Goal: Task Accomplishment & Management: Manage account settings

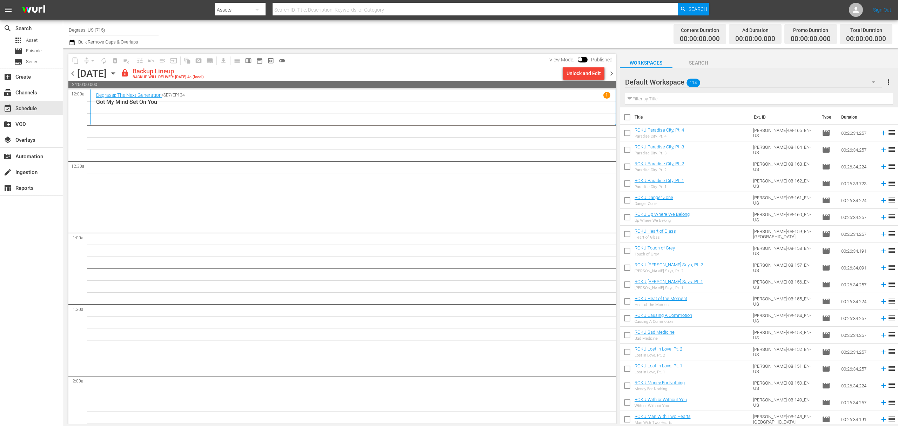
click at [740, 76] on div "Default Workspace 114" at bounding box center [753, 82] width 257 height 20
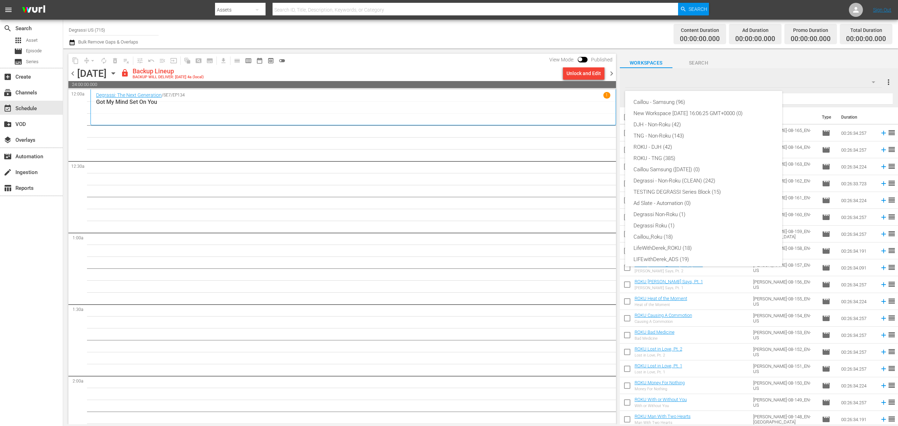
scroll to position [27, 0]
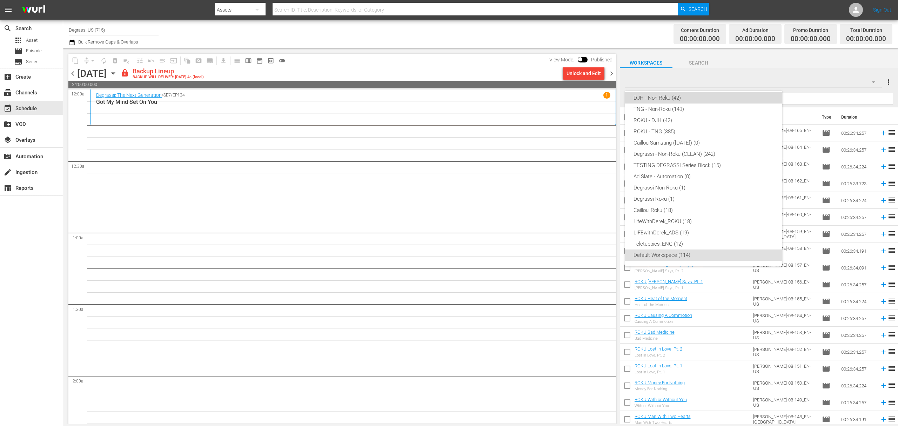
click at [723, 93] on div "DJH - Non-Roku (42)" at bounding box center [703, 97] width 140 height 11
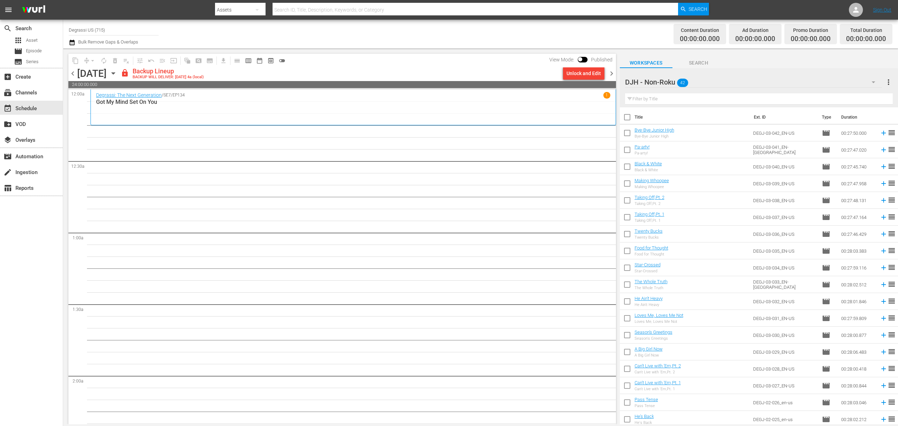
click at [576, 74] on div "Unlock and Edit" at bounding box center [583, 73] width 34 height 13
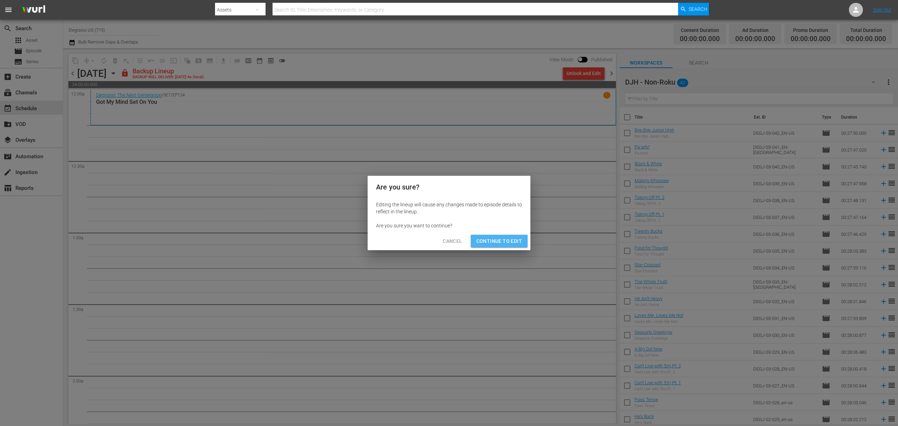
click at [518, 239] on span "Continue to Edit" at bounding box center [499, 241] width 46 height 9
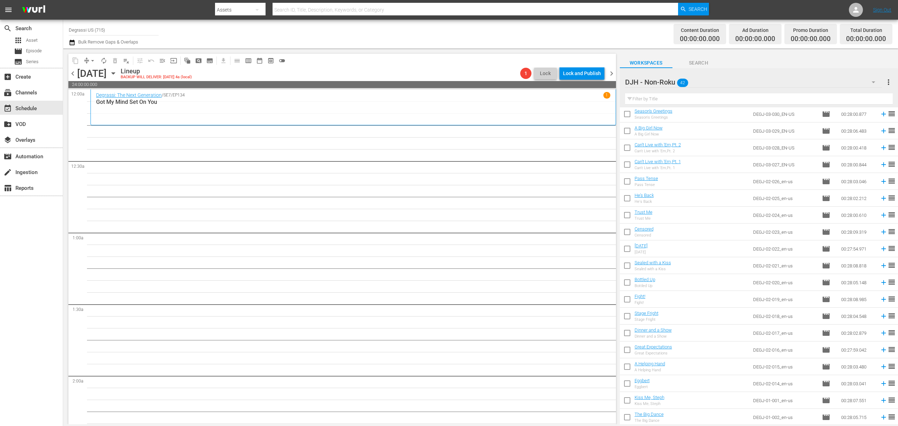
scroll to position [406, 0]
click at [626, 418] on input "checkbox" at bounding box center [627, 418] width 15 height 15
checkbox input "true"
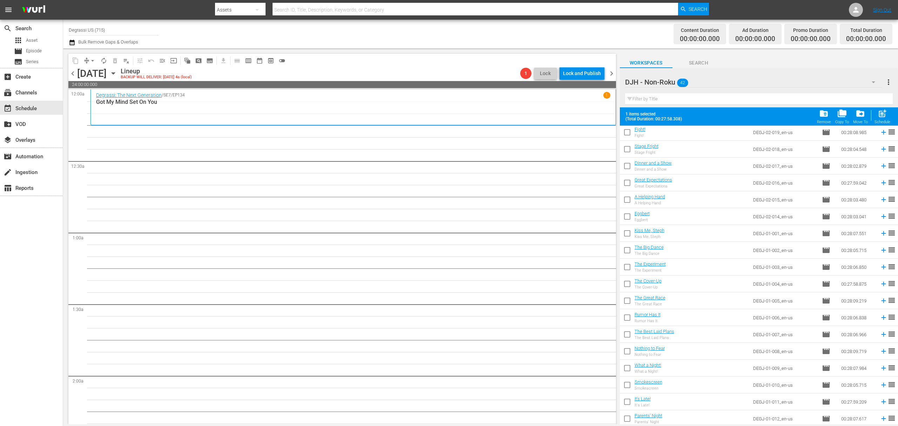
click at [626, 400] on input "checkbox" at bounding box center [627, 403] width 15 height 15
click at [627, 387] on input "checkbox" at bounding box center [627, 384] width 15 height 15
checkbox input "false"
click at [626, 400] on input "checkbox" at bounding box center [627, 401] width 15 height 15
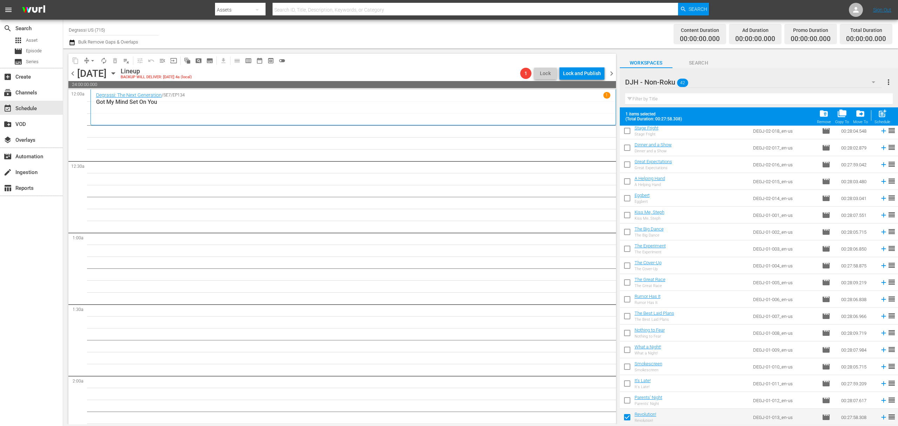
checkbox input "true"
click at [626, 387] on input "checkbox" at bounding box center [627, 384] width 15 height 15
checkbox input "true"
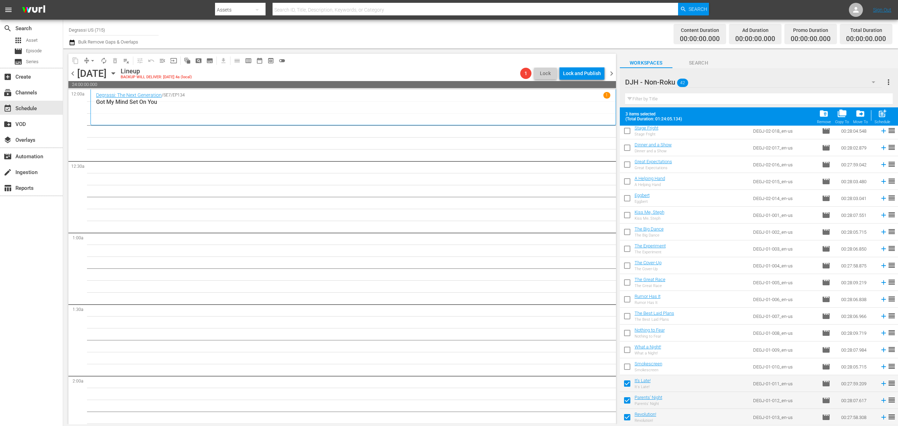
click at [626, 365] on input "checkbox" at bounding box center [627, 368] width 15 height 15
checkbox input "true"
click at [626, 347] on input "checkbox" at bounding box center [627, 351] width 15 height 15
checkbox input "true"
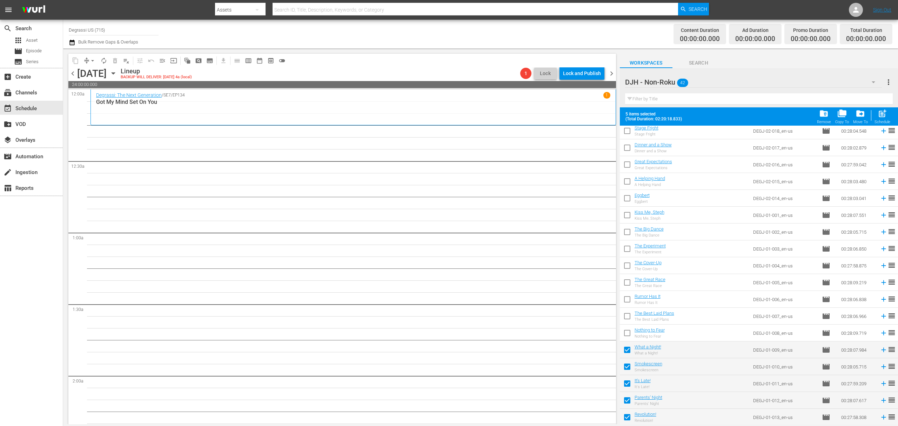
click at [627, 334] on input "checkbox" at bounding box center [627, 334] width 15 height 15
checkbox input "true"
click at [625, 316] on input "checkbox" at bounding box center [627, 317] width 15 height 15
checkbox input "true"
click at [625, 301] on input "checkbox" at bounding box center [627, 300] width 15 height 15
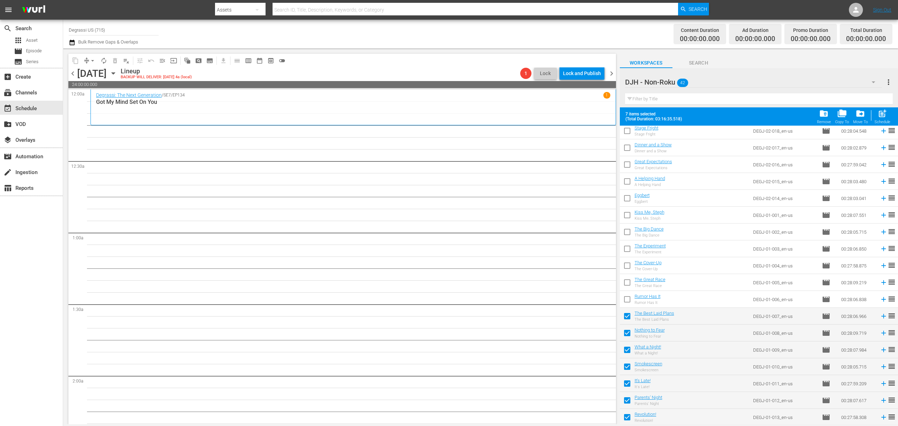
checkbox input "true"
click at [629, 284] on input "checkbox" at bounding box center [627, 283] width 15 height 15
checkbox input "true"
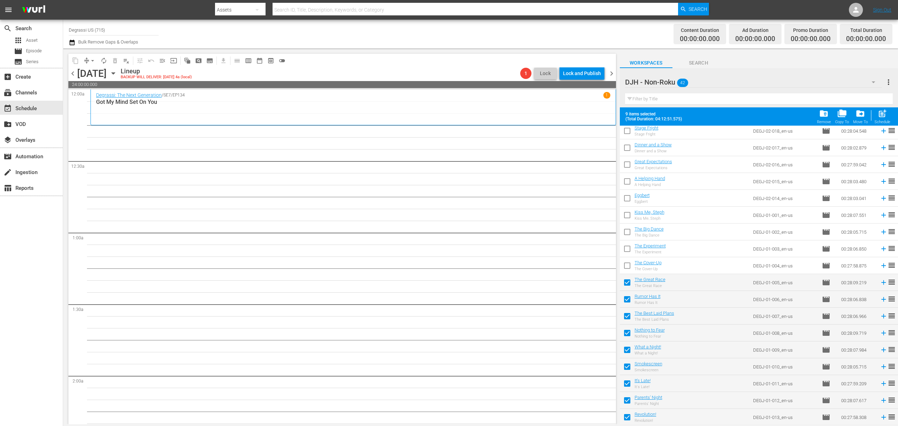
click at [625, 266] on input "checkbox" at bounding box center [627, 267] width 15 height 15
checkbox input "true"
click at [626, 248] on input "checkbox" at bounding box center [627, 250] width 15 height 15
checkbox input "true"
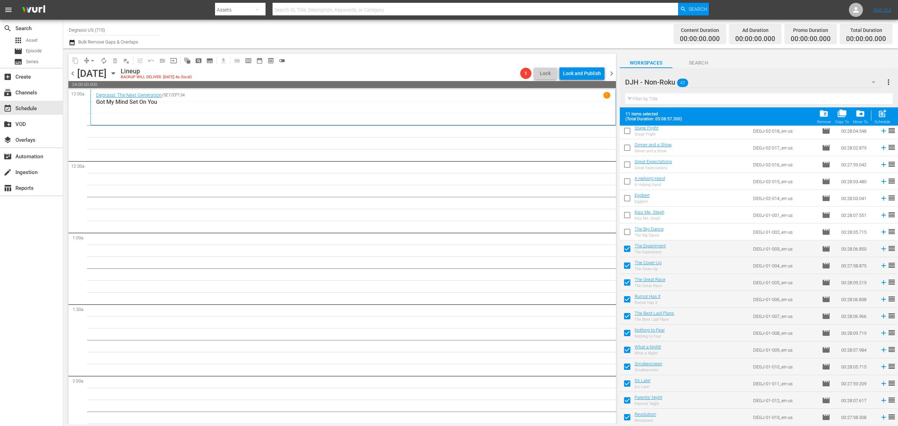
click at [626, 231] on input "checkbox" at bounding box center [627, 233] width 15 height 15
checkbox input "true"
click at [627, 216] on input "checkbox" at bounding box center [627, 216] width 15 height 15
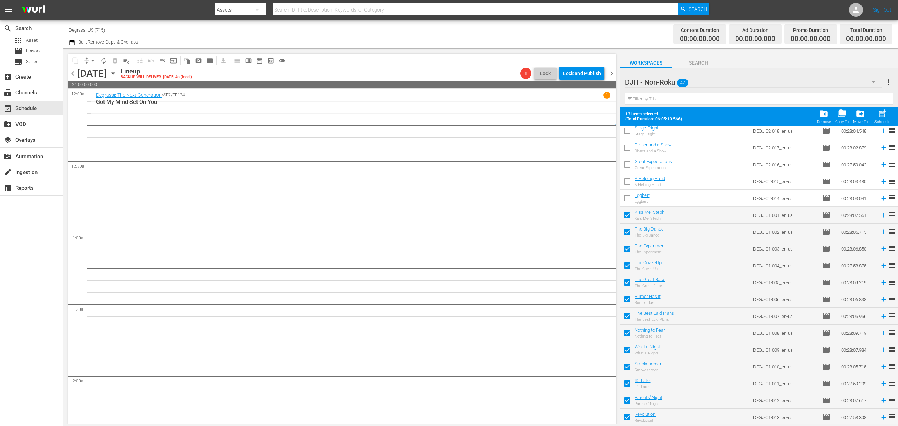
click at [881, 120] on div "Schedule" at bounding box center [882, 122] width 16 height 5
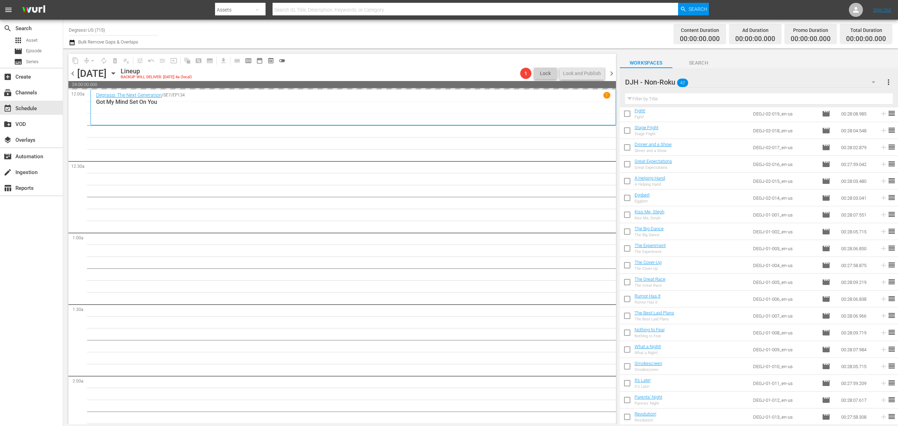
checkbox input "false"
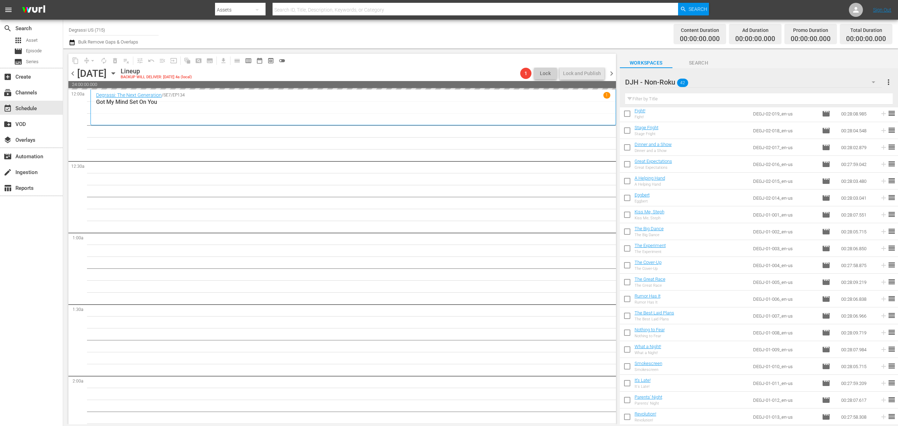
checkbox input "false"
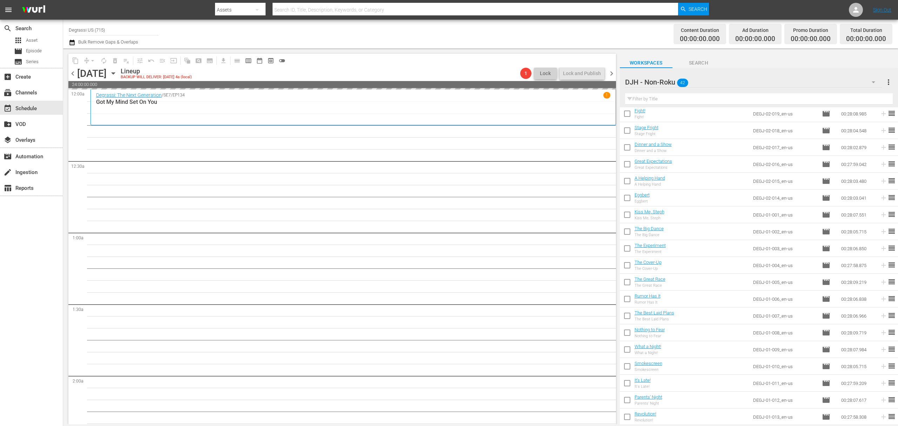
checkbox input "false"
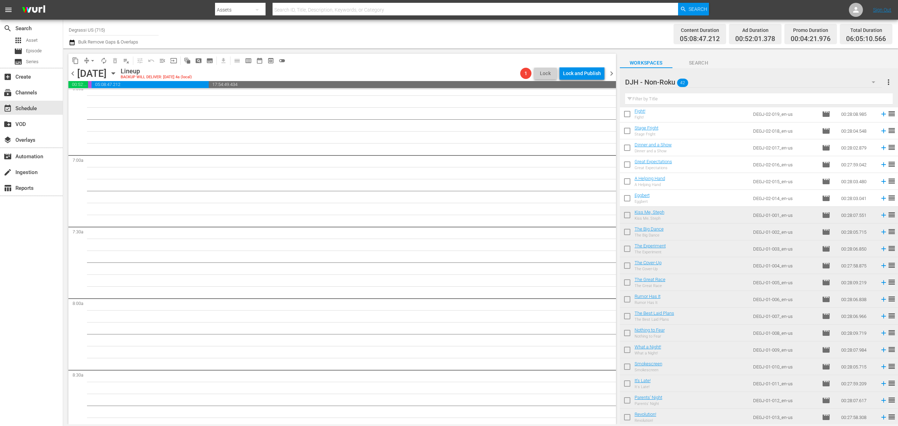
scroll to position [842, 0]
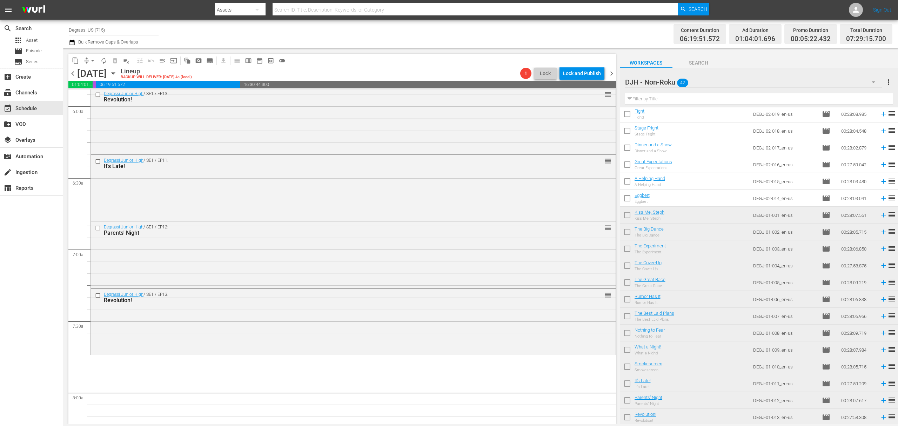
click at [614, 73] on span "chevron_right" at bounding box center [611, 73] width 9 height 9
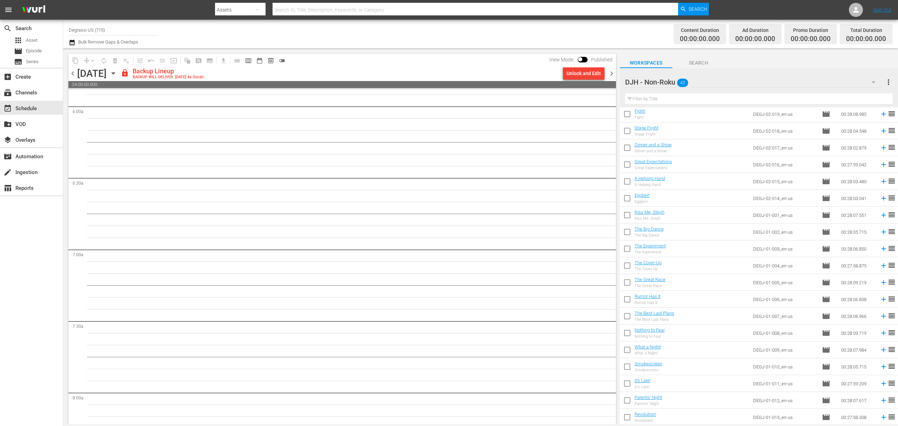
click at [580, 73] on div "Unlock and Edit" at bounding box center [583, 73] width 34 height 13
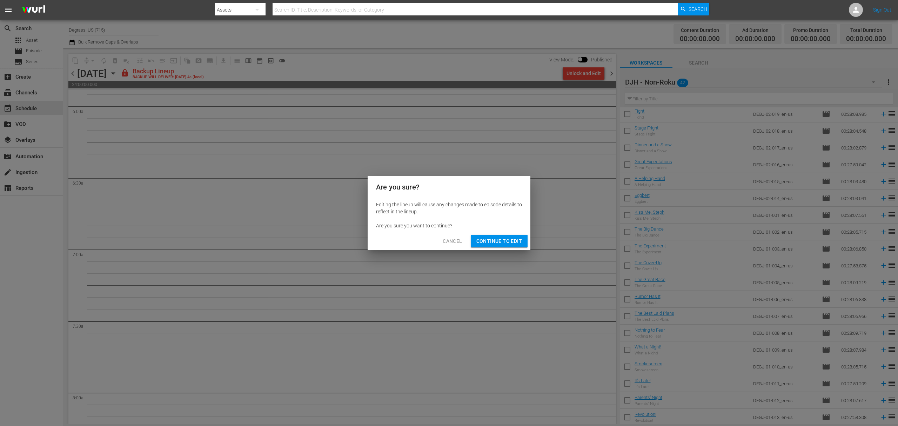
click at [490, 246] on button "Continue to Edit" at bounding box center [499, 241] width 57 height 13
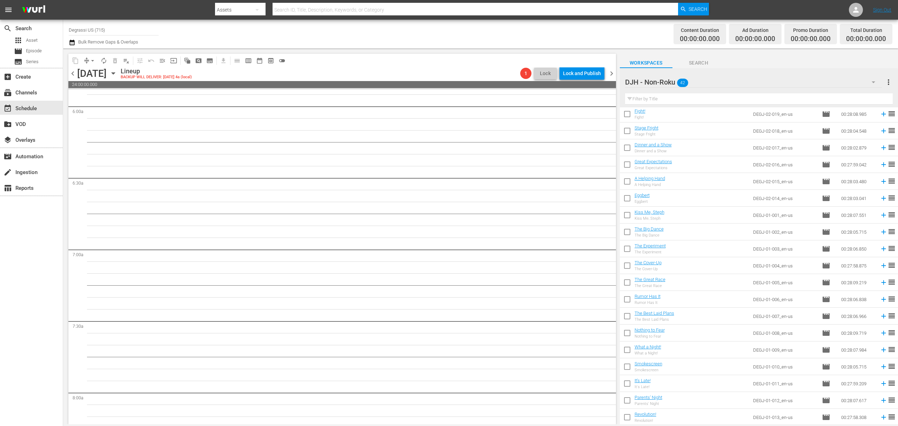
click at [629, 203] on input "checkbox" at bounding box center [627, 199] width 15 height 15
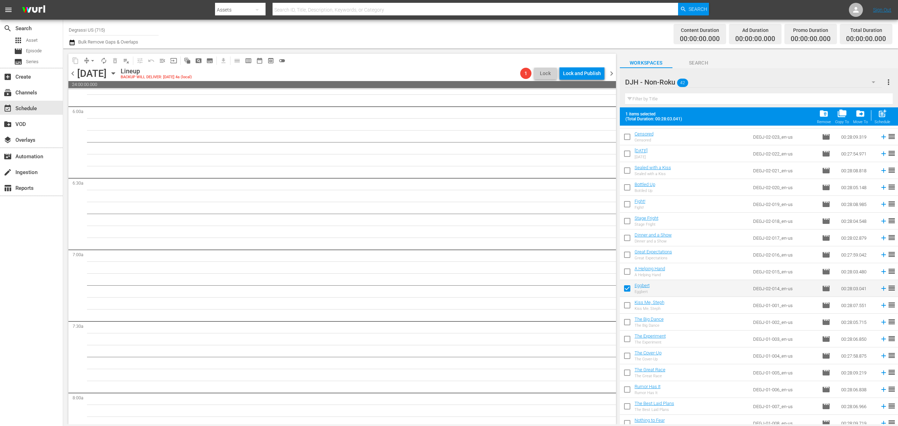
scroll to position [313, 0]
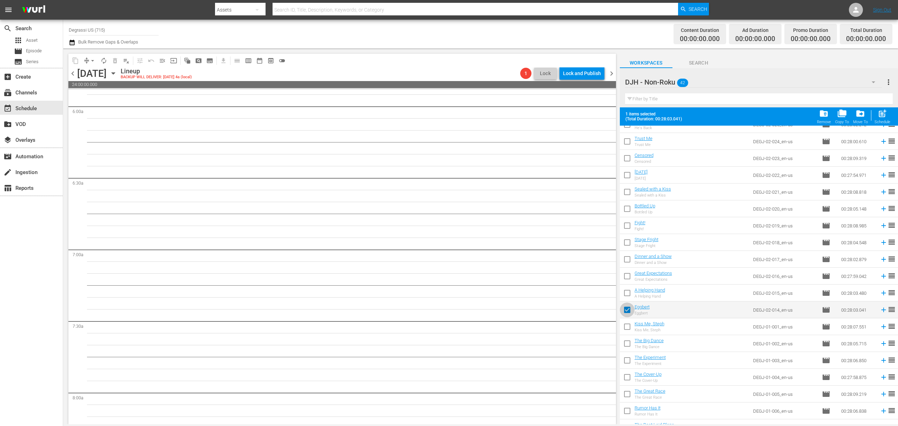
click at [626, 309] on input "checkbox" at bounding box center [627, 311] width 15 height 15
checkbox input "false"
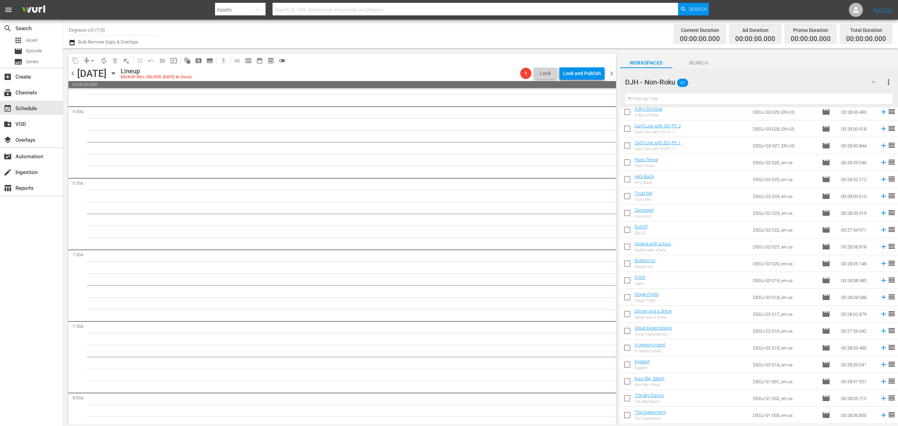
scroll to position [219, 0]
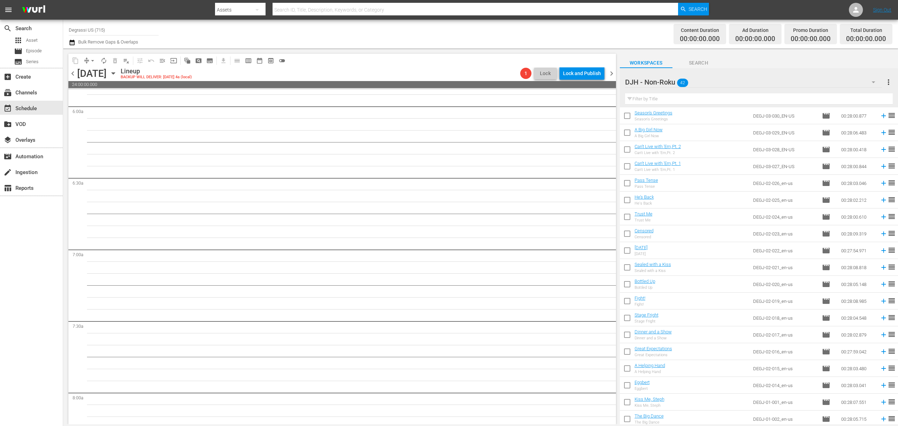
click at [626, 184] on input "checkbox" at bounding box center [627, 184] width 15 height 15
checkbox input "true"
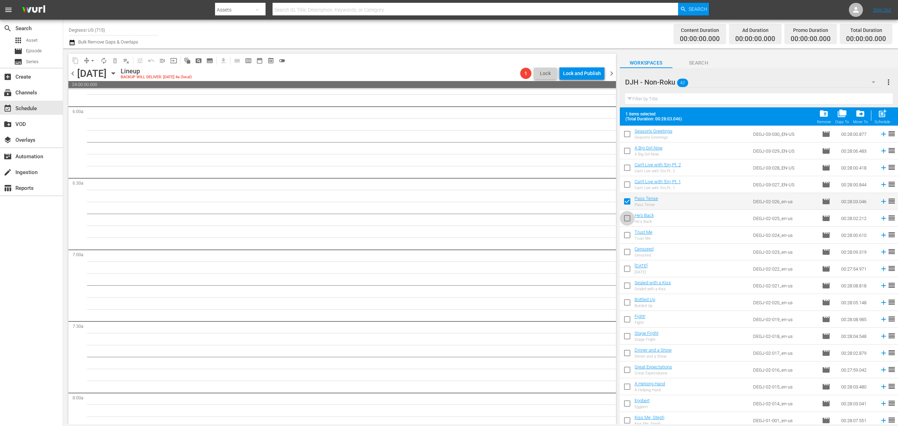
click at [632, 220] on input "checkbox" at bounding box center [627, 219] width 15 height 15
checkbox input "true"
click at [628, 232] on input "checkbox" at bounding box center [627, 236] width 15 height 15
checkbox input "true"
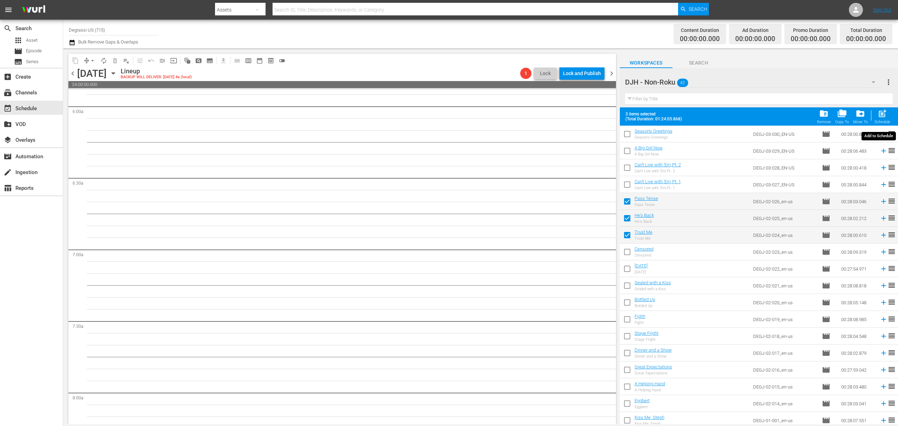
click at [882, 114] on span "post_add" at bounding box center [882, 113] width 9 height 9
checkbox input "false"
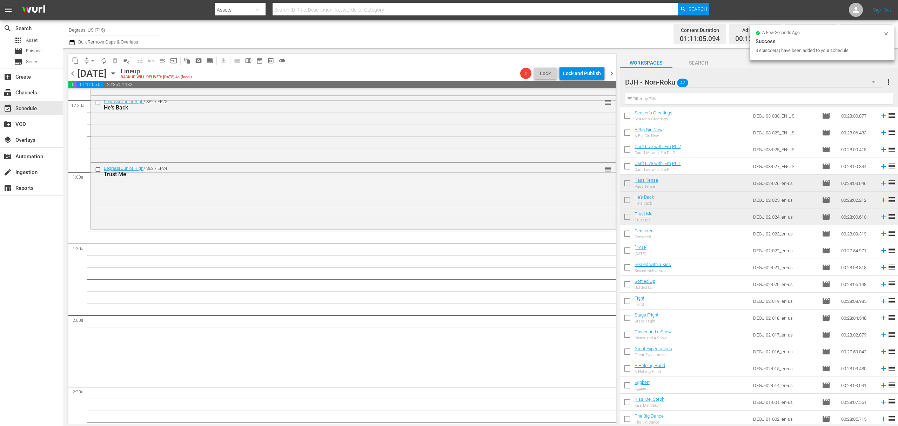
scroll to position [0, 0]
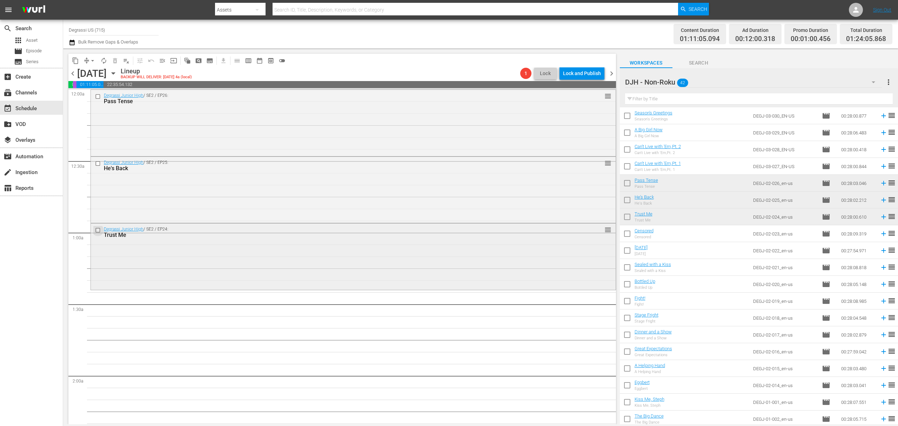
click at [100, 228] on input "checkbox" at bounding box center [98, 230] width 7 height 6
click at [98, 162] on input "checkbox" at bounding box center [98, 163] width 7 height 6
click at [98, 96] on input "checkbox" at bounding box center [98, 96] width 7 height 6
click at [118, 59] on span "delete_forever_outlined" at bounding box center [115, 60] width 7 height 7
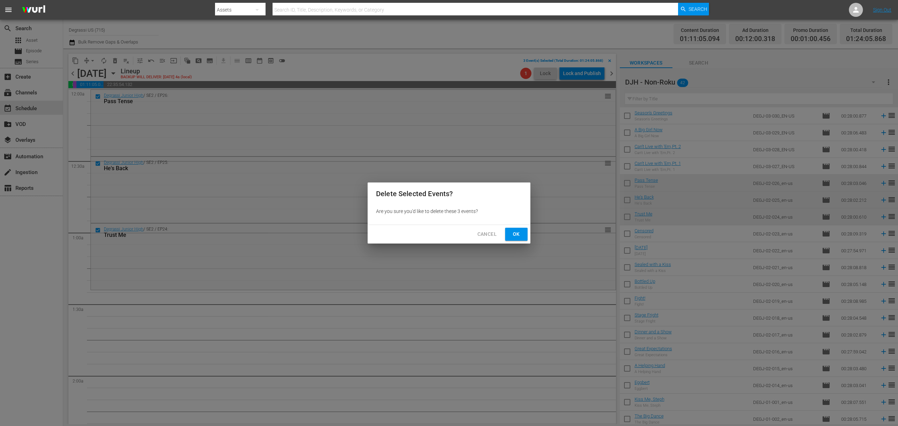
click at [521, 234] on span "Ok" at bounding box center [516, 234] width 11 height 9
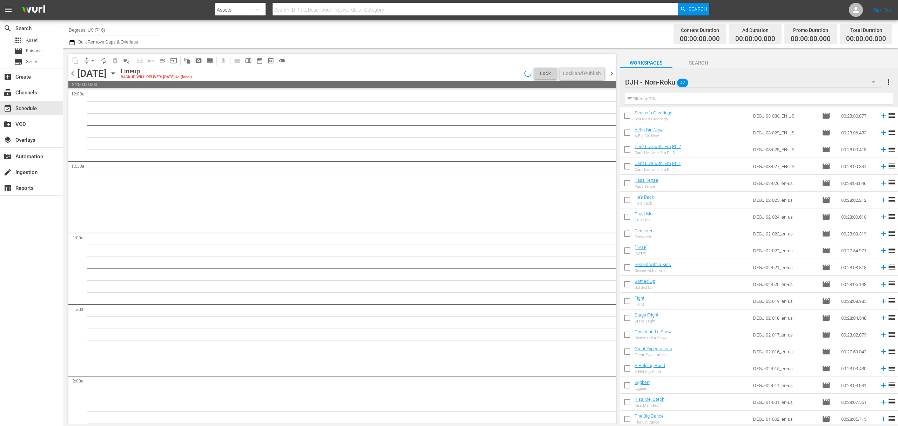
scroll to position [406, 0]
click at [630, 199] on input "checkbox" at bounding box center [627, 199] width 15 height 15
checkbox input "true"
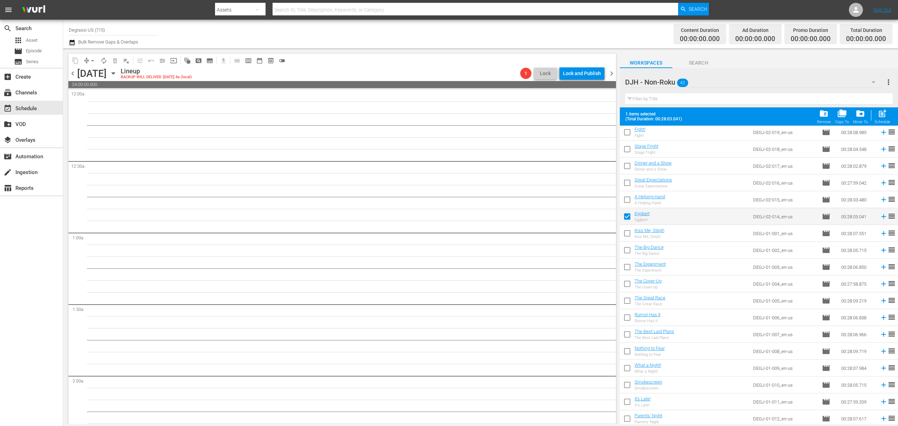
click at [629, 201] on input "checkbox" at bounding box center [627, 201] width 15 height 15
checkbox input "true"
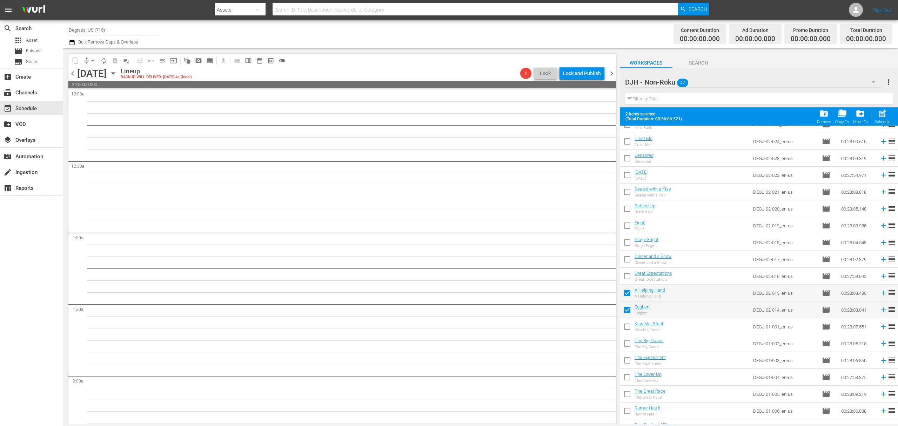
click at [626, 277] on input "checkbox" at bounding box center [627, 277] width 15 height 15
click at [882, 119] on div "post_add Schedule" at bounding box center [882, 116] width 16 height 15
checkbox input "false"
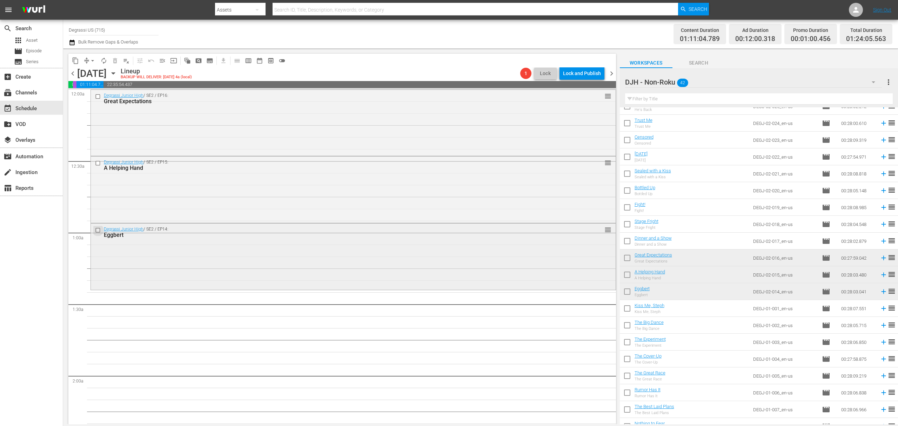
click at [97, 230] on input "checkbox" at bounding box center [98, 230] width 7 height 6
click at [96, 163] on input "checkbox" at bounding box center [98, 163] width 7 height 6
click at [97, 95] on input "checkbox" at bounding box center [98, 96] width 7 height 6
click at [114, 58] on span "delete_forever_outlined" at bounding box center [115, 60] width 7 height 7
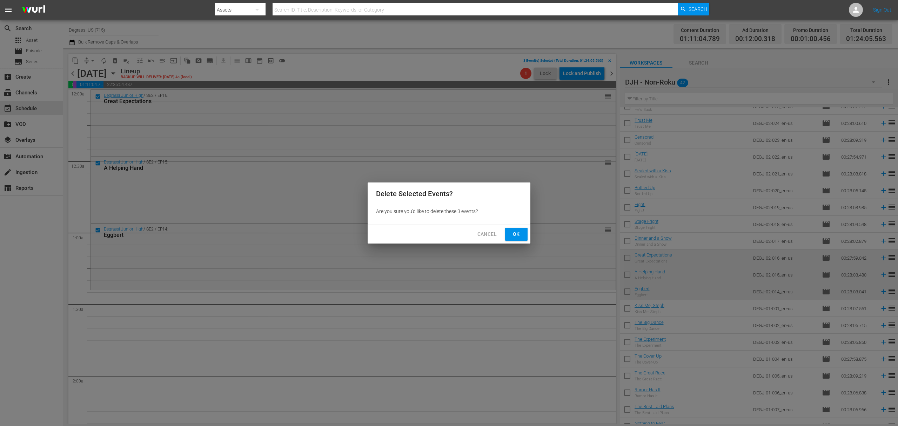
click at [514, 239] on button "Ok" at bounding box center [516, 234] width 22 height 13
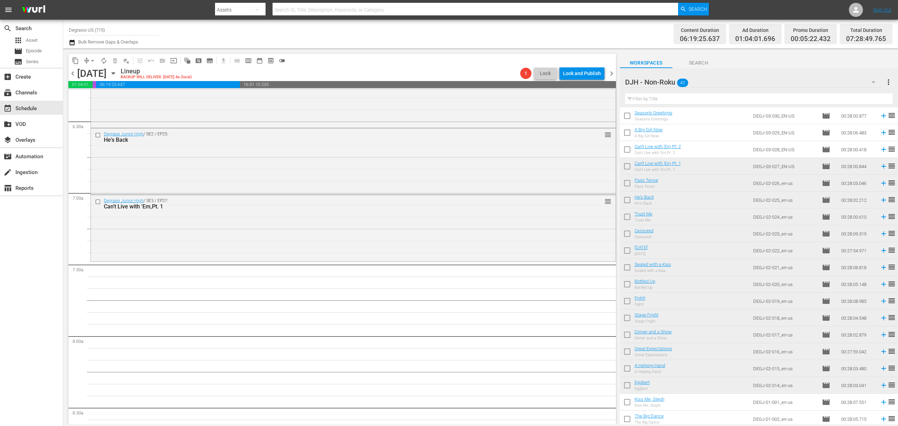
scroll to position [803, 0]
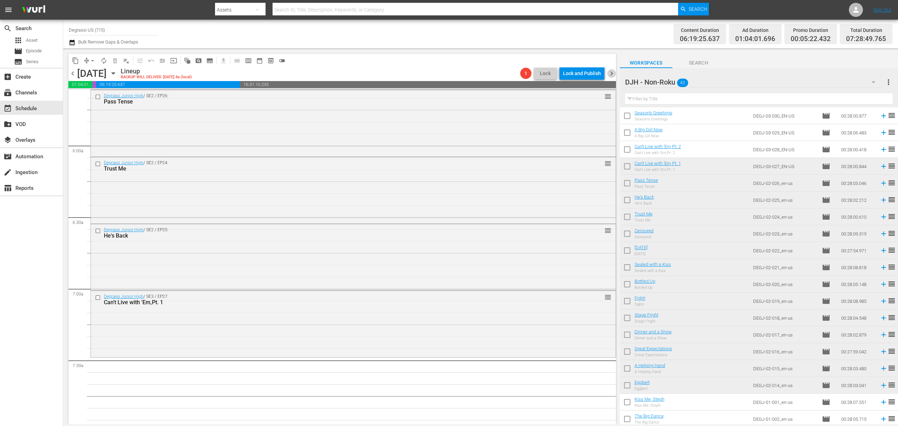
click at [614, 76] on span "chevron_right" at bounding box center [611, 73] width 9 height 9
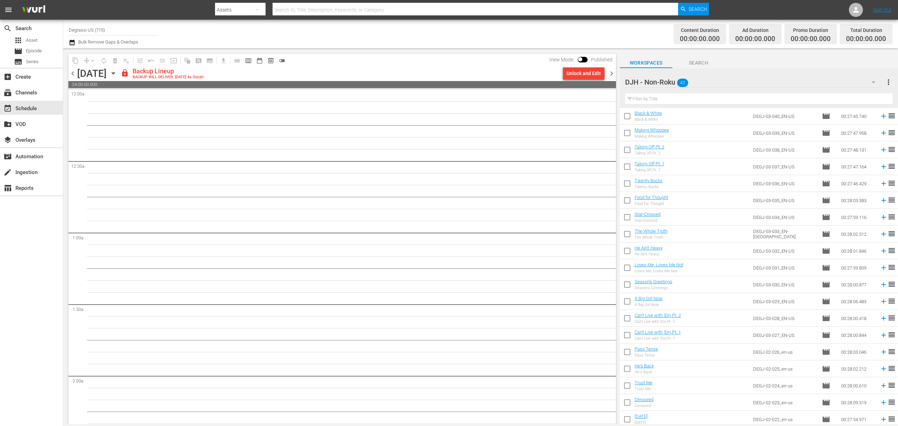
scroll to position [32, 0]
click at [577, 72] on div "Unlock and Edit" at bounding box center [583, 73] width 34 height 13
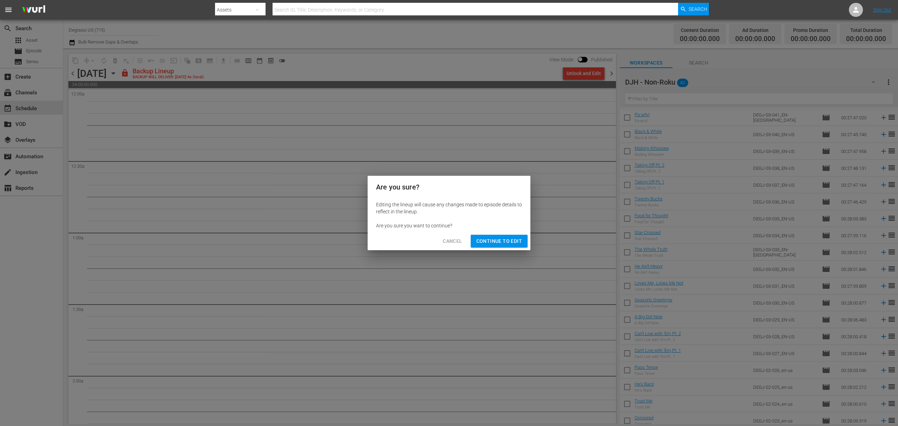
click at [511, 239] on span "Continue to Edit" at bounding box center [499, 241] width 46 height 9
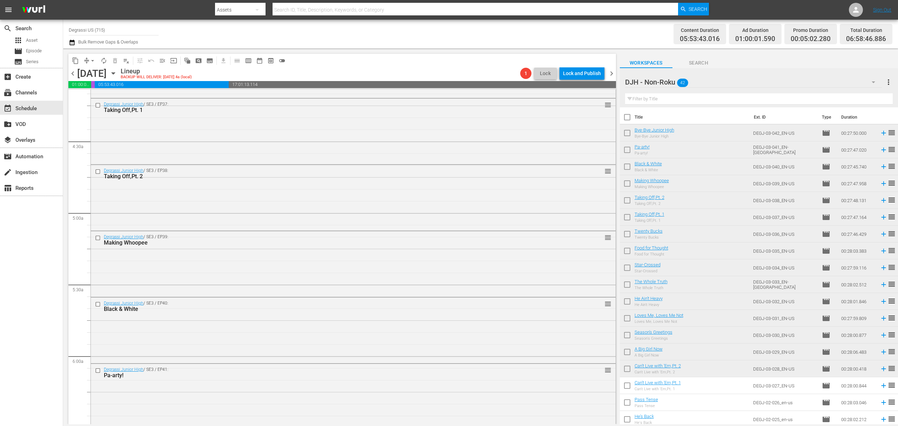
scroll to position [0, 0]
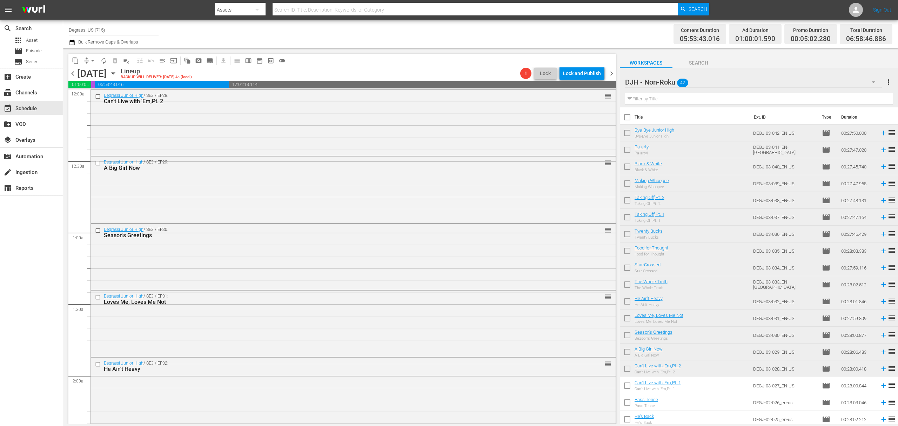
click at [117, 75] on icon "button" at bounding box center [113, 73] width 8 height 8
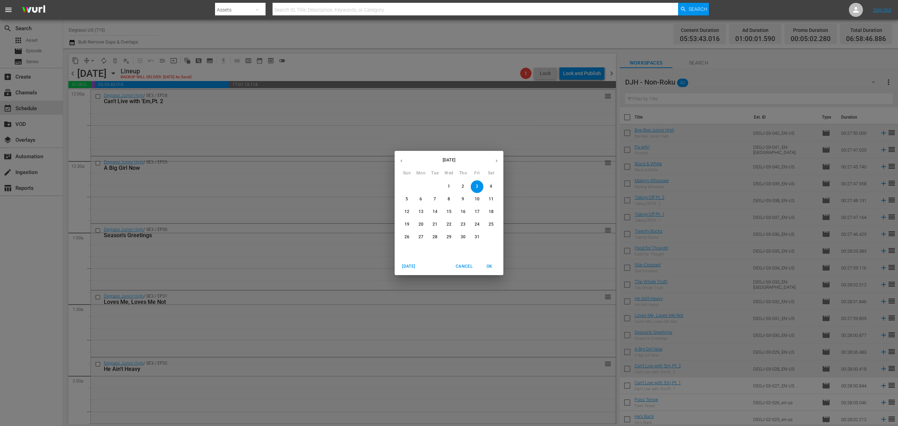
click at [452, 186] on span "1" at bounding box center [449, 186] width 13 height 6
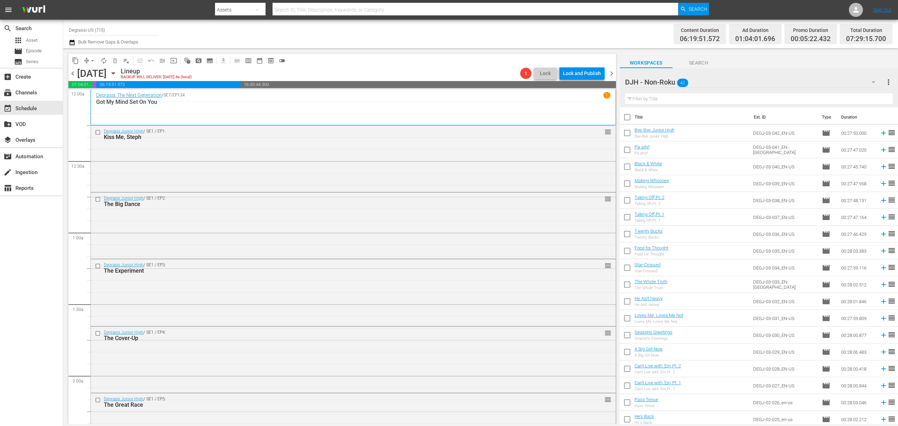
click at [73, 63] on span "content_copy" at bounding box center [75, 60] width 7 height 7
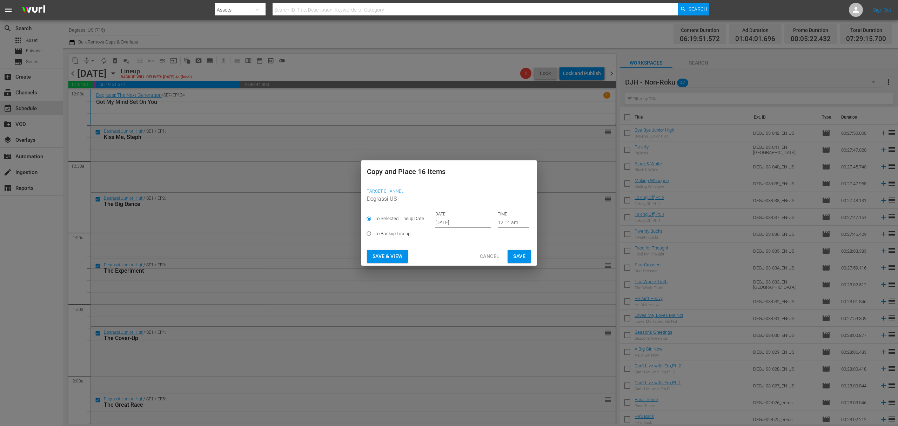
click at [459, 222] on input "[DATE]" at bounding box center [462, 222] width 55 height 11
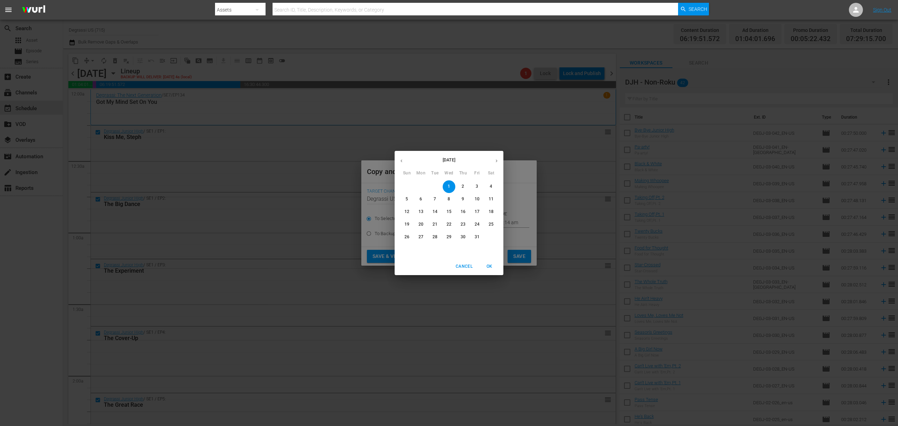
click at [491, 184] on p "4" at bounding box center [491, 186] width 2 height 6
type input "[DATE]"
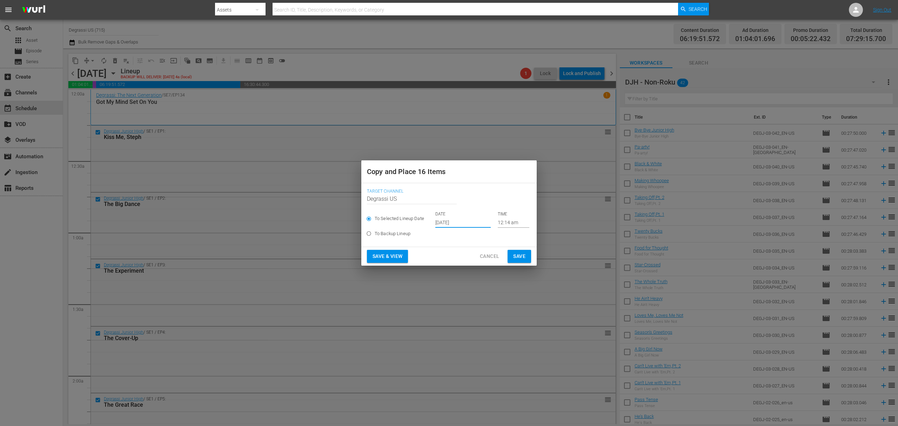
click at [525, 256] on span "Save" at bounding box center [519, 256] width 12 height 9
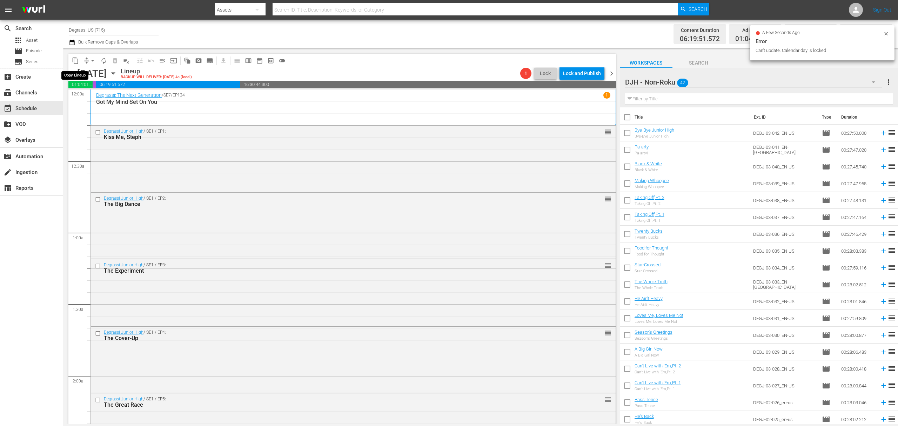
click at [73, 60] on span "content_copy" at bounding box center [75, 60] width 7 height 7
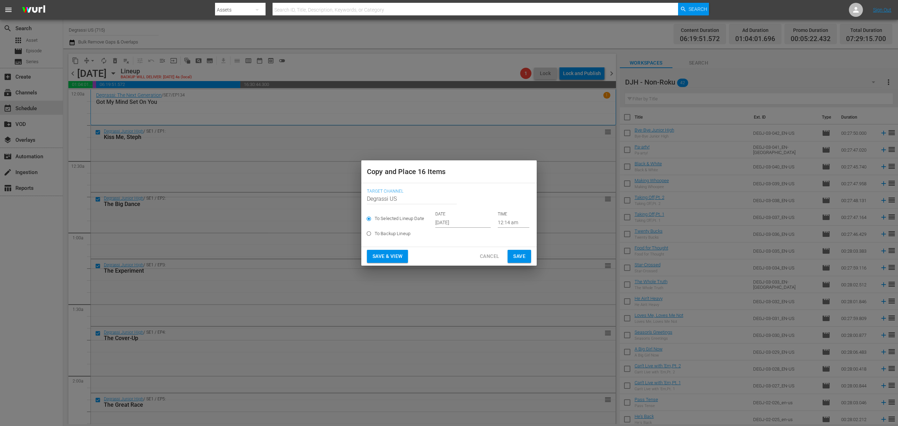
click at [461, 223] on input "[DATE]" at bounding box center [462, 222] width 55 height 11
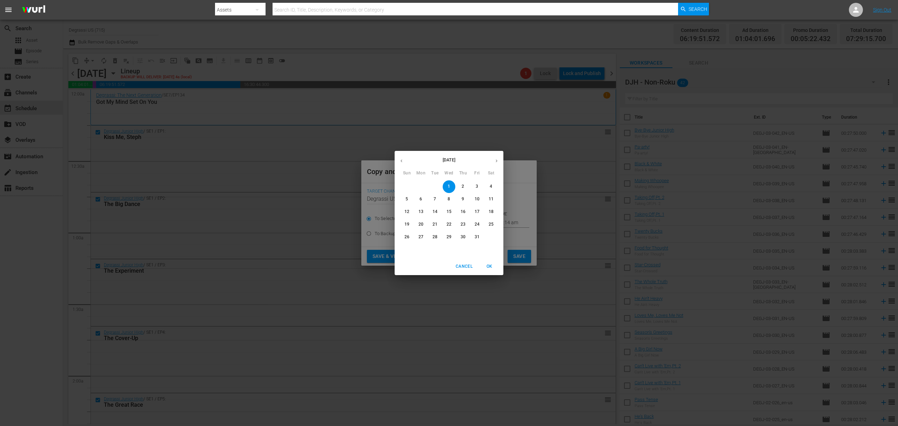
click at [437, 200] on span "7" at bounding box center [435, 199] width 13 height 6
type input "[DATE]"
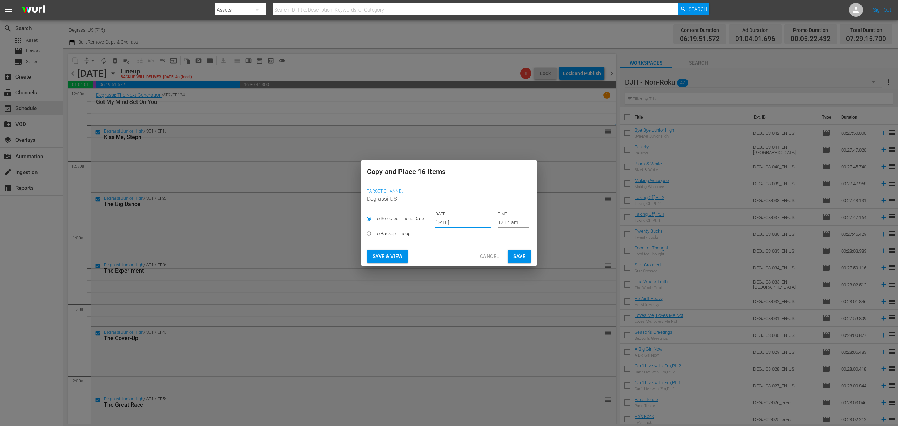
click at [523, 256] on span "Save" at bounding box center [519, 256] width 12 height 9
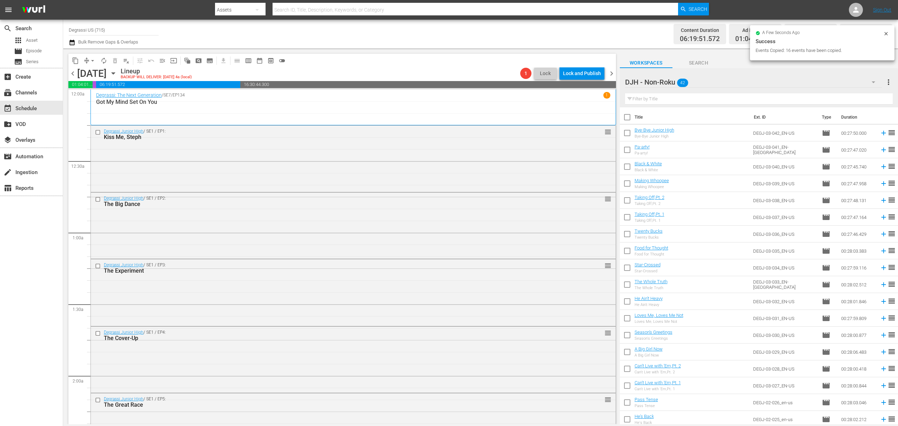
click at [612, 75] on span "chevron_right" at bounding box center [611, 73] width 9 height 9
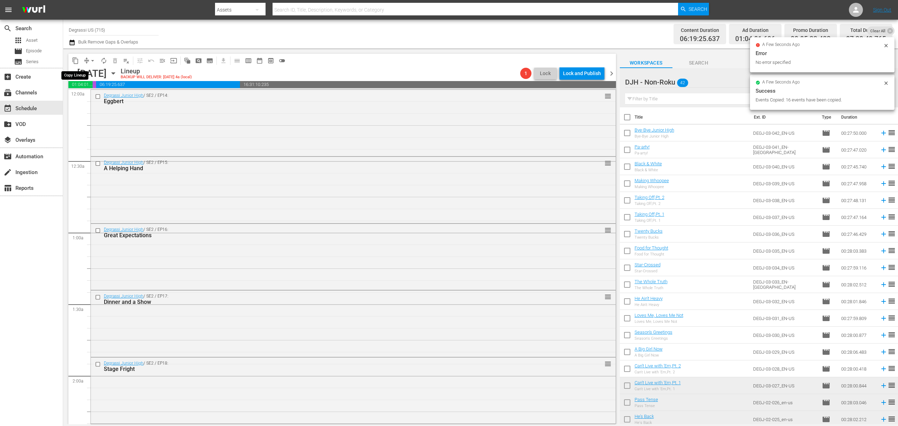
click at [79, 61] on span "content_copy" at bounding box center [75, 60] width 7 height 7
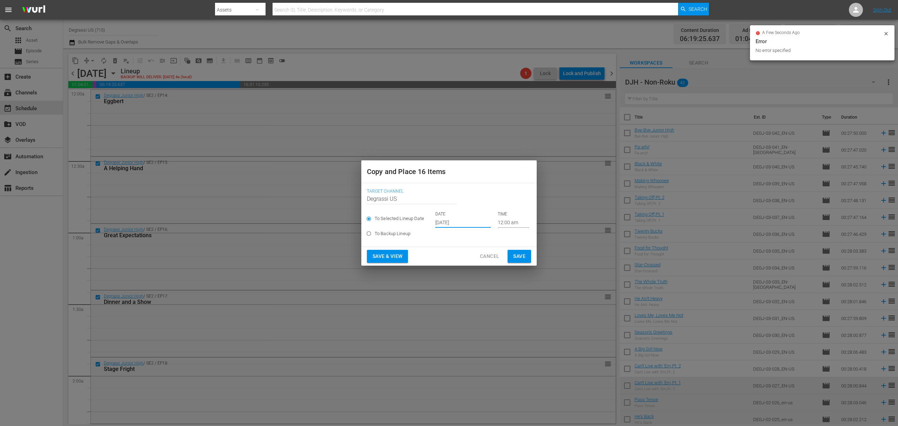
click at [457, 221] on input "[DATE]" at bounding box center [462, 222] width 55 height 11
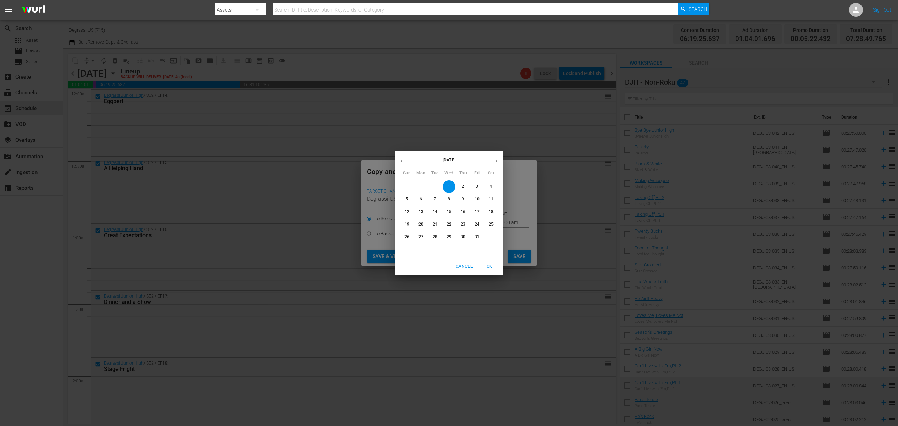
click at [405, 197] on p "5" at bounding box center [406, 199] width 2 height 6
type input "[DATE]"
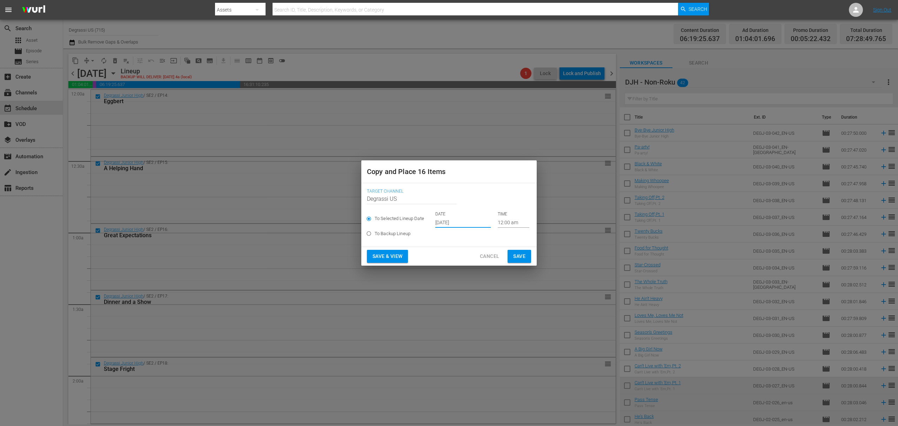
click at [518, 257] on span "Save" at bounding box center [519, 256] width 12 height 9
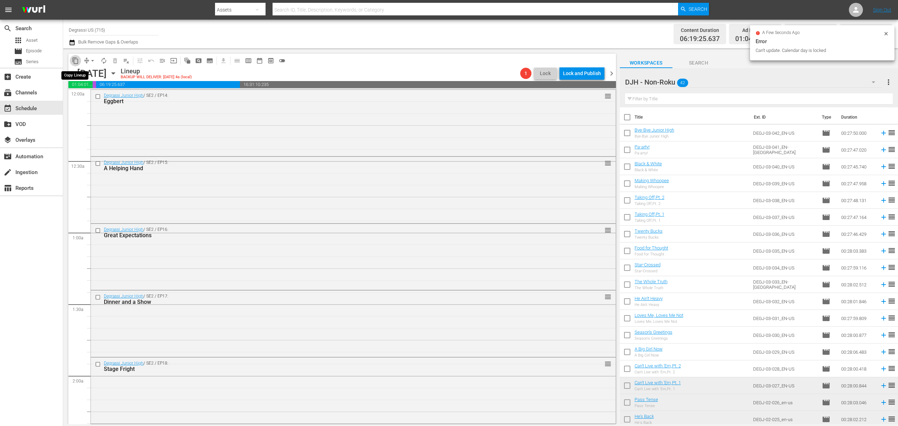
click at [72, 59] on span "content_copy" at bounding box center [75, 60] width 7 height 7
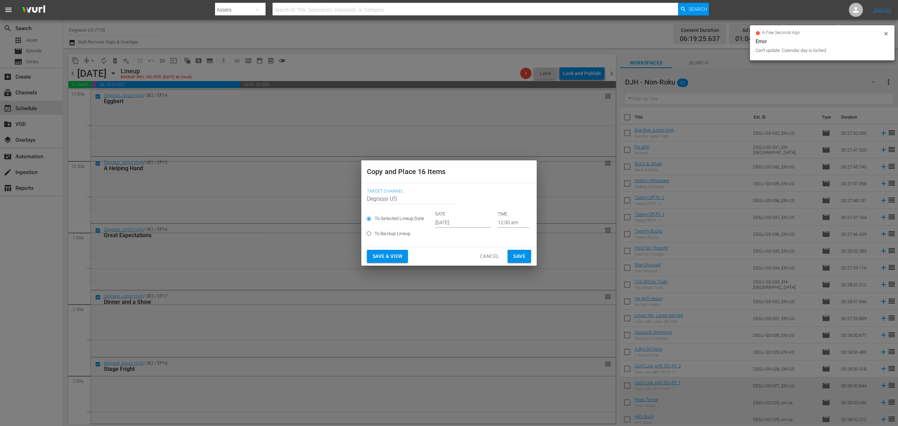
click at [455, 222] on input "[DATE]" at bounding box center [462, 222] width 55 height 11
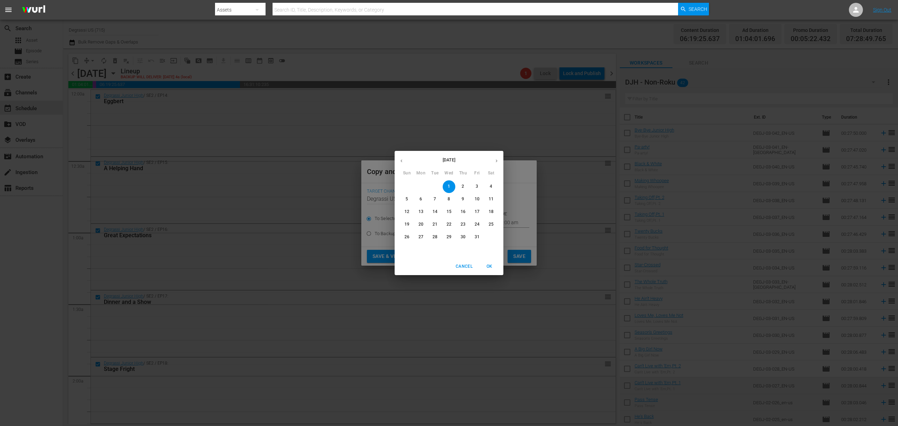
click at [445, 201] on span "8" at bounding box center [449, 199] width 13 height 6
type input "[DATE]"
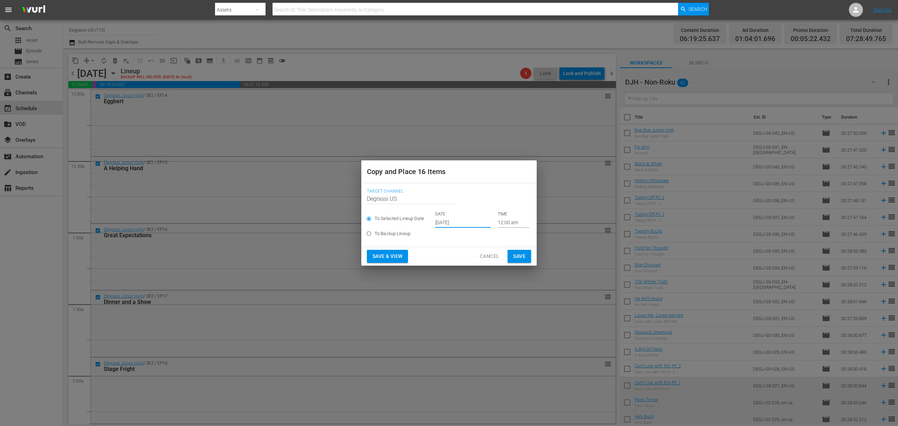
click at [524, 256] on span "Save" at bounding box center [519, 256] width 12 height 9
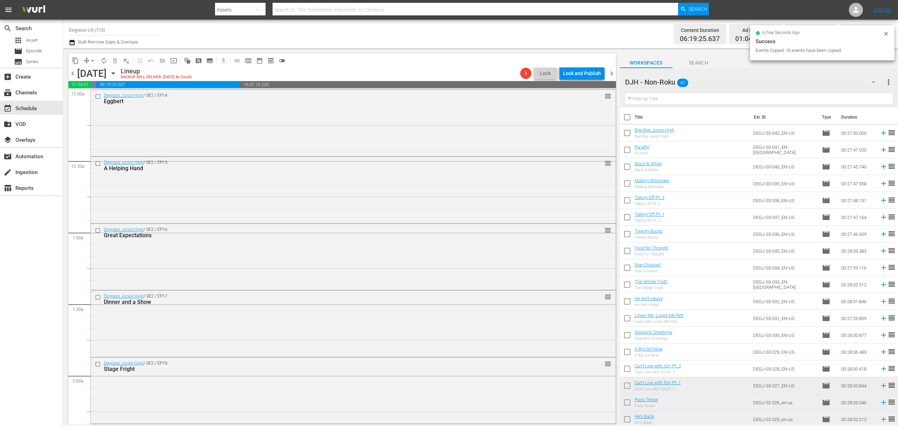
click at [117, 73] on icon "button" at bounding box center [113, 73] width 8 height 8
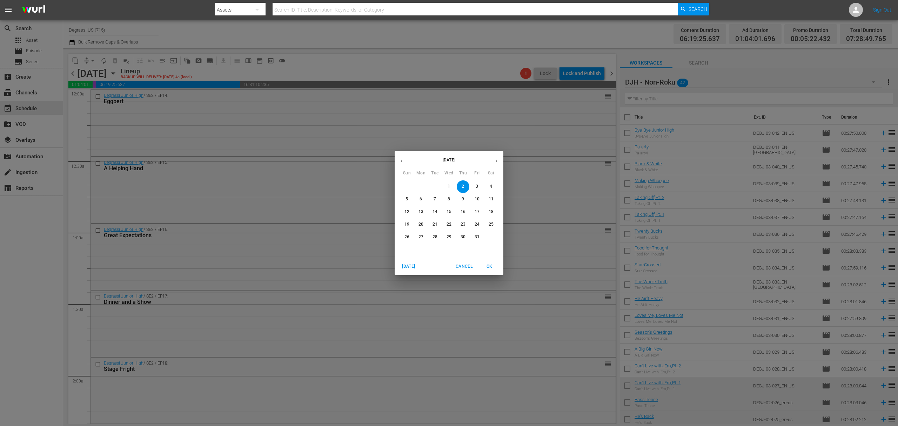
click at [451, 187] on span "1" at bounding box center [449, 186] width 13 height 6
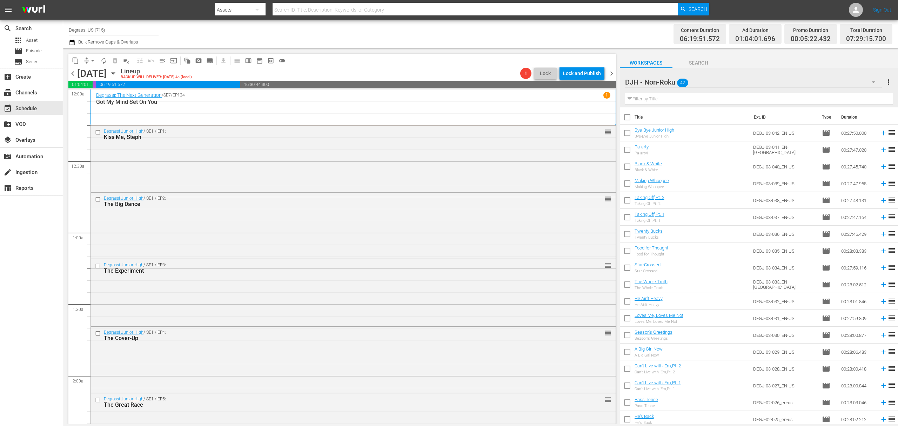
click at [117, 74] on icon "button" at bounding box center [113, 73] width 8 height 8
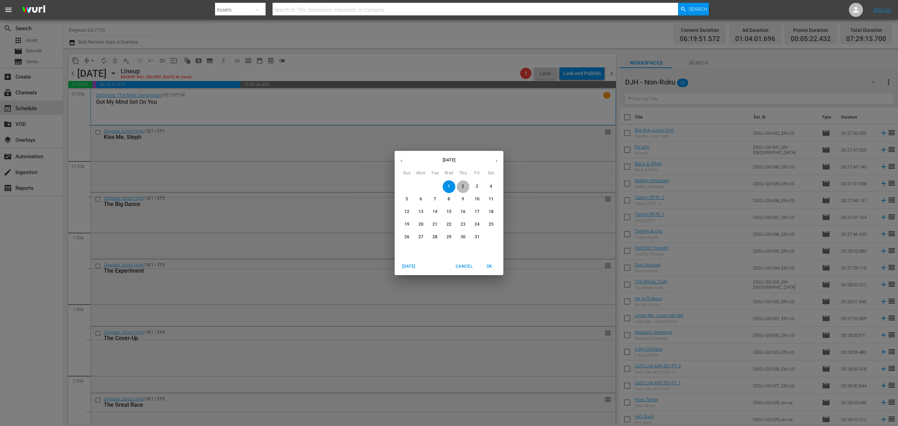
click at [464, 185] on p "2" at bounding box center [463, 186] width 2 height 6
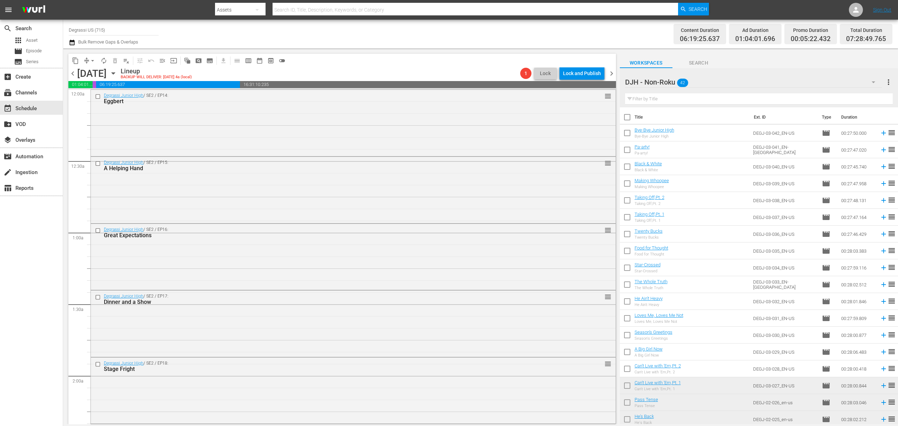
click at [612, 75] on span "chevron_right" at bounding box center [611, 73] width 9 height 9
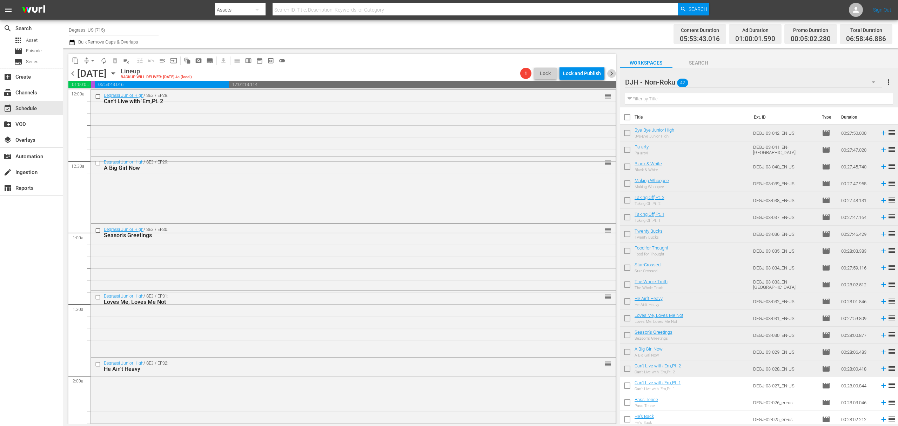
click at [613, 75] on span "chevron_right" at bounding box center [611, 73] width 9 height 9
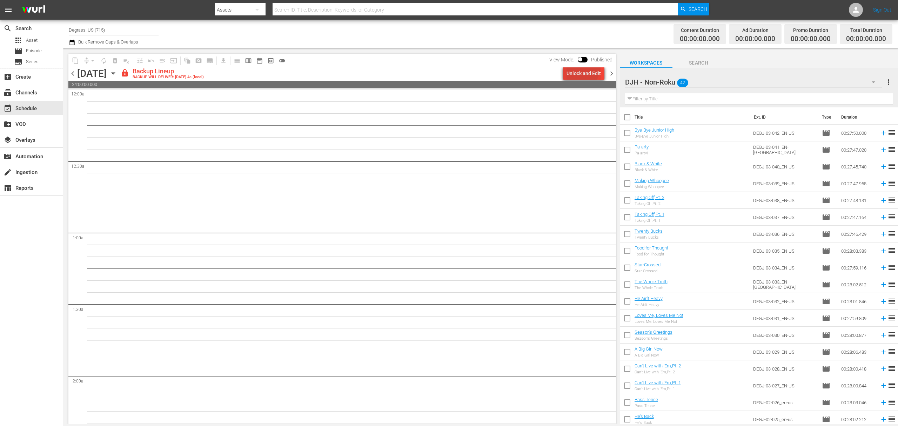
click at [582, 69] on div "Unlock and Edit" at bounding box center [583, 73] width 34 height 13
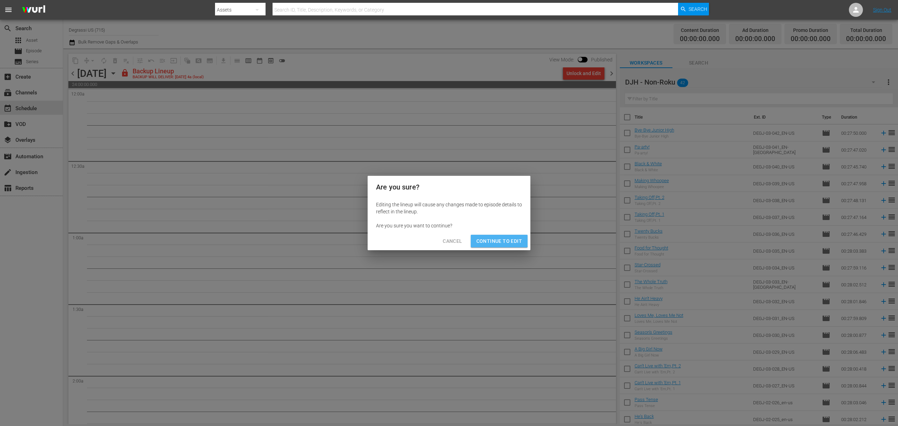
click at [490, 239] on span "Continue to Edit" at bounding box center [499, 241] width 46 height 9
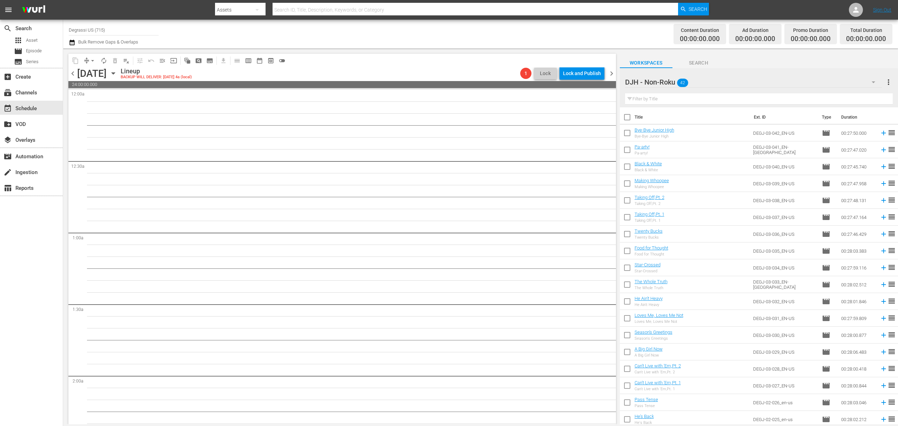
click at [608, 73] on span "chevron_right" at bounding box center [611, 73] width 9 height 9
click at [593, 73] on div "Unlock and Edit" at bounding box center [583, 73] width 34 height 13
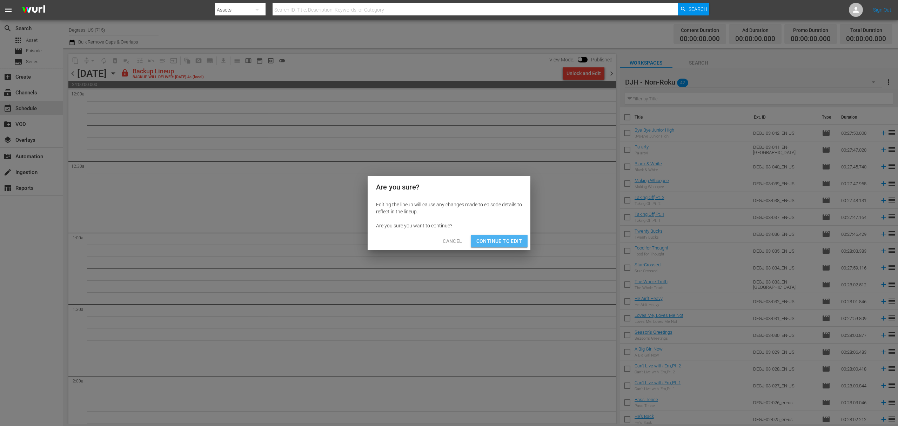
click at [511, 244] on span "Continue to Edit" at bounding box center [499, 241] width 46 height 9
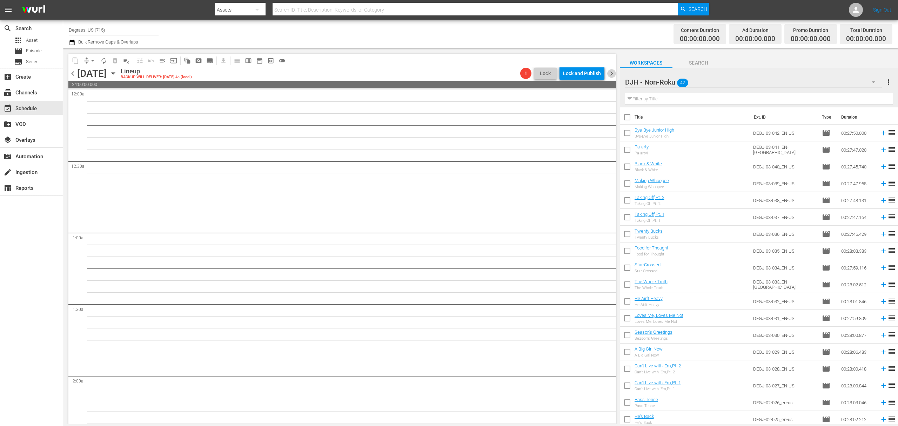
click at [612, 73] on span "chevron_right" at bounding box center [611, 73] width 9 height 9
click at [587, 76] on div "Unlock and Edit" at bounding box center [583, 73] width 34 height 13
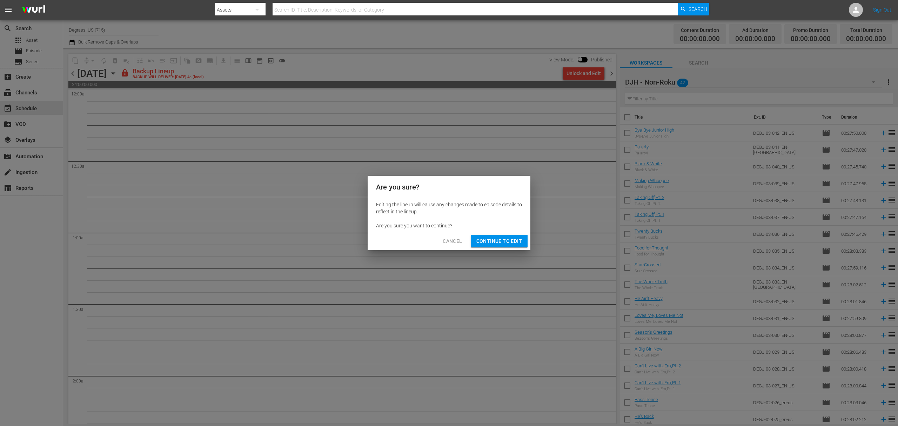
click at [511, 238] on span "Continue to Edit" at bounding box center [499, 241] width 46 height 9
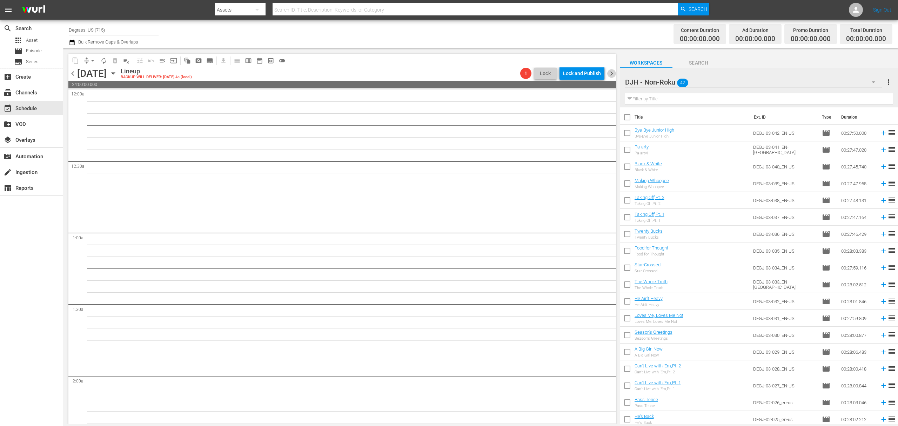
click at [608, 72] on span "chevron_right" at bounding box center [611, 73] width 9 height 9
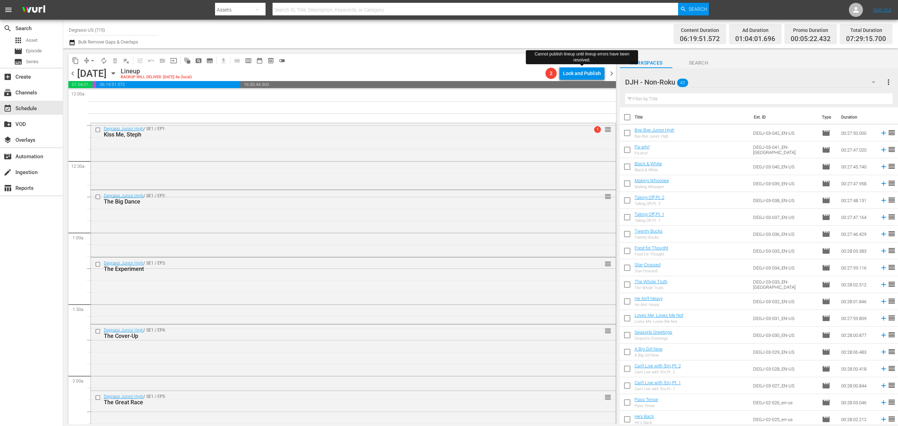
click at [115, 73] on icon "button" at bounding box center [113, 74] width 3 height 2
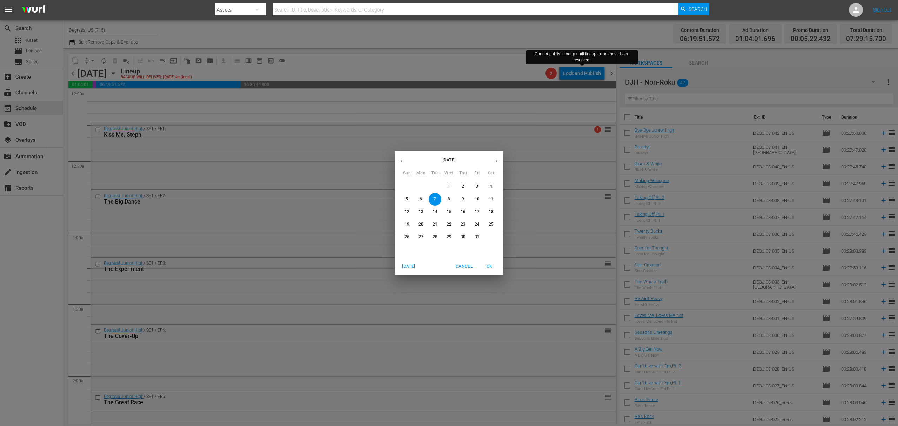
click at [459, 267] on span "Cancel" at bounding box center [464, 266] width 17 height 7
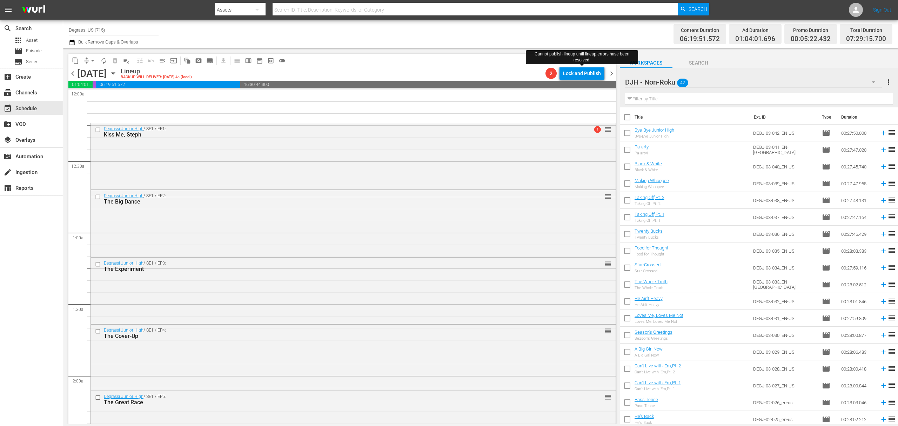
click at [117, 75] on icon "button" at bounding box center [113, 73] width 8 height 8
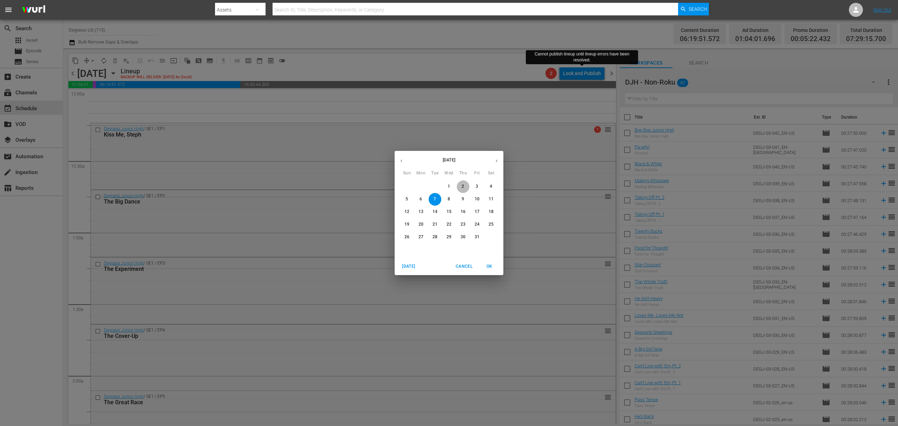
click at [459, 187] on span "2" at bounding box center [463, 186] width 13 height 6
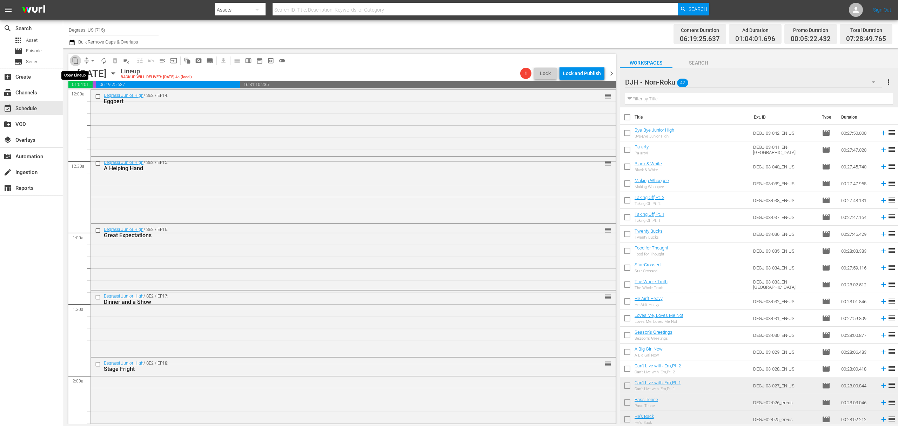
click at [73, 62] on span "content_copy" at bounding box center [75, 60] width 7 height 7
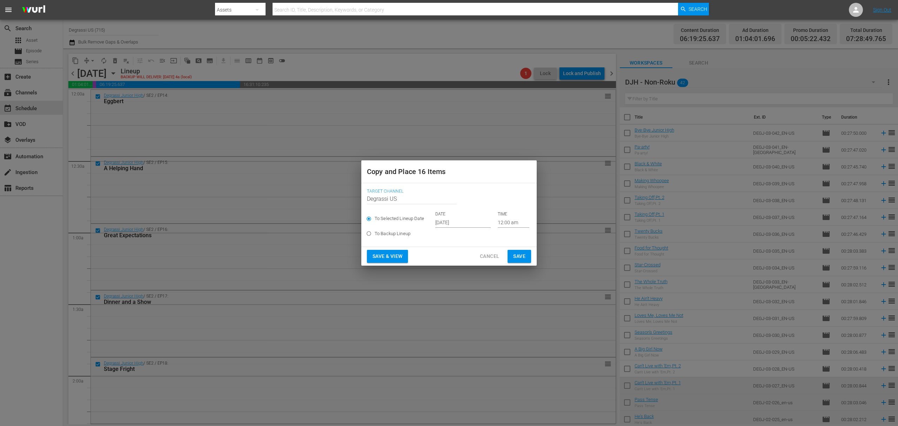
click at [475, 221] on input "[DATE]" at bounding box center [462, 222] width 55 height 11
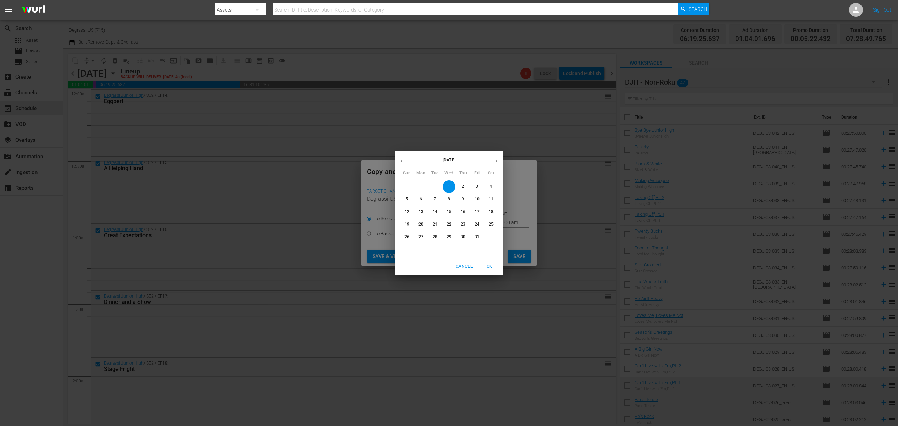
click at [409, 199] on span "5" at bounding box center [407, 199] width 13 height 6
type input "[DATE]"
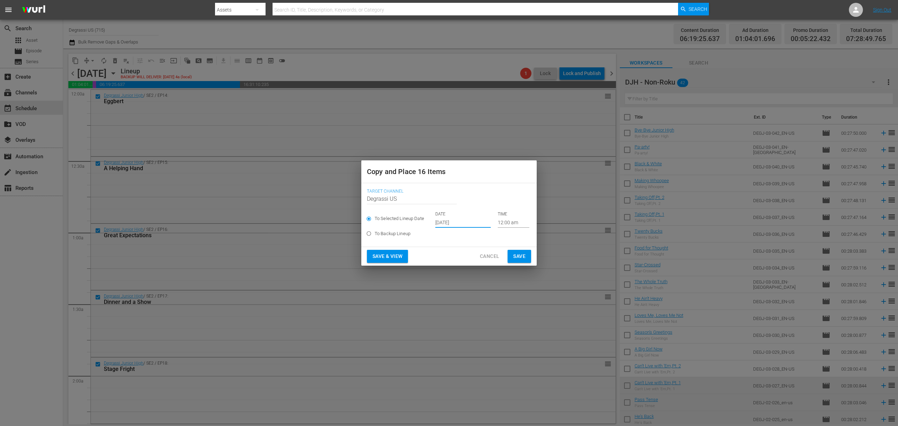
click at [524, 255] on span "Save" at bounding box center [519, 256] width 12 height 9
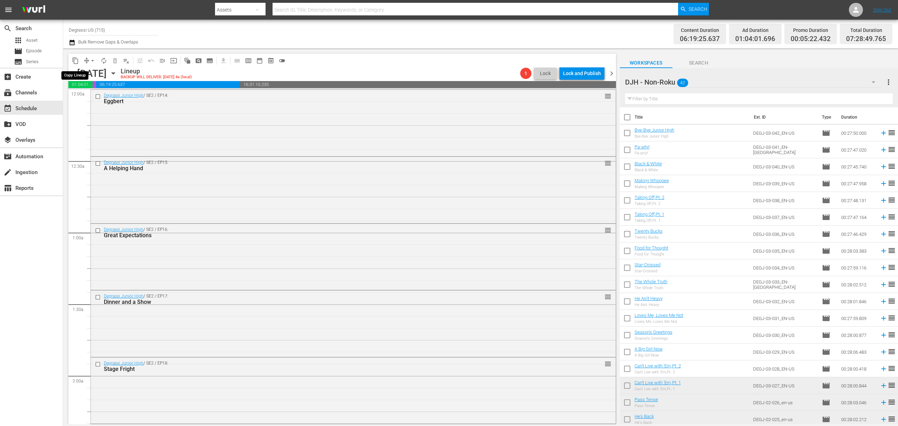
click at [73, 63] on span "content_copy" at bounding box center [75, 60] width 7 height 7
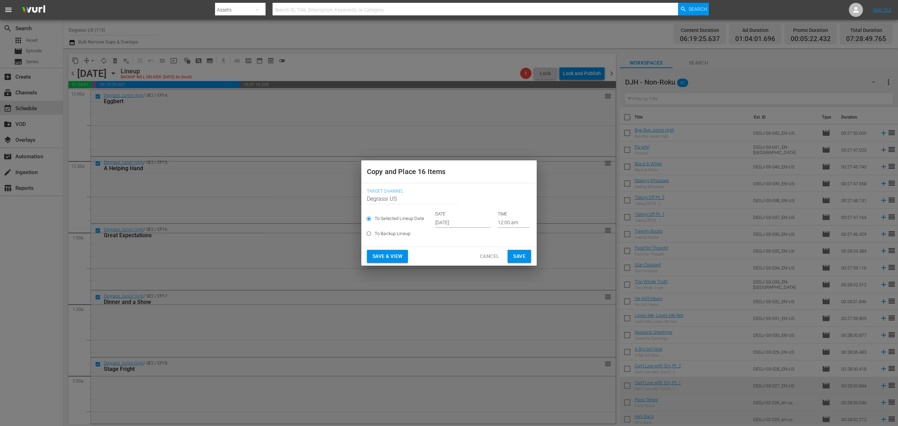
click at [470, 222] on input "[DATE]" at bounding box center [462, 222] width 55 height 11
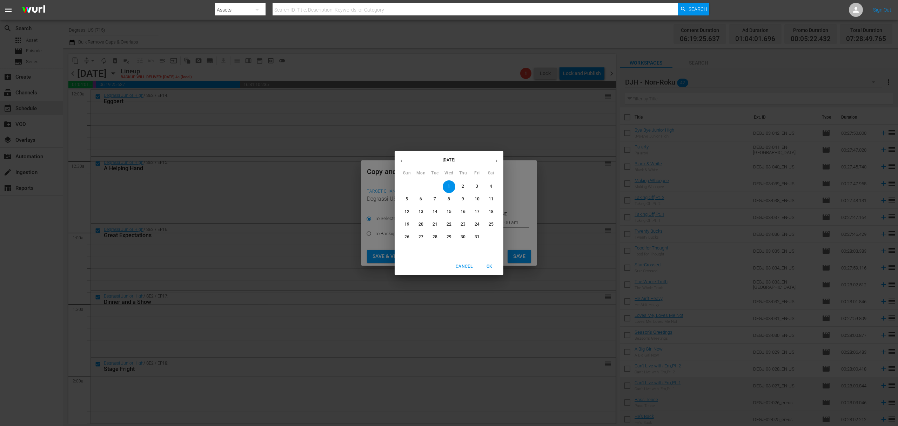
click at [448, 199] on p "8" at bounding box center [449, 199] width 2 height 6
type input "[DATE]"
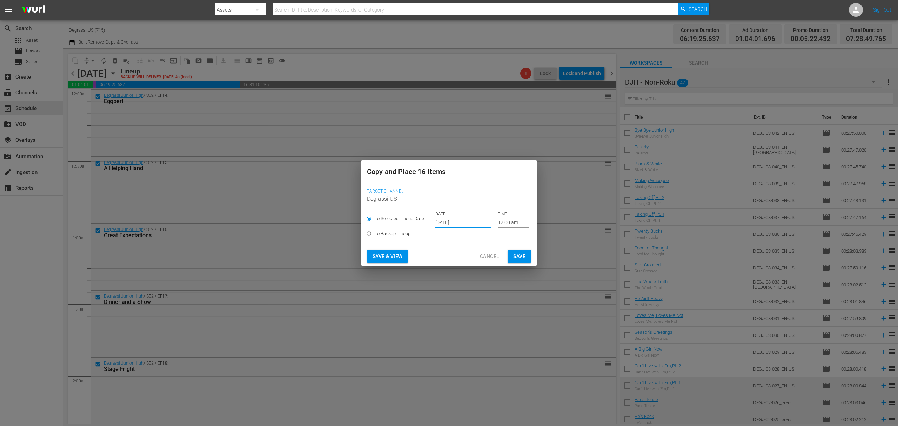
click at [523, 254] on span "Save" at bounding box center [519, 256] width 12 height 9
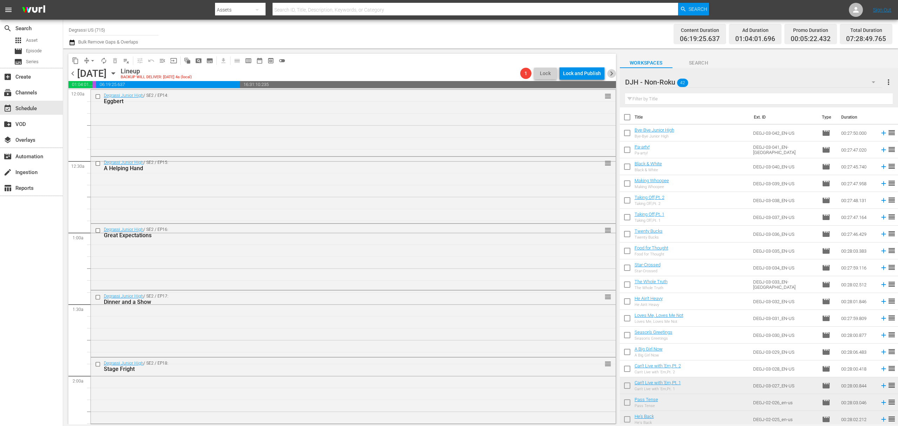
click at [612, 69] on span "chevron_right" at bounding box center [611, 73] width 9 height 9
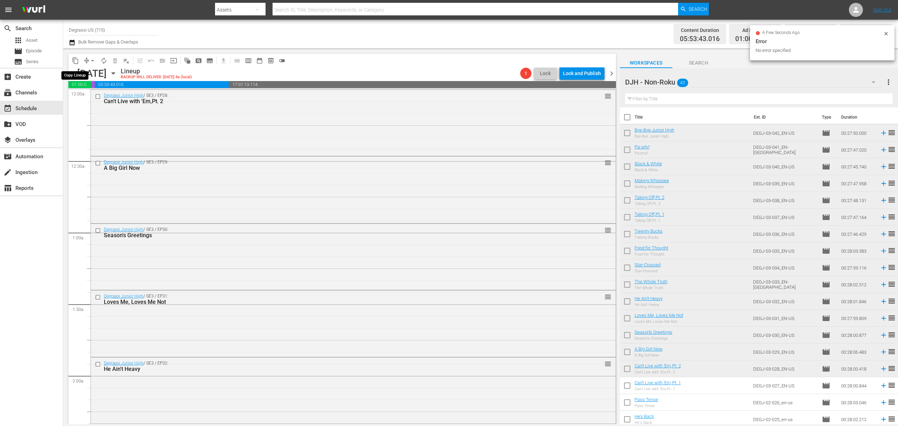
click at [72, 61] on span "content_copy" at bounding box center [75, 60] width 7 height 7
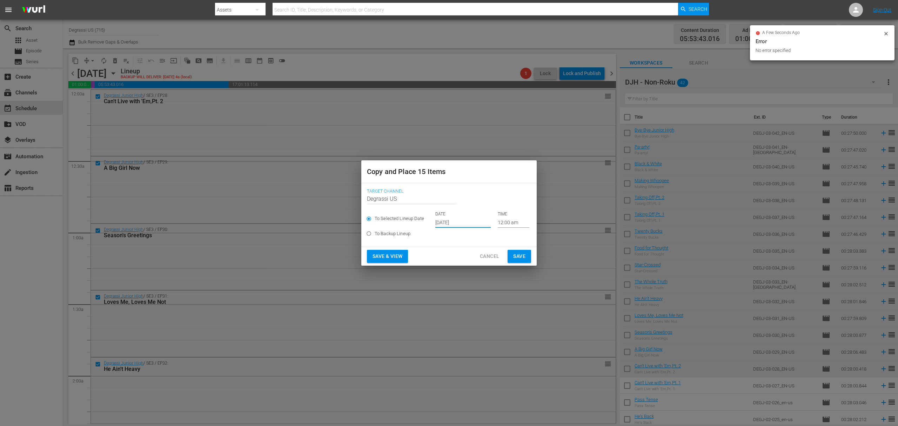
click at [478, 222] on input "[DATE]" at bounding box center [462, 222] width 55 height 11
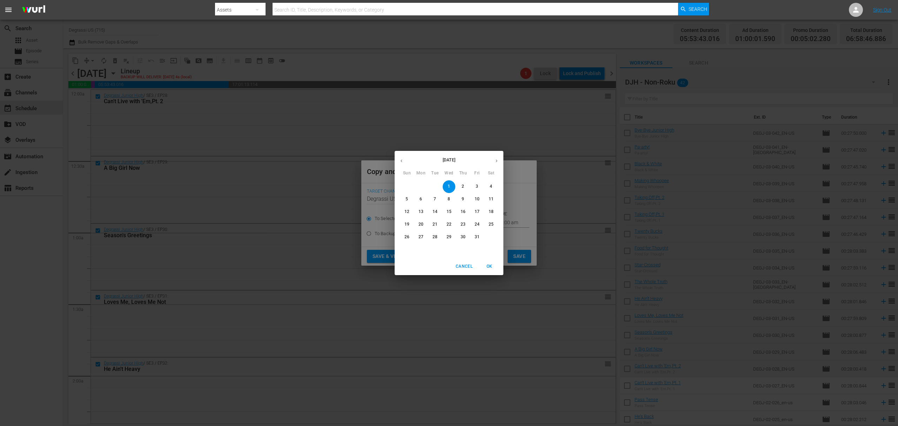
click at [420, 201] on p "6" at bounding box center [420, 199] width 2 height 6
type input "[DATE]"
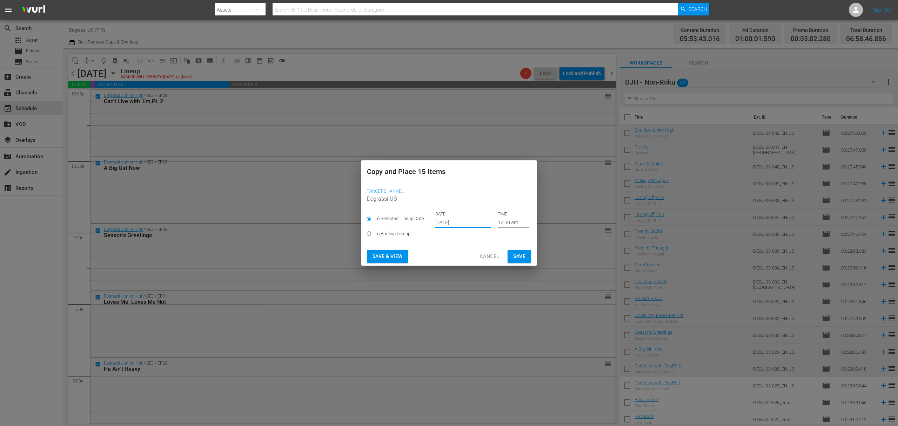
click at [522, 257] on span "Save" at bounding box center [519, 256] width 12 height 9
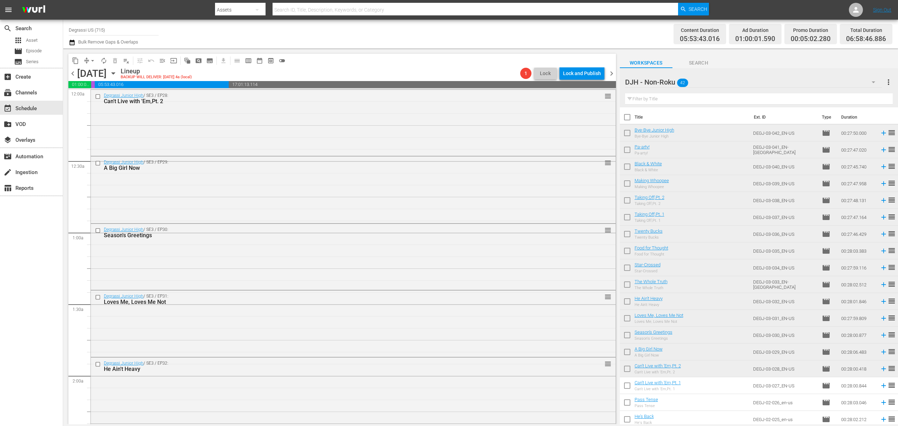
click at [74, 60] on span "content_copy" at bounding box center [75, 60] width 7 height 7
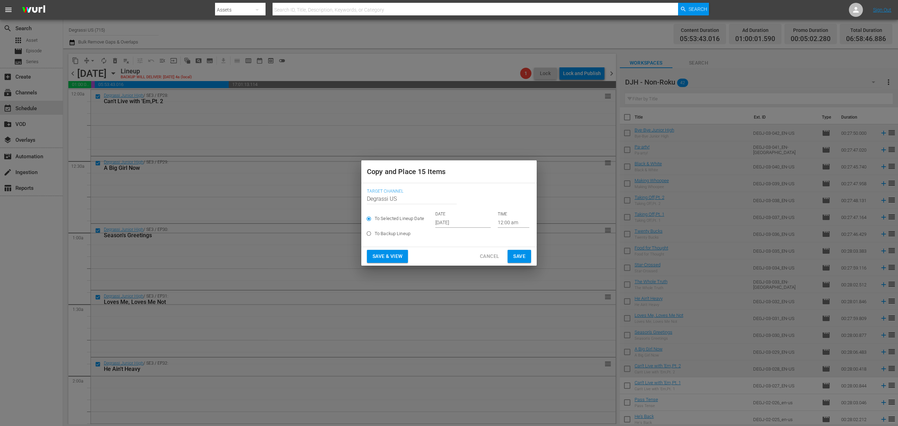
click at [455, 223] on input "[DATE]" at bounding box center [462, 222] width 55 height 11
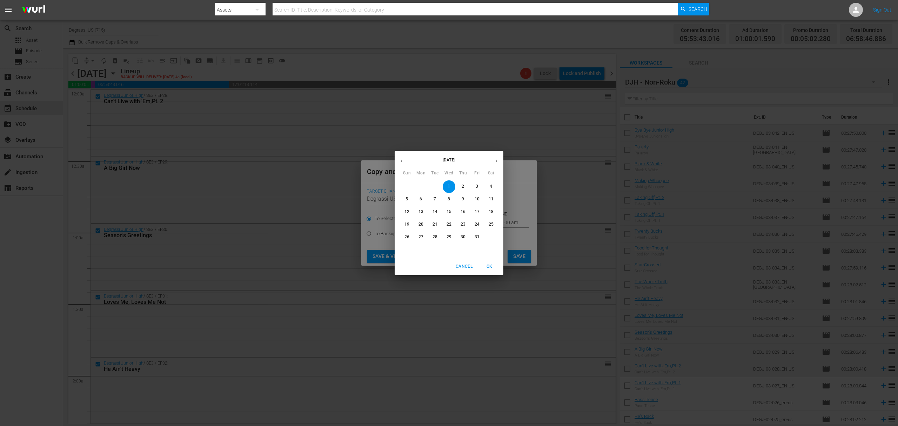
click at [461, 200] on span "9" at bounding box center [463, 199] width 13 height 6
type input "[DATE]"
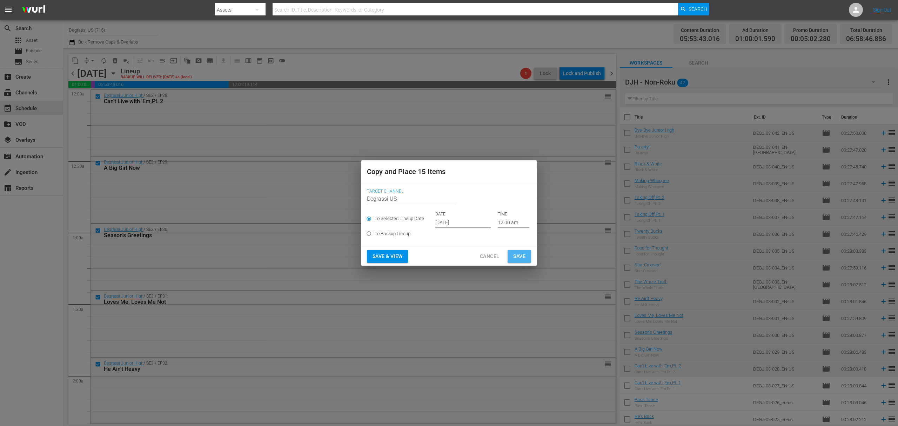
click at [522, 252] on span "Save" at bounding box center [519, 256] width 12 height 9
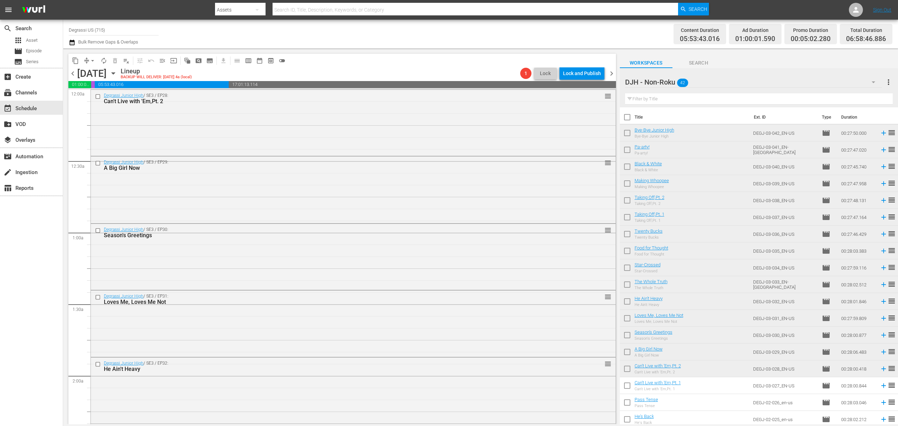
click at [610, 74] on span "chevron_right" at bounding box center [611, 73] width 9 height 9
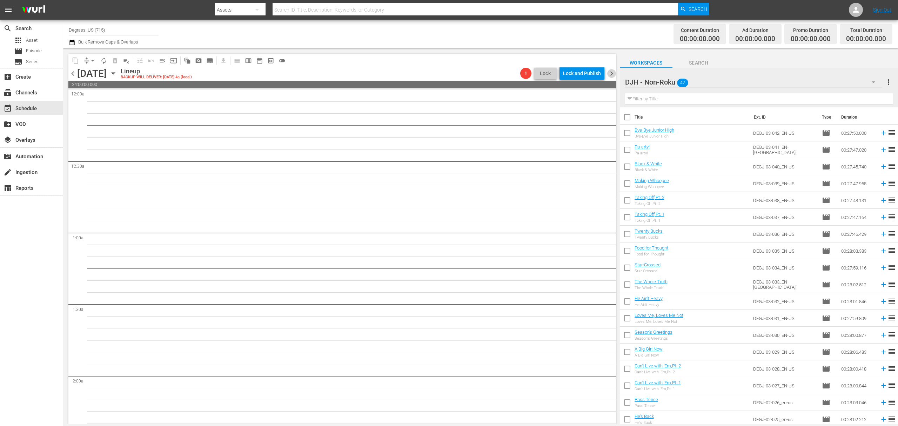
click at [613, 71] on span "chevron_right" at bounding box center [611, 73] width 9 height 9
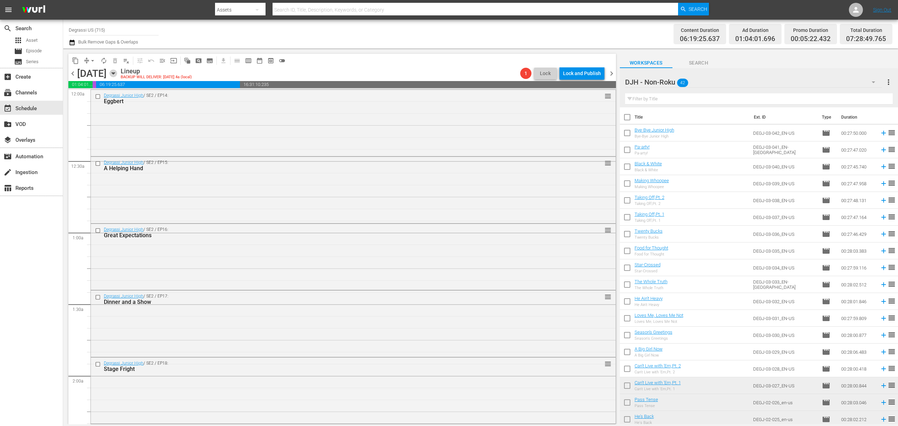
click at [115, 74] on icon "button" at bounding box center [113, 74] width 3 height 2
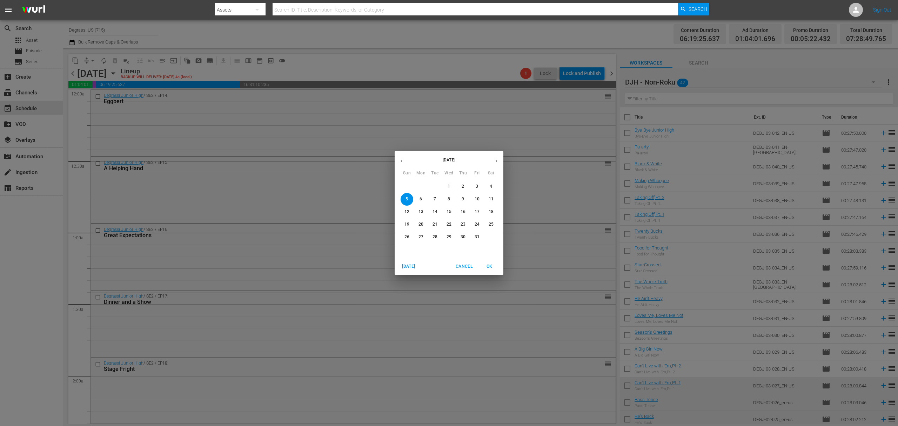
click at [444, 186] on span "1" at bounding box center [449, 186] width 13 height 6
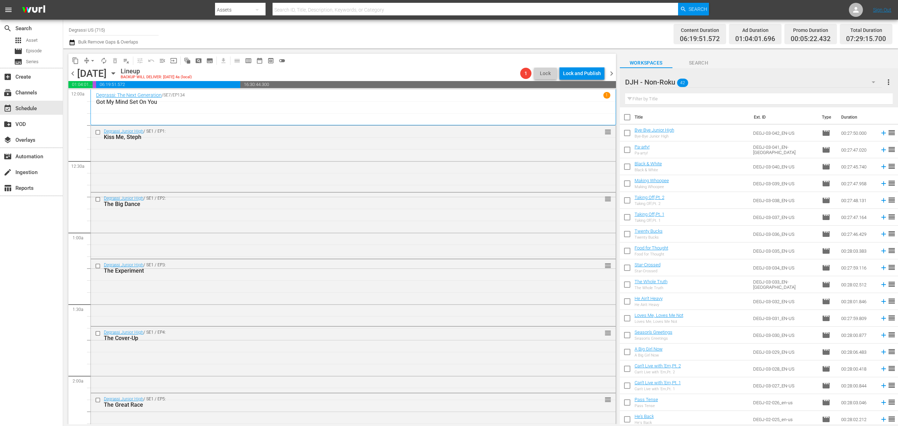
click at [610, 75] on span "chevron_right" at bounding box center [611, 73] width 9 height 9
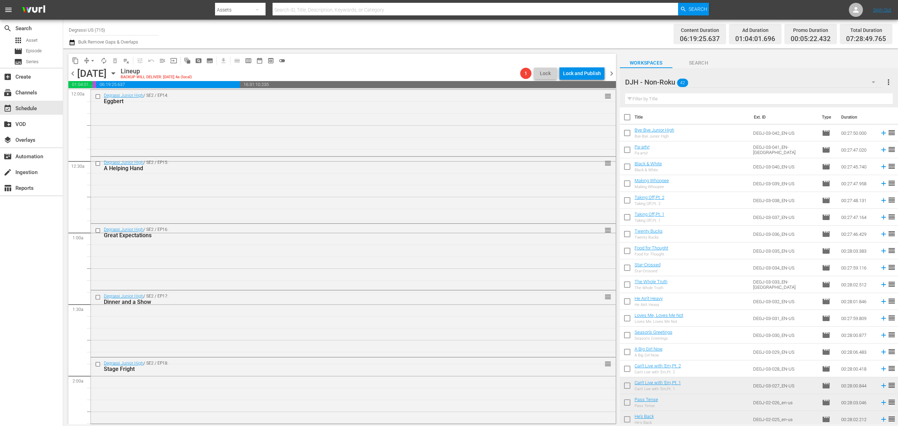
click at [117, 75] on icon "button" at bounding box center [113, 73] width 8 height 8
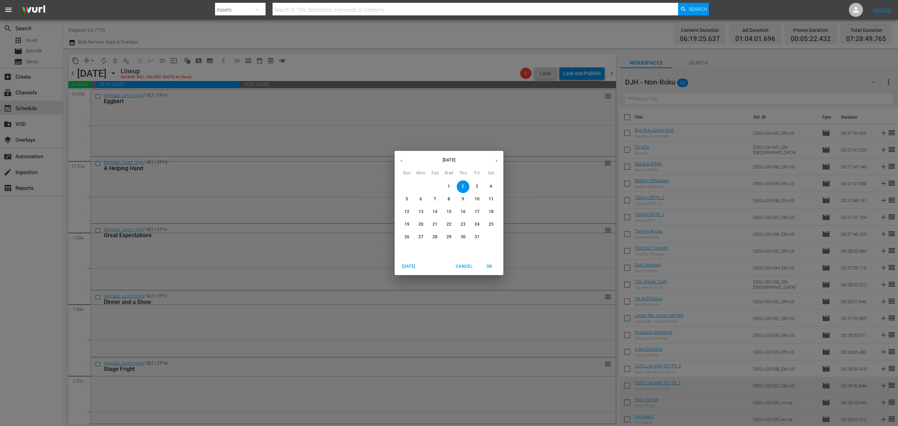
click at [449, 187] on p "1" at bounding box center [449, 186] width 2 height 6
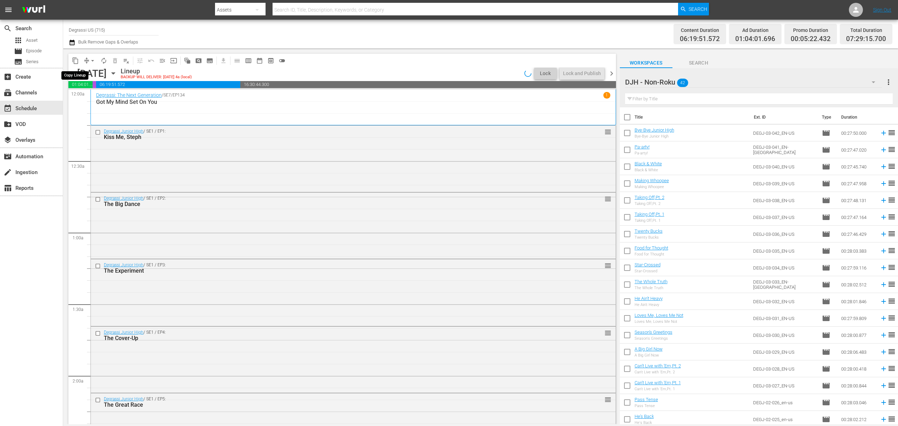
click at [75, 60] on span "content_copy" at bounding box center [75, 60] width 7 height 7
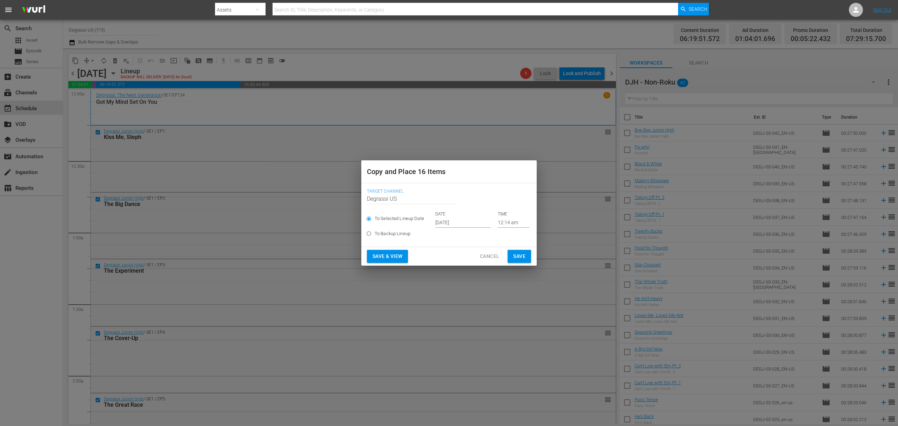
click at [462, 220] on input "[DATE]" at bounding box center [462, 222] width 55 height 11
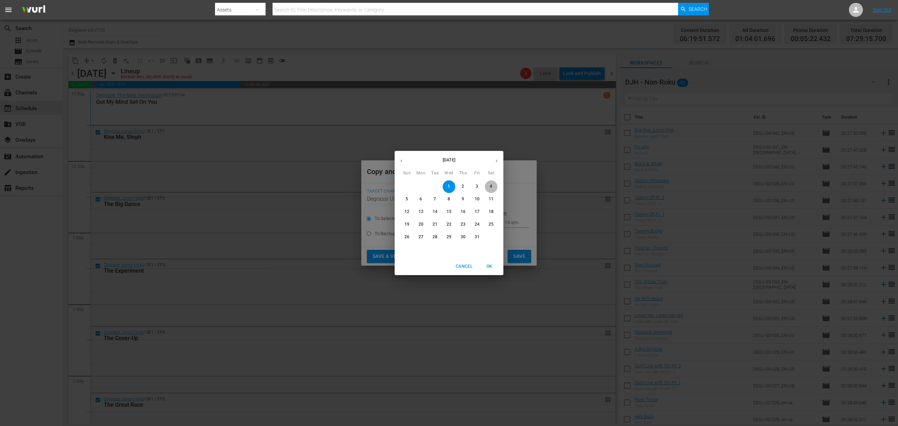
click at [493, 183] on span "4" at bounding box center [491, 186] width 13 height 6
type input "[DATE]"
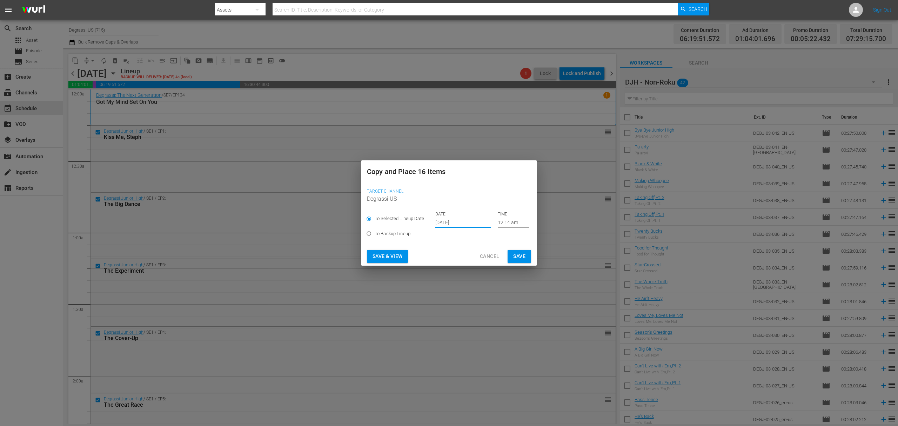
click at [521, 255] on span "Save" at bounding box center [519, 256] width 12 height 9
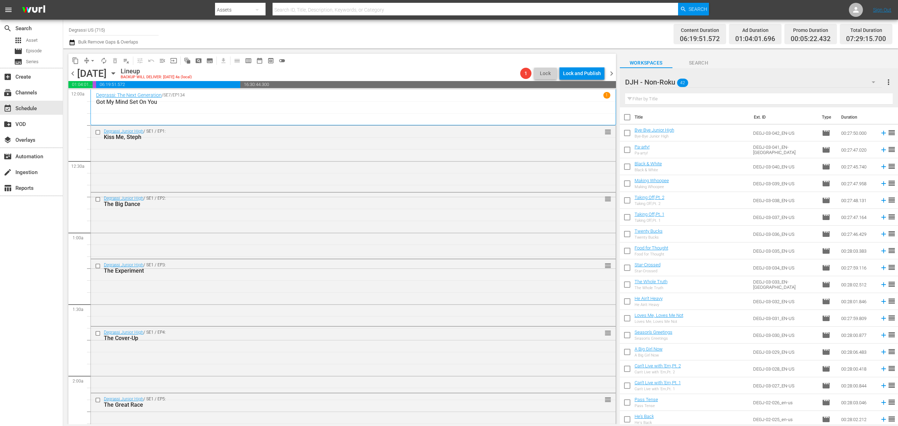
click at [610, 72] on span "chevron_right" at bounding box center [611, 73] width 9 height 9
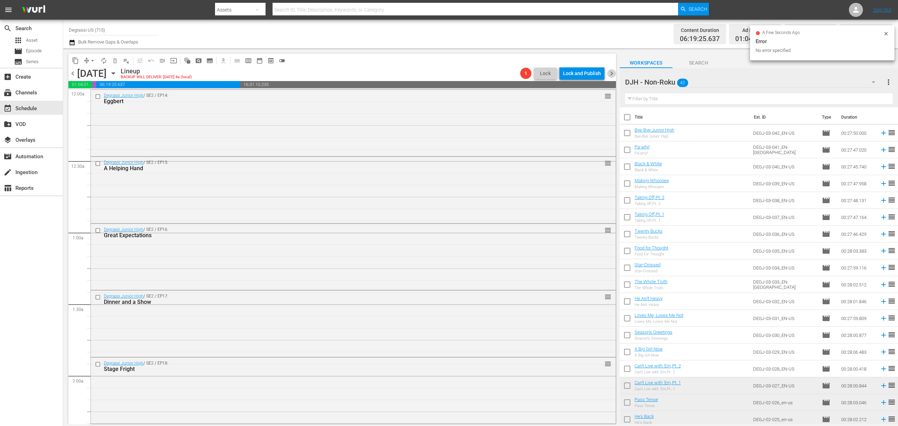
click at [610, 72] on span "chevron_right" at bounding box center [611, 73] width 9 height 9
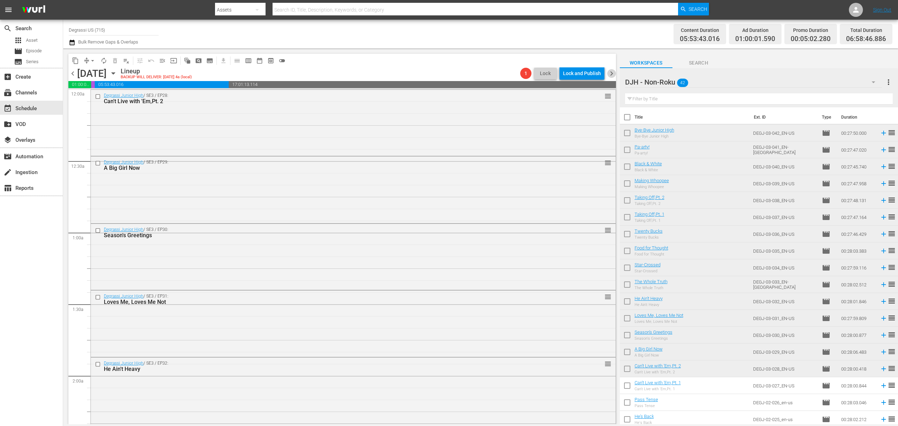
click at [610, 72] on span "chevron_right" at bounding box center [611, 73] width 9 height 9
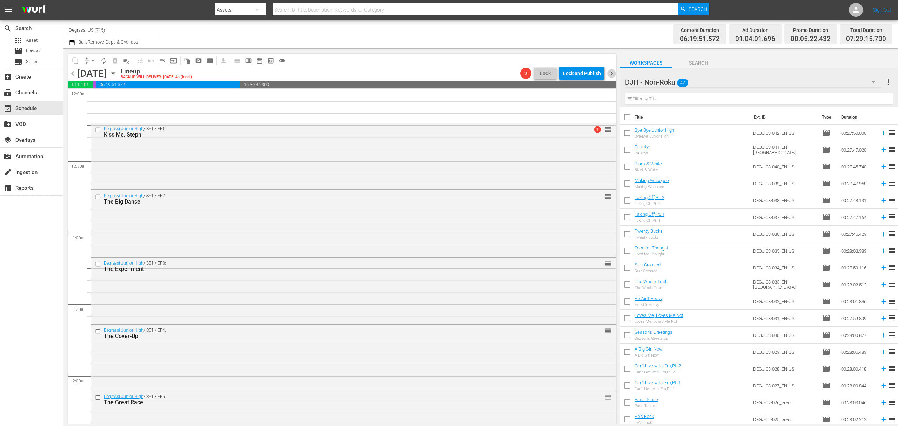
click at [610, 72] on span "chevron_right" at bounding box center [611, 73] width 9 height 9
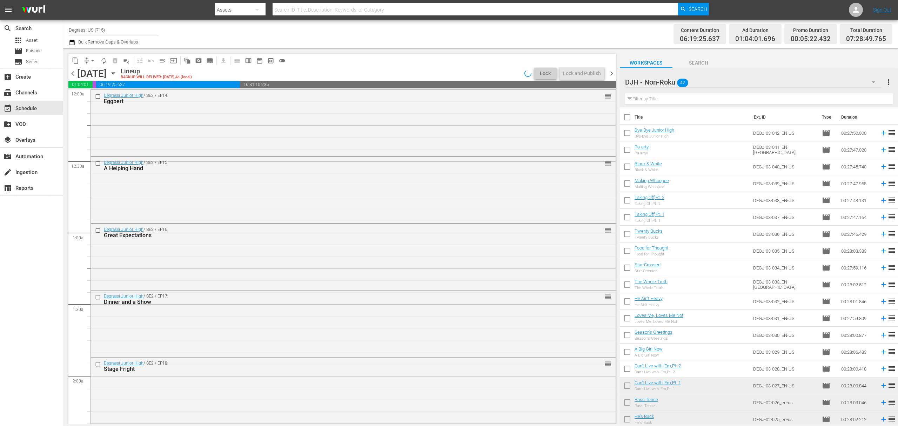
click at [610, 72] on span "chevron_right" at bounding box center [611, 73] width 9 height 9
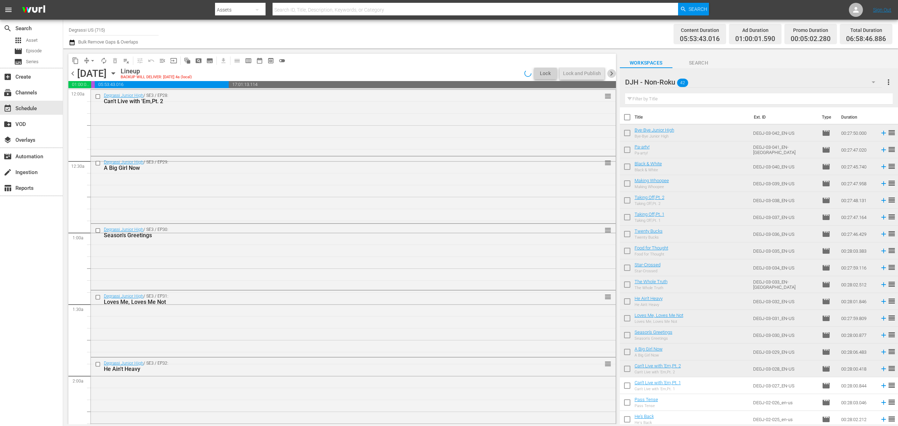
click at [610, 72] on span "chevron_right" at bounding box center [611, 73] width 9 height 9
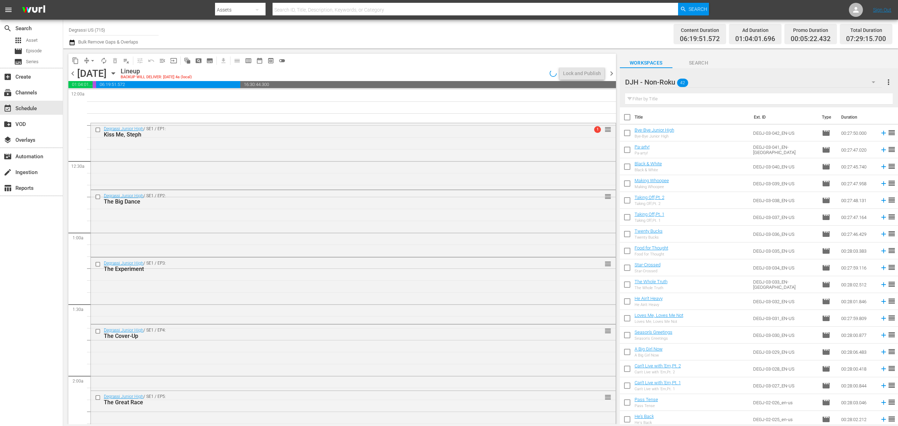
click at [610, 72] on span "chevron_right" at bounding box center [611, 73] width 9 height 9
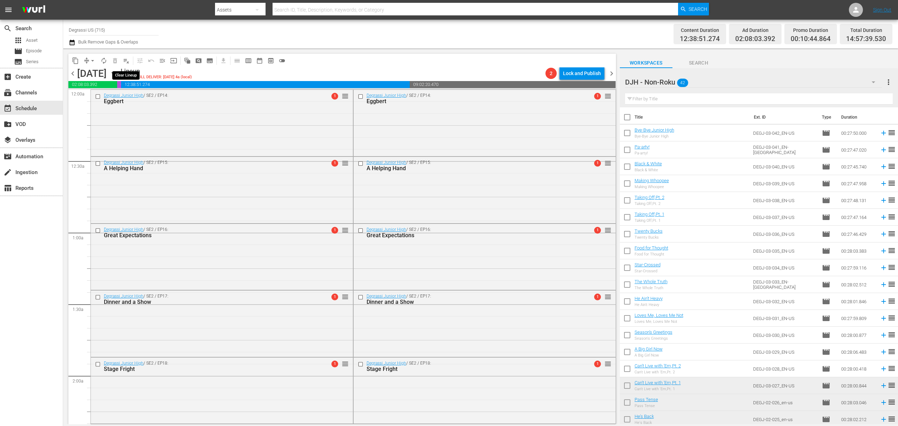
click at [128, 58] on span "playlist_remove_outlined" at bounding box center [126, 60] width 7 height 7
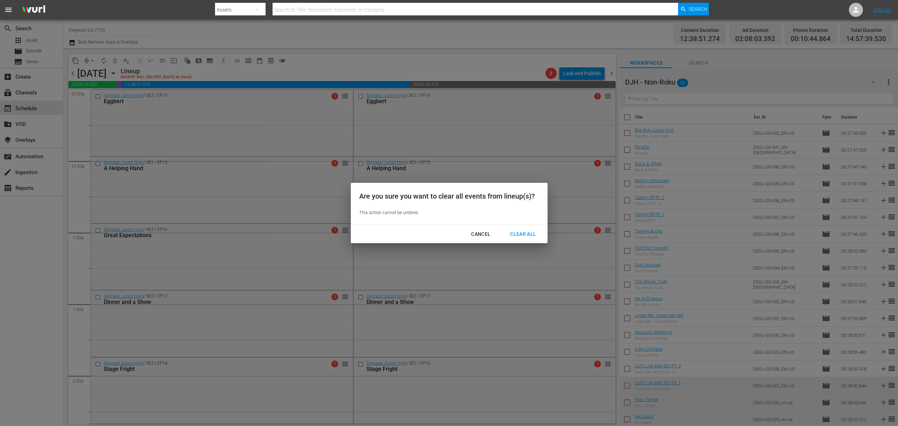
click at [527, 234] on div "Clear All" at bounding box center [522, 234] width 37 height 9
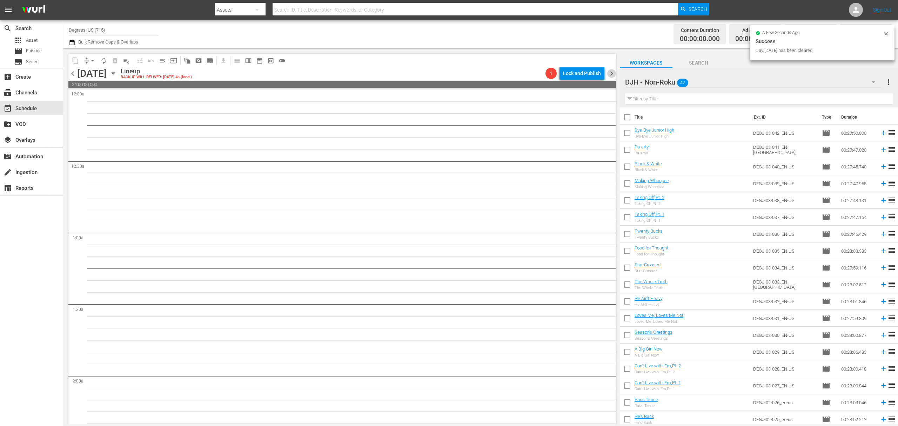
click at [612, 71] on span "chevron_right" at bounding box center [611, 73] width 9 height 9
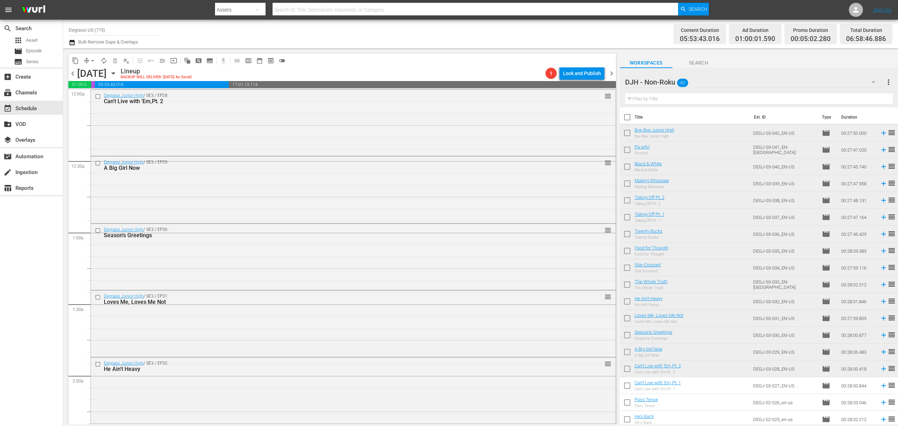
click at [117, 73] on icon "button" at bounding box center [113, 73] width 8 height 8
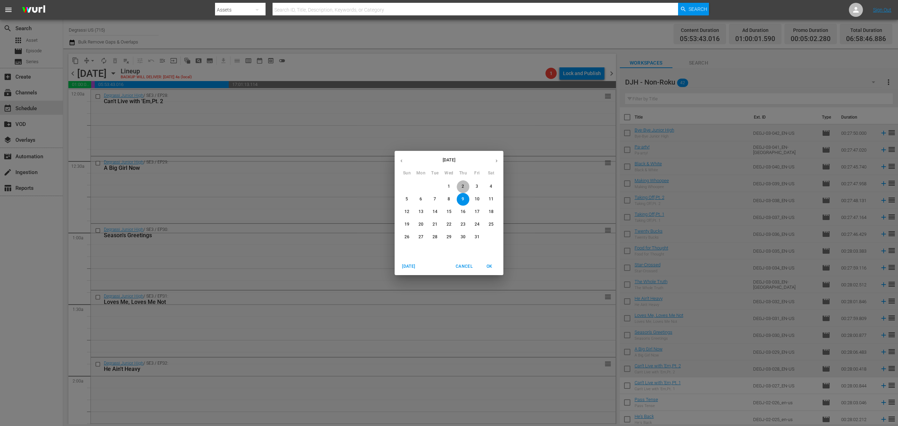
click at [459, 183] on button "2" at bounding box center [463, 186] width 13 height 13
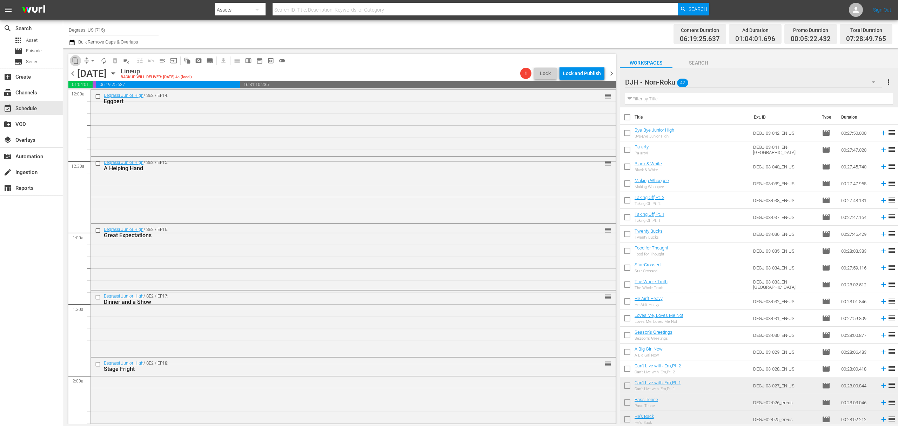
click at [72, 59] on span "content_copy" at bounding box center [75, 60] width 7 height 7
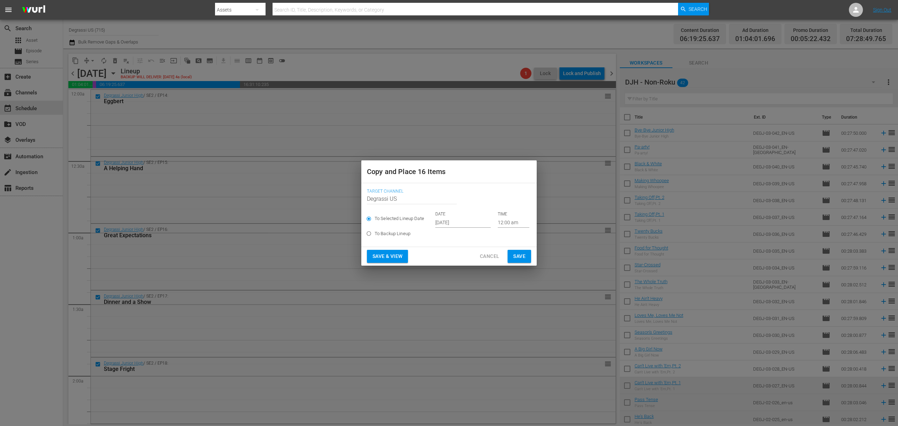
click at [454, 218] on input "[DATE]" at bounding box center [462, 222] width 55 height 11
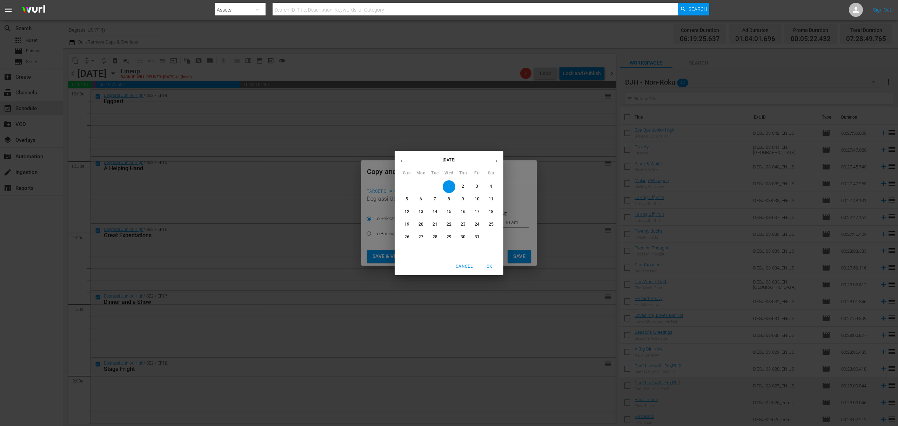
click at [453, 200] on span "8" at bounding box center [449, 199] width 13 height 6
type input "[DATE]"
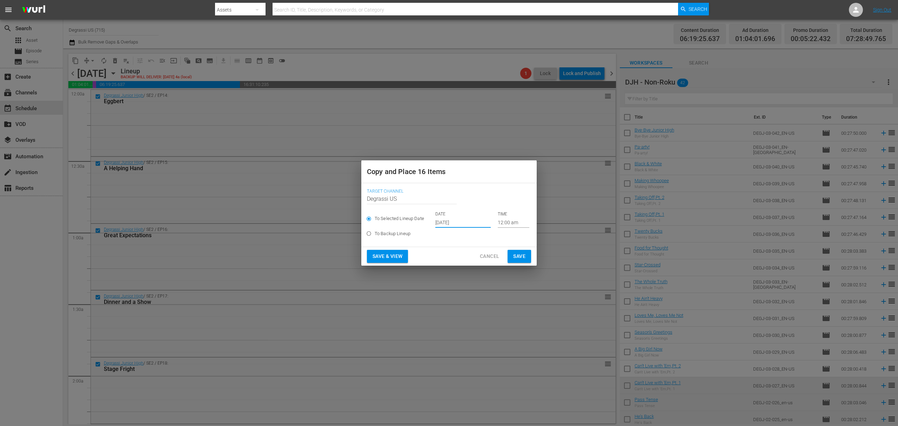
click at [521, 256] on span "Save" at bounding box center [519, 256] width 12 height 9
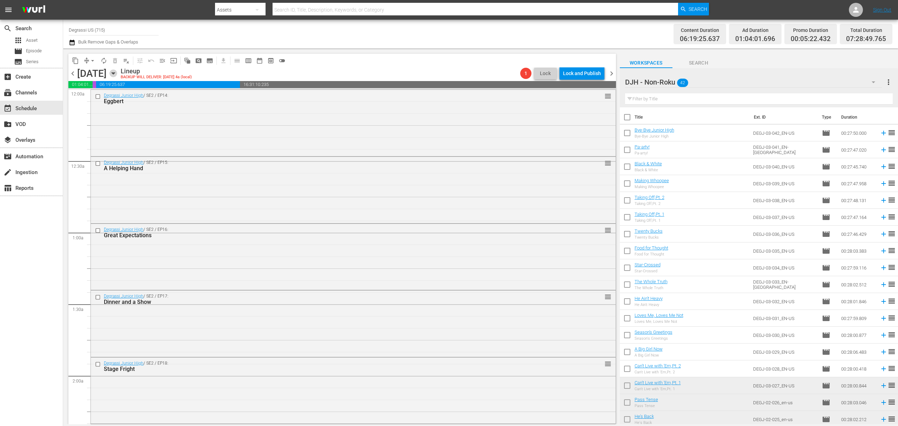
click at [117, 74] on icon "button" at bounding box center [113, 73] width 8 height 8
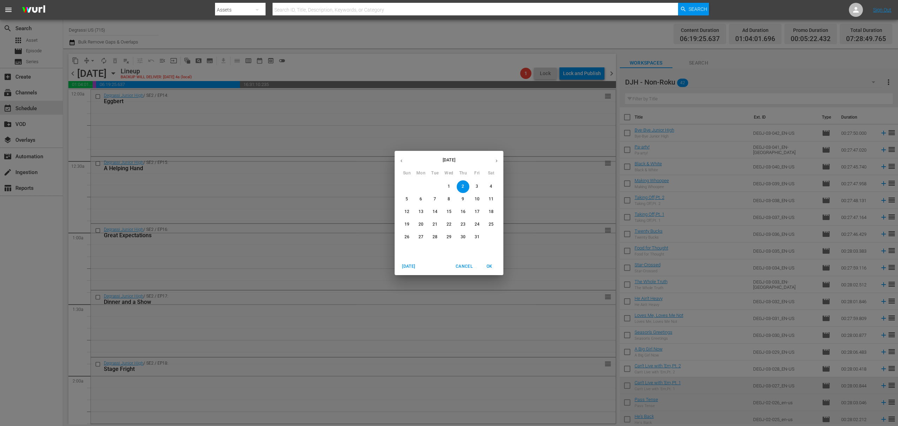
click at [464, 265] on span "Cancel" at bounding box center [464, 266] width 17 height 7
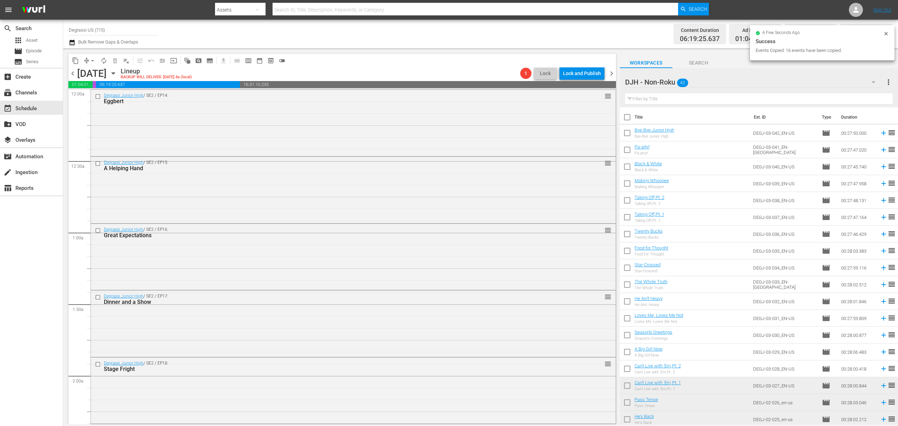
click at [117, 73] on icon "button" at bounding box center [113, 73] width 8 height 8
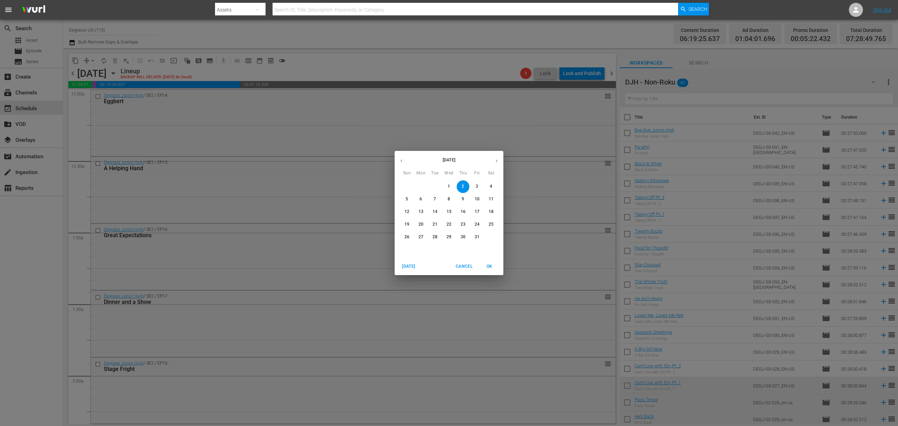
click at [452, 200] on span "8" at bounding box center [449, 199] width 13 height 6
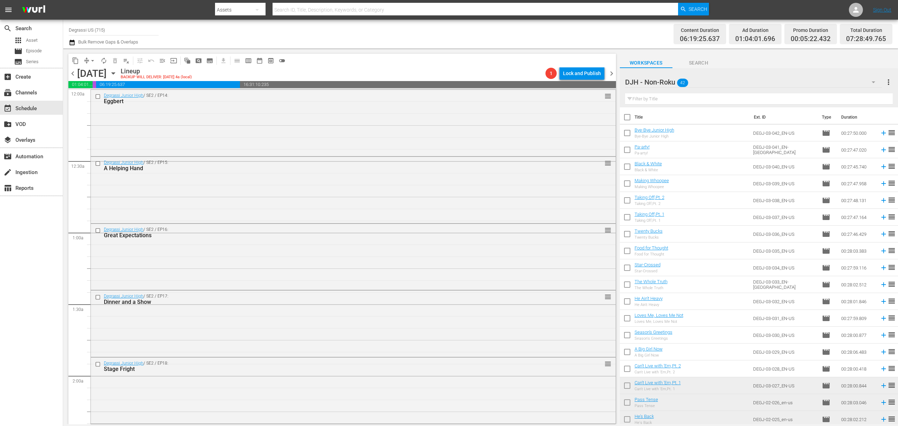
click at [117, 74] on icon "button" at bounding box center [113, 73] width 8 height 8
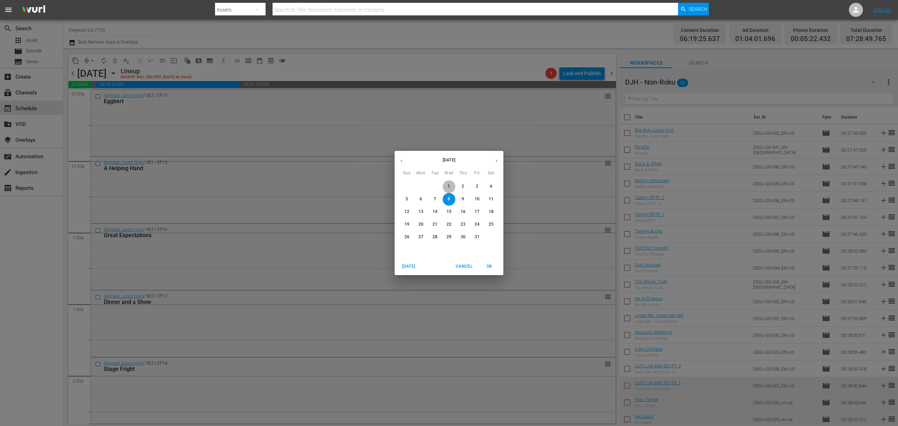
click at [452, 187] on span "1" at bounding box center [449, 186] width 13 height 6
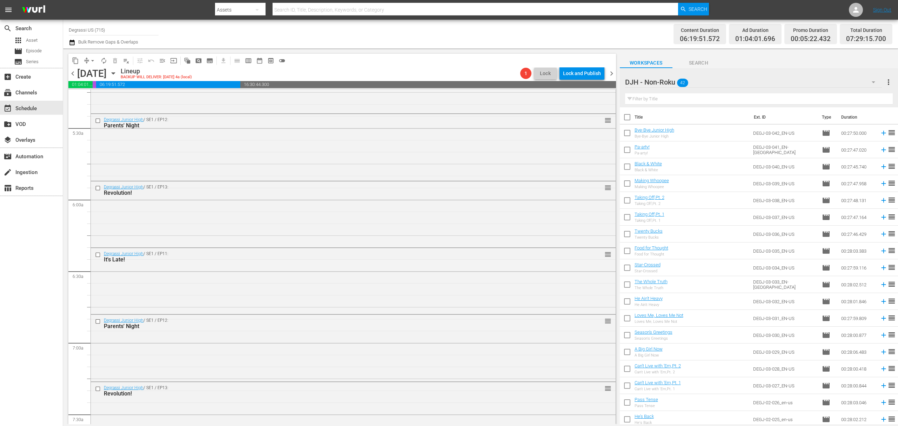
scroll to position [935, 0]
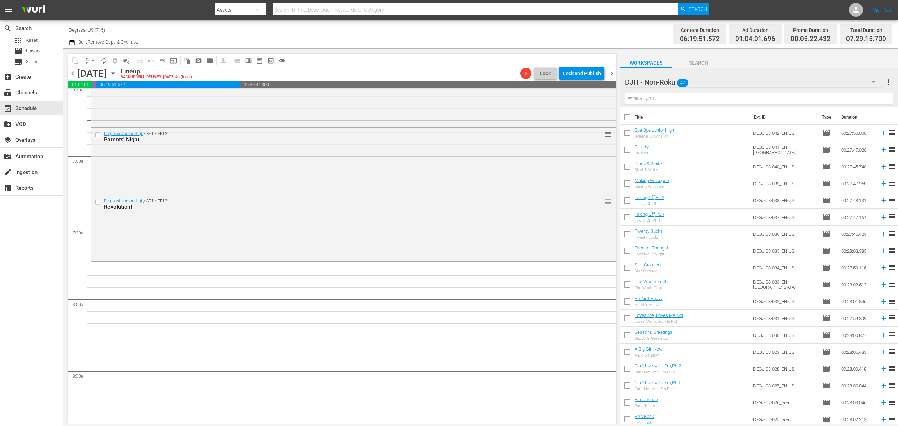
click at [737, 78] on div "DJH - Non-Roku 42" at bounding box center [753, 82] width 257 height 20
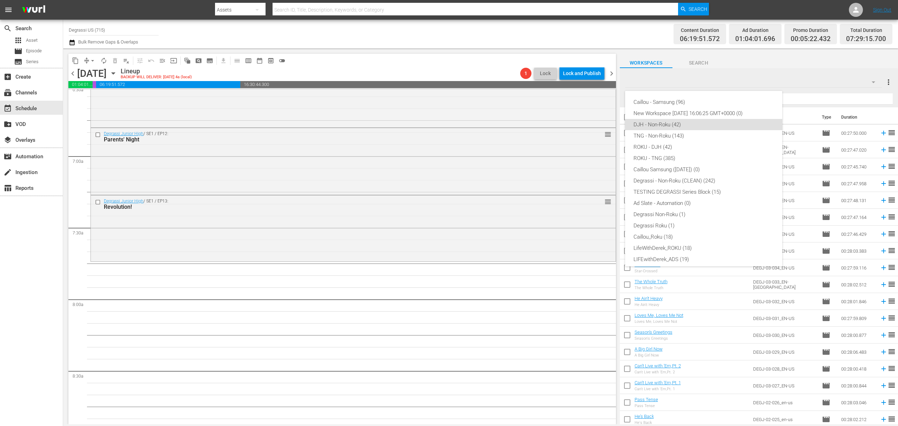
scroll to position [17, 0]
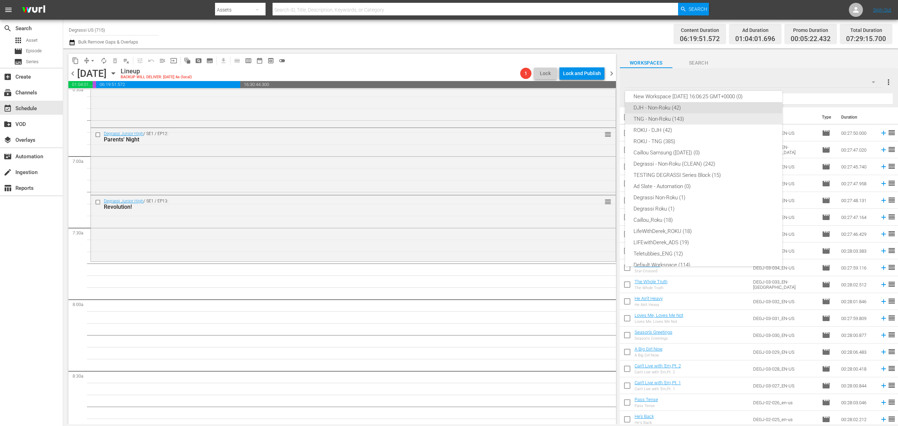
click at [700, 121] on div "TNG - Non-Roku (143)" at bounding box center [703, 118] width 140 height 11
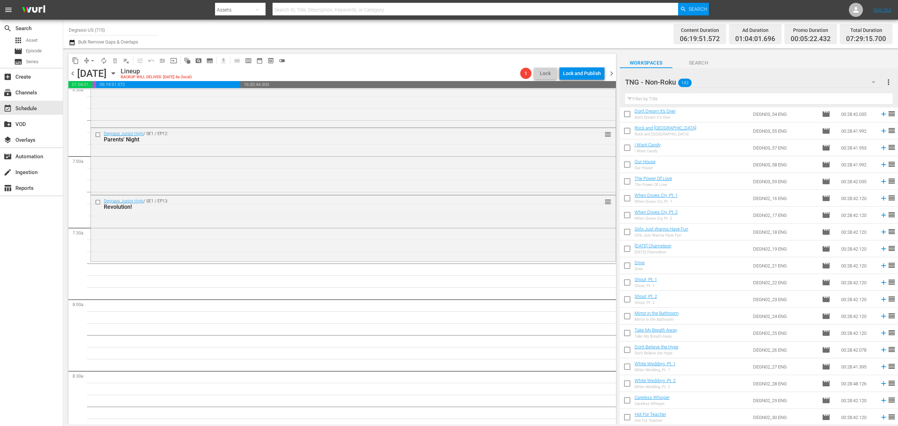
scroll to position [2107, 0]
drag, startPoint x: 624, startPoint y: 418, endPoint x: 625, endPoint y: 410, distance: 8.1
click at [624, 418] on input "checkbox" at bounding box center [627, 418] width 15 height 15
checkbox input "true"
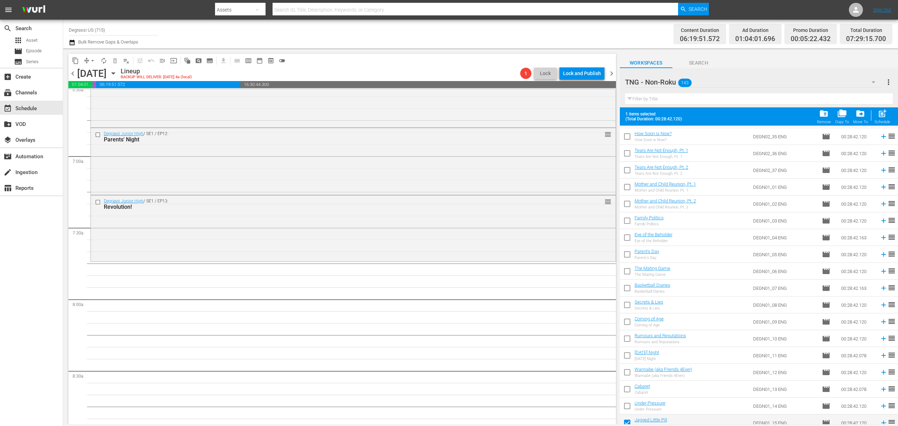
scroll to position [2125, 0]
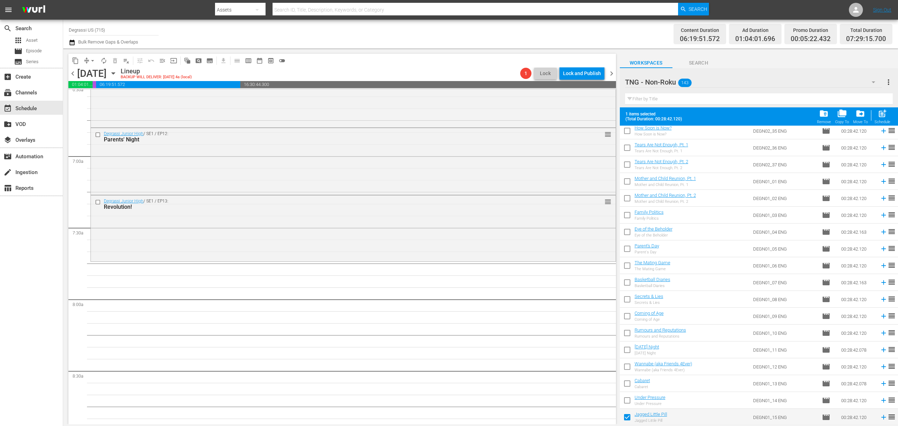
click at [629, 399] on input "checkbox" at bounding box center [627, 401] width 15 height 15
checkbox input "true"
click at [626, 386] on input "checkbox" at bounding box center [627, 384] width 15 height 15
checkbox input "true"
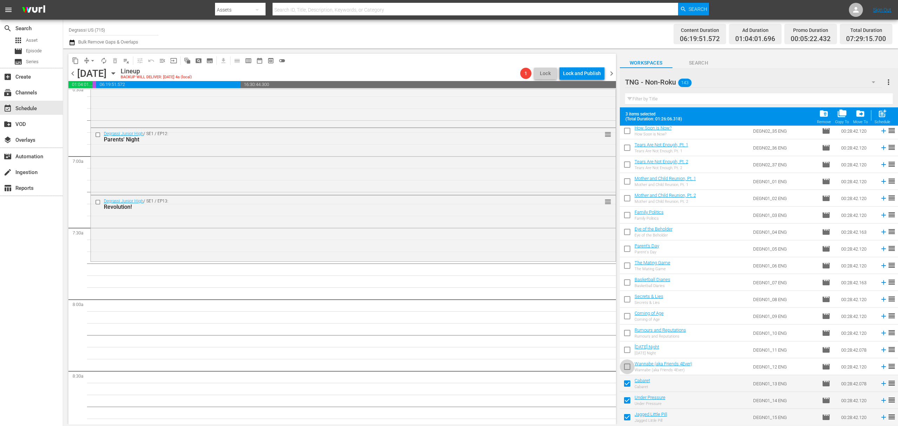
click at [625, 367] on input "checkbox" at bounding box center [627, 368] width 15 height 15
checkbox input "true"
click at [626, 350] on input "checkbox" at bounding box center [627, 351] width 15 height 15
checkbox input "true"
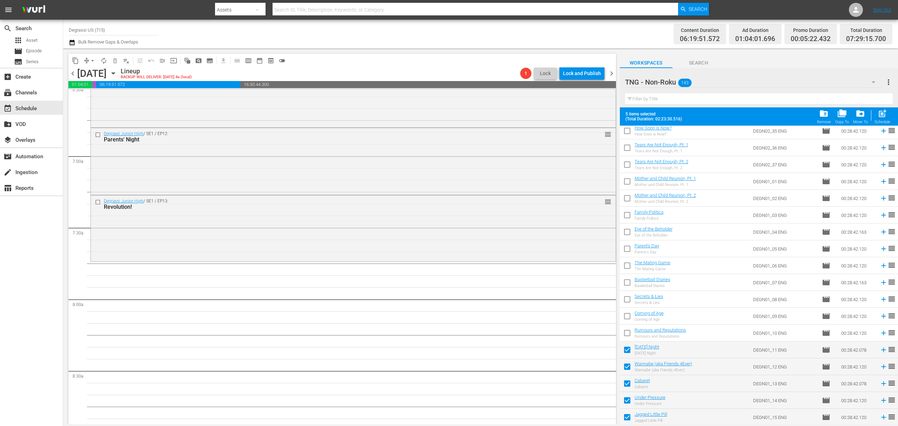
click at [626, 333] on input "checkbox" at bounding box center [627, 334] width 15 height 15
checkbox input "true"
click at [626, 317] on input "checkbox" at bounding box center [627, 317] width 15 height 15
checkbox input "true"
click at [627, 299] on input "checkbox" at bounding box center [627, 300] width 15 height 15
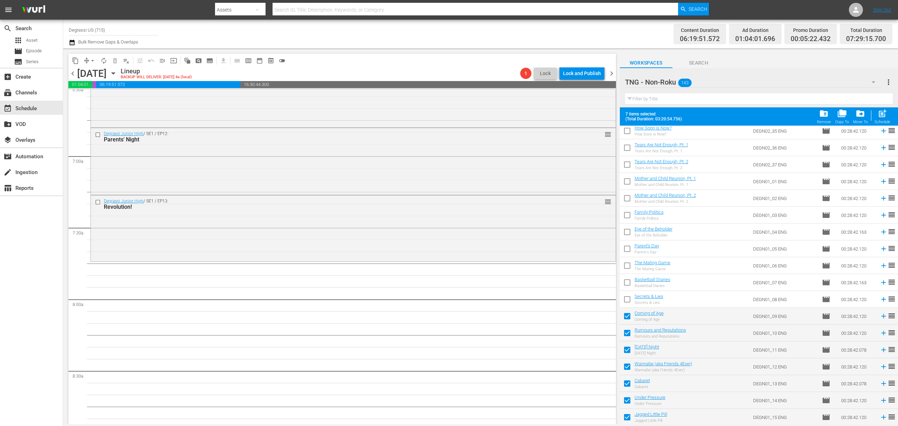
checkbox input "true"
click at [623, 279] on input "checkbox" at bounding box center [627, 283] width 15 height 15
checkbox input "true"
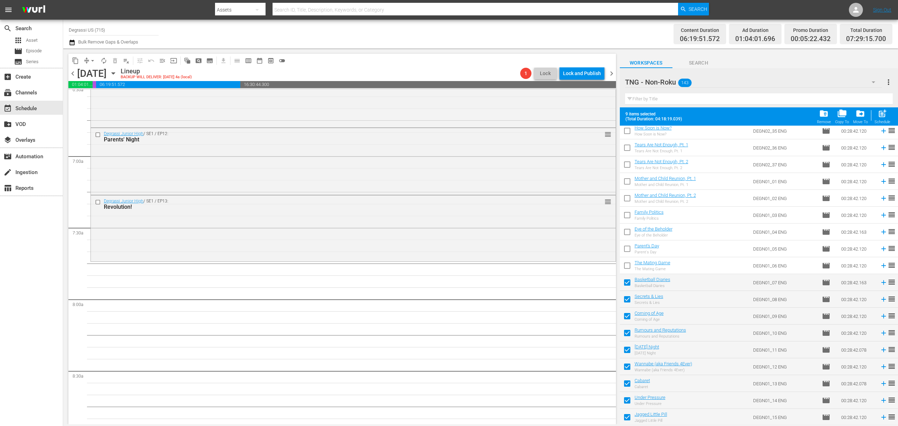
click at [625, 267] on input "checkbox" at bounding box center [627, 267] width 15 height 15
checkbox input "true"
click at [625, 249] on input "checkbox" at bounding box center [627, 250] width 15 height 15
checkbox input "true"
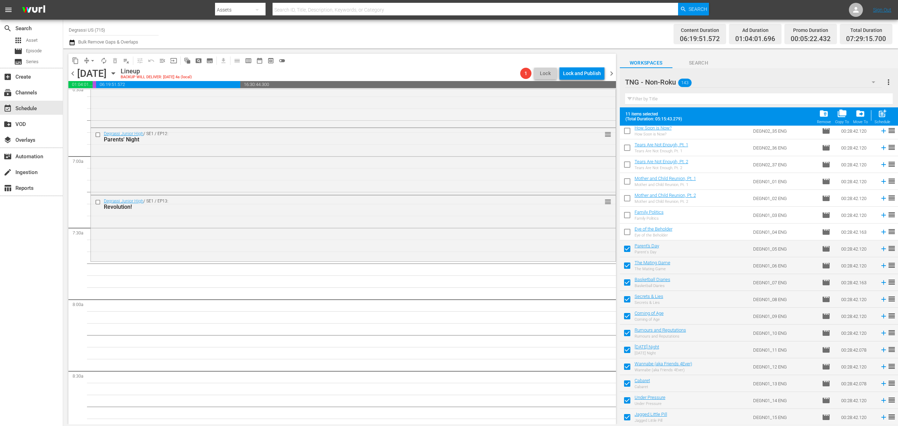
click at [635, 232] on div "Eye of the Beholder Eye of the Beholder" at bounding box center [654, 231] width 38 height 11
drag, startPoint x: 629, startPoint y: 232, endPoint x: 626, endPoint y: 226, distance: 6.8
click at [629, 232] on input "checkbox" at bounding box center [627, 233] width 15 height 15
checkbox input "true"
click at [624, 214] on input "checkbox" at bounding box center [627, 216] width 15 height 15
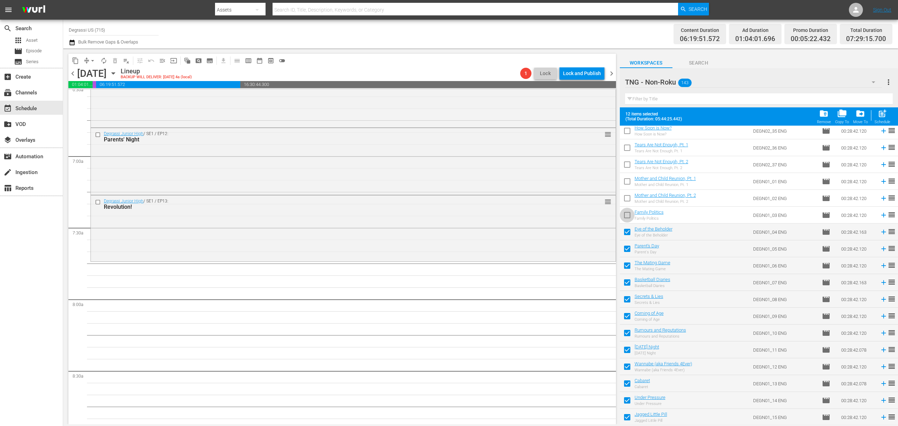
checkbox input "true"
click at [627, 201] on input "checkbox" at bounding box center [627, 199] width 15 height 15
checkbox input "true"
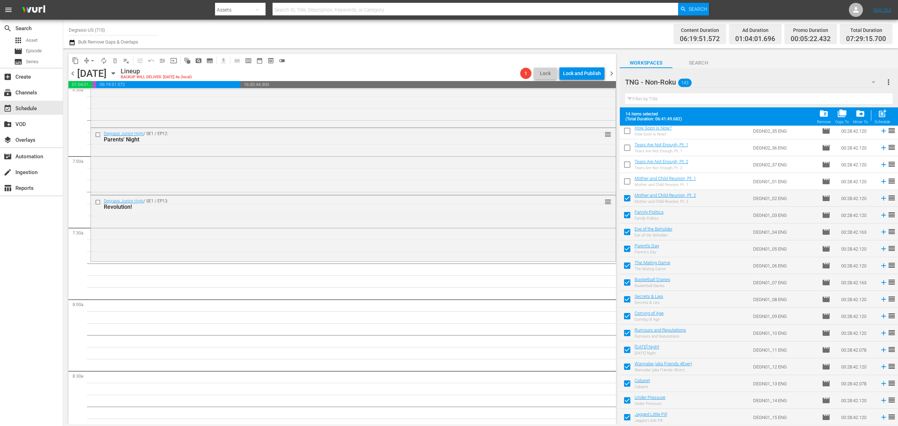
click at [627, 183] on input "checkbox" at bounding box center [627, 182] width 15 height 15
click at [883, 117] on span "post_add" at bounding box center [882, 113] width 9 height 9
checkbox input "false"
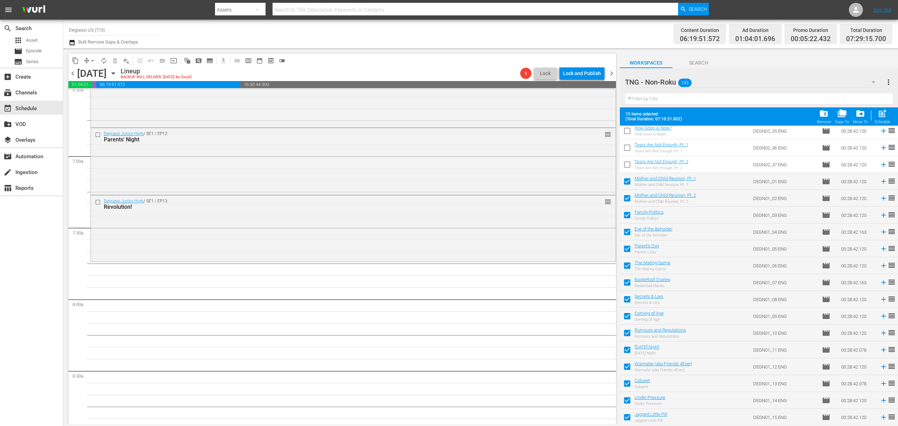
checkbox input "false"
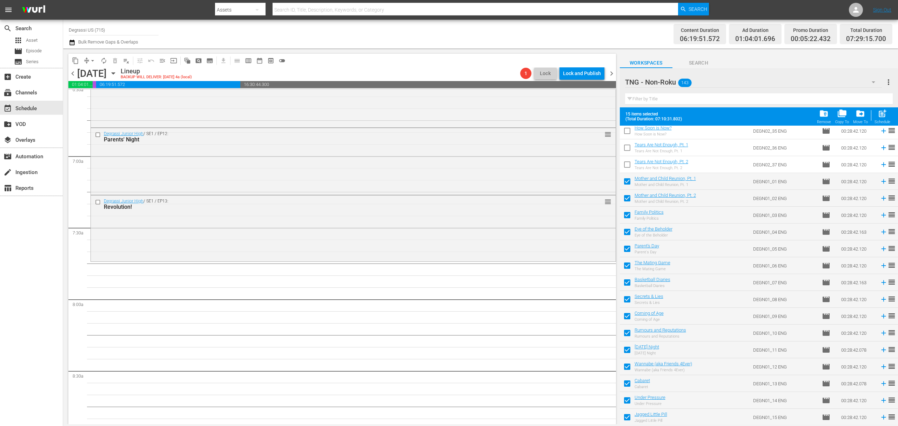
checkbox input "false"
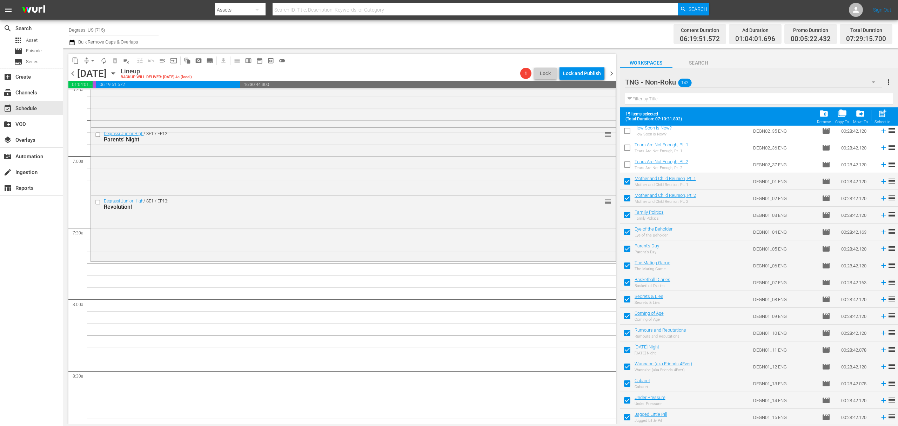
checkbox input "false"
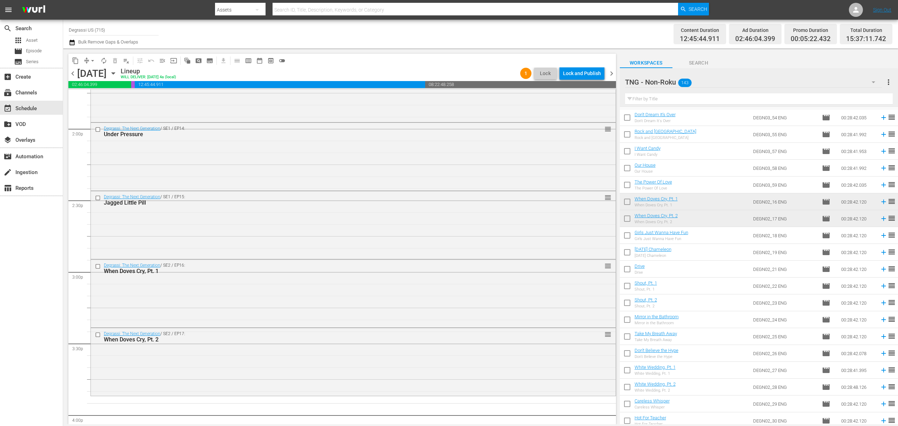
scroll to position [2107, 0]
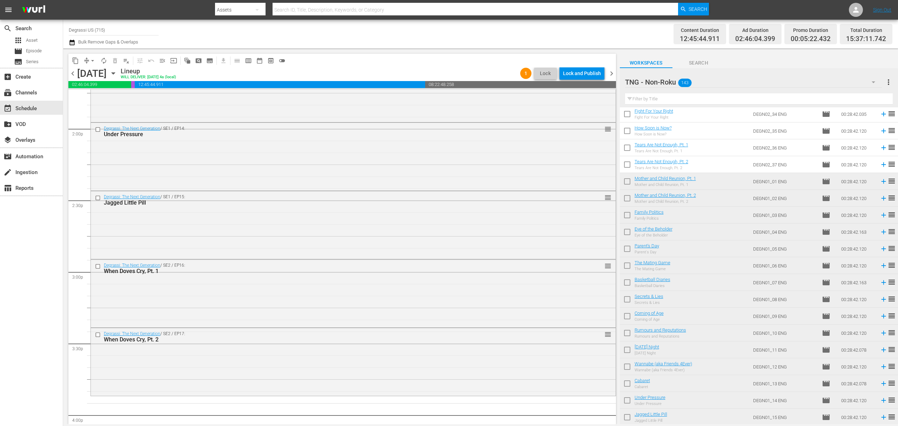
drag, startPoint x: 625, startPoint y: 418, endPoint x: 629, endPoint y: 409, distance: 10.2
click at [625, 418] on input "checkbox" at bounding box center [627, 418] width 15 height 15
checkbox input "true"
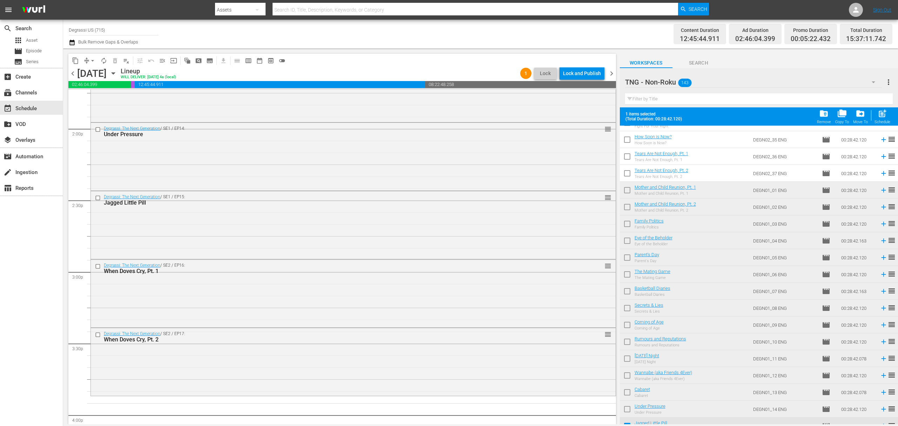
scroll to position [2125, 0]
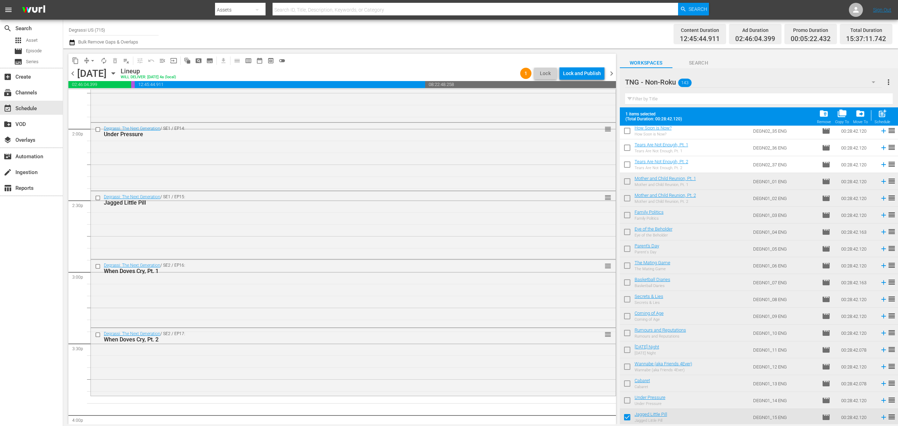
click at [629, 401] on input "checkbox" at bounding box center [627, 401] width 15 height 15
checkbox input "true"
click at [627, 384] on input "checkbox" at bounding box center [627, 384] width 15 height 15
checkbox input "true"
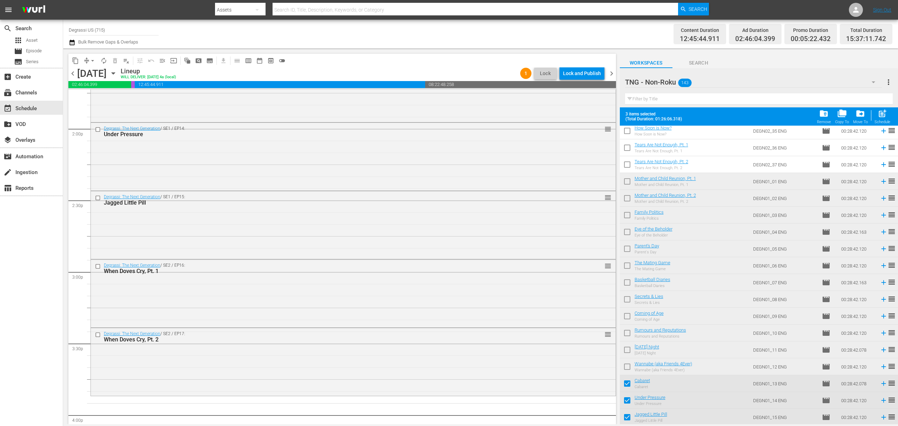
click at [625, 365] on input "checkbox" at bounding box center [627, 368] width 15 height 15
checkbox input "true"
click at [627, 349] on input "checkbox" at bounding box center [627, 351] width 15 height 15
checkbox input "true"
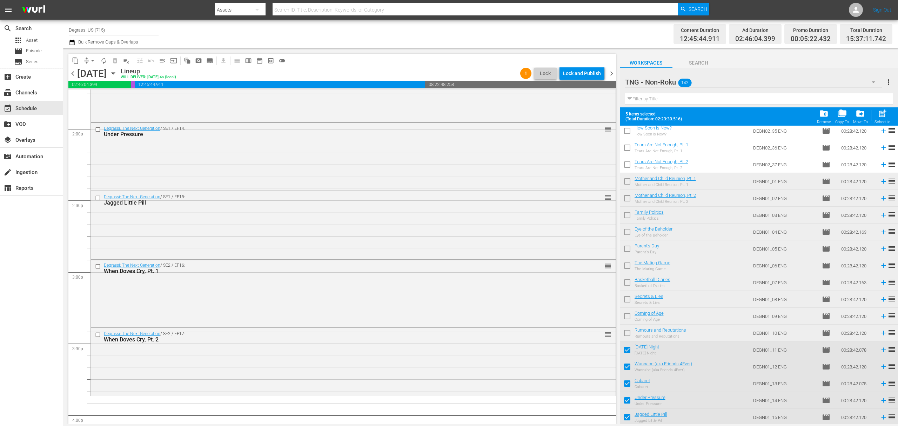
click at [626, 330] on input "checkbox" at bounding box center [627, 334] width 15 height 15
checkbox input "true"
click at [627, 313] on input "checkbox" at bounding box center [627, 317] width 15 height 15
checkbox input "true"
click at [627, 297] on input "checkbox" at bounding box center [627, 300] width 15 height 15
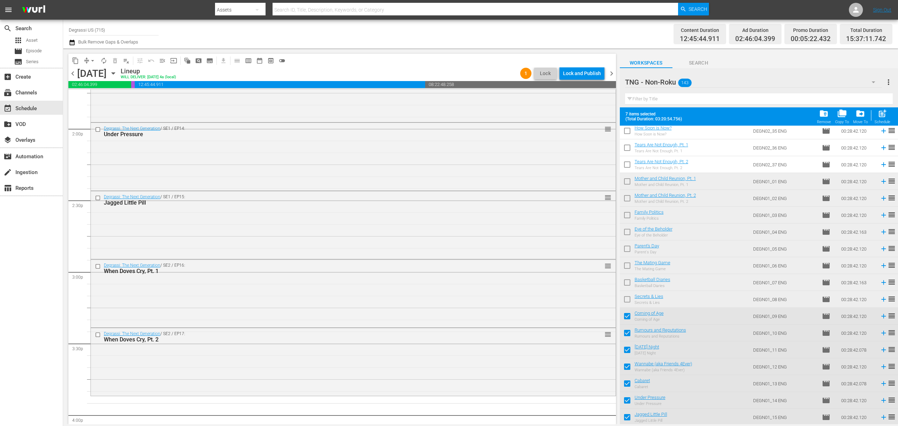
checkbox input "true"
click at [626, 281] on input "checkbox" at bounding box center [627, 283] width 15 height 15
checkbox input "true"
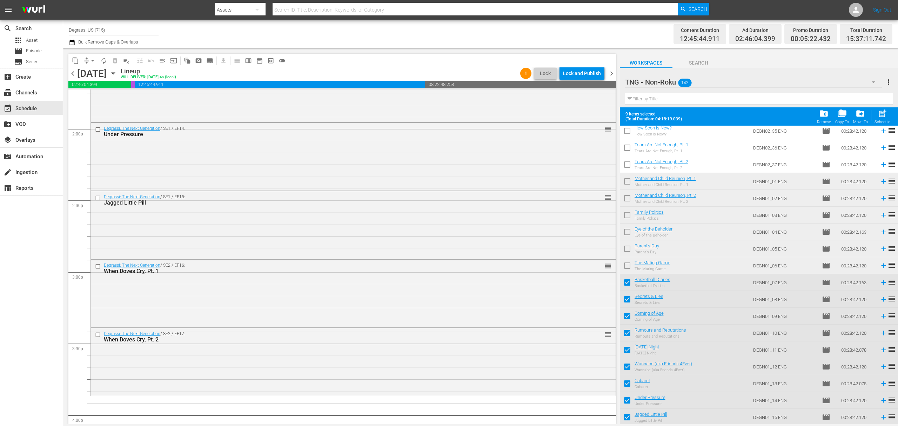
click at [628, 266] on input "checkbox" at bounding box center [627, 267] width 15 height 15
checkbox input "true"
click at [627, 251] on input "checkbox" at bounding box center [627, 250] width 15 height 15
checkbox input "true"
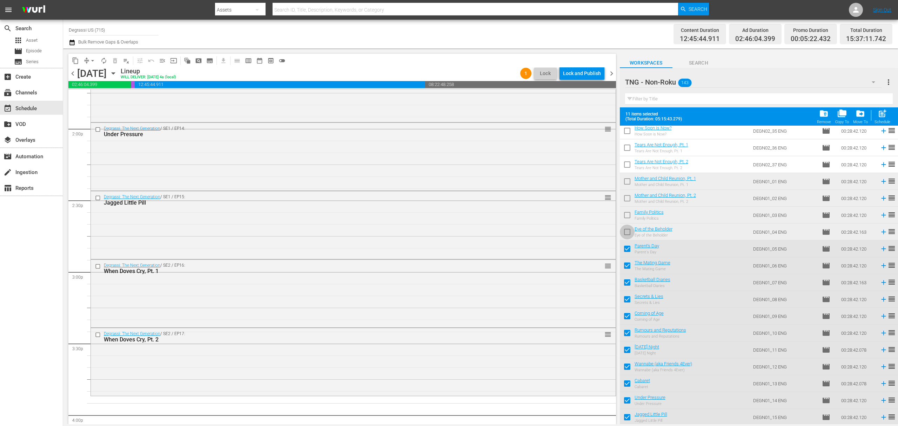
click at [627, 231] on input "checkbox" at bounding box center [627, 233] width 15 height 15
checkbox input "true"
click at [625, 212] on input "checkbox" at bounding box center [627, 216] width 15 height 15
checkbox input "true"
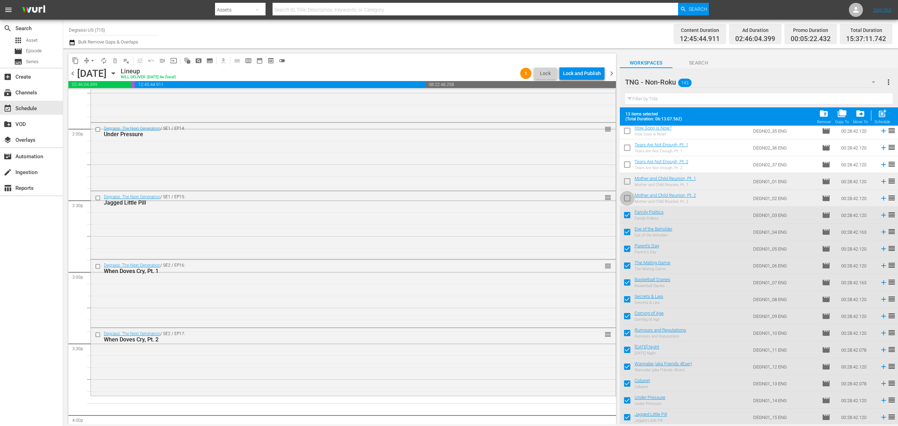
click at [624, 198] on input "checkbox" at bounding box center [627, 199] width 15 height 15
checkbox input "true"
click at [627, 180] on input "checkbox" at bounding box center [627, 182] width 15 height 15
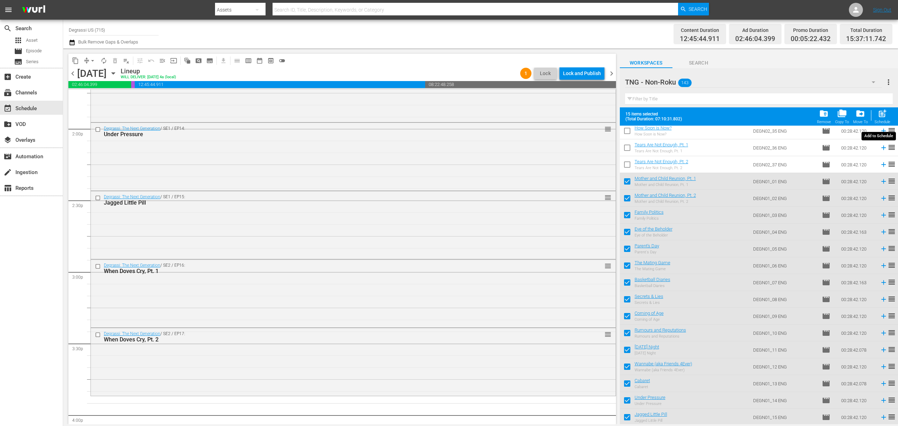
click at [880, 114] on span "post_add" at bounding box center [882, 113] width 9 height 9
checkbox input "false"
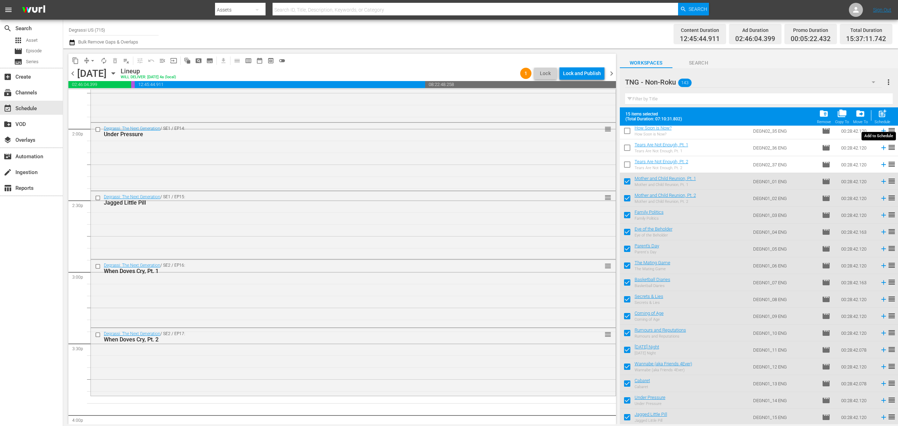
checkbox input "false"
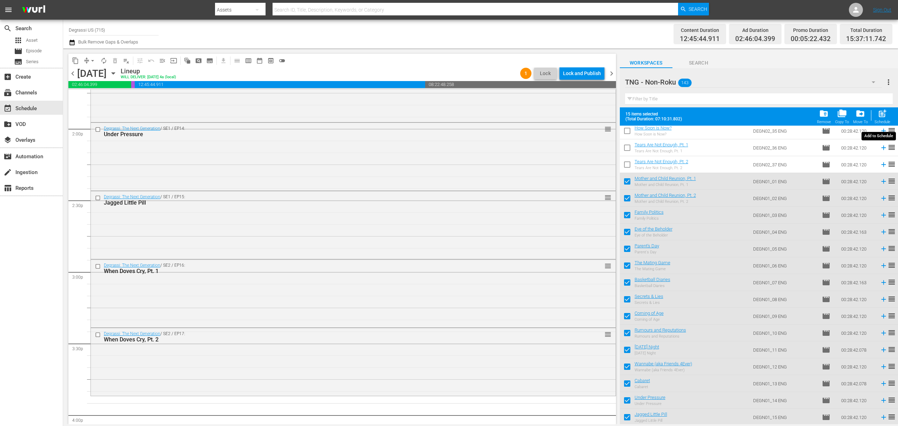
checkbox input "false"
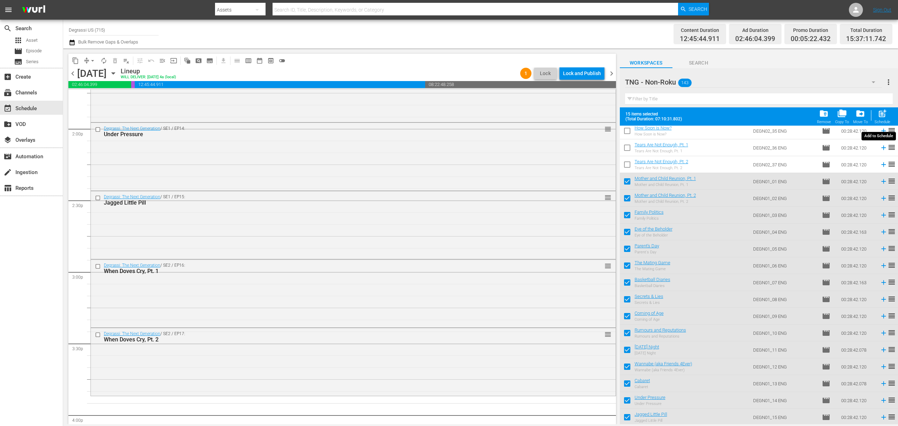
checkbox input "false"
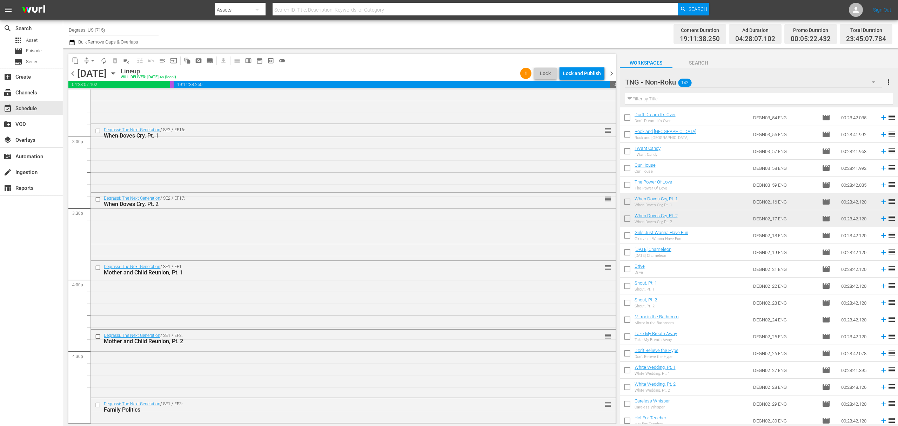
scroll to position [0, 0]
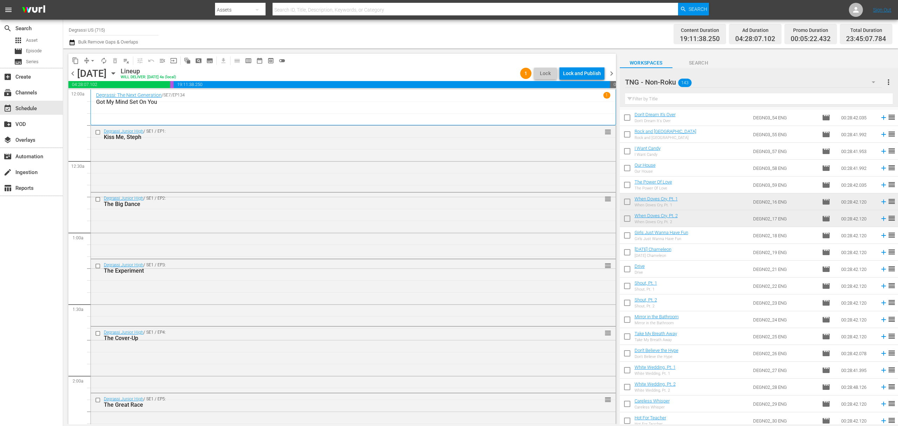
click at [613, 71] on span "chevron_right" at bounding box center [611, 73] width 9 height 9
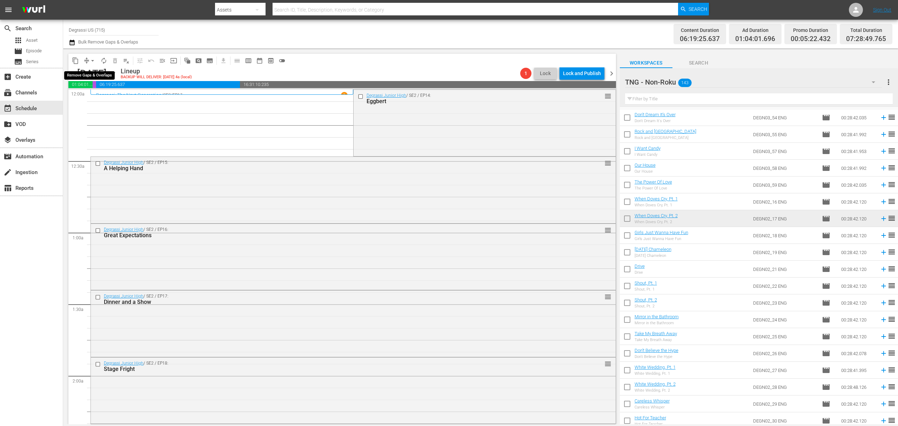
click at [91, 60] on span "arrow_drop_down" at bounding box center [92, 60] width 7 height 7
click at [92, 99] on li "Align to End of Previous Day" at bounding box center [93, 98] width 74 height 12
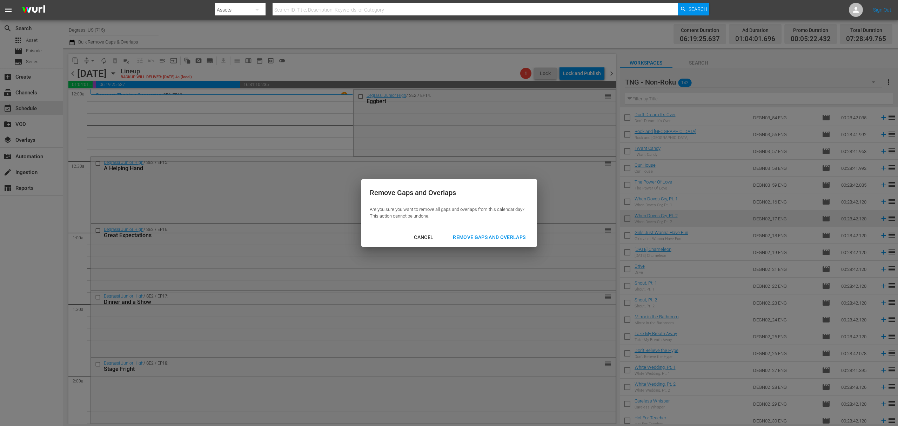
click at [494, 240] on div "Remove Gaps and Overlaps" at bounding box center [489, 237] width 84 height 9
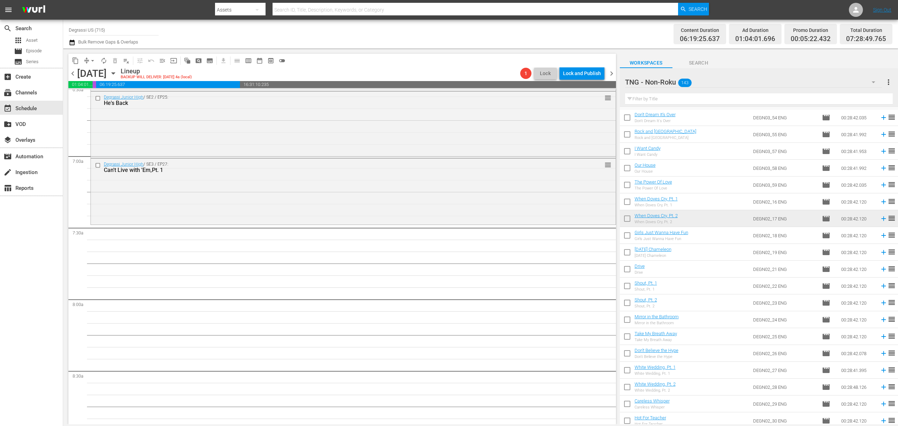
scroll to position [1826, 0]
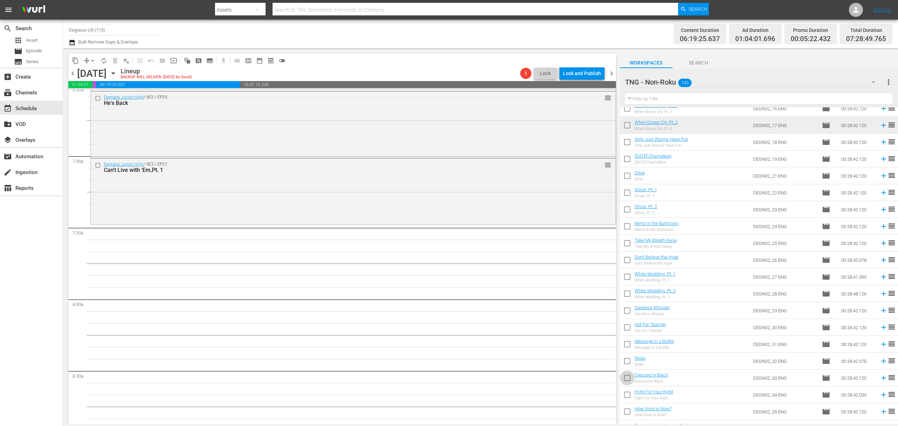
click at [630, 381] on input "checkbox" at bounding box center [627, 379] width 15 height 15
checkbox input "true"
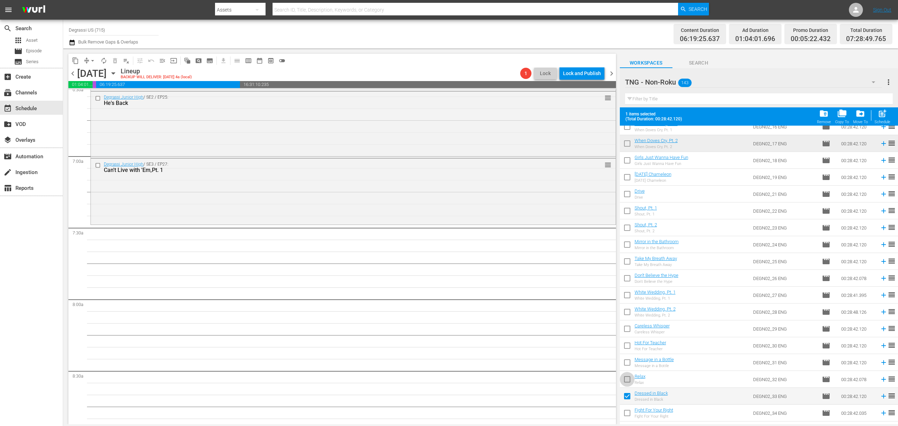
click at [623, 375] on input "checkbox" at bounding box center [627, 380] width 15 height 15
checkbox input "true"
click at [622, 364] on input "checkbox" at bounding box center [627, 363] width 15 height 15
checkbox input "true"
click at [625, 345] on input "checkbox" at bounding box center [627, 347] width 15 height 15
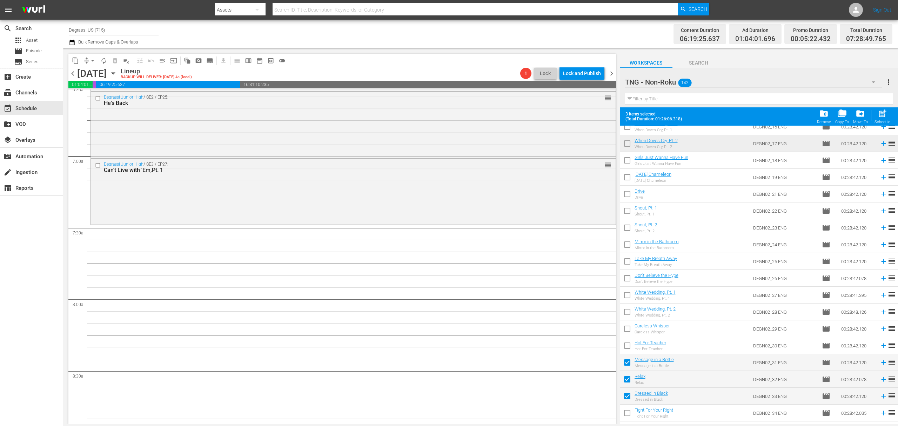
checkbox input "true"
click at [626, 333] on input "checkbox" at bounding box center [627, 330] width 15 height 15
checkbox input "true"
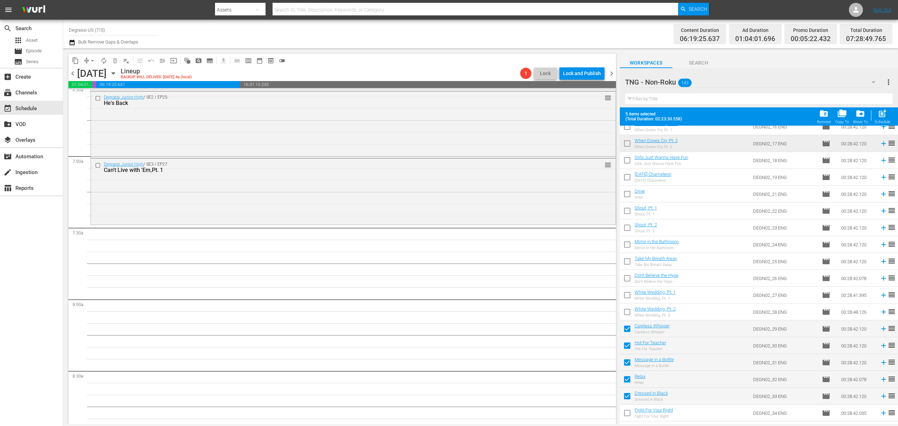
click at [630, 313] on input "checkbox" at bounding box center [627, 313] width 15 height 15
checkbox input "true"
click at [629, 298] on input "checkbox" at bounding box center [627, 296] width 15 height 15
checkbox input "true"
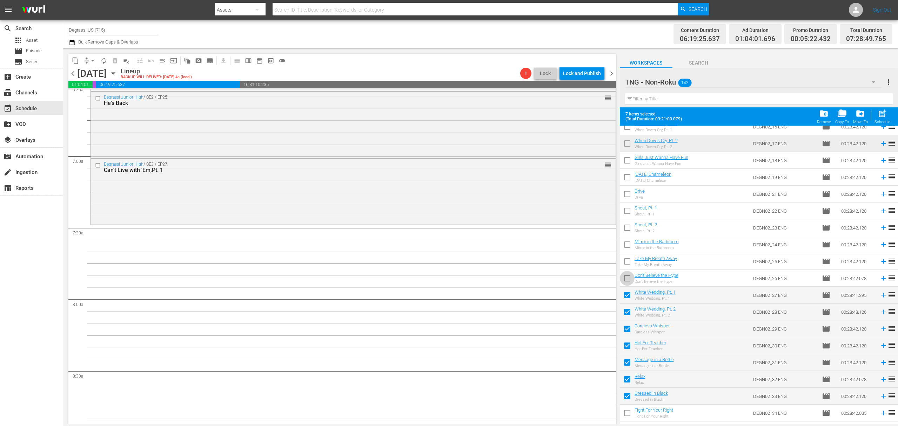
click at [629, 282] on input "checkbox" at bounding box center [627, 279] width 15 height 15
checkbox input "true"
click at [626, 262] on input "checkbox" at bounding box center [627, 262] width 15 height 15
checkbox input "true"
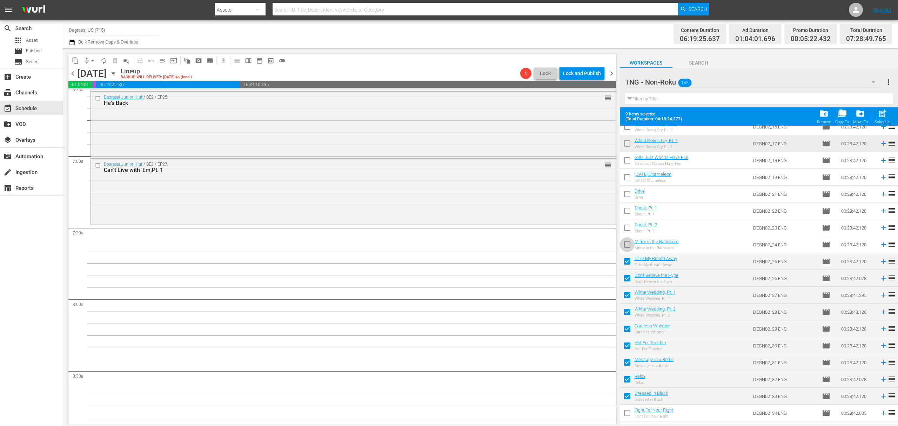
click at [625, 248] on input "checkbox" at bounding box center [627, 246] width 15 height 15
checkbox input "true"
click at [625, 235] on input "checkbox" at bounding box center [627, 229] width 15 height 15
checkbox input "true"
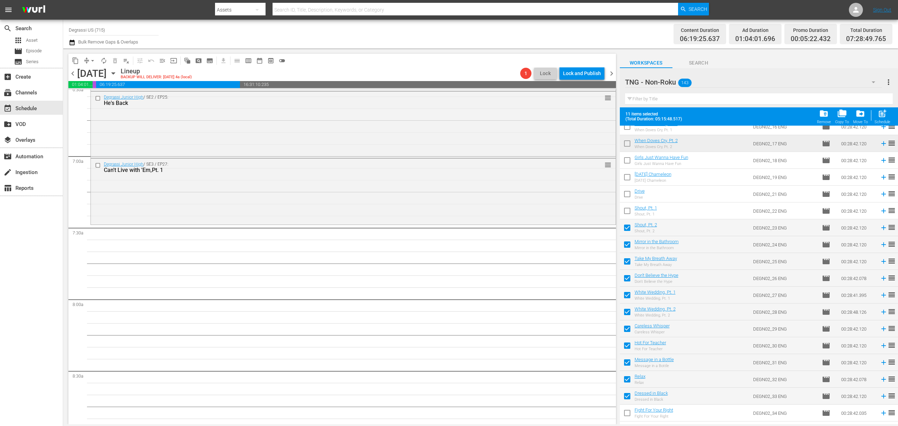
click at [625, 214] on input "checkbox" at bounding box center [627, 212] width 15 height 15
checkbox input "true"
click at [627, 197] on input "checkbox" at bounding box center [627, 195] width 15 height 15
checkbox input "true"
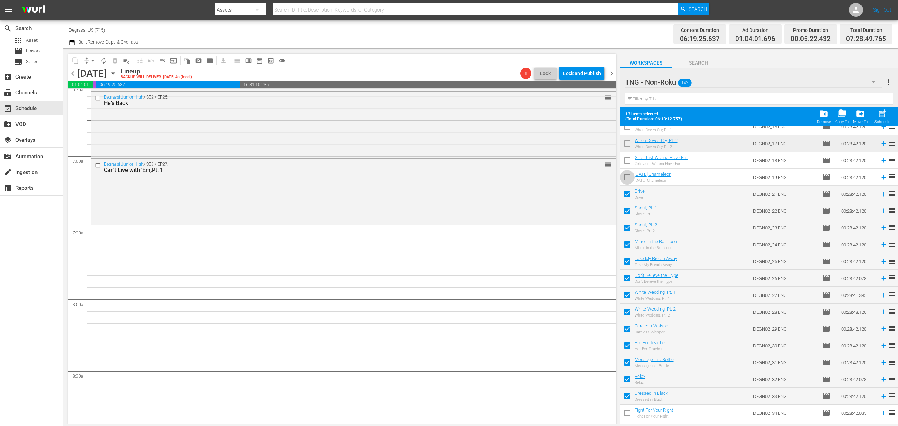
click at [627, 180] on input "checkbox" at bounding box center [627, 178] width 15 height 15
click at [629, 177] on input "checkbox" at bounding box center [627, 178] width 15 height 15
checkbox input "false"
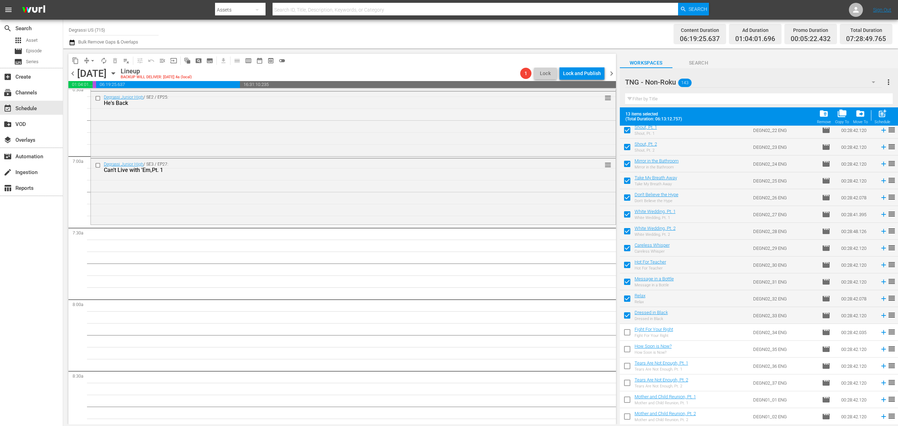
scroll to position [1871, 0]
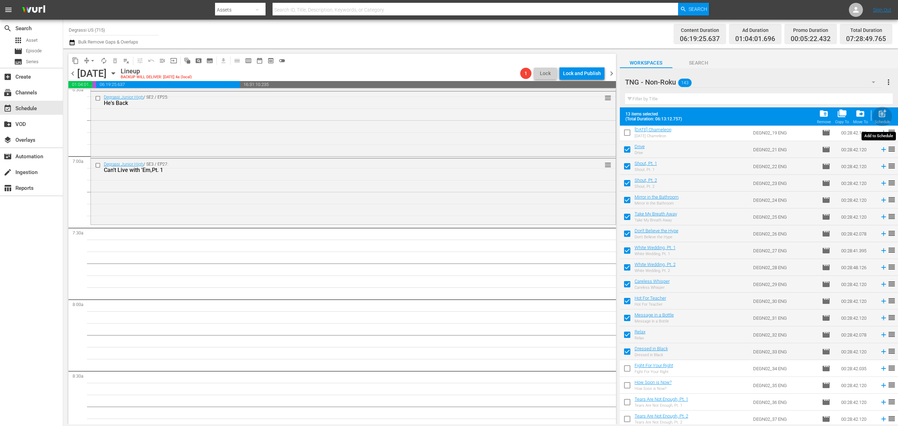
click at [882, 121] on div "Schedule" at bounding box center [882, 122] width 16 height 5
checkbox input "false"
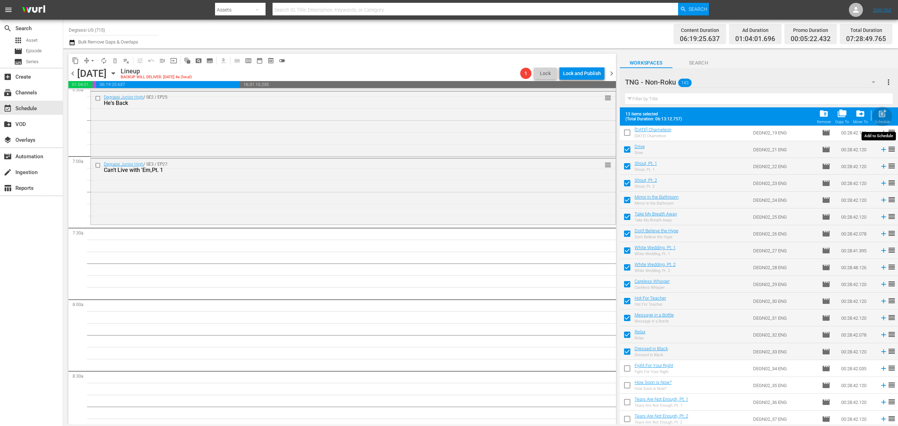
checkbox input "false"
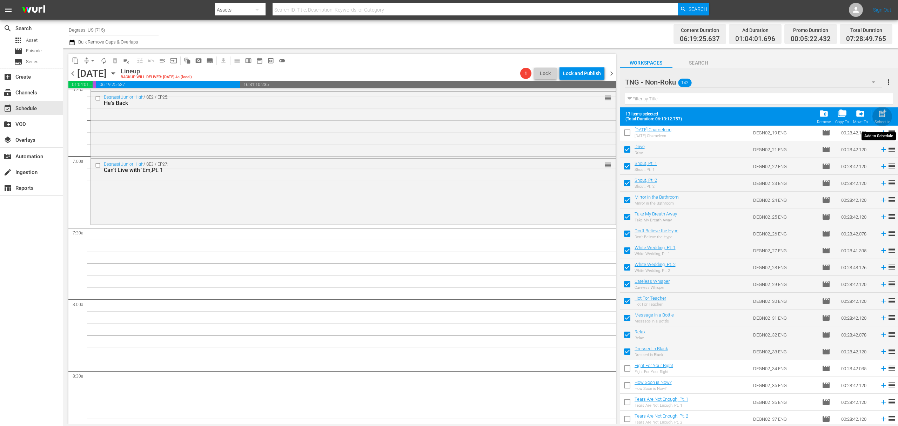
checkbox input "false"
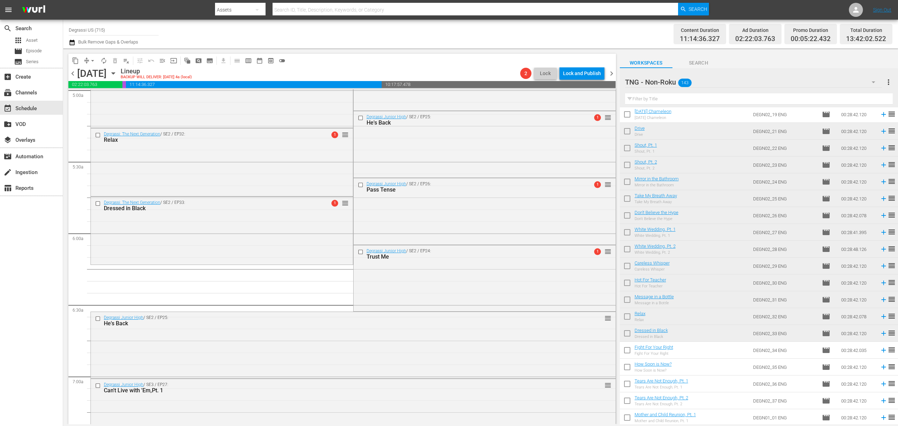
scroll to position [1029, 0]
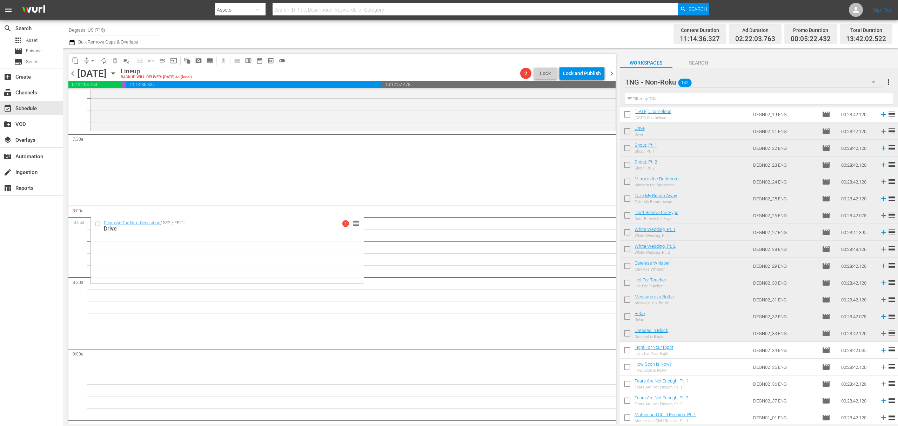
drag, startPoint x: 342, startPoint y: 96, endPoint x: 302, endPoint y: 226, distance: 136.1
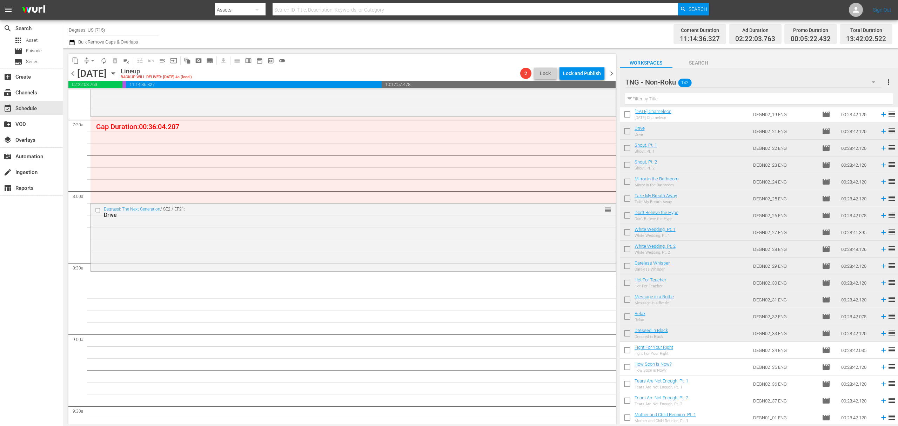
scroll to position [935, 0]
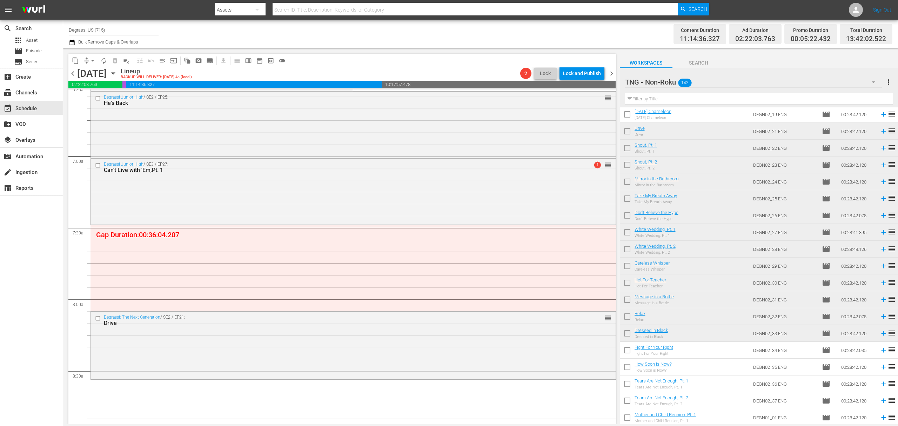
drag, startPoint x: 598, startPoint y: 166, endPoint x: 459, endPoint y: 274, distance: 176.5
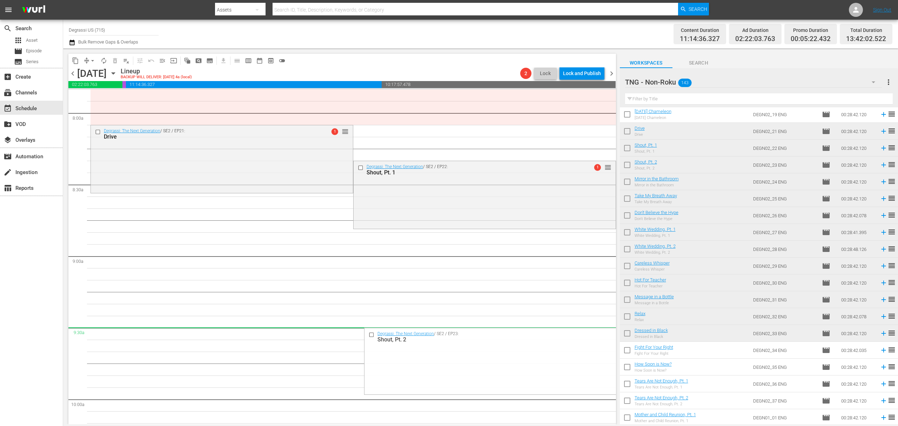
scroll to position [1122, 0]
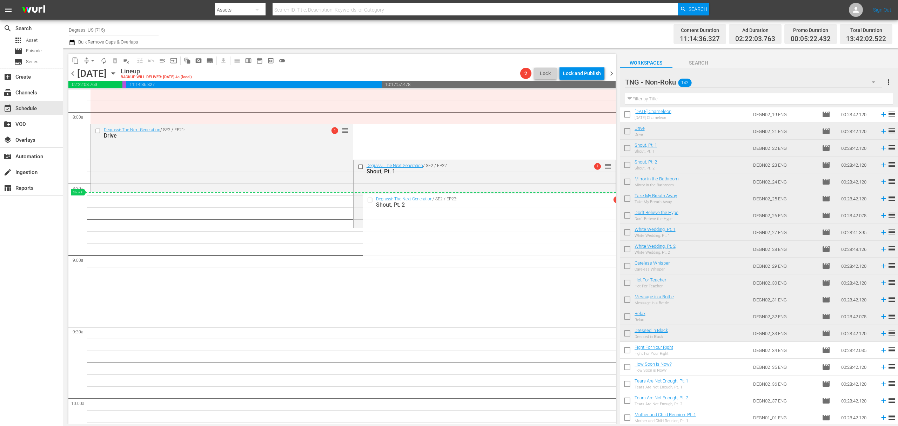
drag, startPoint x: 602, startPoint y: 233, endPoint x: 482, endPoint y: 193, distance: 126.8
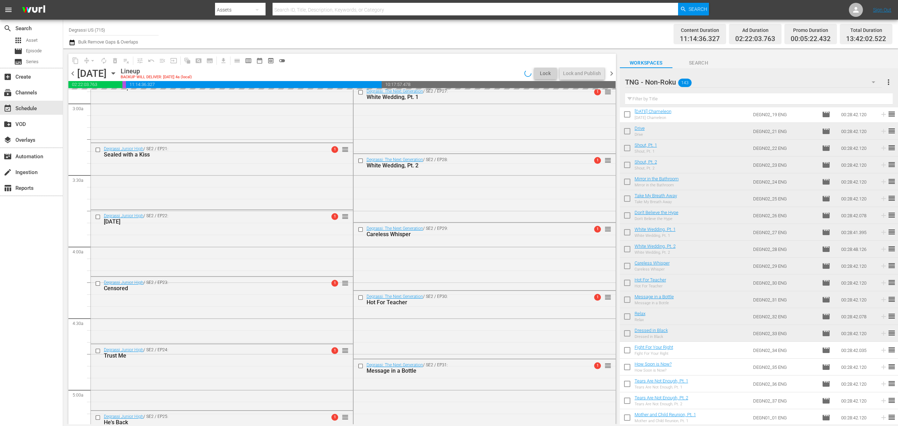
scroll to position [0, 0]
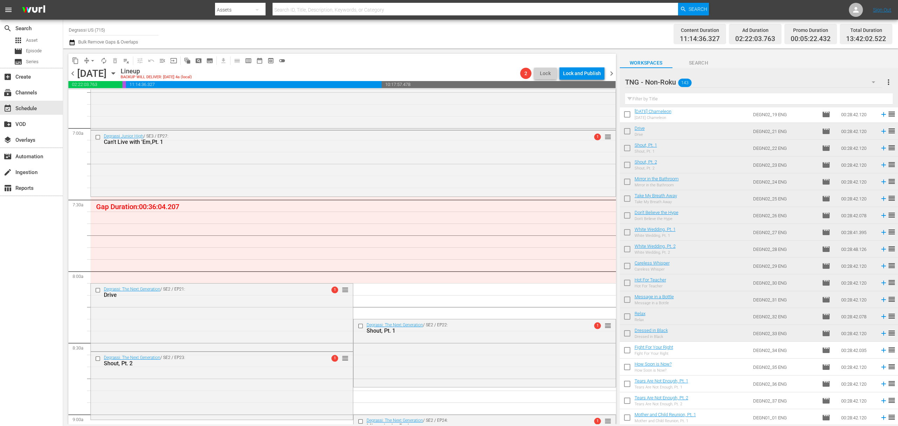
scroll to position [1122, 0]
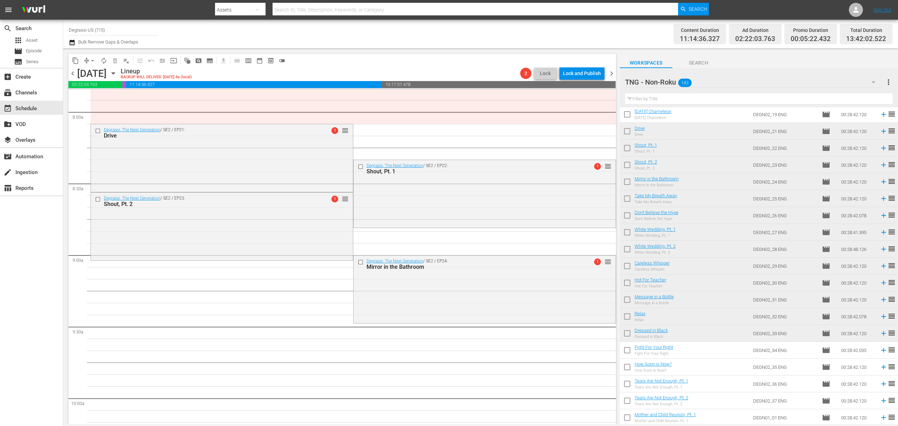
drag, startPoint x: 600, startPoint y: 185, endPoint x: 509, endPoint y: 297, distance: 144.1
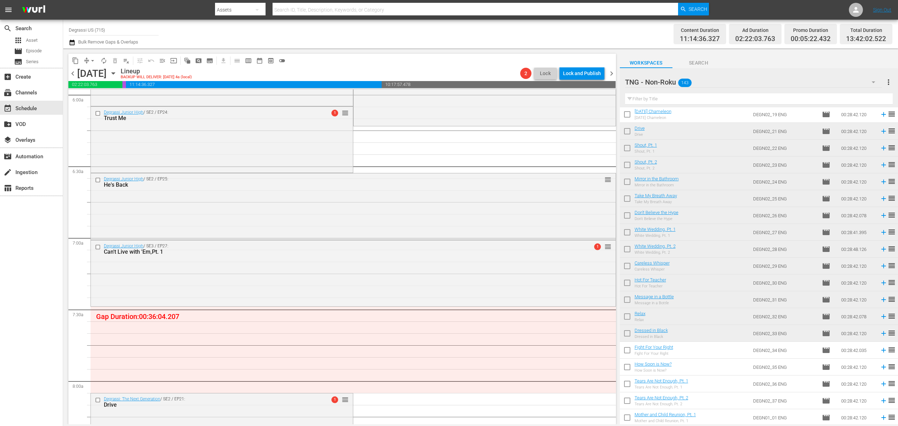
scroll to position [1134, 0]
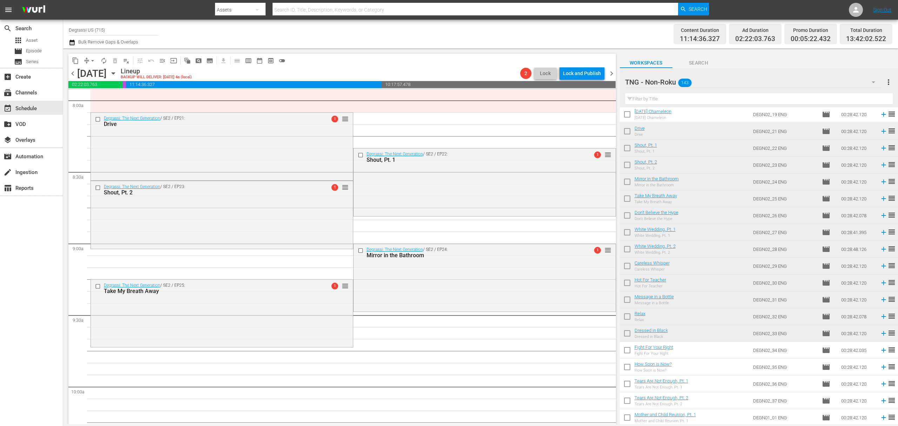
drag, startPoint x: 602, startPoint y: 239, endPoint x: 529, endPoint y: 337, distance: 122.1
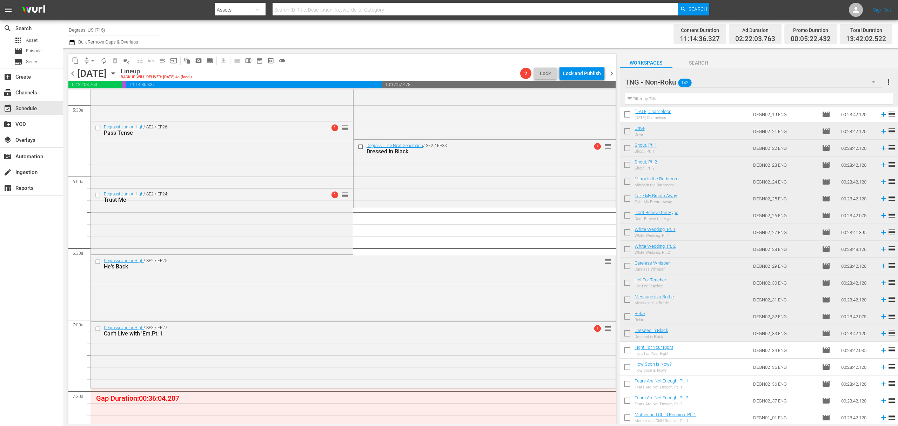
scroll to position [1146, 0]
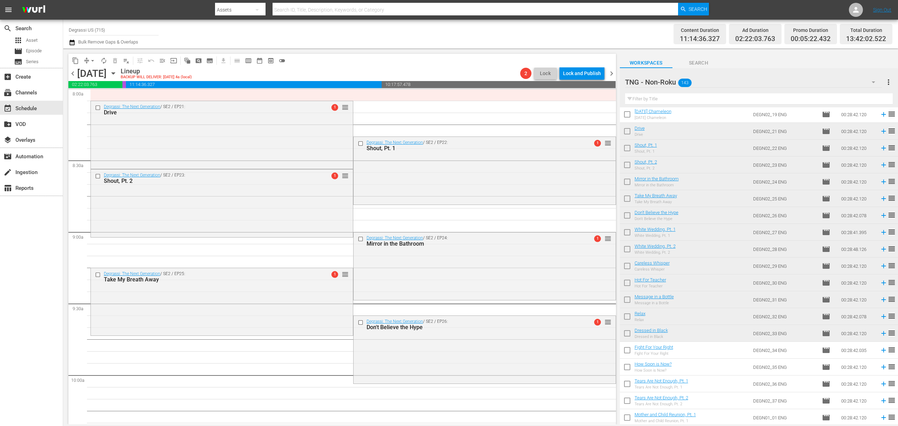
drag, startPoint x: 601, startPoint y: 111, endPoint x: 491, endPoint y: 360, distance: 272.0
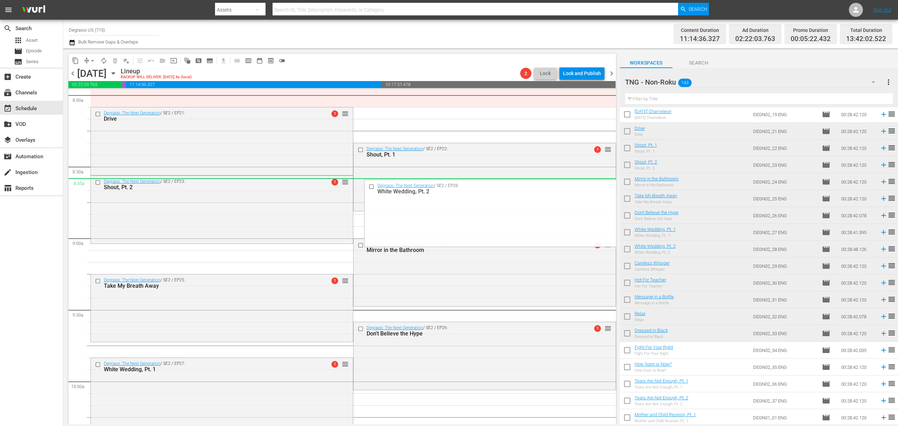
scroll to position [1251, 0]
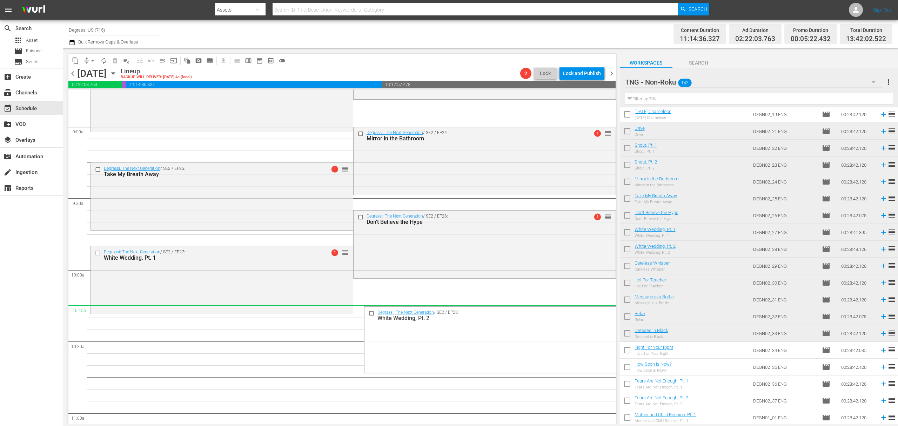
drag, startPoint x: 596, startPoint y: 166, endPoint x: 531, endPoint y: 313, distance: 161.3
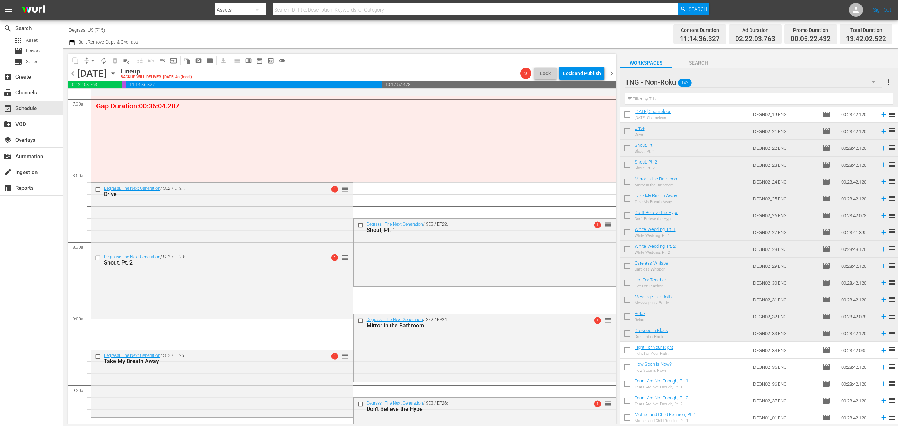
scroll to position [1344, 0]
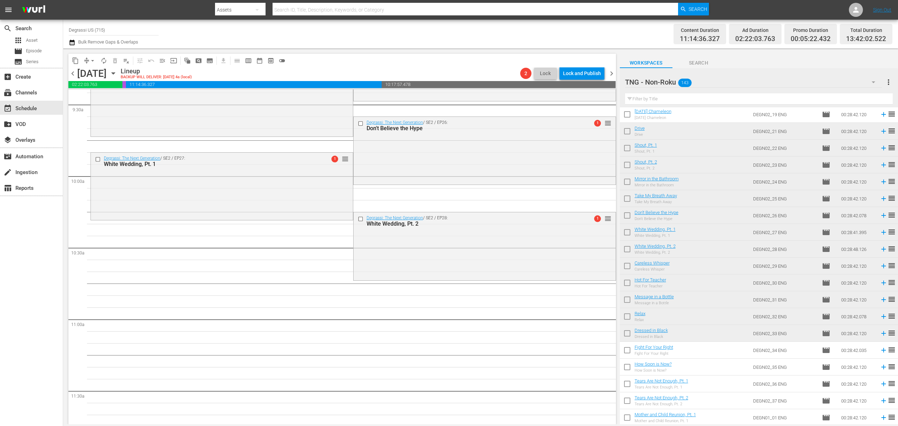
drag, startPoint x: 600, startPoint y: 141, endPoint x: 496, endPoint y: 275, distance: 169.9
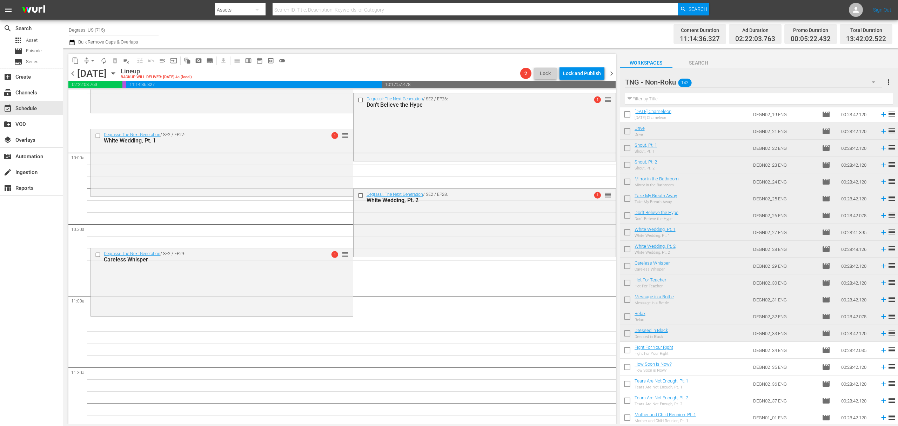
scroll to position [1438, 0]
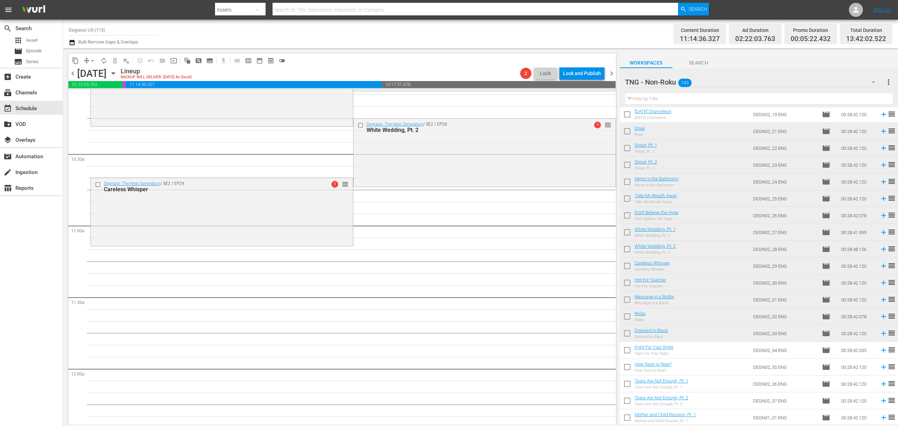
drag, startPoint x: 496, startPoint y: 275, endPoint x: 492, endPoint y: 240, distance: 34.9
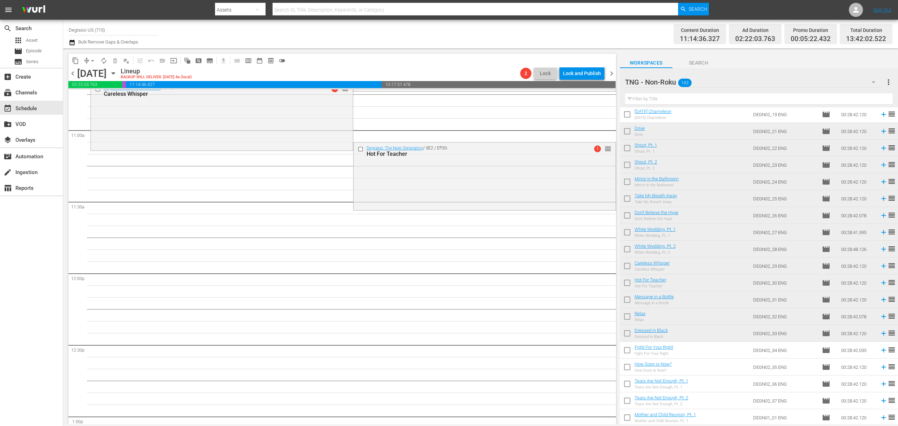
scroll to position [1531, 0]
drag, startPoint x: 598, startPoint y: 278, endPoint x: 521, endPoint y: 207, distance: 105.2
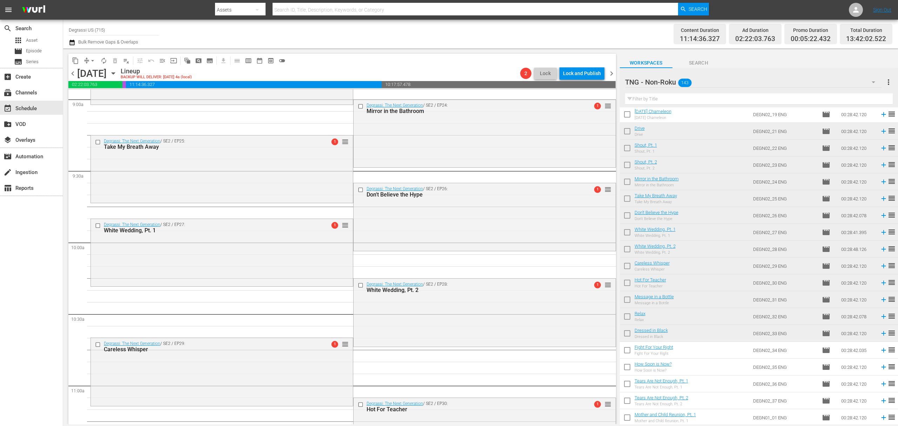
scroll to position [1438, 0]
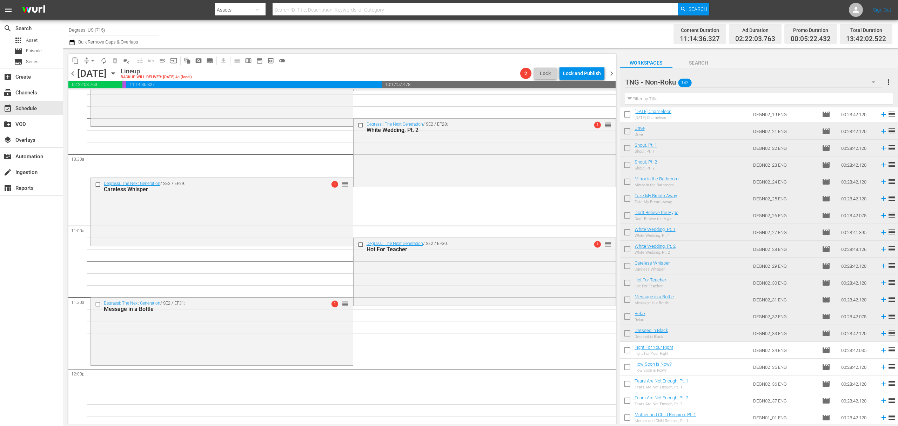
drag, startPoint x: 604, startPoint y: 253, endPoint x: 524, endPoint y: 360, distance: 133.8
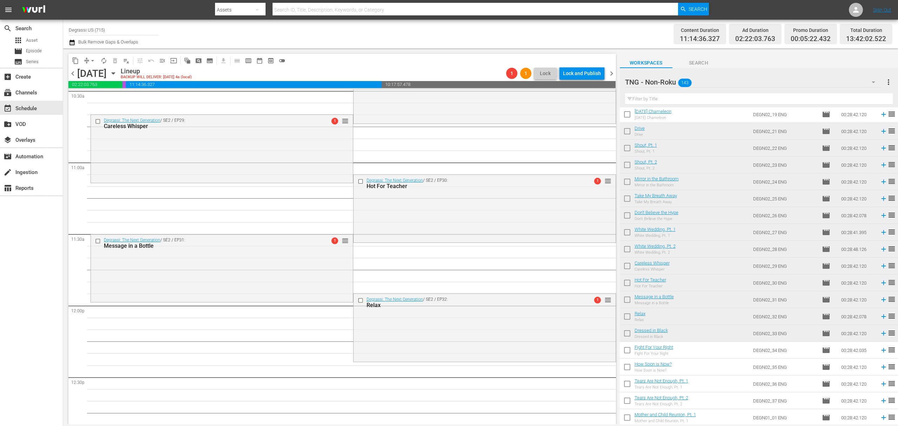
scroll to position [1625, 0]
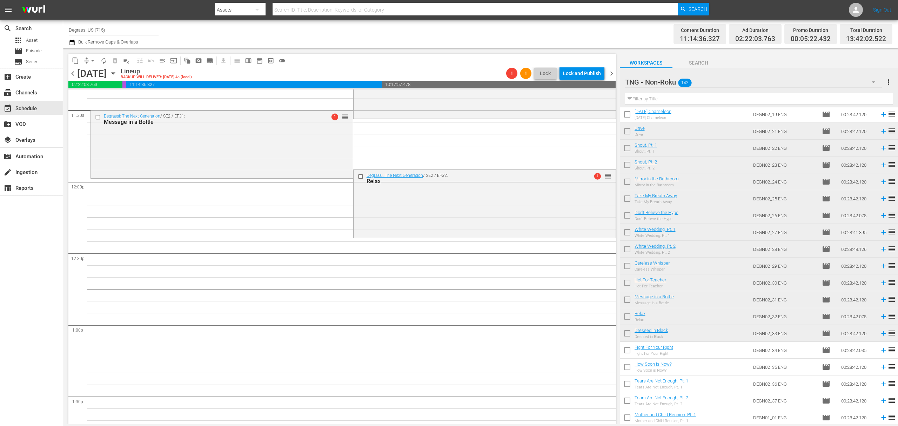
drag, startPoint x: 598, startPoint y: 134, endPoint x: 573, endPoint y: 233, distance: 102.0
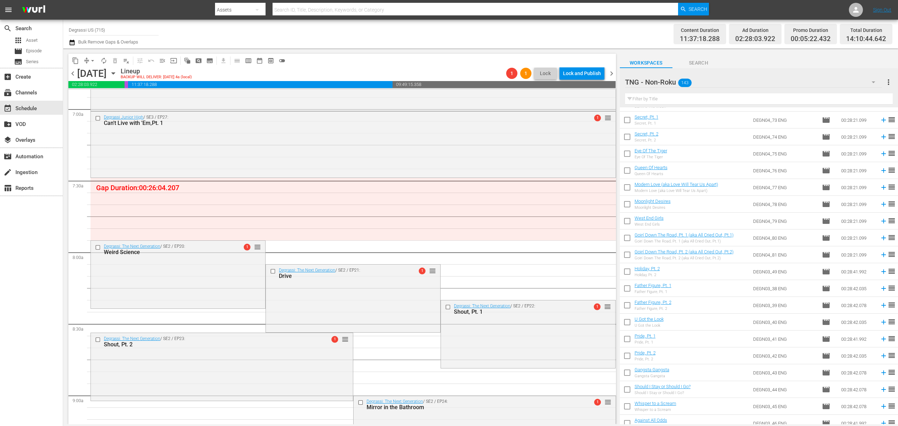
scroll to position [1684, 0]
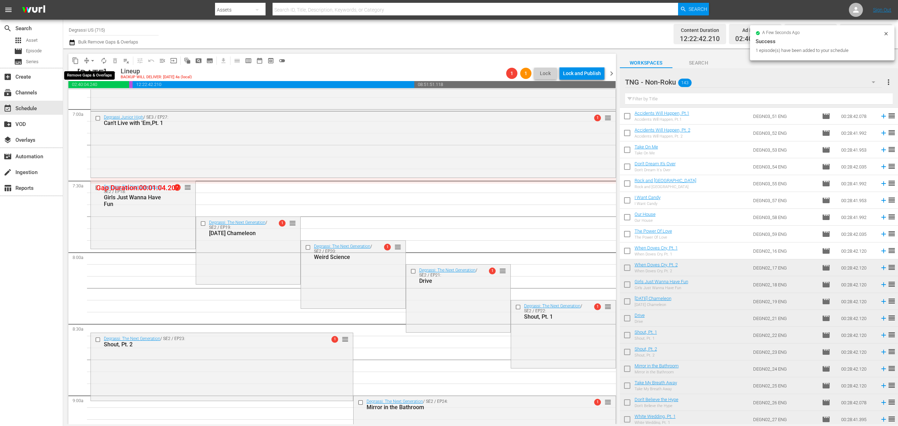
click at [93, 61] on span "arrow_drop_down" at bounding box center [92, 60] width 7 height 7
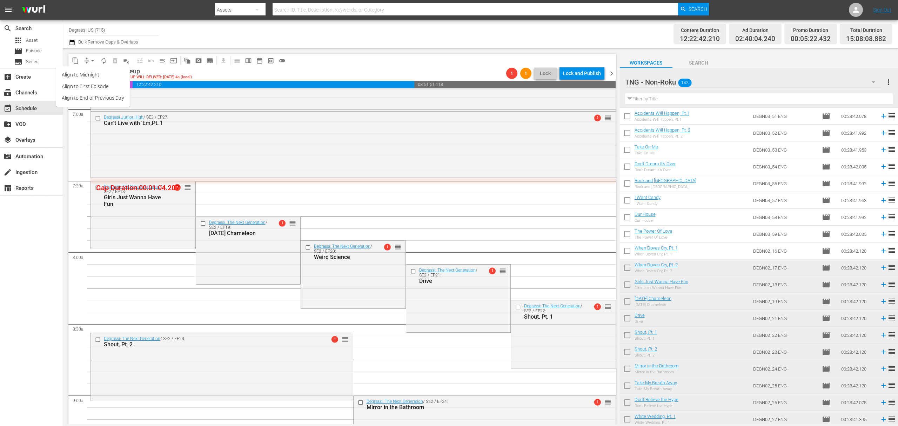
click at [94, 94] on li "Align to End of Previous Day" at bounding box center [93, 98] width 74 height 12
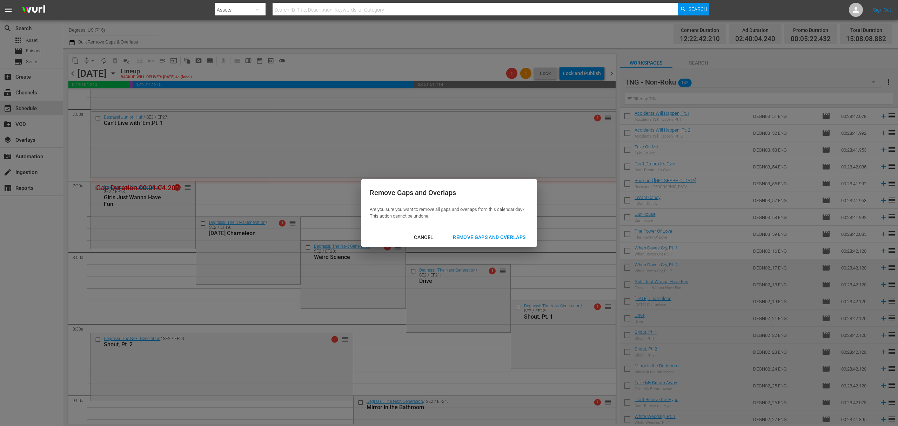
click at [491, 236] on div "Remove Gaps and Overlaps" at bounding box center [489, 237] width 84 height 9
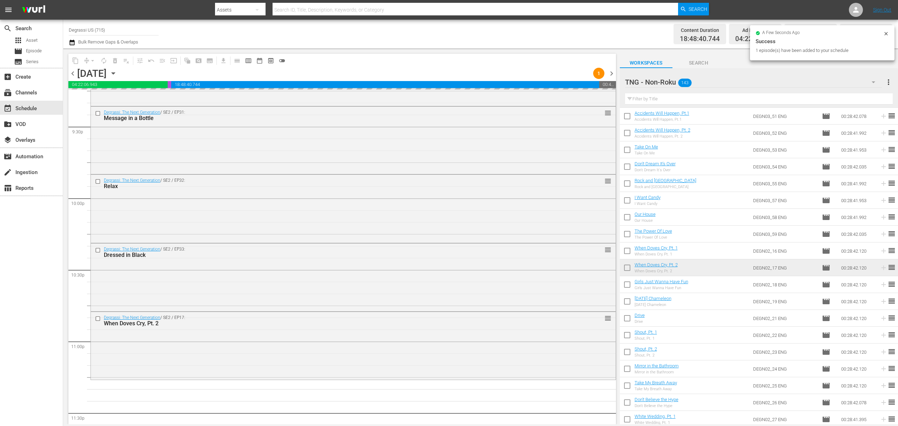
scroll to position [3100, 0]
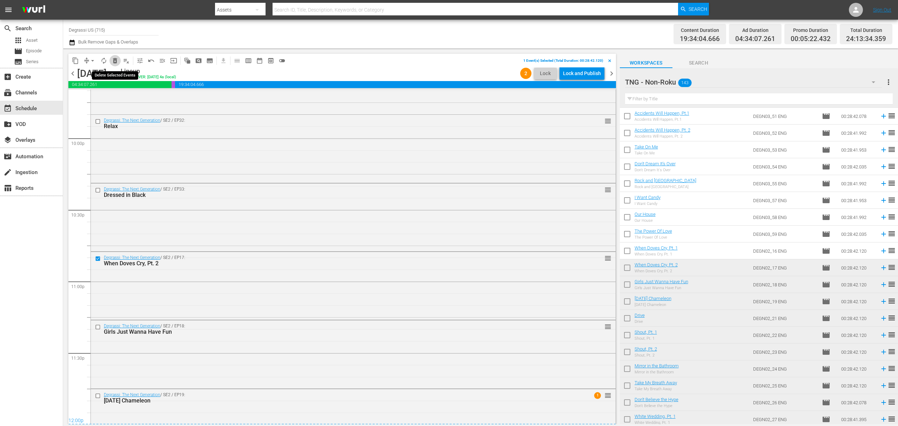
click at [114, 60] on span "delete_forever_outlined" at bounding box center [115, 60] width 7 height 7
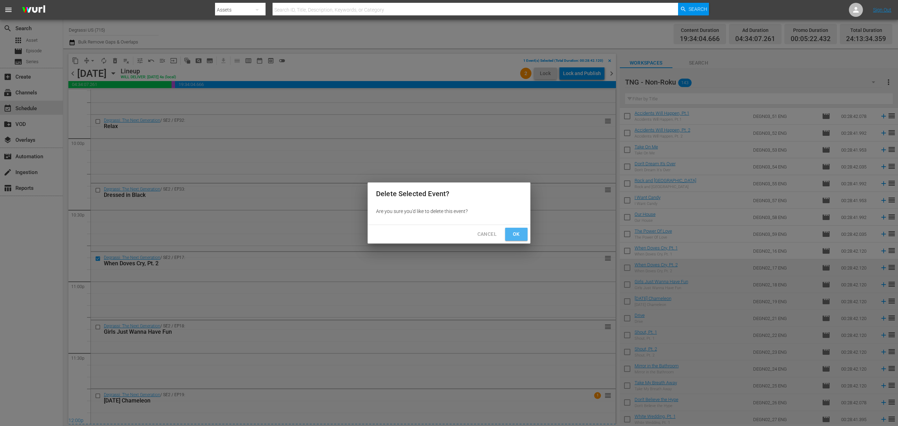
click at [515, 239] on button "Ok" at bounding box center [516, 234] width 22 height 13
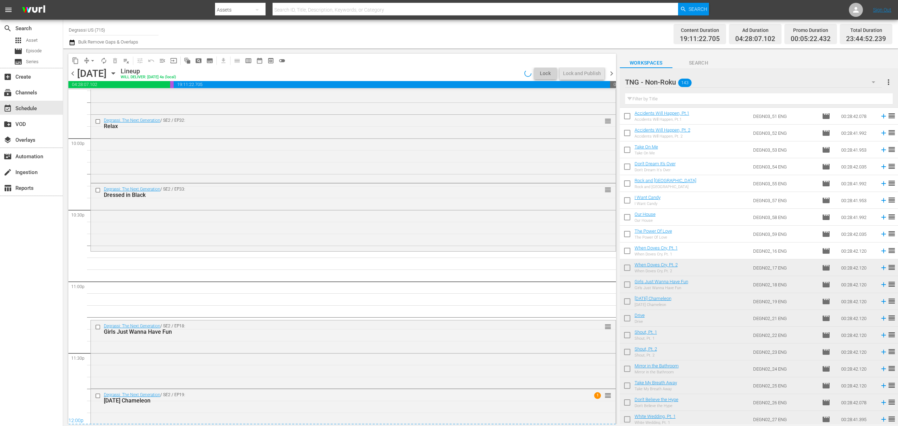
click at [94, 61] on span "arrow_drop_down" at bounding box center [92, 60] width 7 height 7
click at [88, 99] on li "Align to End of Previous Day" at bounding box center [93, 98] width 74 height 12
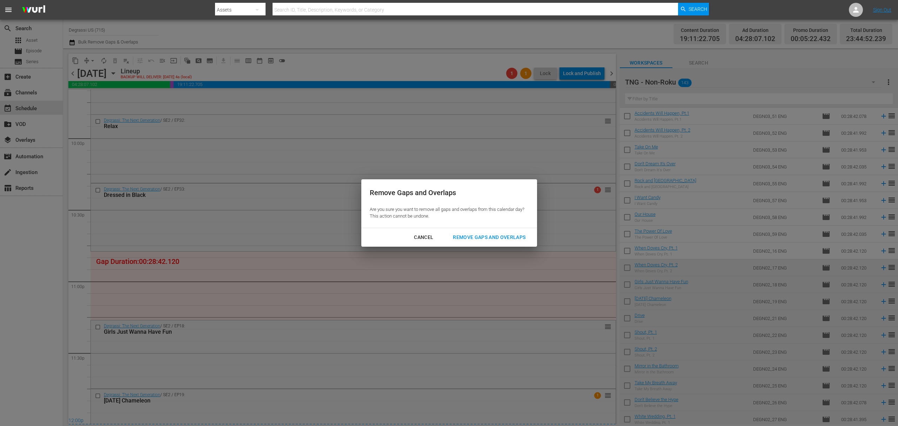
click at [480, 239] on div "Remove Gaps and Overlaps" at bounding box center [489, 237] width 84 height 9
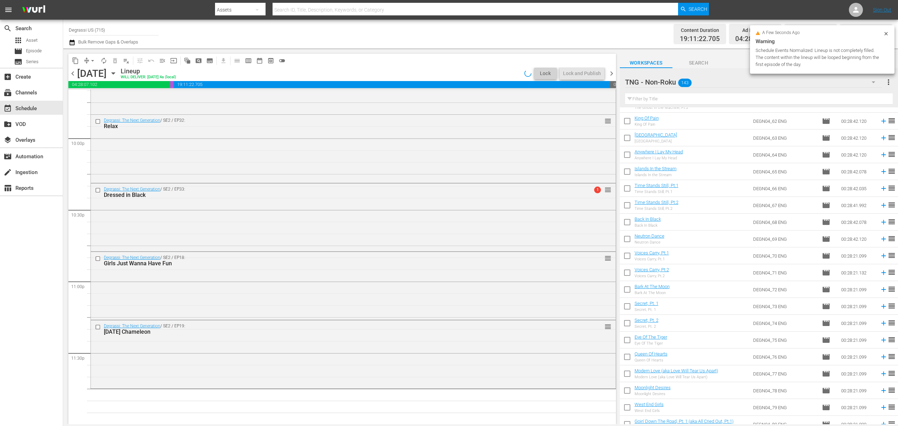
scroll to position [0, 0]
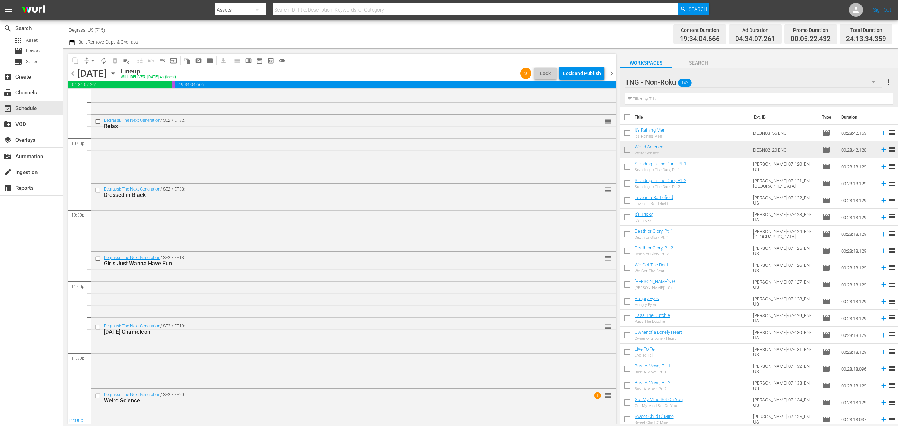
click at [611, 69] on span "chevron_right" at bounding box center [611, 73] width 9 height 9
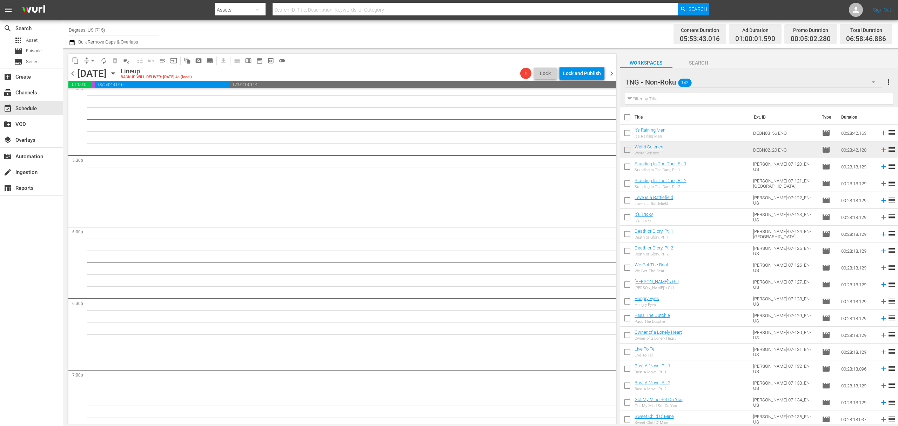
scroll to position [2449, 0]
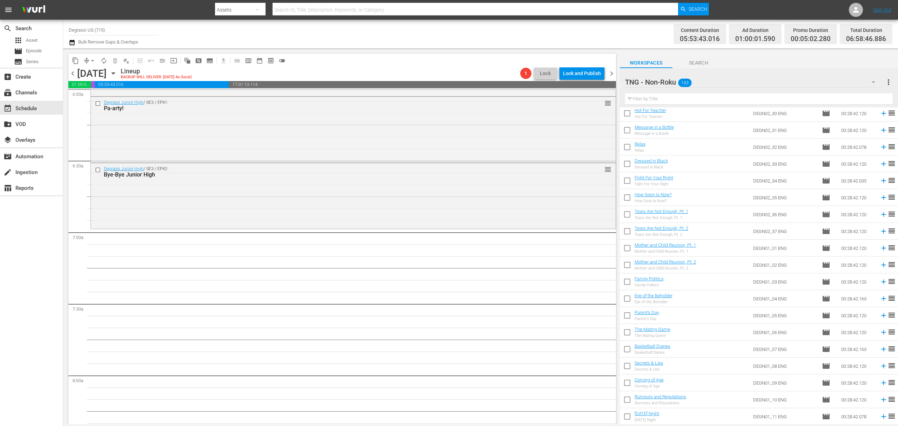
scroll to position [2058, 0]
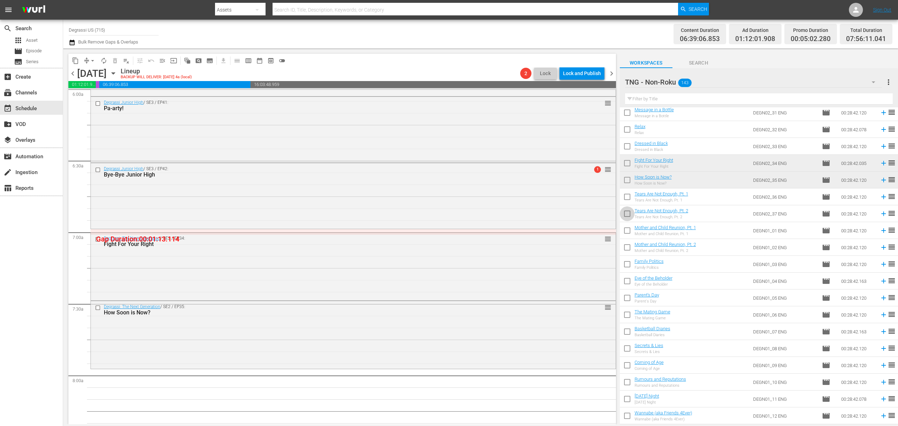
click at [627, 217] on input "checkbox" at bounding box center [627, 215] width 15 height 15
checkbox input "true"
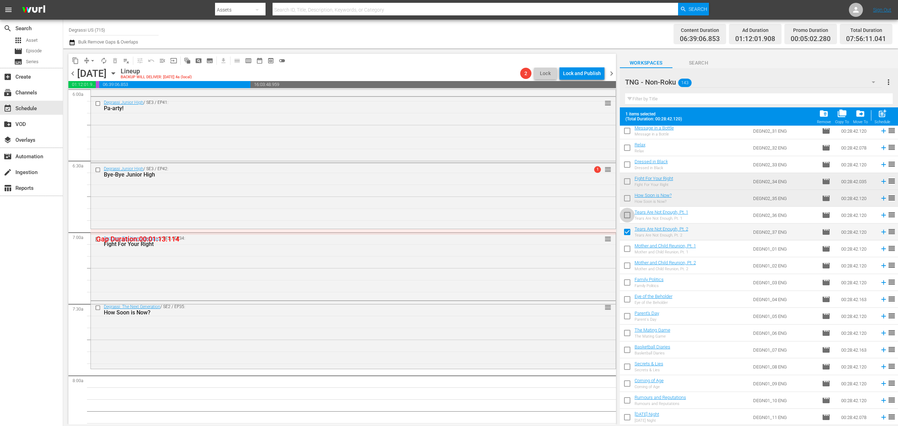
click at [626, 216] on input "checkbox" at bounding box center [627, 216] width 15 height 15
click at [884, 117] on span "post_add" at bounding box center [882, 113] width 9 height 9
checkbox input "false"
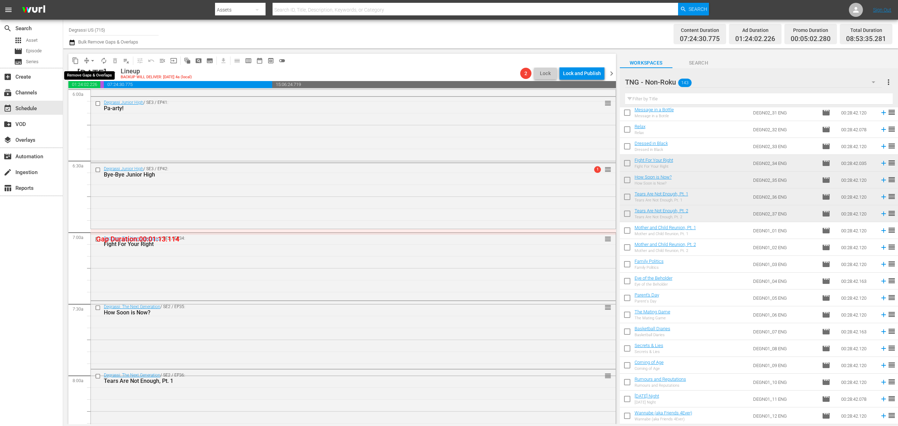
click at [93, 61] on span "arrow_drop_down" at bounding box center [92, 60] width 7 height 7
click at [101, 101] on li "Align to End of Previous Day" at bounding box center [93, 98] width 74 height 12
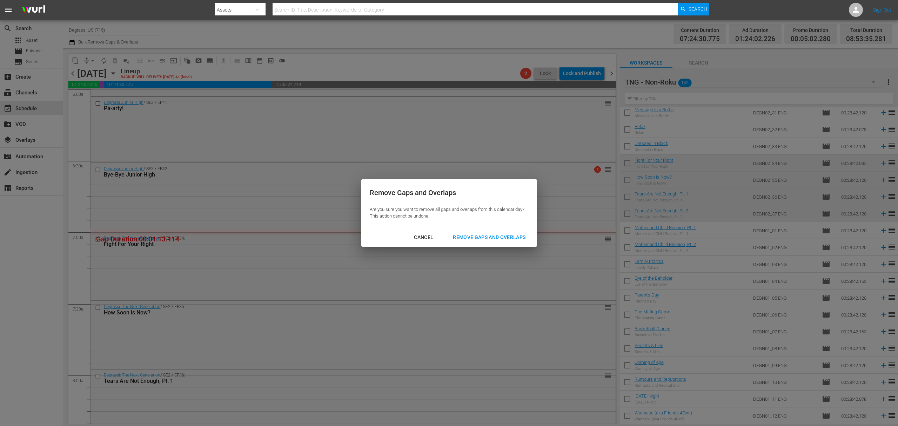
click at [504, 241] on div "Remove Gaps and Overlaps" at bounding box center [489, 237] width 84 height 9
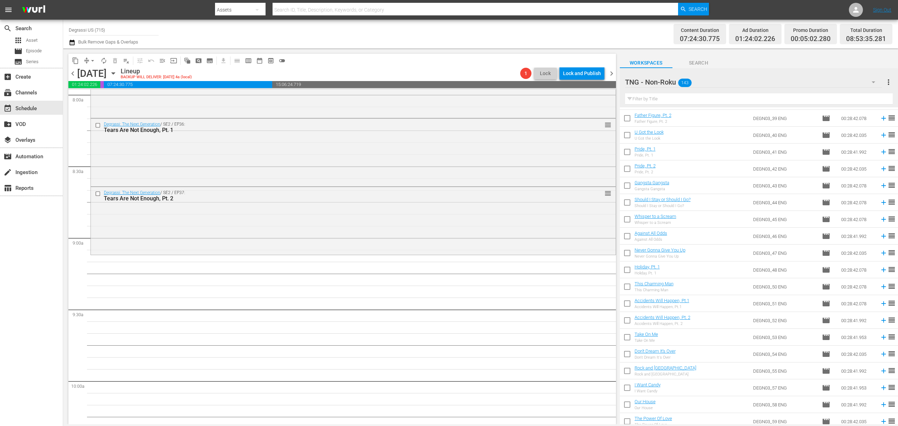
scroll to position [1403, 0]
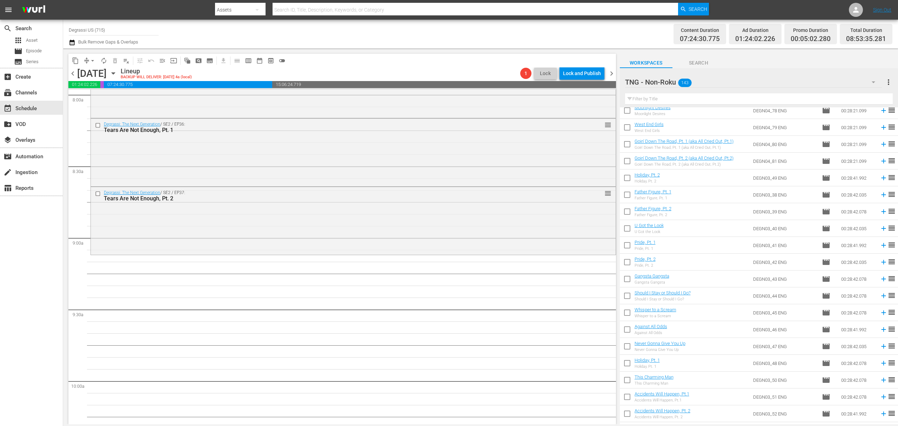
click at [625, 364] on input "checkbox" at bounding box center [627, 364] width 15 height 15
checkbox input "true"
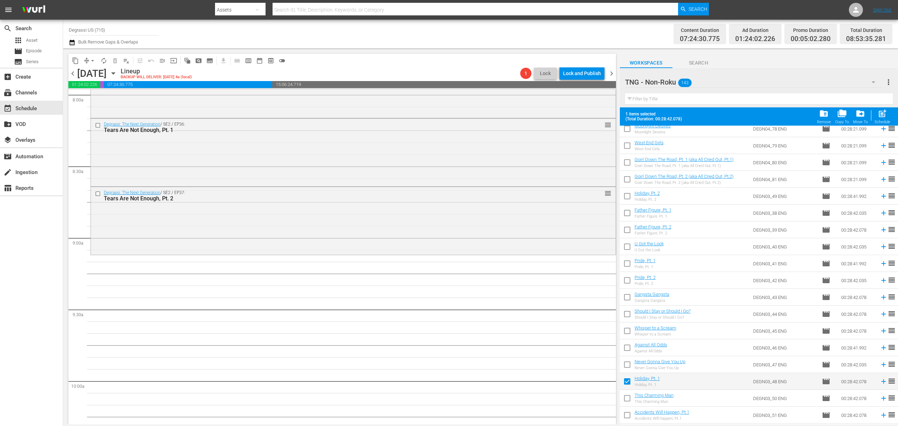
click at [624, 363] on input "checkbox" at bounding box center [627, 365] width 15 height 15
checkbox input "true"
click at [625, 354] on input "checkbox" at bounding box center [627, 349] width 15 height 15
checkbox input "true"
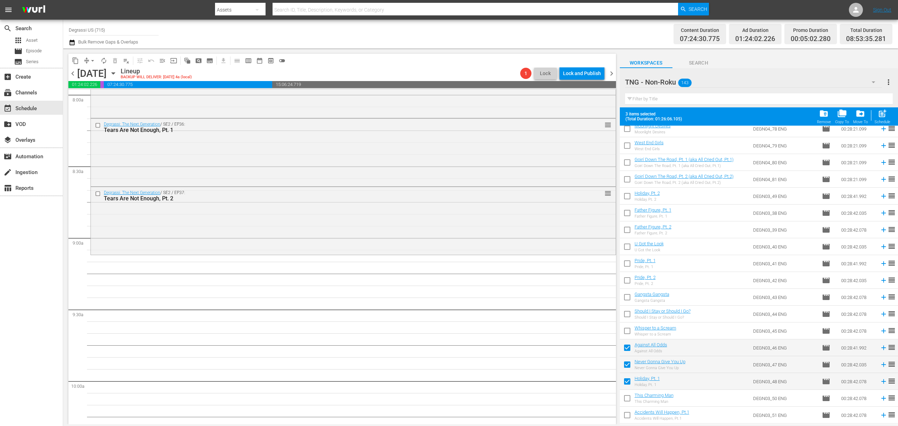
click at [625, 340] on td at bounding box center [627, 347] width 15 height 17
click at [625, 330] on input "checkbox" at bounding box center [627, 332] width 15 height 15
checkbox input "true"
click at [626, 320] on input "checkbox" at bounding box center [627, 315] width 15 height 15
checkbox input "true"
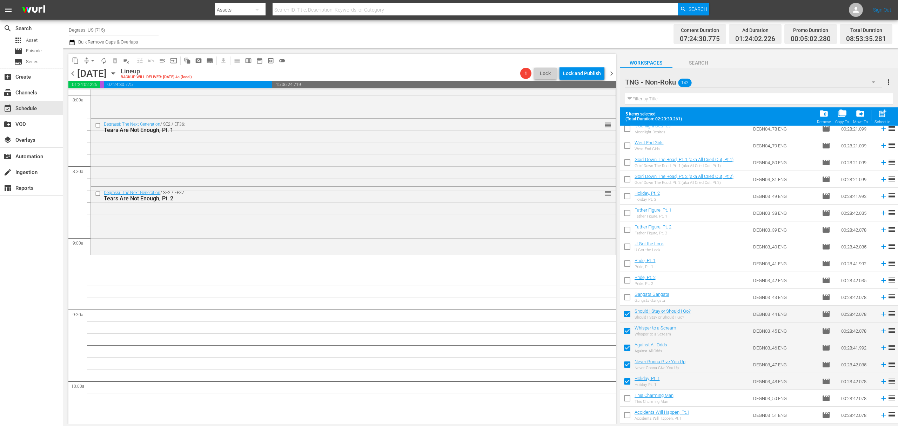
click at [626, 300] on input "checkbox" at bounding box center [627, 298] width 15 height 15
checkbox input "true"
click at [626, 281] on input "checkbox" at bounding box center [627, 281] width 15 height 15
checkbox input "true"
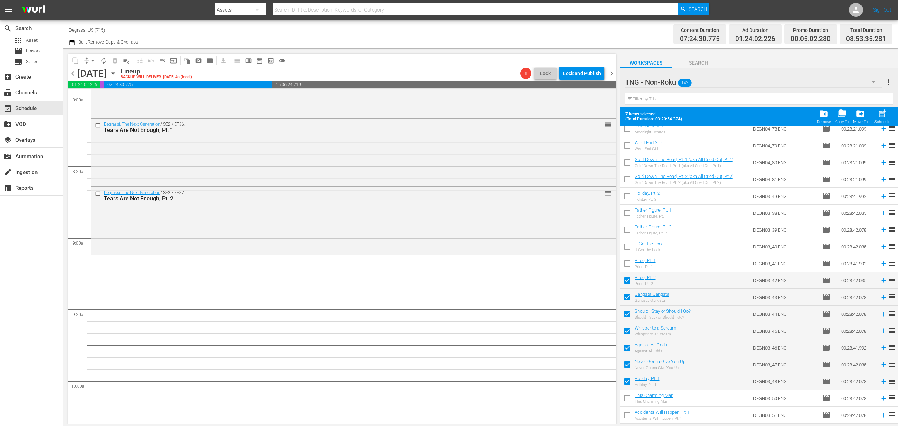
click at [628, 267] on input "checkbox" at bounding box center [627, 264] width 15 height 15
checkbox input "true"
click at [627, 249] on input "checkbox" at bounding box center [627, 248] width 15 height 15
checkbox input "true"
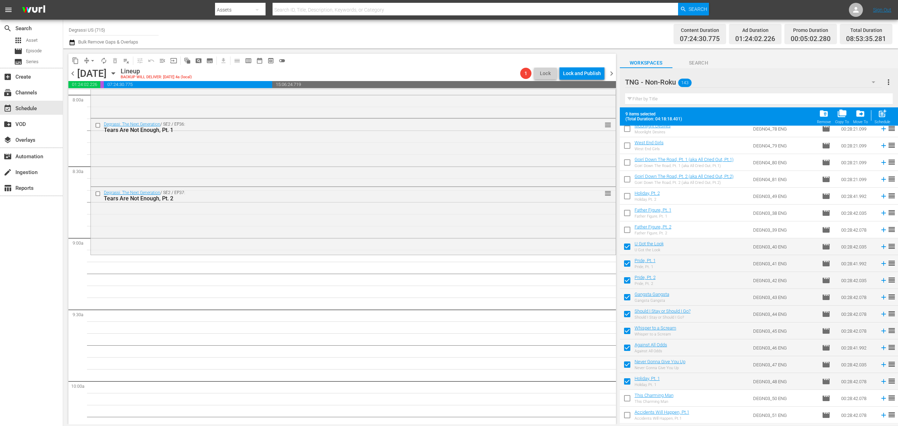
click at [628, 230] on input "checkbox" at bounding box center [627, 231] width 15 height 15
checkbox input "true"
click at [624, 215] on input "checkbox" at bounding box center [627, 214] width 15 height 15
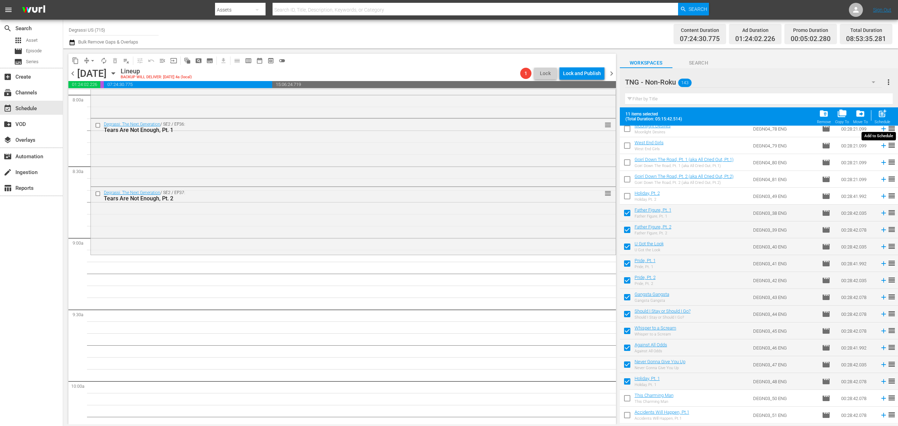
click at [875, 116] on div "post_add Schedule" at bounding box center [882, 116] width 16 height 15
checkbox input "false"
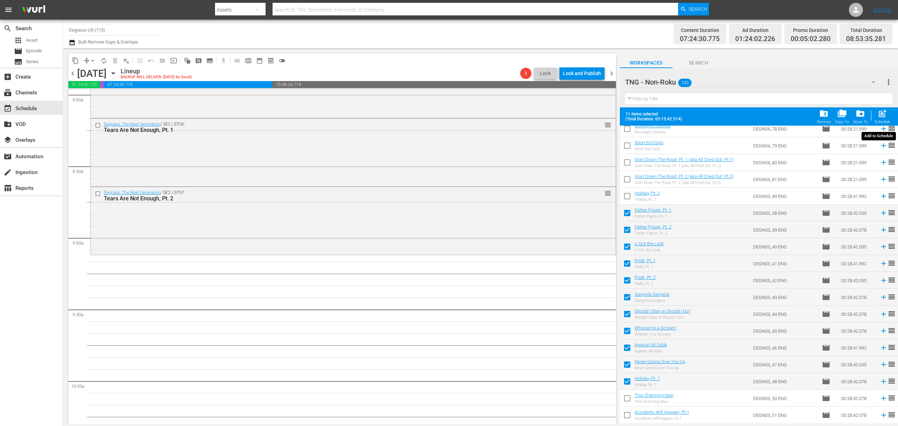
checkbox input "false"
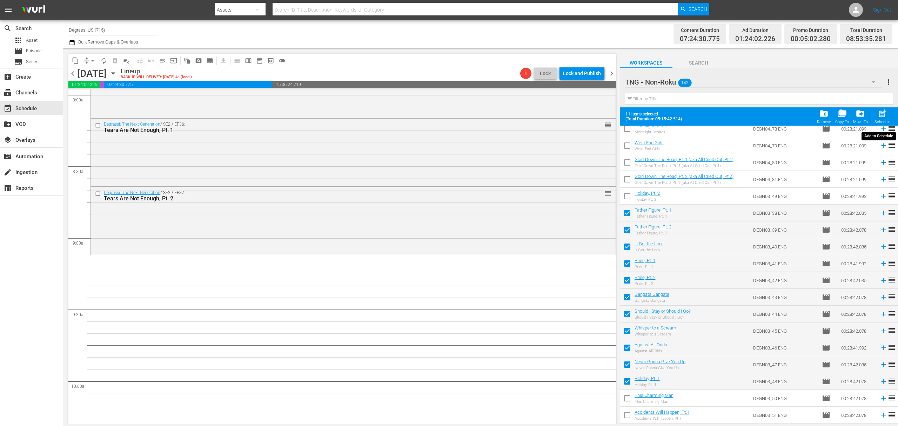
checkbox input "false"
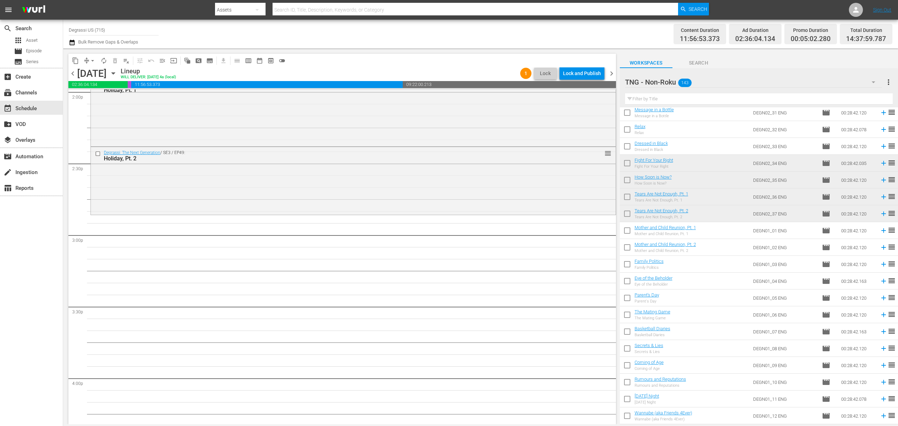
scroll to position [1981, 0]
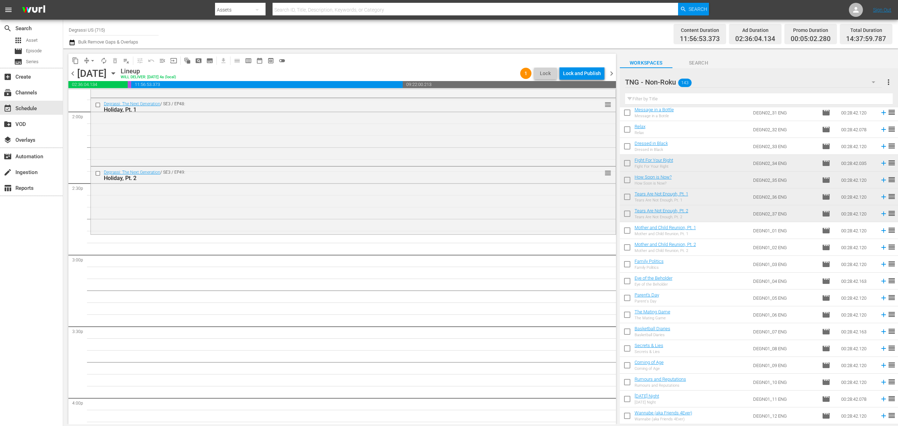
click at [629, 216] on input "checkbox" at bounding box center [627, 215] width 15 height 15
checkbox input "true"
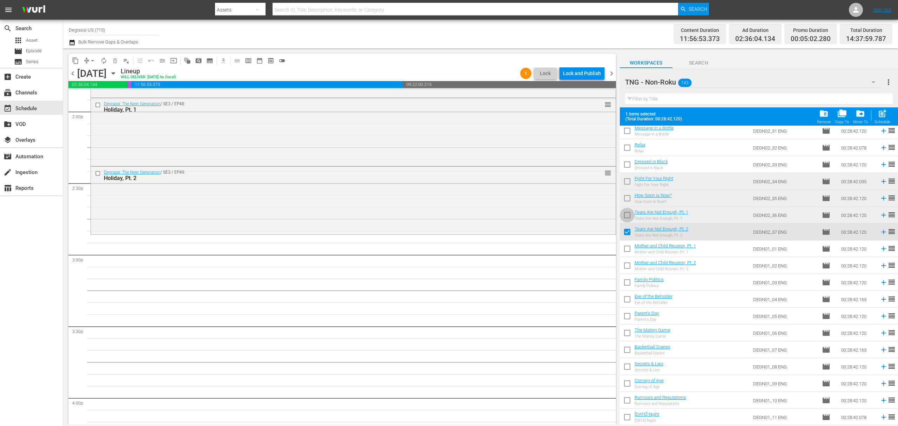
click at [628, 214] on input "checkbox" at bounding box center [627, 216] width 15 height 15
checkbox input "true"
click at [625, 201] on input "checkbox" at bounding box center [627, 199] width 15 height 15
checkbox input "true"
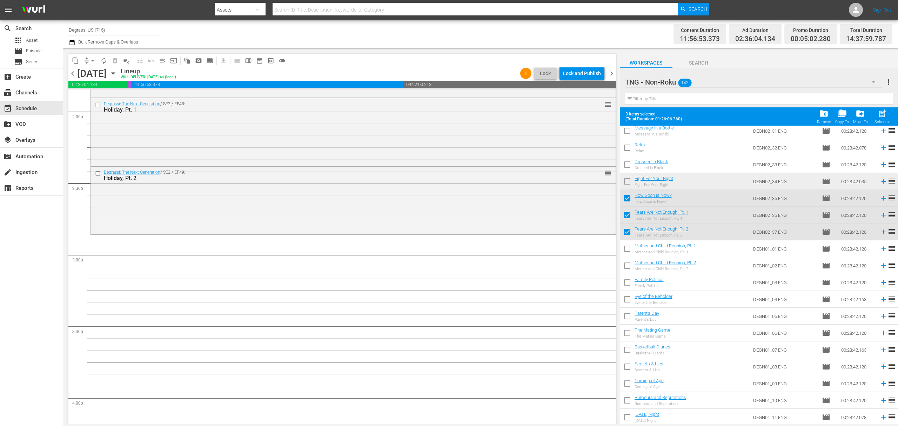
click at [626, 182] on input "checkbox" at bounding box center [627, 182] width 15 height 15
click at [884, 116] on span "post_add" at bounding box center [882, 113] width 9 height 9
checkbox input "false"
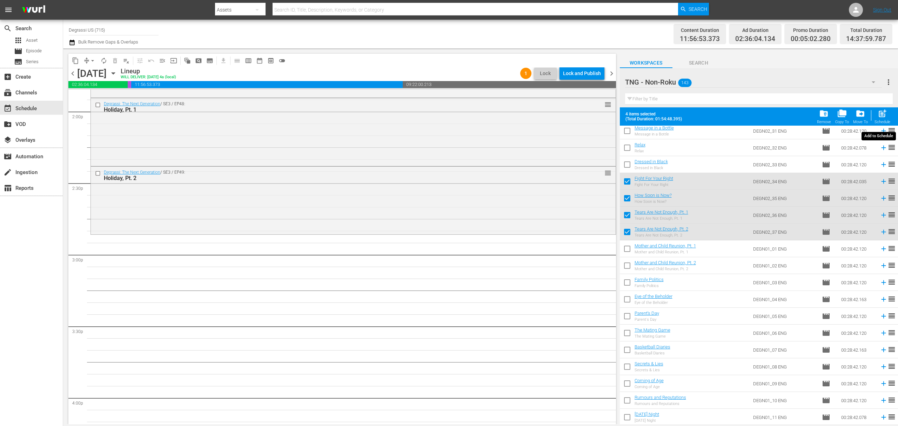
checkbox input "false"
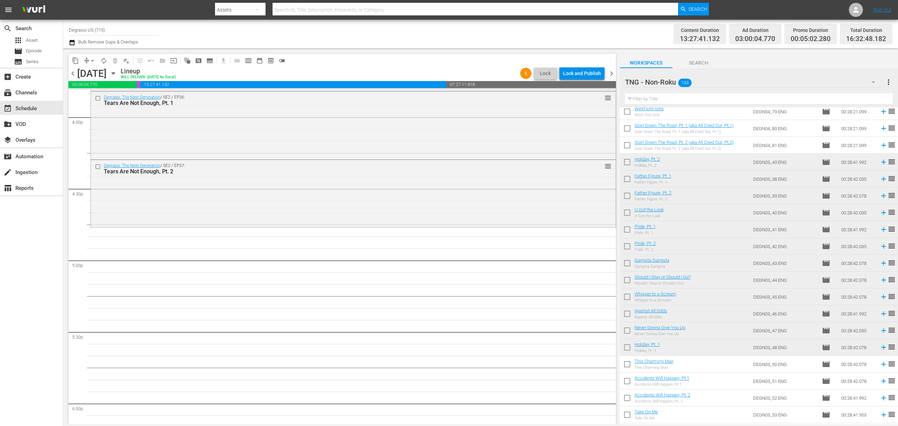
scroll to position [1403, 0]
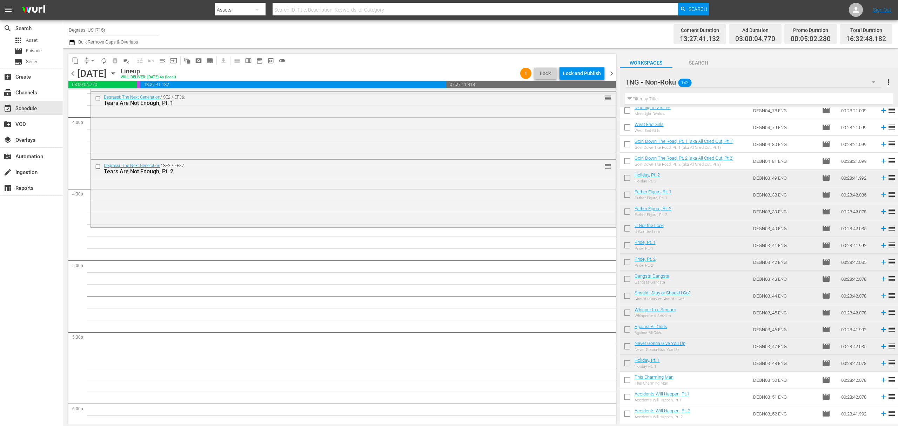
drag, startPoint x: 631, startPoint y: 367, endPoint x: 629, endPoint y: 354, distance: 13.5
click at [630, 367] on input "checkbox" at bounding box center [627, 364] width 15 height 15
checkbox input "true"
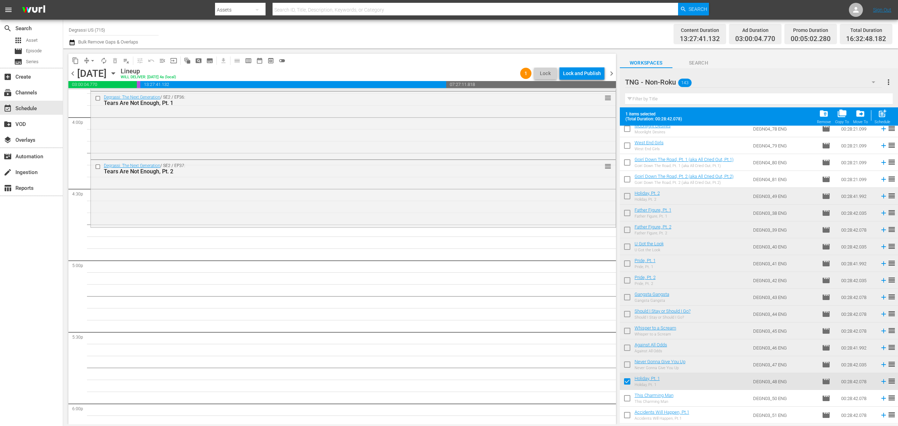
click at [626, 362] on input "checkbox" at bounding box center [627, 365] width 15 height 15
checkbox input "true"
click at [626, 350] on input "checkbox" at bounding box center [627, 349] width 15 height 15
checkbox input "true"
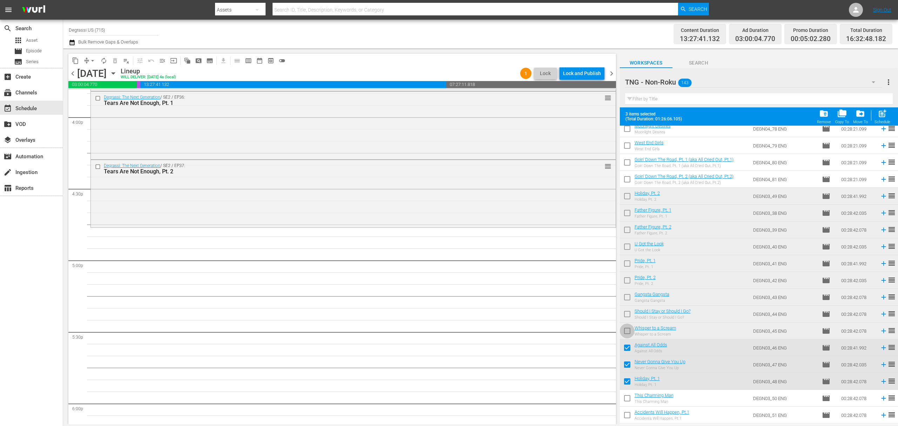
click at [626, 332] on input "checkbox" at bounding box center [627, 332] width 15 height 15
checkbox input "true"
click at [626, 315] on input "checkbox" at bounding box center [627, 315] width 15 height 15
checkbox input "true"
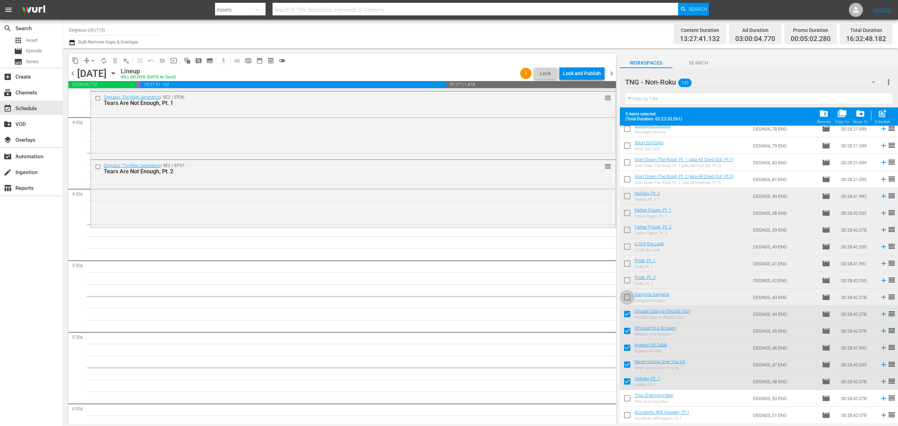
click at [626, 296] on input "checkbox" at bounding box center [627, 298] width 15 height 15
checkbox input "true"
click at [626, 281] on input "checkbox" at bounding box center [627, 281] width 15 height 15
checkbox input "true"
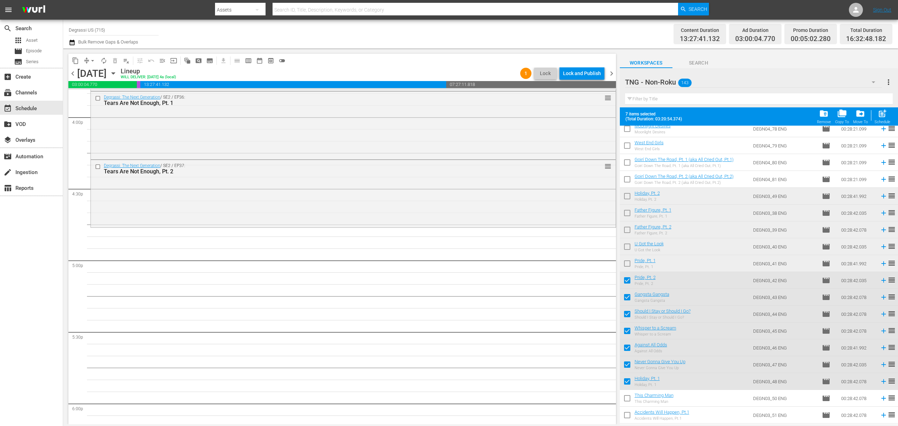
click at [626, 267] on input "checkbox" at bounding box center [627, 264] width 15 height 15
checkbox input "true"
click at [626, 246] on input "checkbox" at bounding box center [627, 248] width 15 height 15
checkbox input "true"
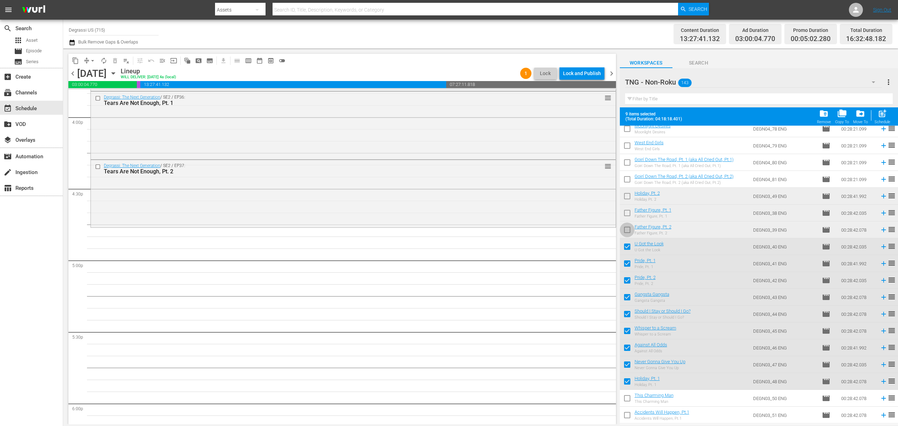
click at [630, 232] on input "checkbox" at bounding box center [627, 231] width 15 height 15
checkbox input "true"
click at [627, 211] on input "checkbox" at bounding box center [627, 214] width 15 height 15
checkbox input "true"
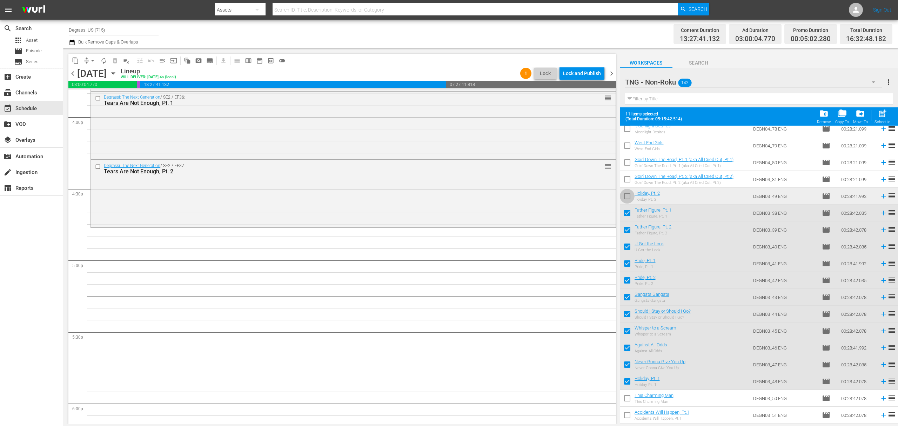
click at [626, 195] on input "checkbox" at bounding box center [627, 197] width 15 height 15
click at [629, 200] on input "checkbox" at bounding box center [627, 197] width 15 height 15
checkbox input "false"
click at [882, 114] on span "post_add" at bounding box center [882, 113] width 9 height 9
checkbox input "false"
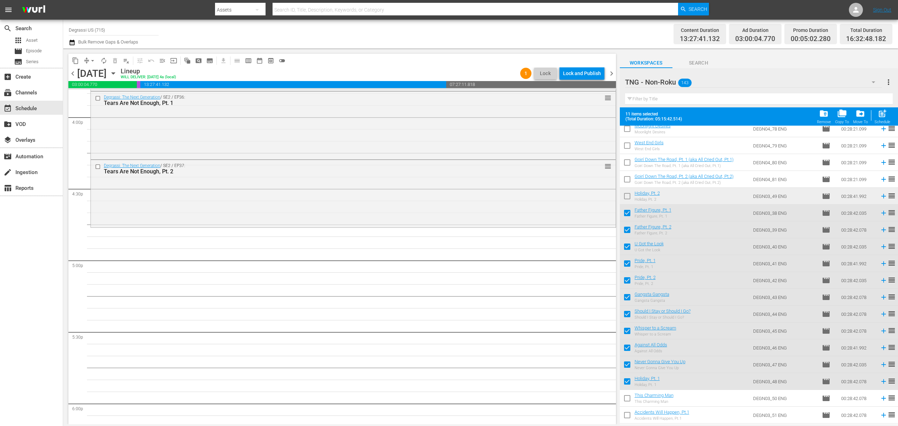
checkbox input "false"
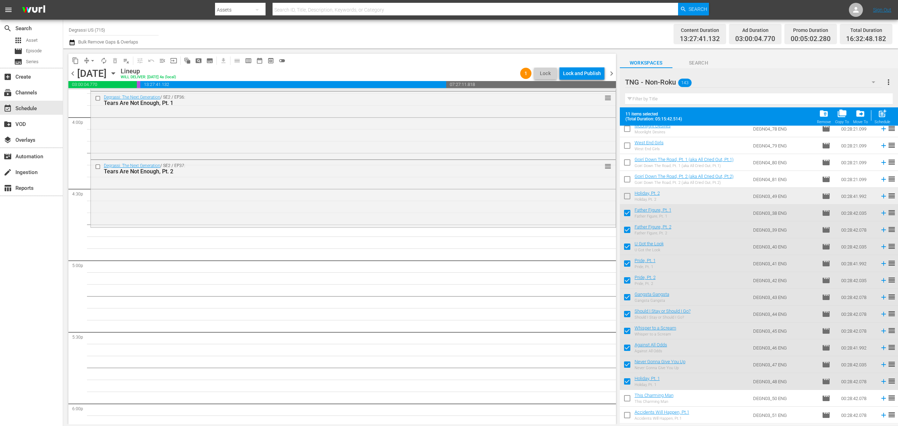
checkbox input "false"
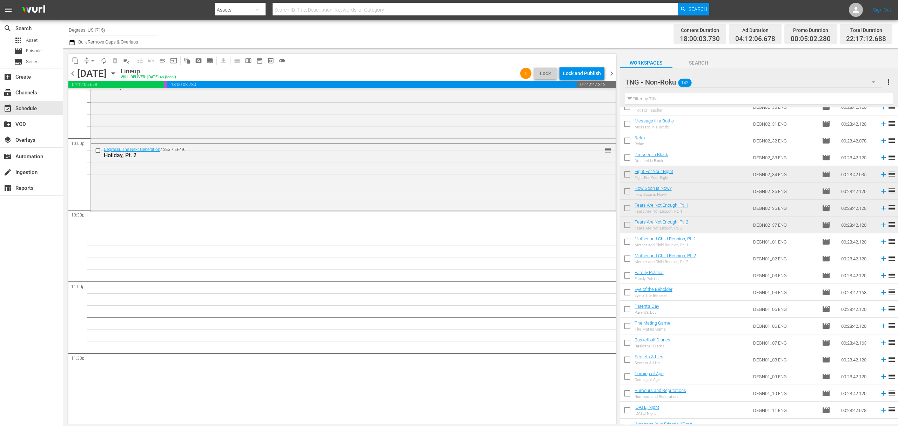
scroll to position [2058, 0]
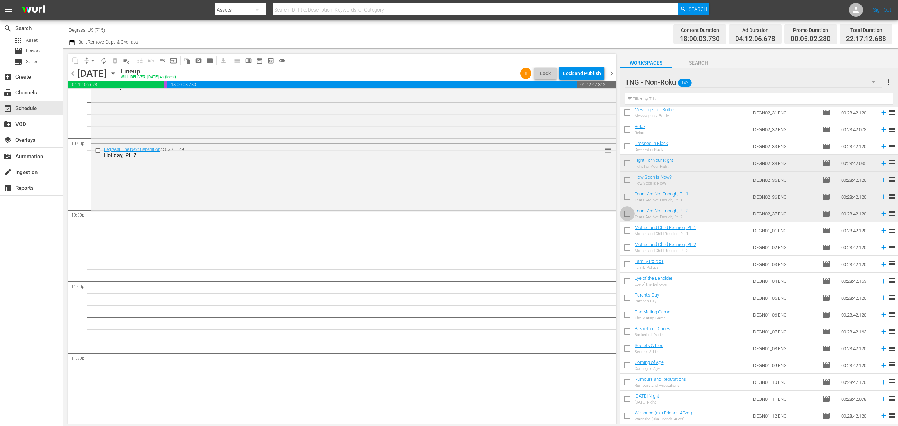
click at [623, 215] on input "checkbox" at bounding box center [627, 215] width 15 height 15
checkbox input "true"
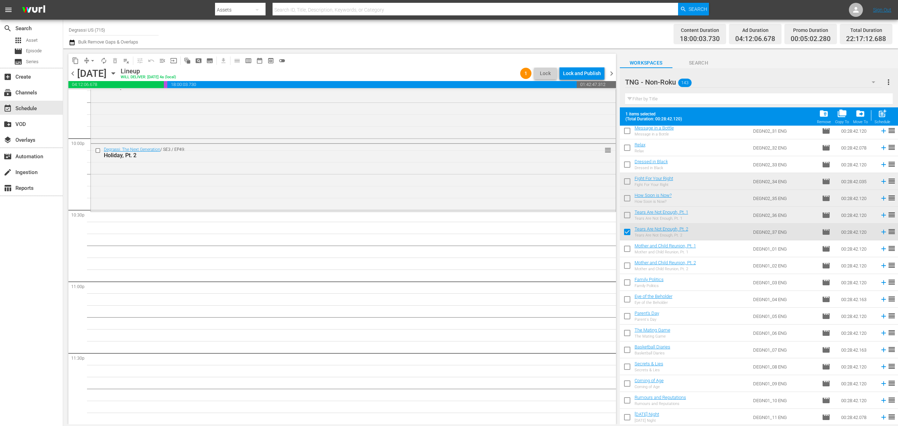
click at [625, 213] on input "checkbox" at bounding box center [627, 216] width 15 height 15
checkbox input "true"
click at [627, 198] on input "checkbox" at bounding box center [627, 199] width 15 height 15
checkbox input "true"
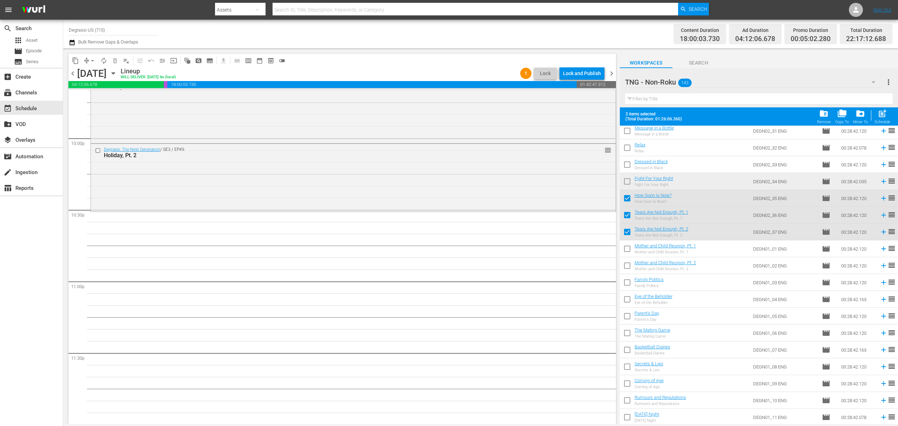
click at [629, 178] on input "checkbox" at bounding box center [627, 182] width 15 height 15
click at [874, 117] on div "post_add Schedule" at bounding box center [882, 116] width 16 height 15
checkbox input "false"
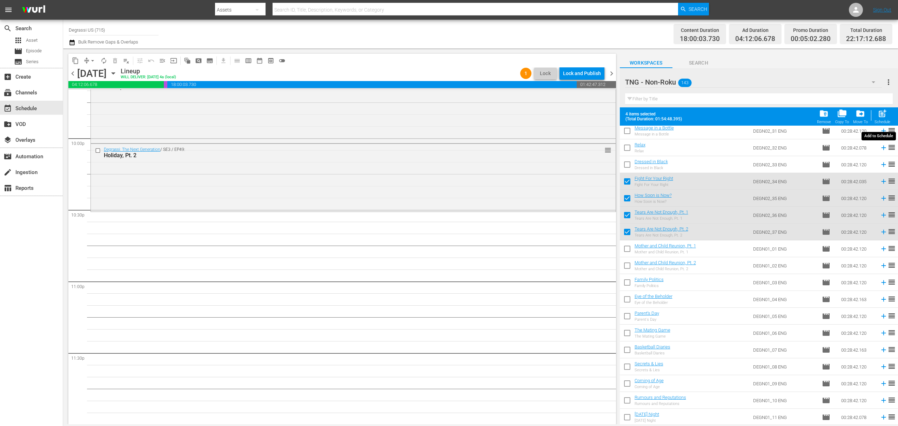
checkbox input "false"
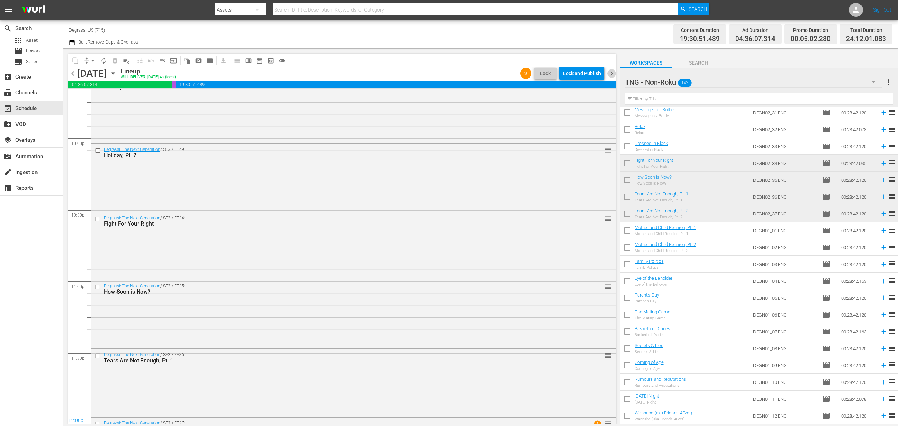
click at [610, 73] on span "chevron_right" at bounding box center [611, 73] width 9 height 9
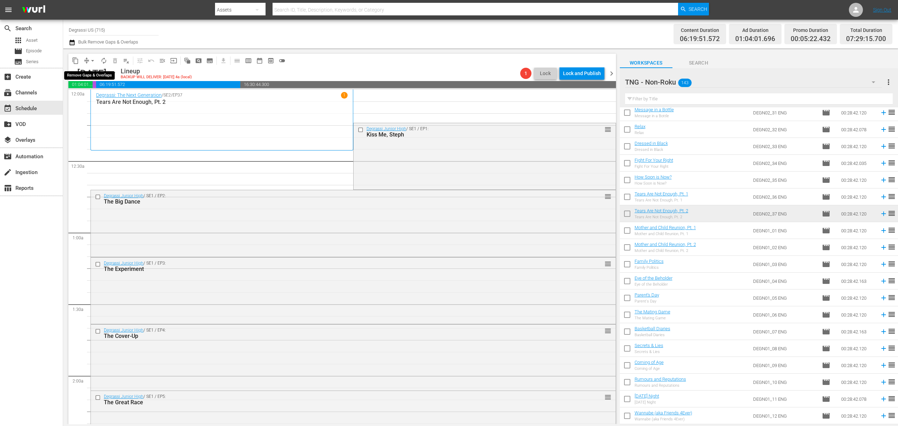
click at [93, 58] on span "arrow_drop_down" at bounding box center [92, 60] width 7 height 7
click at [87, 94] on li "Align to End of Previous Day" at bounding box center [93, 98] width 74 height 12
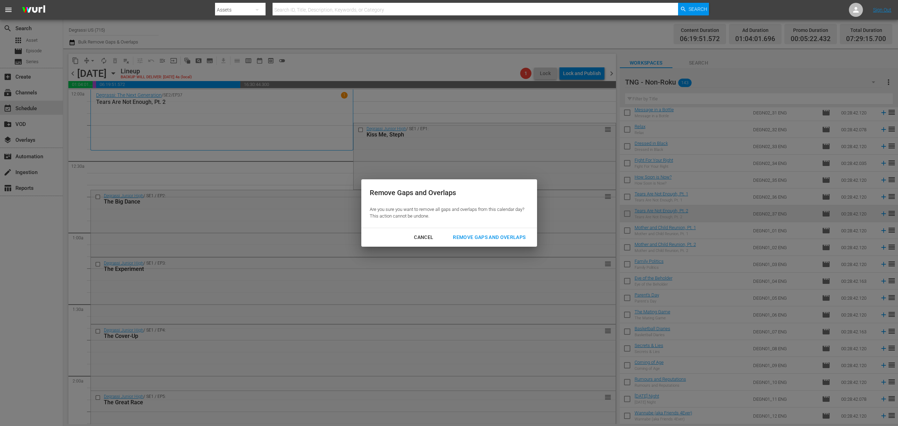
click at [494, 238] on div "Remove Gaps and Overlaps" at bounding box center [489, 237] width 84 height 9
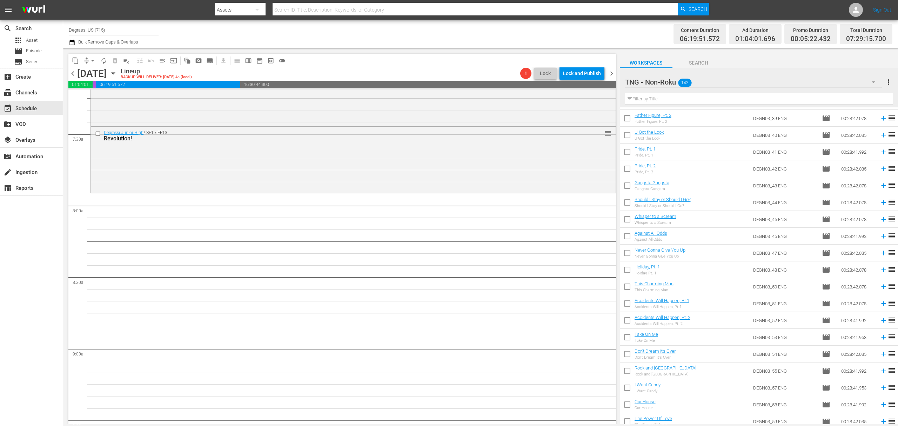
scroll to position [1590, 0]
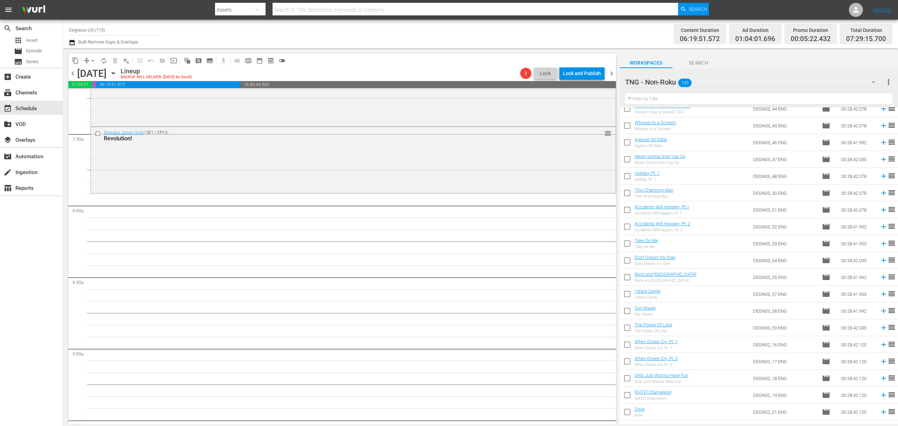
click at [622, 330] on input "checkbox" at bounding box center [627, 329] width 15 height 15
checkbox input "true"
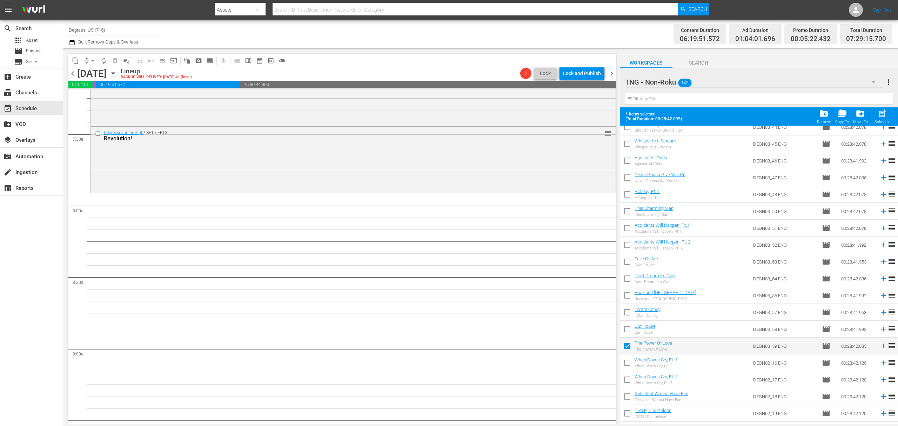
click at [626, 328] on input "checkbox" at bounding box center [627, 330] width 15 height 15
checkbox input "true"
click at [627, 309] on input "checkbox" at bounding box center [627, 313] width 15 height 15
checkbox input "true"
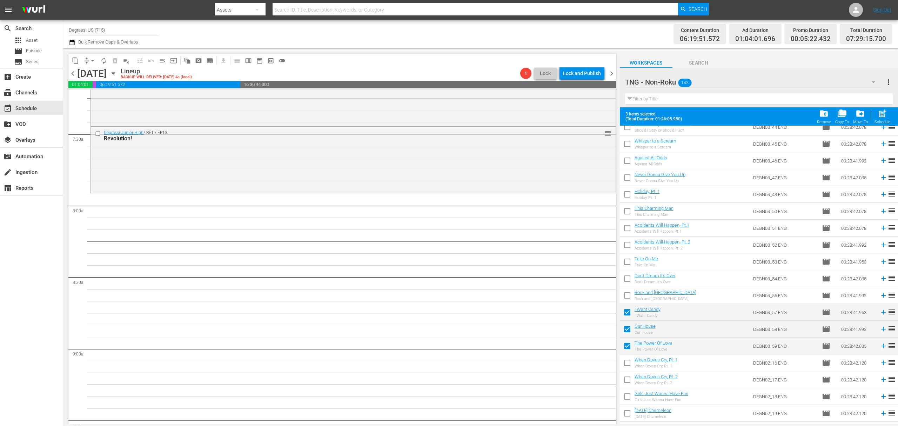
click at [629, 296] on input "checkbox" at bounding box center [627, 296] width 15 height 15
checkbox input "true"
click at [627, 278] on input "checkbox" at bounding box center [627, 280] width 15 height 15
checkbox input "true"
click at [627, 261] on input "checkbox" at bounding box center [627, 263] width 15 height 15
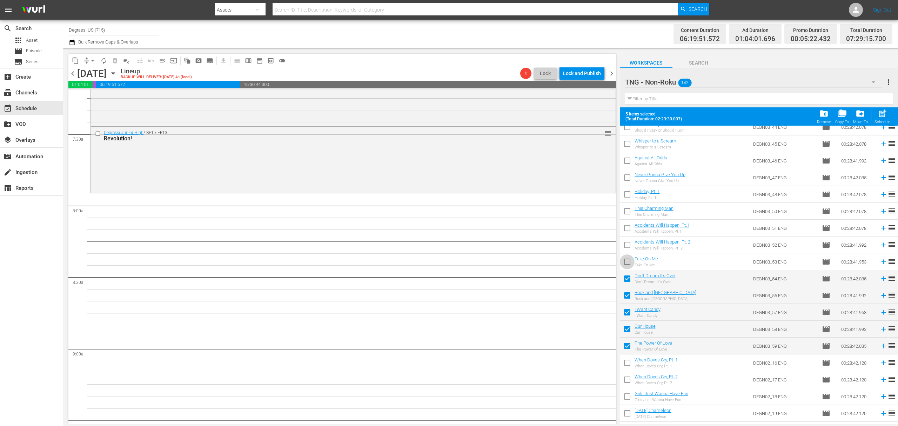
checkbox input "true"
click at [626, 248] on input "checkbox" at bounding box center [627, 246] width 15 height 15
checkbox input "true"
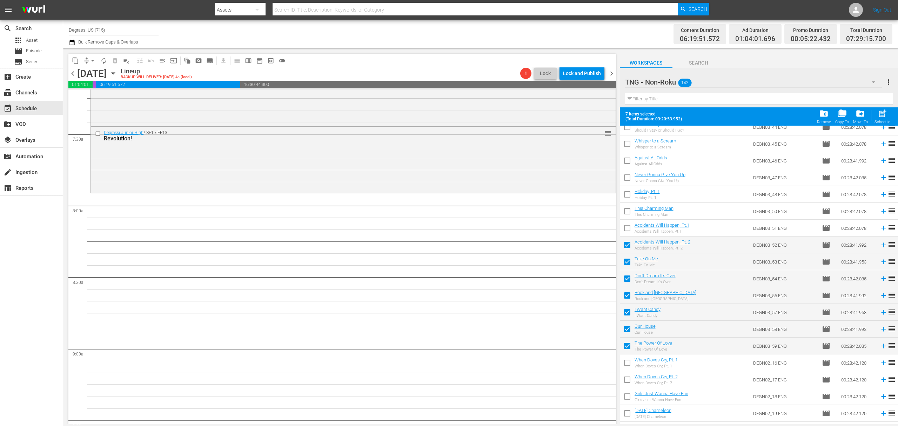
click at [628, 226] on input "checkbox" at bounding box center [627, 229] width 15 height 15
checkbox input "true"
click at [626, 212] on input "checkbox" at bounding box center [627, 212] width 15 height 15
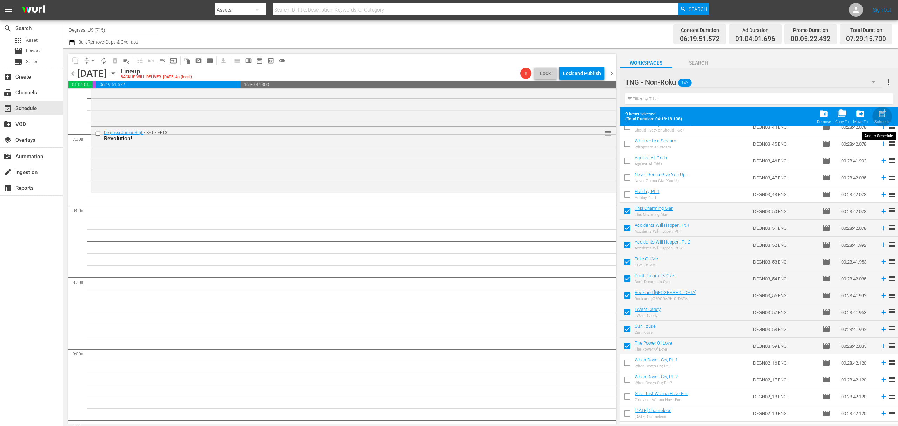
click at [881, 108] on button "post_add Schedule" at bounding box center [882, 117] width 20 height 20
checkbox input "false"
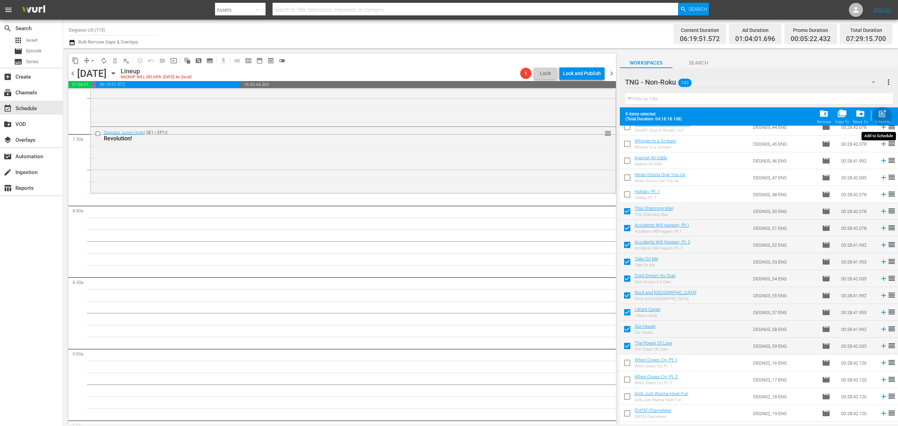
checkbox input "false"
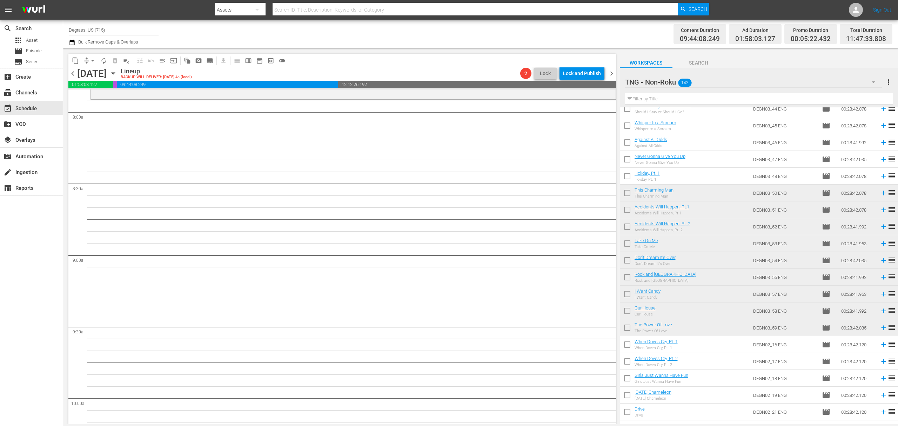
scroll to position [935, 0]
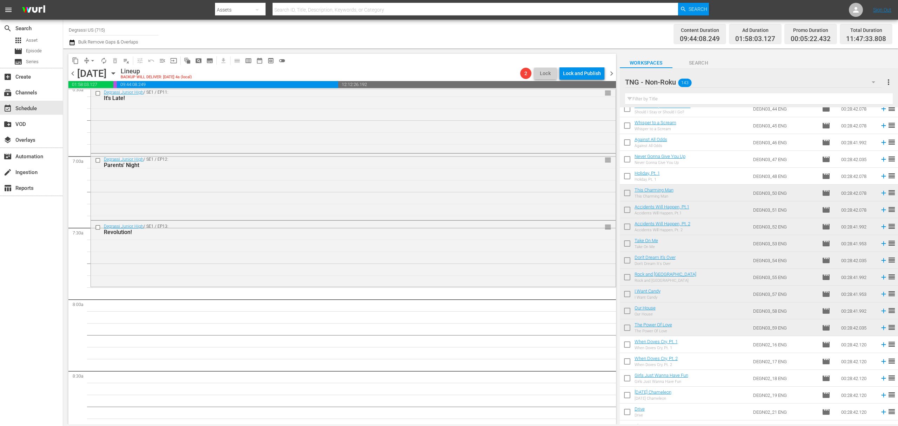
drag, startPoint x: 601, startPoint y: 156, endPoint x: 451, endPoint y: 290, distance: 201.2
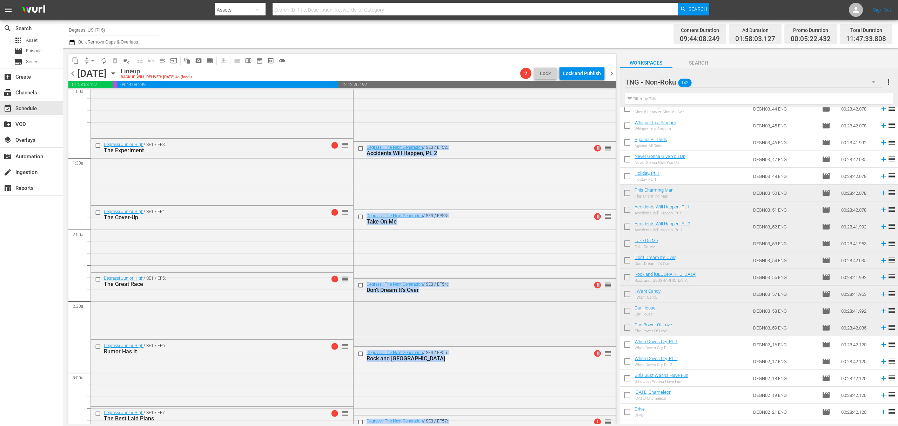
scroll to position [281, 0]
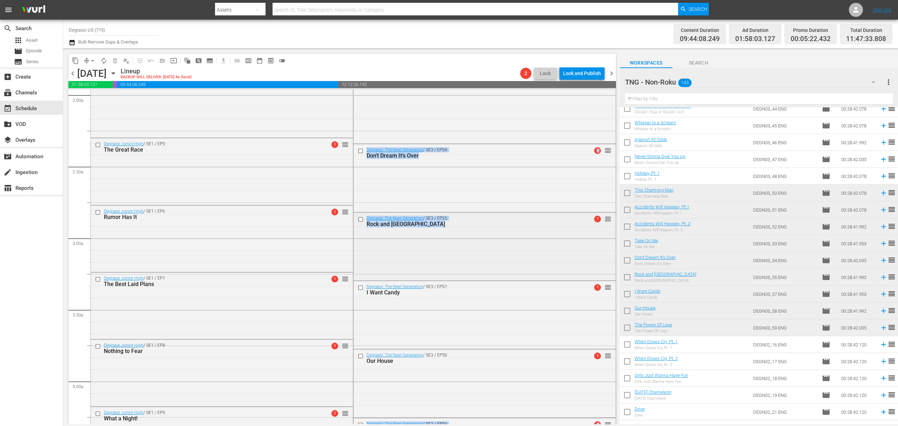
drag, startPoint x: 601, startPoint y: 221, endPoint x: 562, endPoint y: 235, distance: 41.3
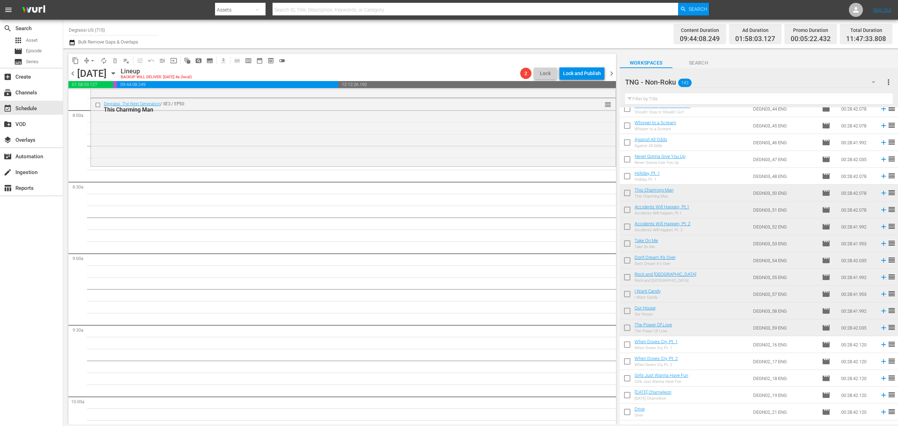
scroll to position [1122, 0]
drag, startPoint x: 602, startPoint y: 133, endPoint x: 476, endPoint y: 169, distance: 131.1
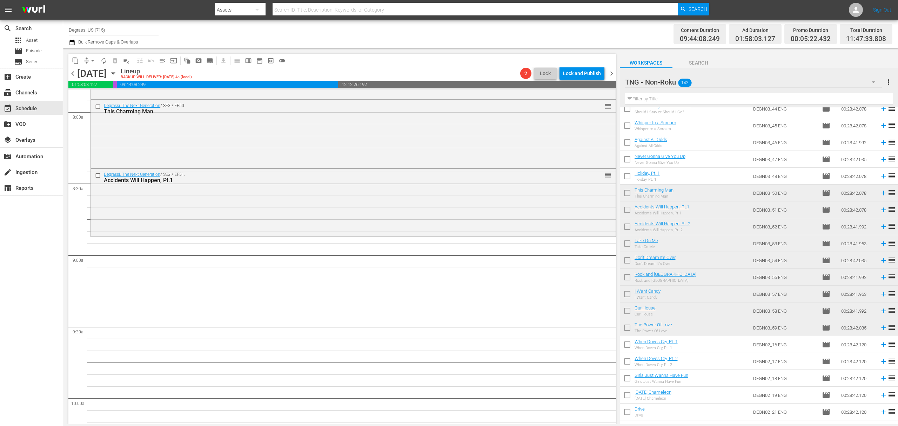
drag, startPoint x: 600, startPoint y: 198, endPoint x: 492, endPoint y: 237, distance: 115.6
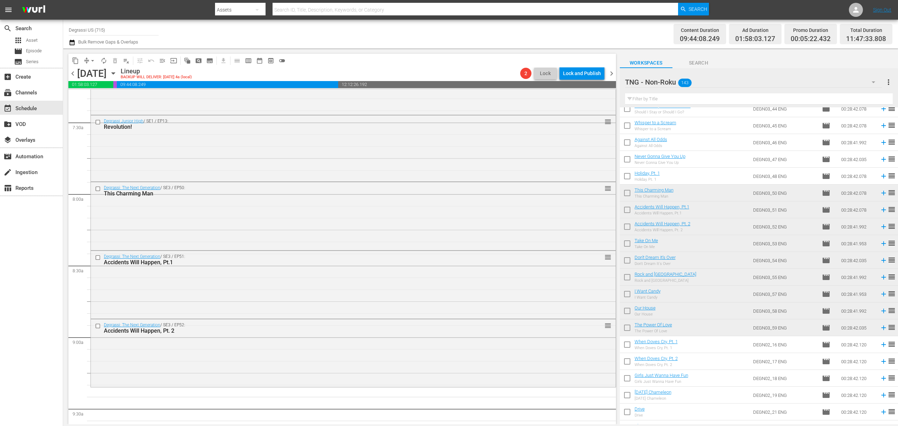
scroll to position [1228, 0]
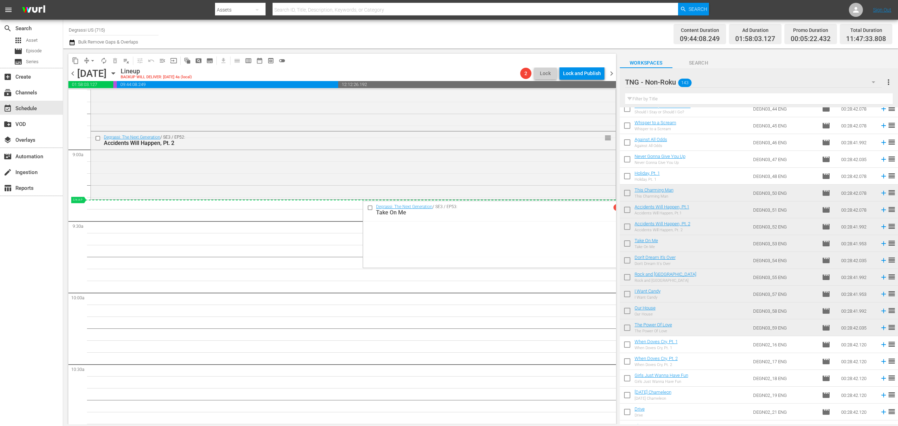
drag, startPoint x: 598, startPoint y: 161, endPoint x: 480, endPoint y: 203, distance: 125.1
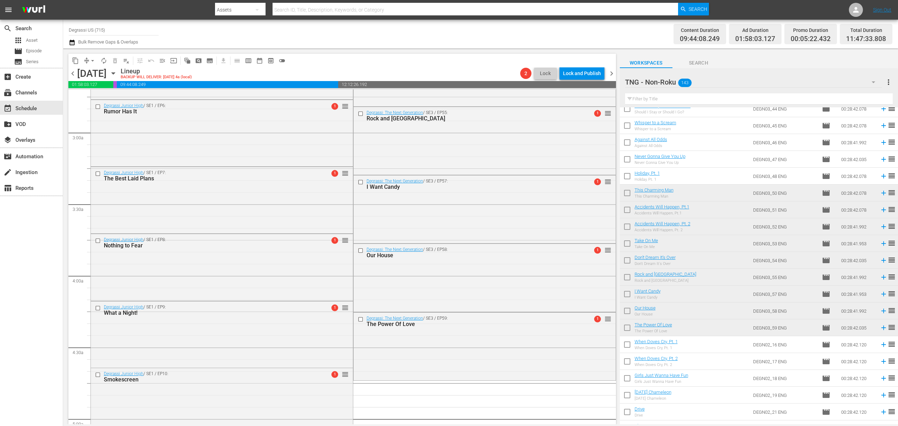
scroll to position [1496, 0]
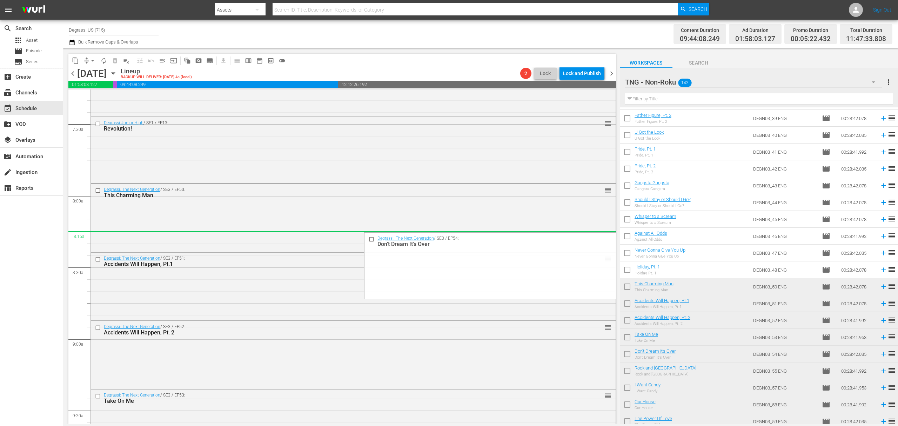
scroll to position [1134, 0]
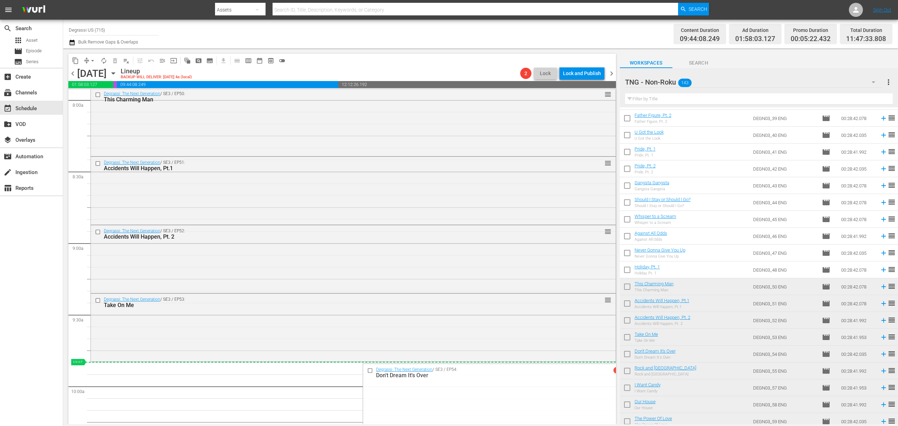
drag, startPoint x: 602, startPoint y: 234, endPoint x: 560, endPoint y: 366, distance: 138.9
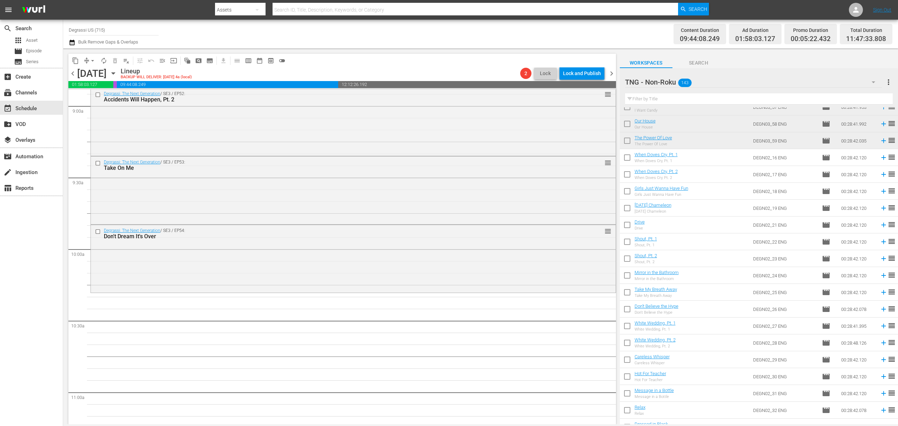
scroll to position [1309, 0]
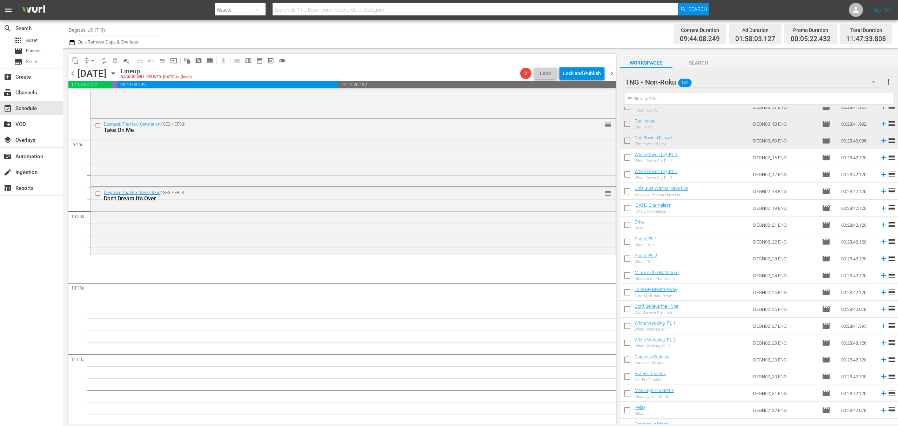
drag, startPoint x: 600, startPoint y: 219, endPoint x: 557, endPoint y: 257, distance: 57.7
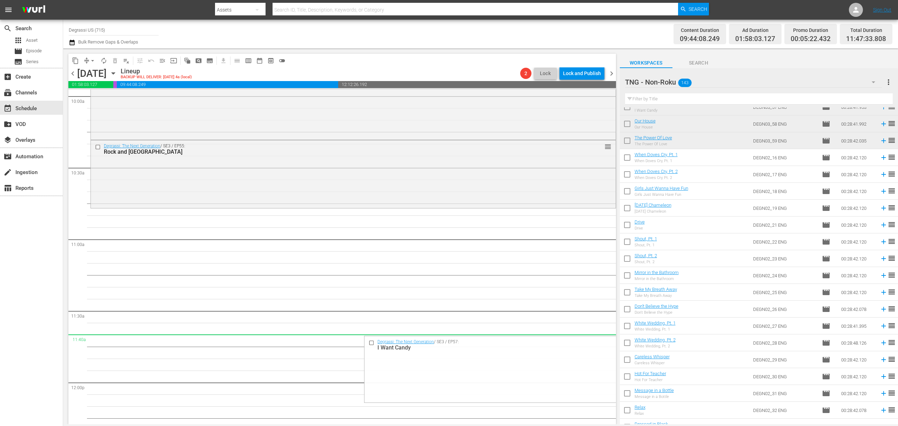
scroll to position [1415, 0]
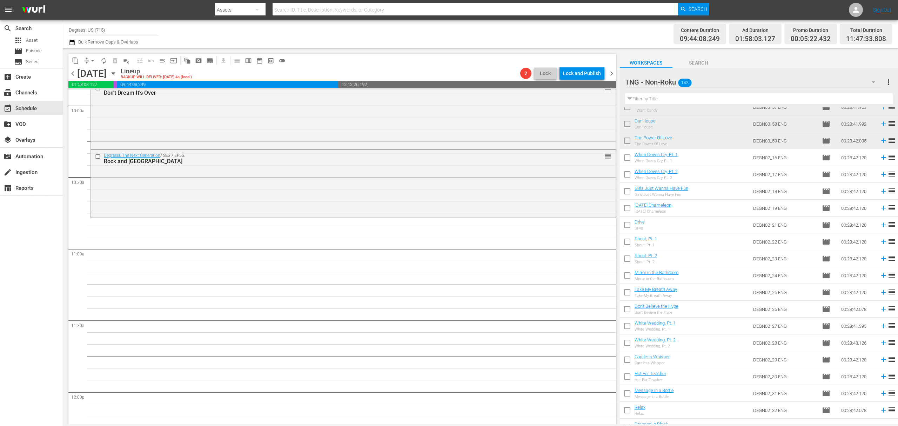
drag, startPoint x: 601, startPoint y: 180, endPoint x: 552, endPoint y: 257, distance: 91.2
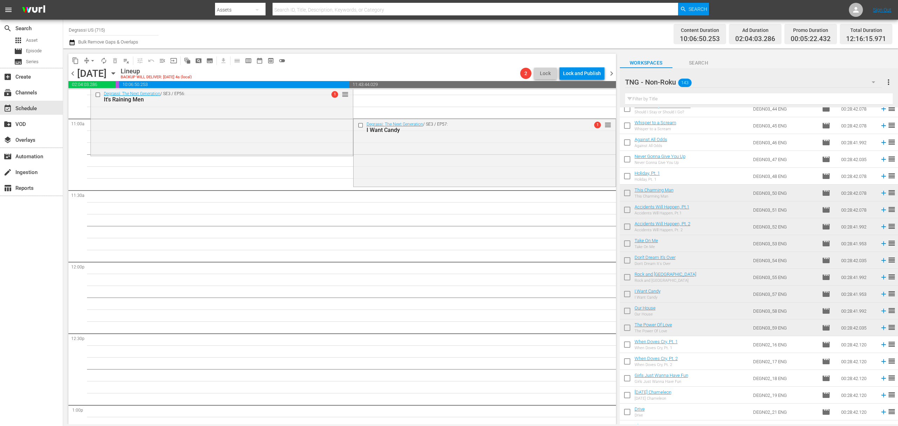
scroll to position [1509, 0]
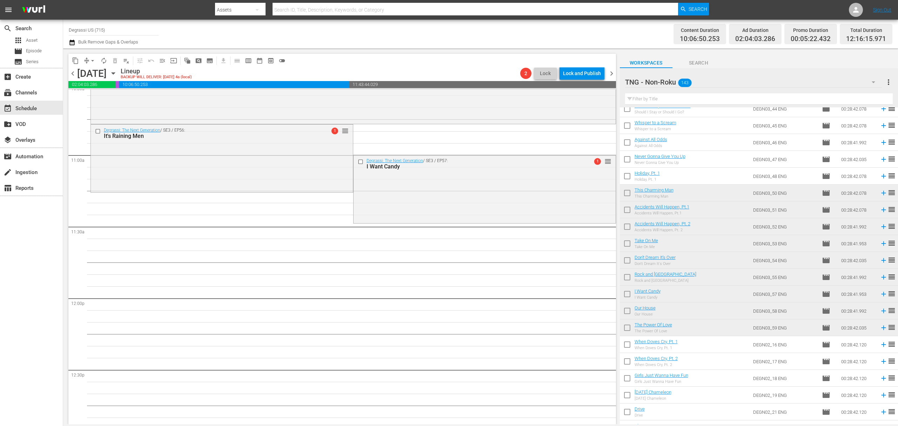
drag, startPoint x: 600, startPoint y: 156, endPoint x: 507, endPoint y: 224, distance: 115.2
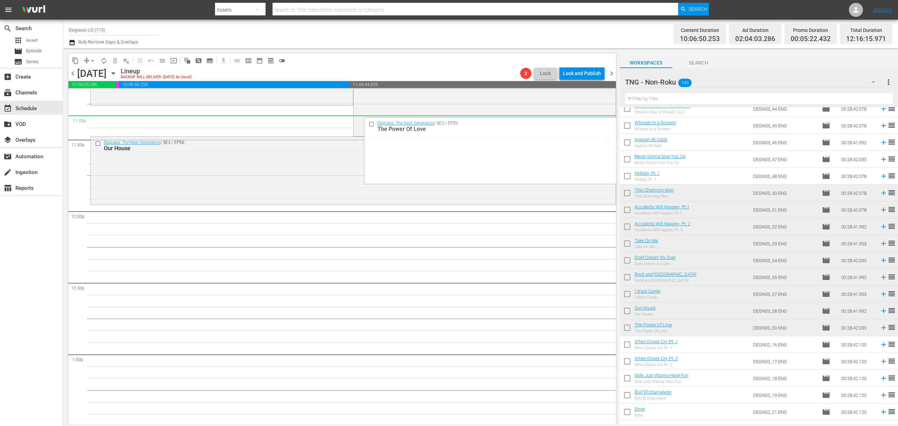
scroll to position [1602, 0]
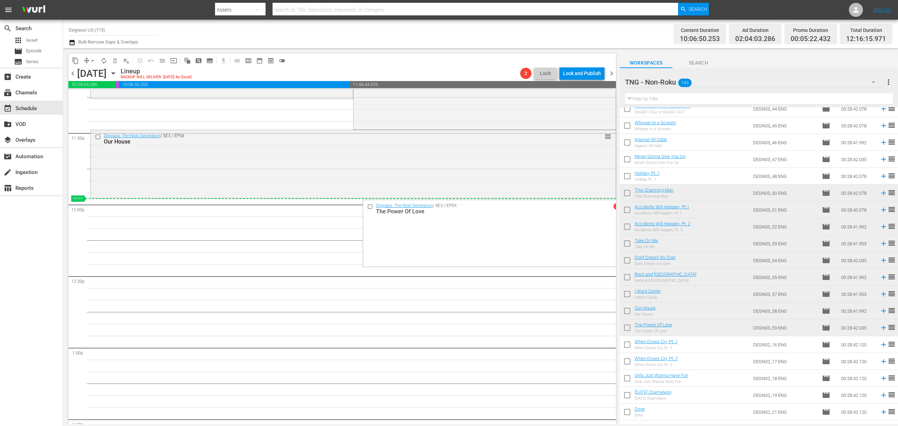
drag, startPoint x: 602, startPoint y: 225, endPoint x: 498, endPoint y: 198, distance: 107.3
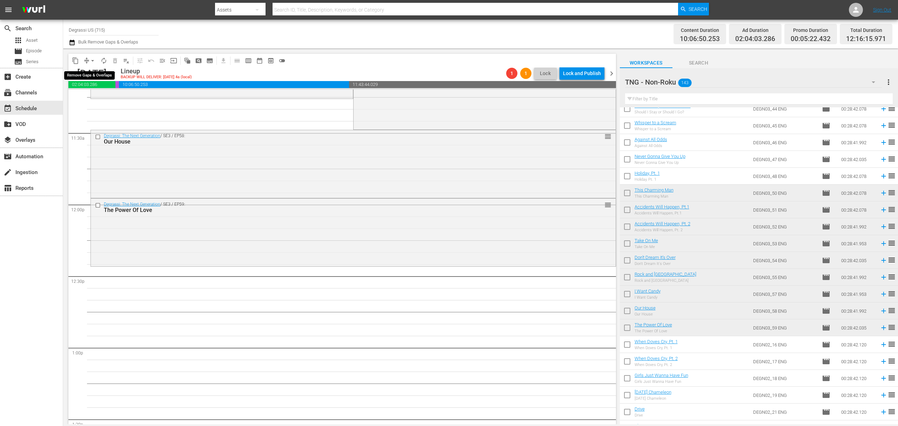
click at [93, 62] on span "arrow_drop_down" at bounding box center [92, 60] width 7 height 7
click at [99, 94] on li "Align to End of Previous Day" at bounding box center [93, 98] width 74 height 12
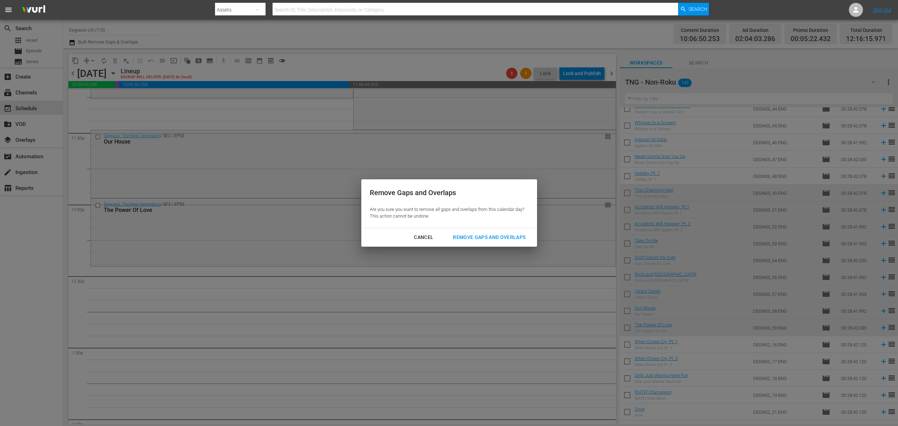
click at [505, 239] on div "Remove Gaps and Overlaps" at bounding box center [489, 237] width 84 height 9
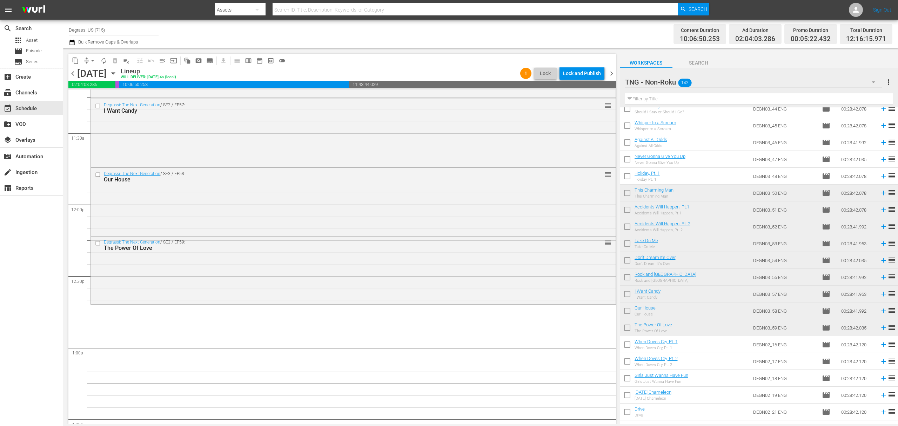
click at [498, 337] on div "Degrassi: The Next Generation / SE3 / EP56: It's Raining Men reorder Degrassi: …" at bounding box center [352, 204] width 525 height 3435
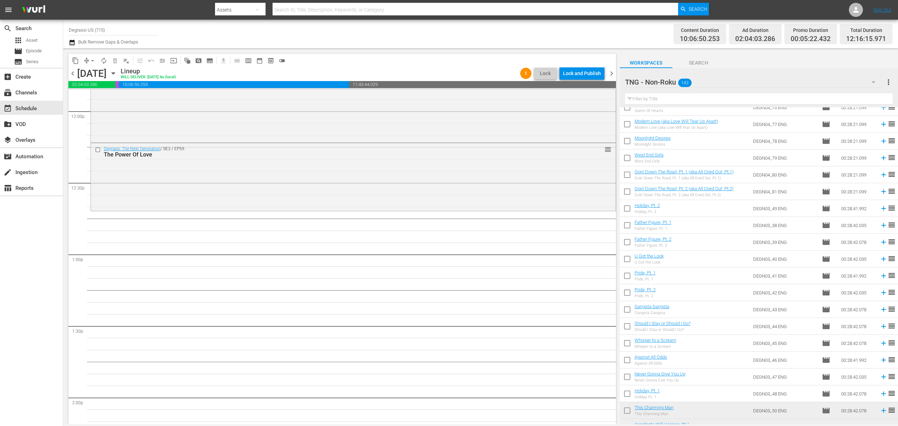
scroll to position [1309, 0]
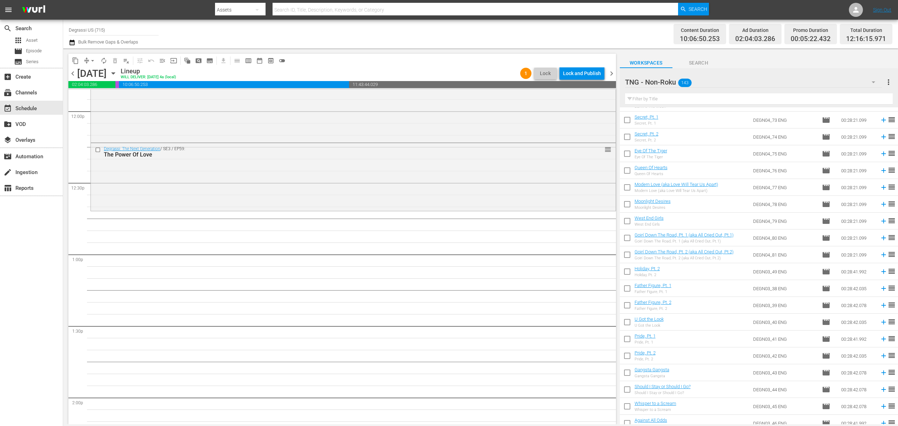
click at [287, 350] on div "Degrassi: The Next Generation / SE3 / EP56: It's Raining Men reorder Degrassi: …" at bounding box center [352, 111] width 525 height 3435
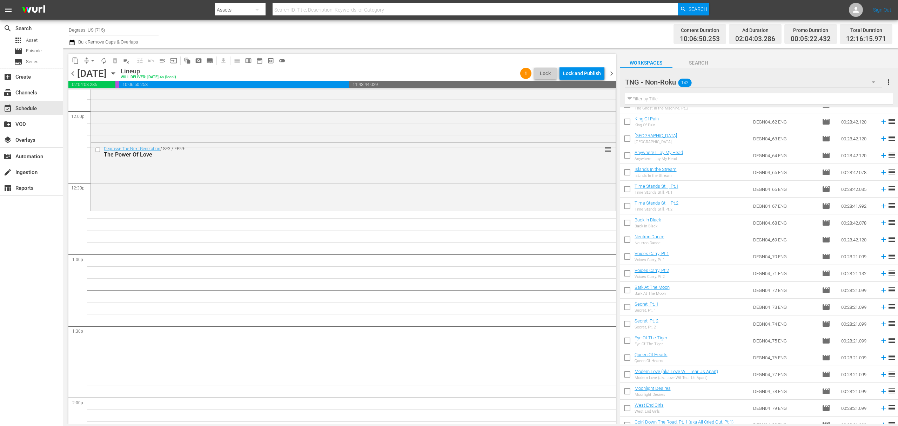
scroll to position [1029, 0]
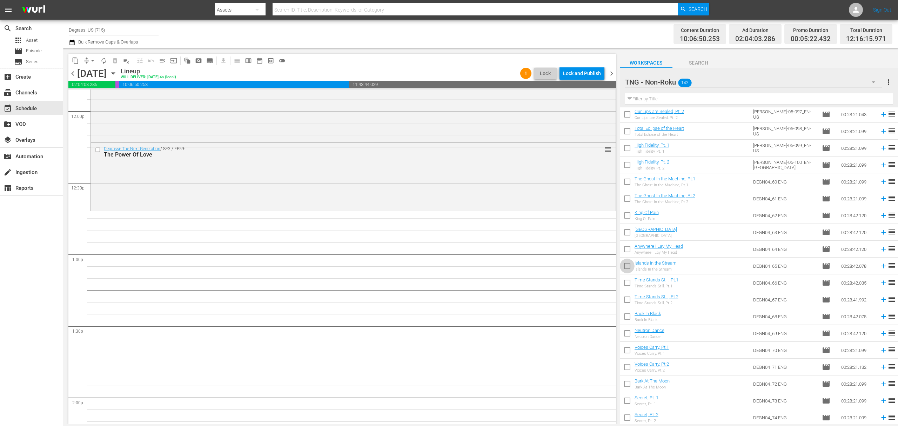
click at [629, 264] on input "checkbox" at bounding box center [627, 267] width 15 height 15
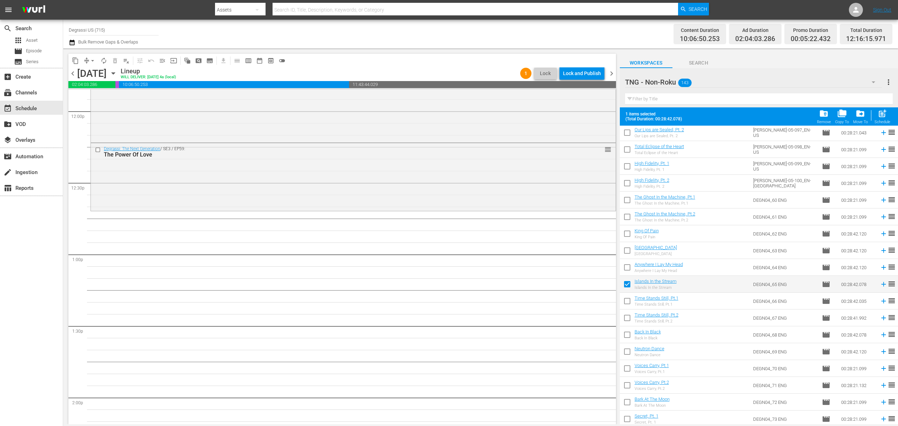
click at [629, 280] on input "checkbox" at bounding box center [627, 285] width 15 height 15
checkbox input "false"
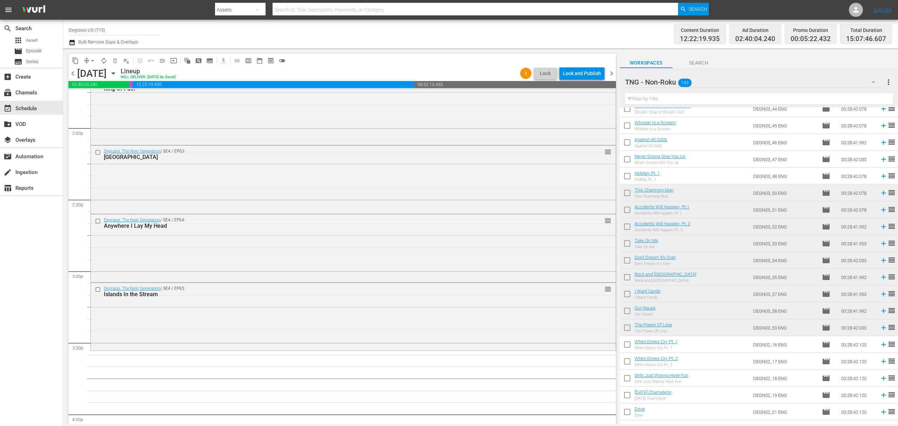
scroll to position [2070, 0]
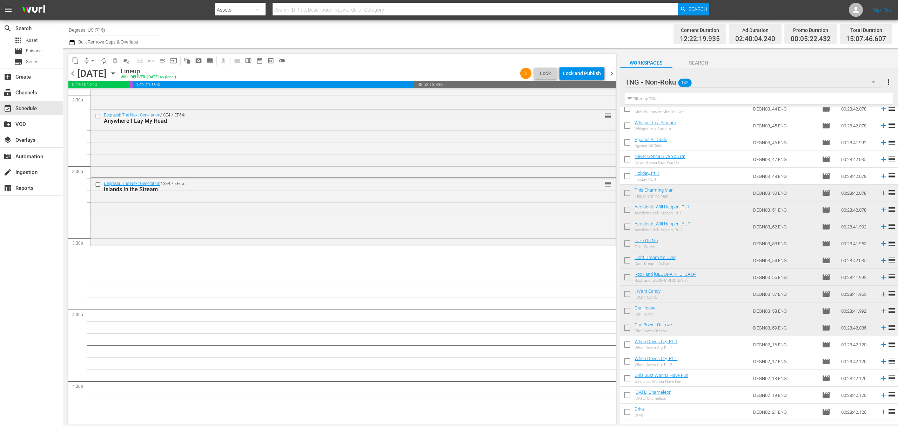
drag, startPoint x: 622, startPoint y: 329, endPoint x: 626, endPoint y: 325, distance: 5.8
click at [622, 329] on input "checkbox" at bounding box center [627, 329] width 15 height 15
checkbox input "true"
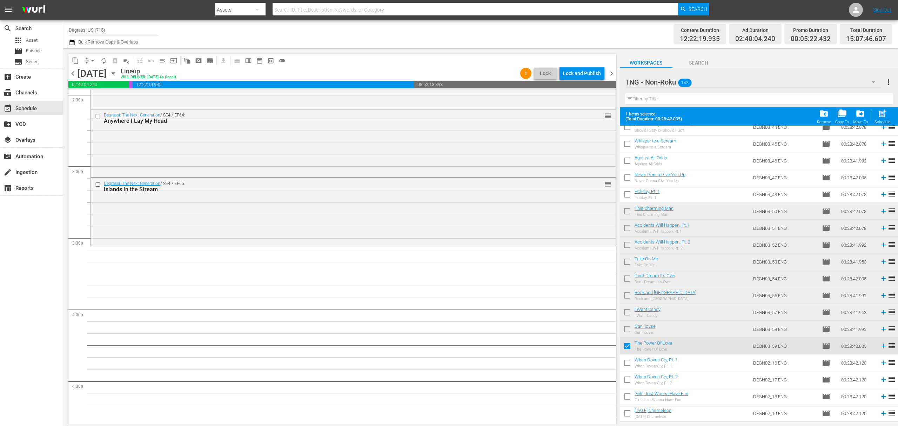
click at [624, 328] on input "checkbox" at bounding box center [627, 330] width 15 height 15
checkbox input "true"
click at [623, 312] on input "checkbox" at bounding box center [627, 313] width 15 height 15
checkbox input "true"
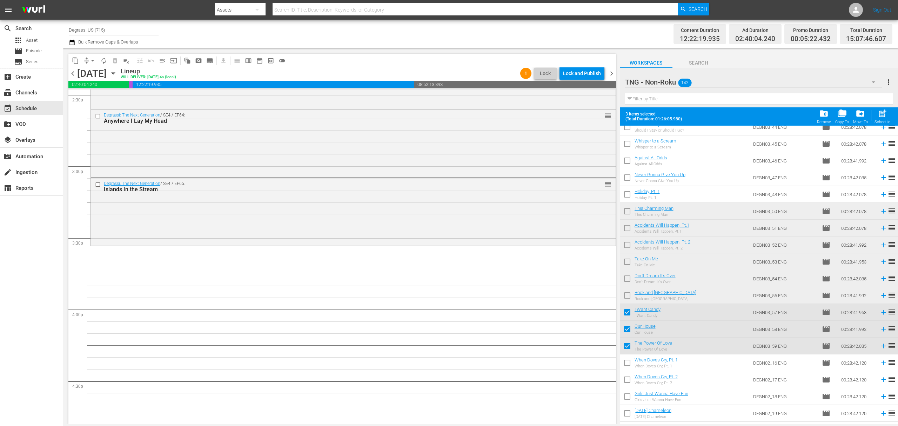
click at [628, 300] on input "checkbox" at bounding box center [627, 296] width 15 height 15
checkbox input "true"
click at [622, 272] on td at bounding box center [627, 278] width 15 height 17
click at [624, 278] on input "checkbox" at bounding box center [627, 280] width 15 height 15
checkbox input "true"
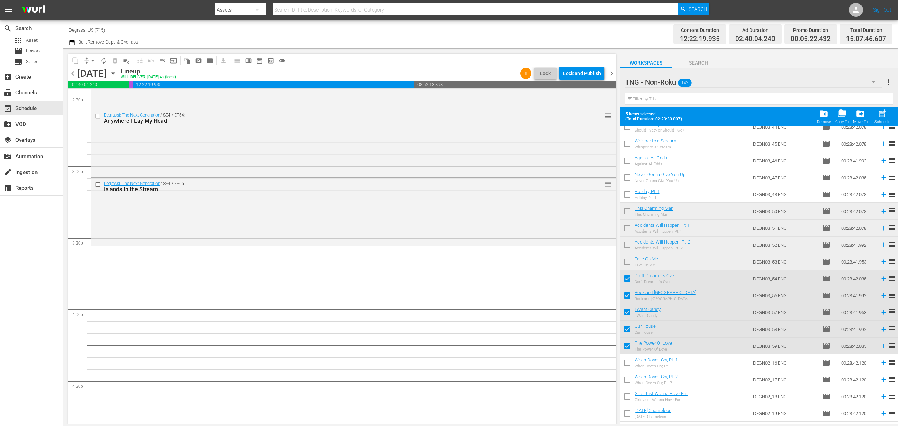
click at [626, 260] on input "checkbox" at bounding box center [627, 263] width 15 height 15
checkbox input "true"
click at [626, 243] on input "checkbox" at bounding box center [627, 246] width 15 height 15
checkbox input "true"
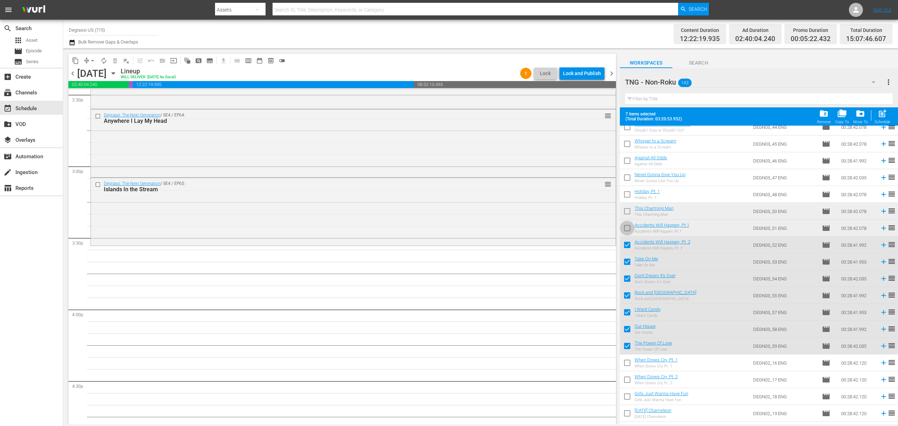
click at [624, 233] on input "checkbox" at bounding box center [627, 229] width 15 height 15
checkbox input "true"
click at [628, 211] on input "checkbox" at bounding box center [627, 212] width 15 height 15
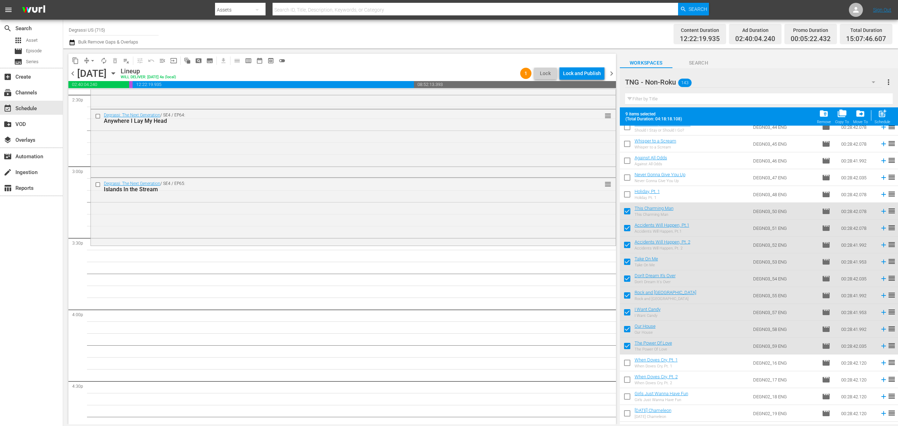
click at [885, 119] on div "post_add Schedule" at bounding box center [882, 116] width 16 height 15
checkbox input "false"
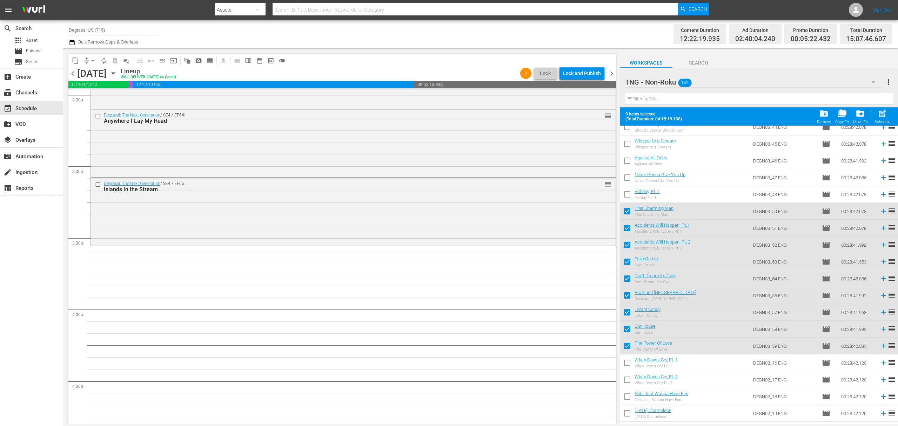
checkbox input "false"
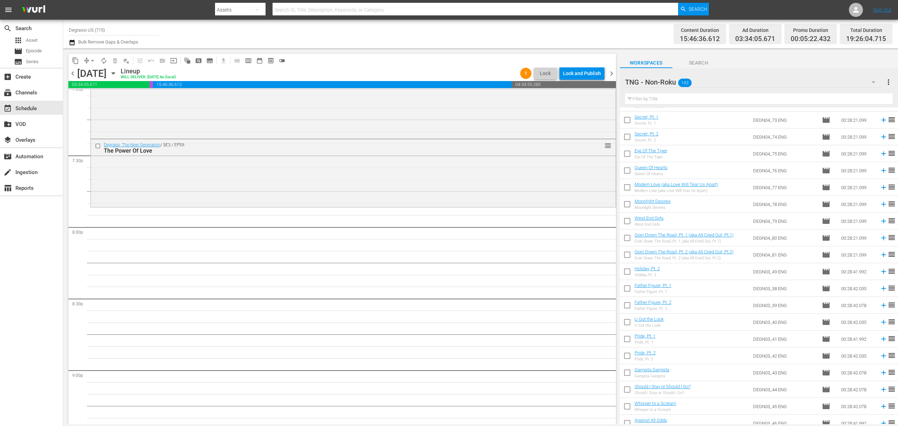
scroll to position [1029, 0]
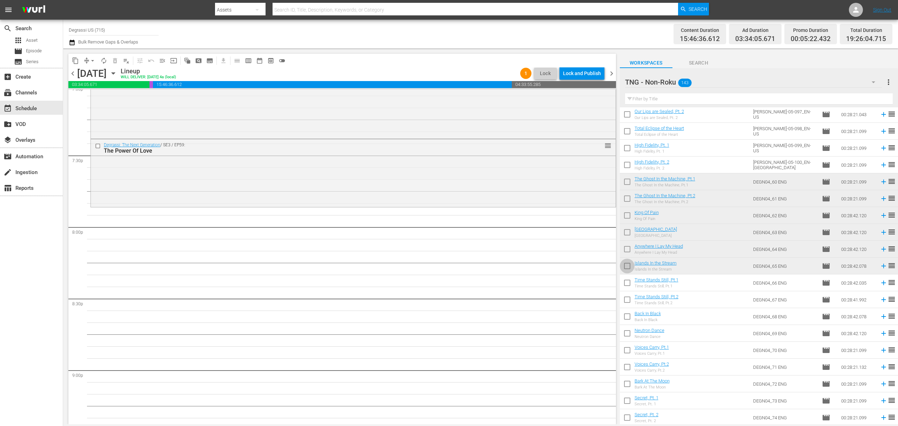
click at [629, 266] on input "checkbox" at bounding box center [627, 267] width 15 height 15
checkbox input "true"
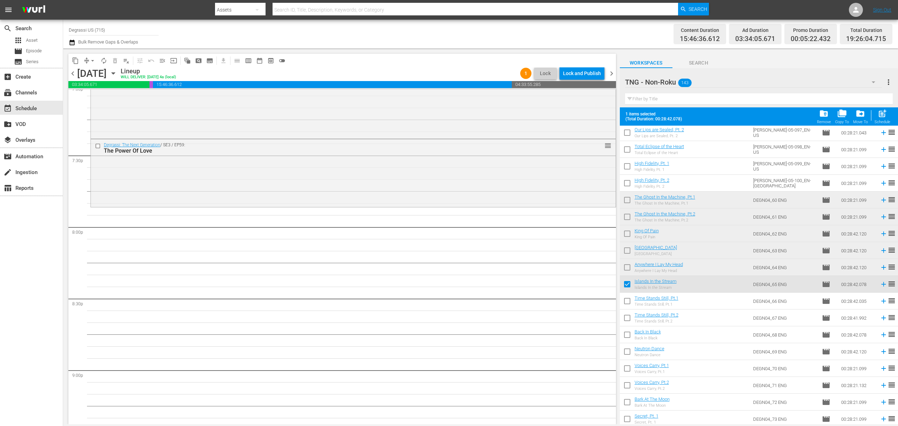
click at [625, 268] on input "checkbox" at bounding box center [627, 268] width 15 height 15
checkbox input "true"
click at [624, 250] on input "checkbox" at bounding box center [627, 251] width 15 height 15
checkbox input "true"
click at [626, 236] on input "checkbox" at bounding box center [627, 235] width 15 height 15
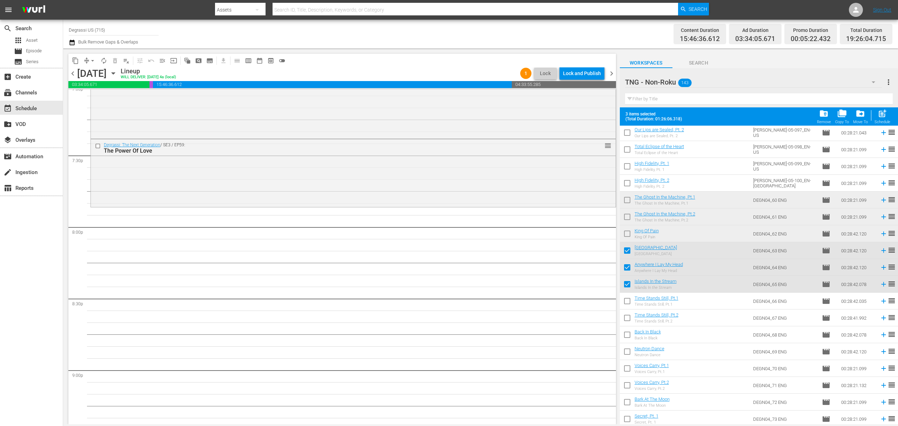
checkbox input "true"
click at [627, 214] on input "checkbox" at bounding box center [627, 218] width 15 height 15
checkbox input "true"
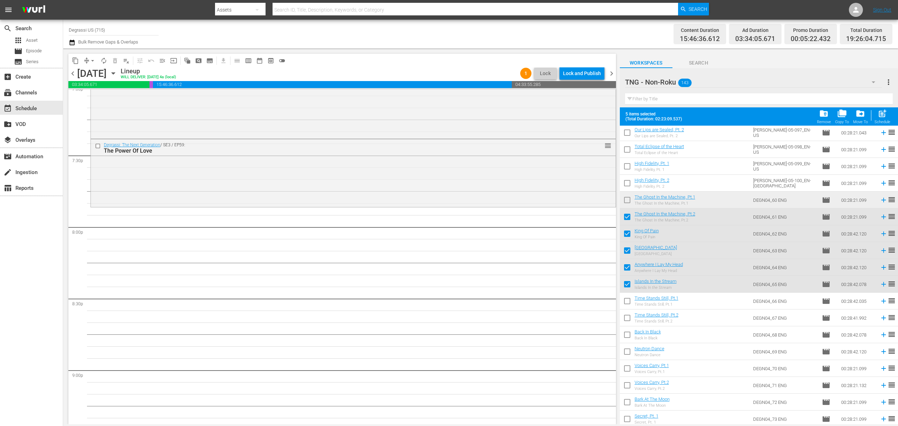
click at [627, 200] on input "checkbox" at bounding box center [627, 201] width 15 height 15
click at [877, 117] on div "post_add Schedule" at bounding box center [882, 116] width 16 height 15
checkbox input "false"
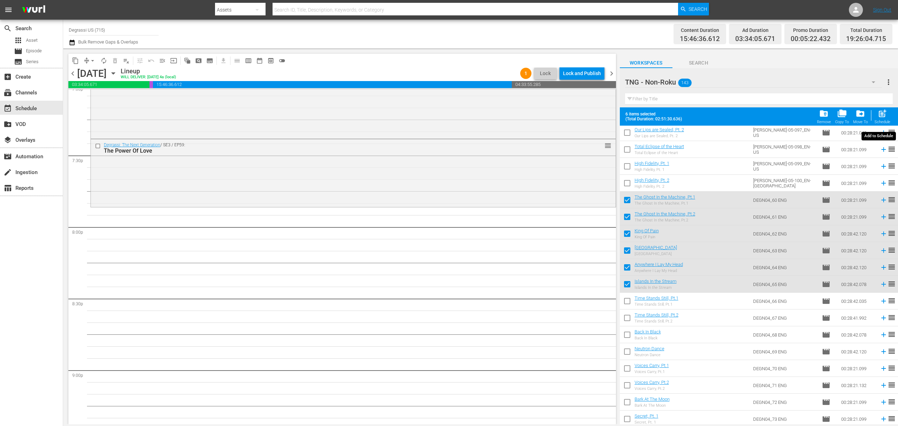
checkbox input "false"
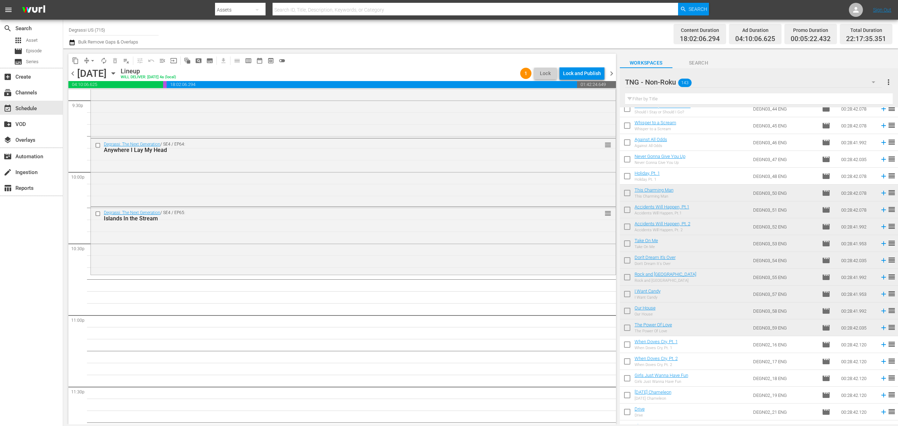
scroll to position [3100, 0]
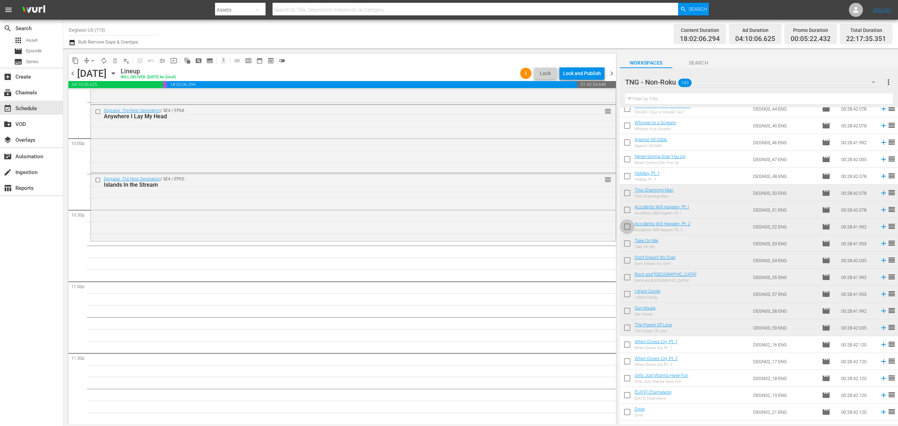
click at [623, 228] on input "checkbox" at bounding box center [627, 228] width 15 height 15
checkbox input "true"
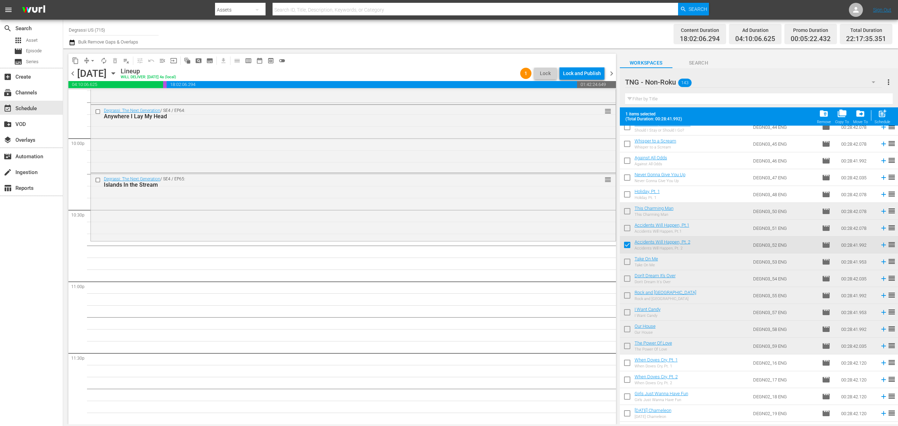
click at [626, 225] on input "checkbox" at bounding box center [627, 229] width 15 height 15
checkbox input "true"
click at [627, 211] on input "checkbox" at bounding box center [627, 212] width 15 height 15
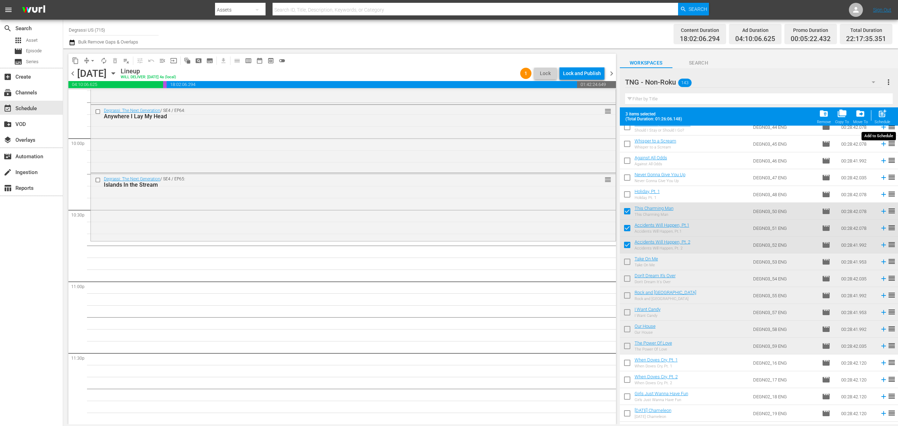
click at [885, 118] on span "post_add" at bounding box center [882, 113] width 9 height 9
checkbox input "false"
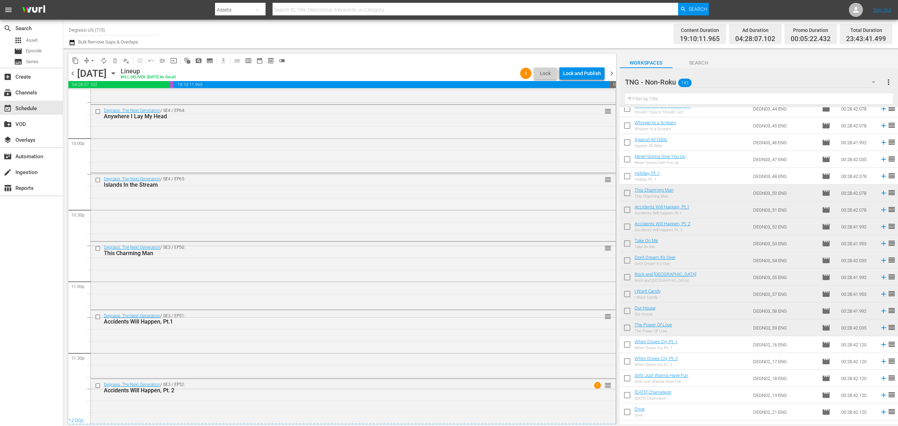
scroll to position [3122, 0]
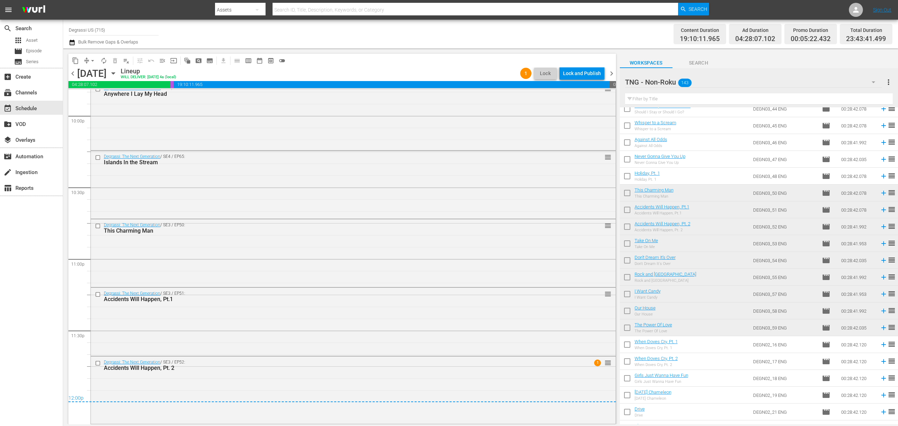
click at [610, 76] on span "chevron_right" at bounding box center [611, 73] width 9 height 9
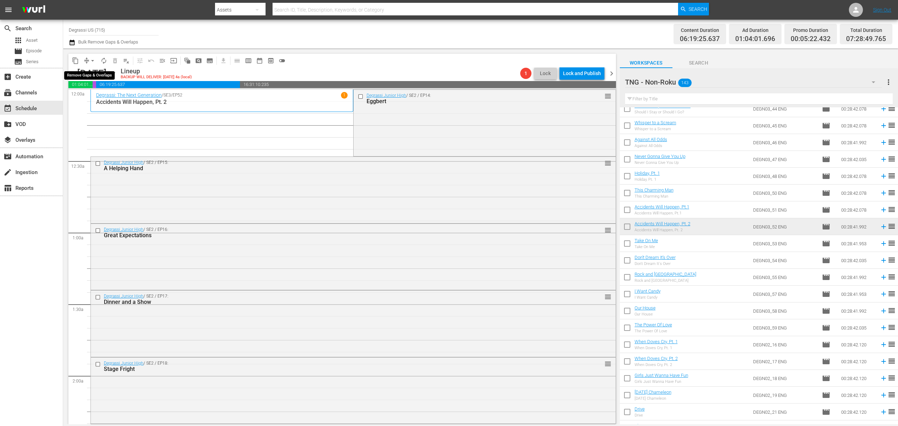
click at [91, 59] on span "arrow_drop_down" at bounding box center [92, 60] width 7 height 7
click at [88, 94] on li "Align to End of Previous Day" at bounding box center [93, 98] width 74 height 12
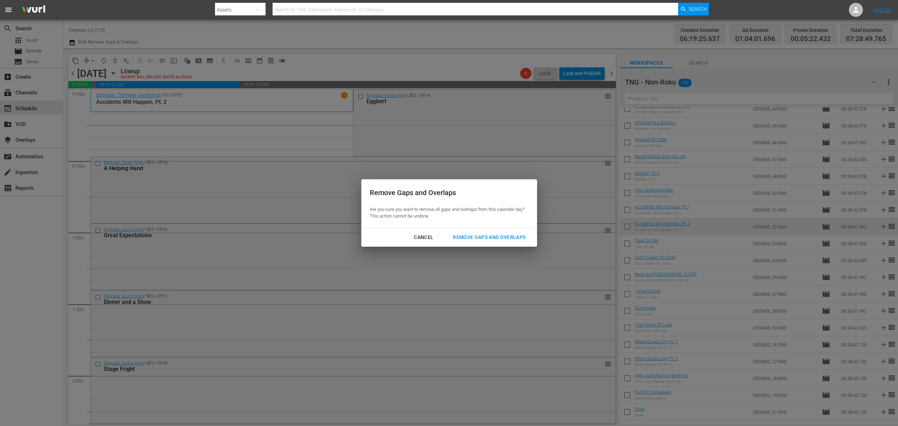
click at [466, 242] on button "Remove Gaps and Overlaps" at bounding box center [488, 237] width 89 height 13
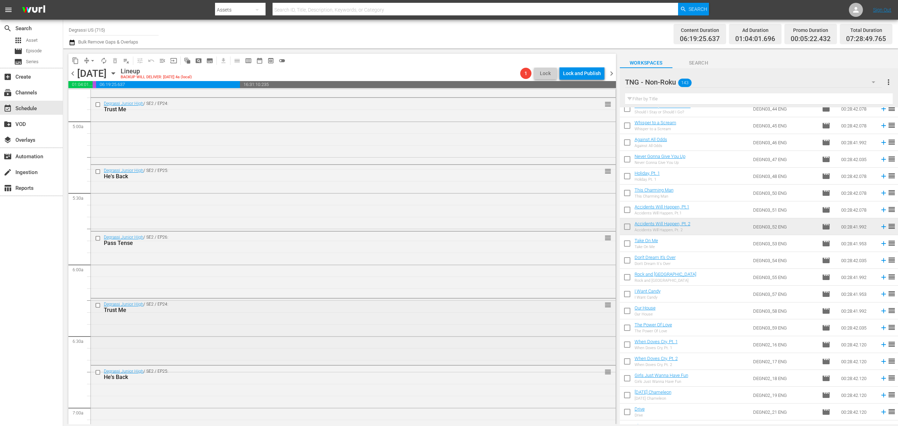
scroll to position [777, 0]
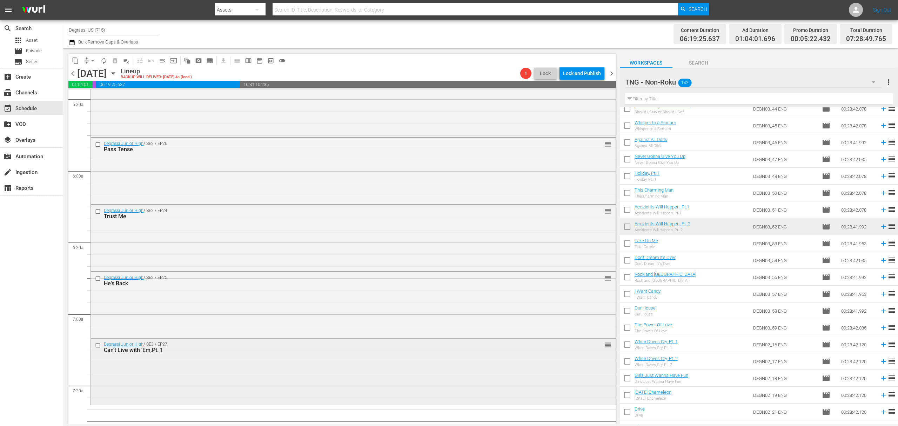
click at [98, 344] on input "checkbox" at bounding box center [98, 345] width 7 height 6
click at [115, 61] on span "delete_forever_outlined" at bounding box center [115, 60] width 7 height 7
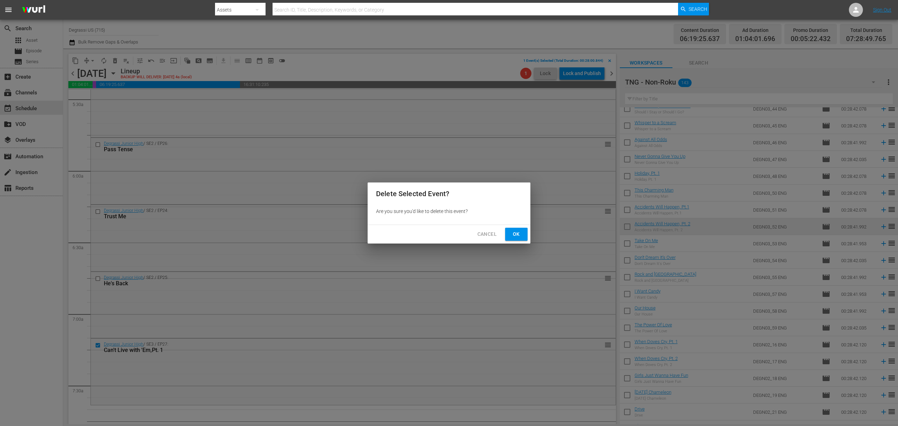
drag, startPoint x: 511, startPoint y: 232, endPoint x: 508, endPoint y: 229, distance: 4.0
click at [511, 232] on span "Ok" at bounding box center [516, 234] width 11 height 9
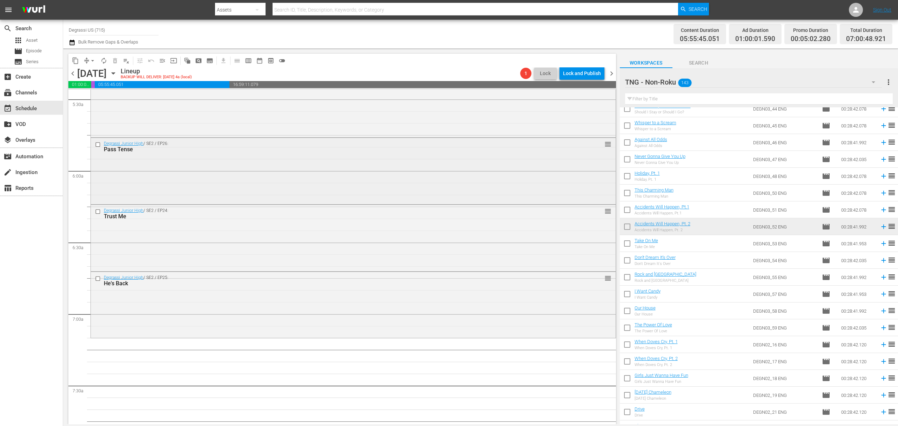
click at [99, 147] on input "checkbox" at bounding box center [98, 144] width 7 height 6
click at [76, 60] on span "content_copy" at bounding box center [75, 60] width 7 height 7
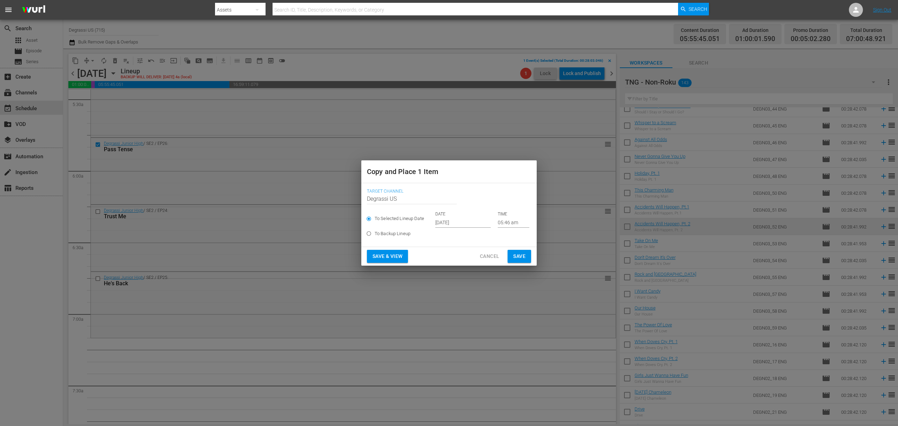
click at [459, 223] on input "[DATE]" at bounding box center [462, 222] width 55 height 11
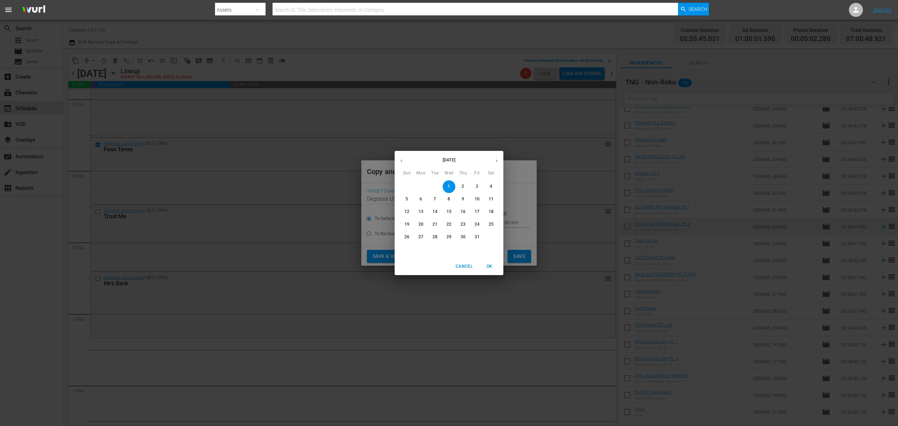
click at [412, 198] on span "5" at bounding box center [407, 199] width 13 height 6
type input "[DATE]"
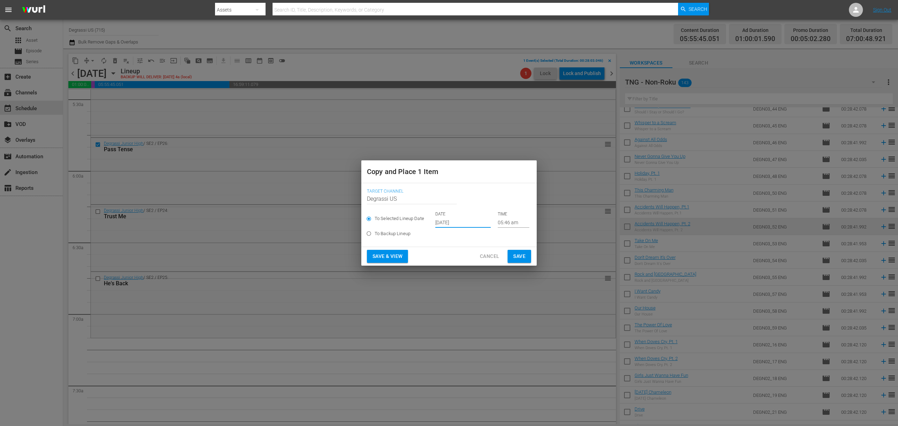
click at [505, 222] on input "05:46 am" at bounding box center [514, 222] width 32 height 11
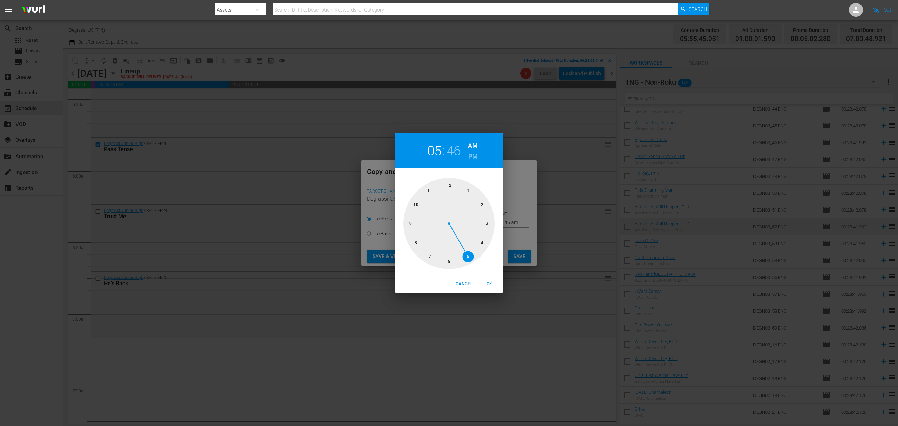
click at [430, 256] on div at bounding box center [448, 223] width 91 height 91
click at [490, 223] on div at bounding box center [448, 223] width 91 height 91
click at [490, 286] on span "OK" at bounding box center [489, 283] width 17 height 7
type input "07:15 am"
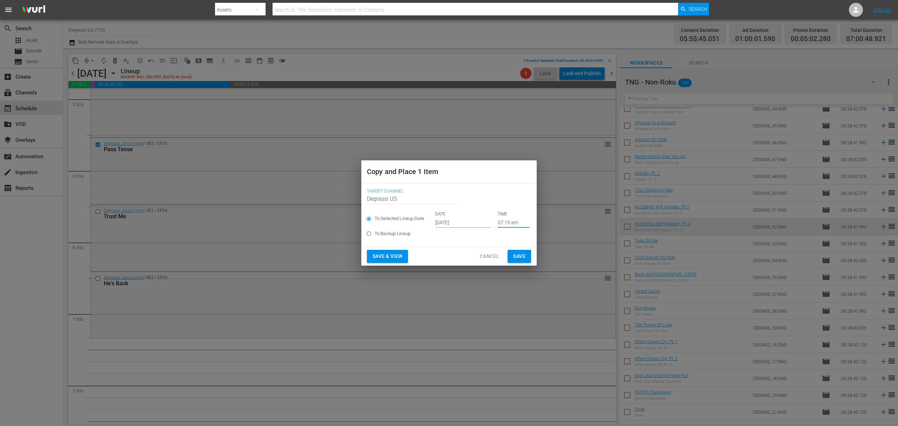
click at [528, 257] on button "Save" at bounding box center [520, 256] width 24 height 13
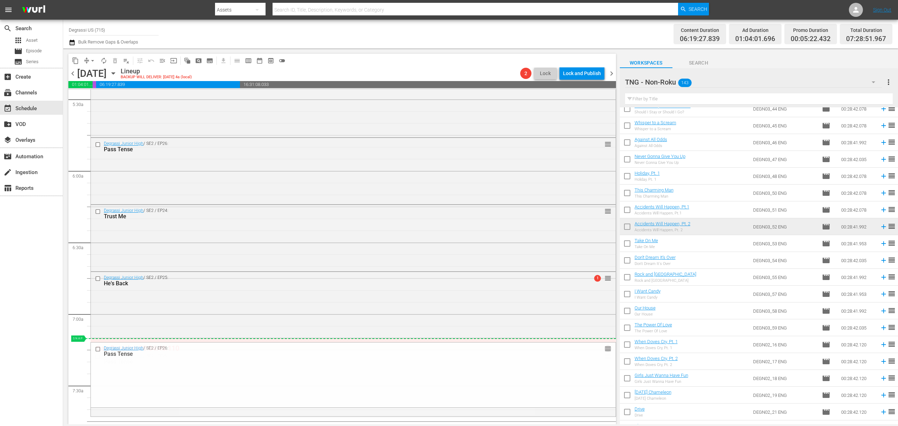
drag, startPoint x: 598, startPoint y: 355, endPoint x: 594, endPoint y: 342, distance: 13.5
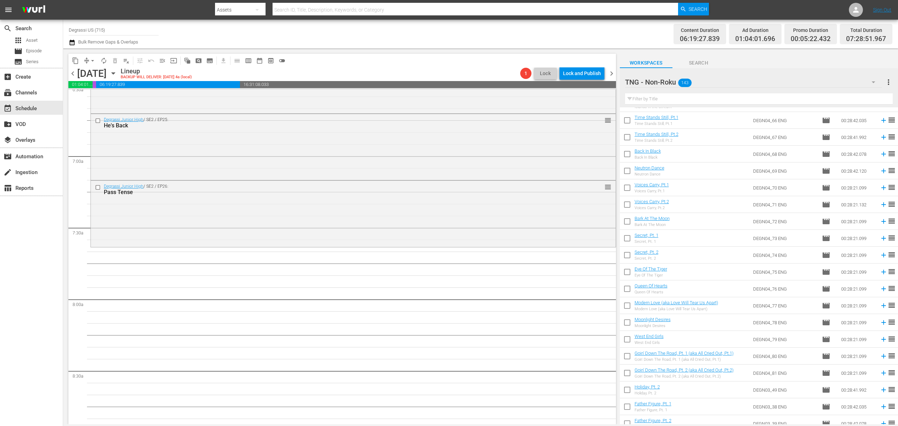
scroll to position [1216, 0]
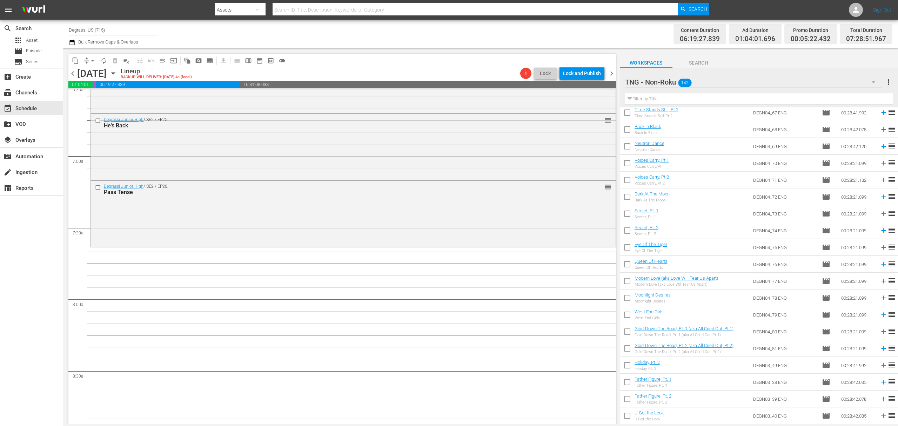
drag, startPoint x: 626, startPoint y: 349, endPoint x: 626, endPoint y: 344, distance: 5.6
click at [626, 349] on input "checkbox" at bounding box center [627, 349] width 15 height 15
checkbox input "true"
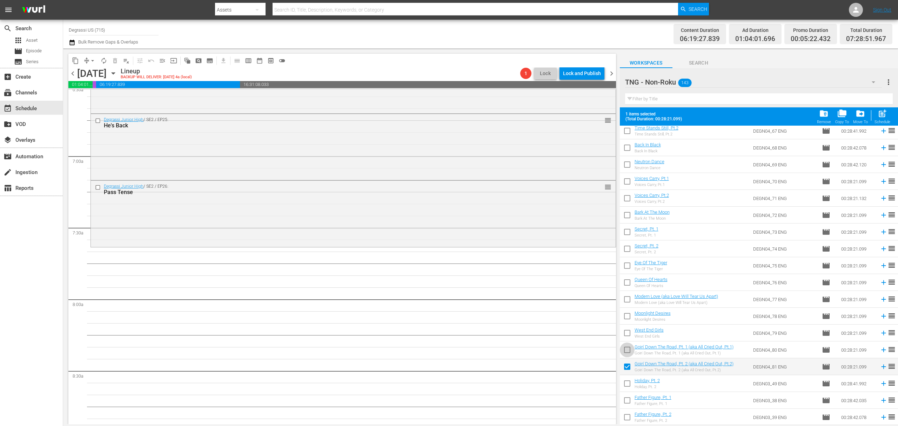
click at [626, 348] on input "checkbox" at bounding box center [627, 351] width 15 height 15
click at [889, 118] on div "post_add Schedule" at bounding box center [882, 116] width 16 height 15
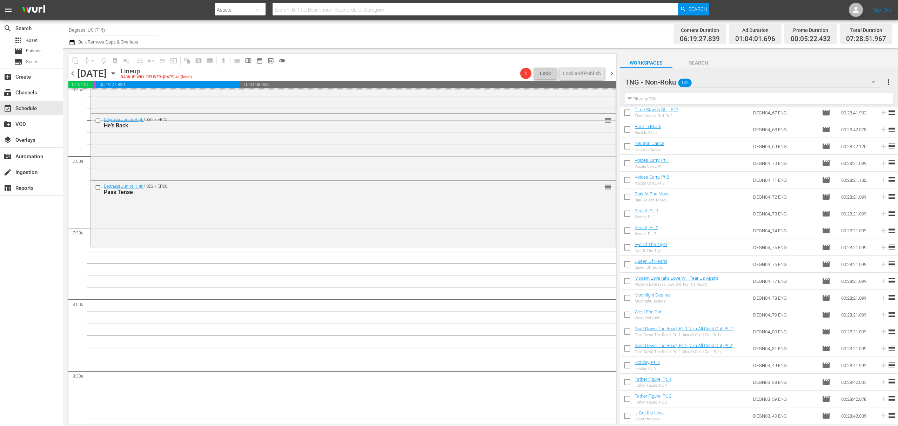
checkbox input "false"
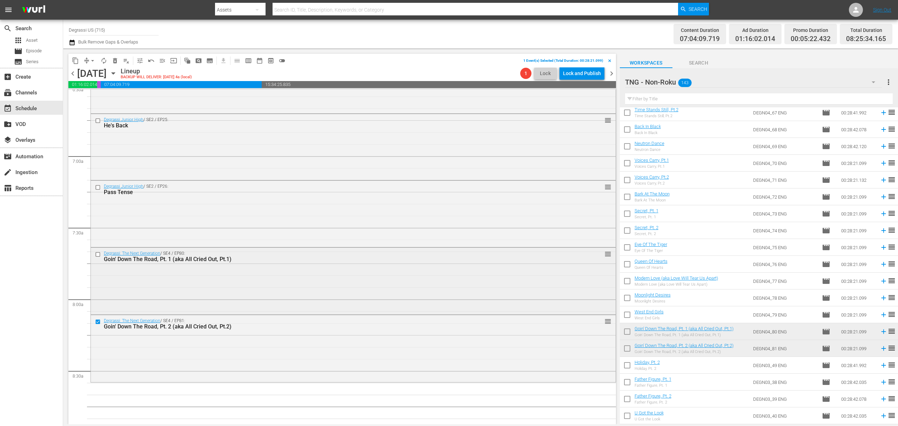
click at [96, 254] on input "checkbox" at bounding box center [98, 254] width 7 height 6
click at [113, 59] on span "delete_forever_outlined" at bounding box center [115, 60] width 7 height 7
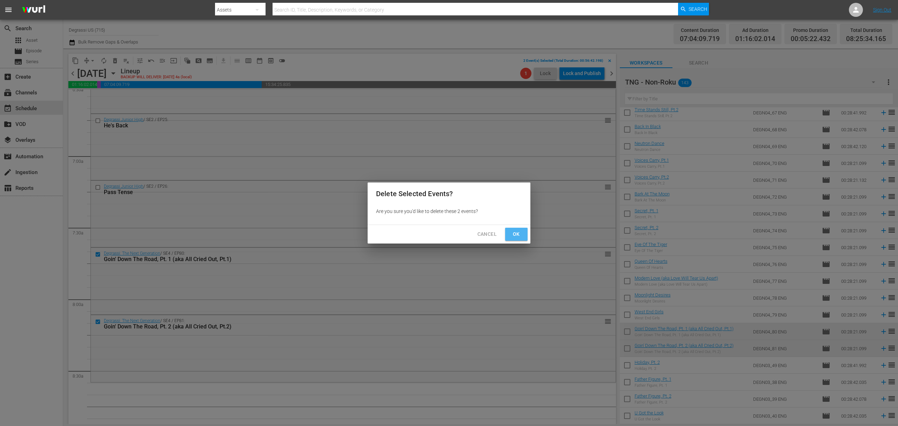
click at [519, 232] on span "Ok" at bounding box center [516, 234] width 11 height 9
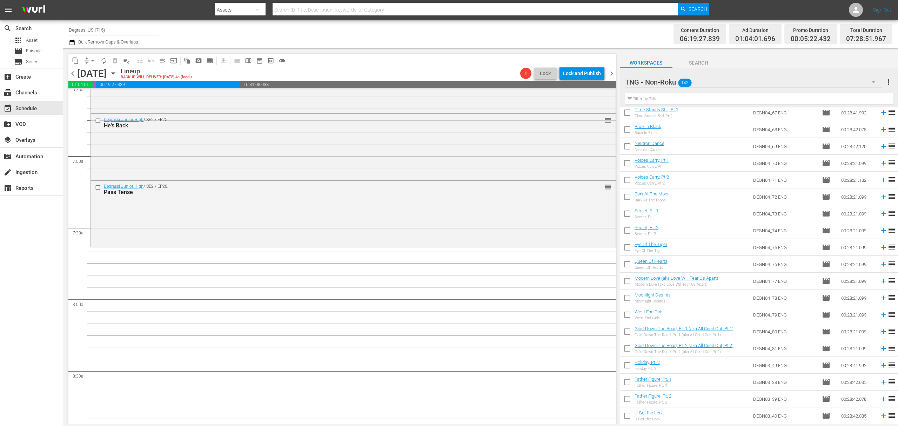
click at [626, 348] on input "checkbox" at bounding box center [627, 349] width 15 height 15
checkbox input "true"
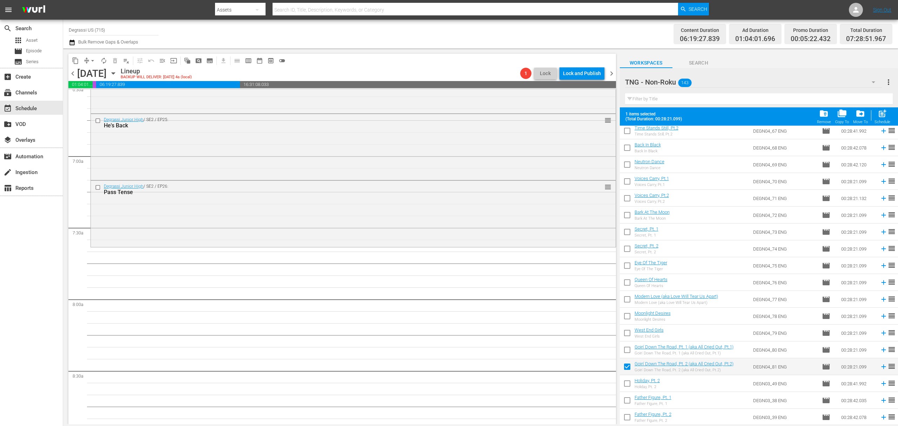
click at [627, 348] on input "checkbox" at bounding box center [627, 351] width 15 height 15
checkbox input "true"
click at [624, 334] on input "checkbox" at bounding box center [627, 334] width 15 height 15
checkbox input "true"
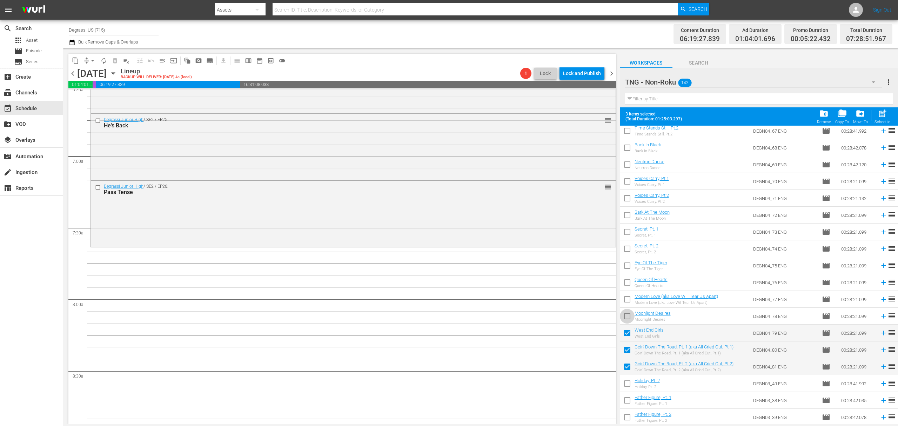
click at [624, 316] on input "checkbox" at bounding box center [627, 317] width 15 height 15
checkbox input "true"
click at [626, 301] on input "checkbox" at bounding box center [627, 300] width 15 height 15
checkbox input "true"
click at [624, 285] on input "checkbox" at bounding box center [627, 283] width 15 height 15
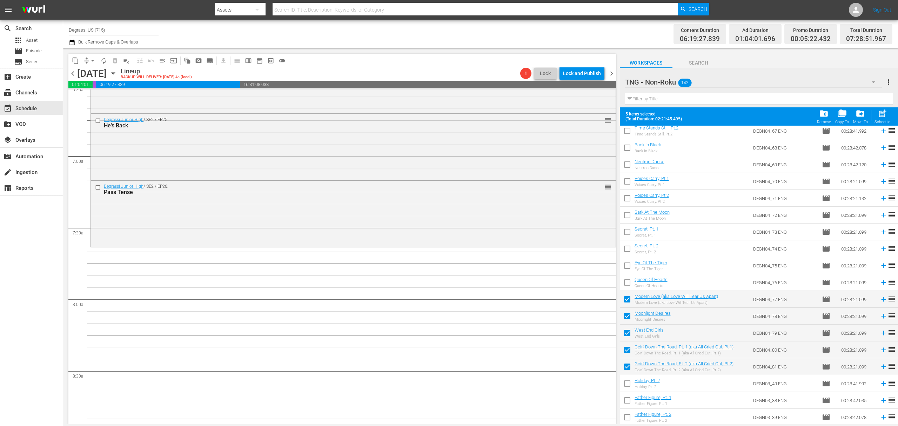
checkbox input "true"
click at [626, 266] on input "checkbox" at bounding box center [627, 267] width 15 height 15
checkbox input "true"
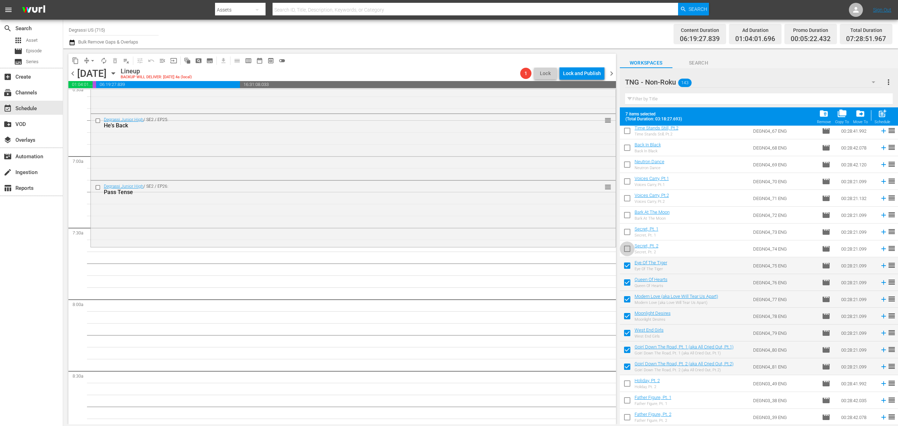
click at [625, 251] on input "checkbox" at bounding box center [627, 250] width 15 height 15
checkbox input "true"
click at [629, 231] on input "checkbox" at bounding box center [627, 233] width 15 height 15
checkbox input "true"
click at [627, 222] on input "checkbox" at bounding box center [627, 216] width 15 height 15
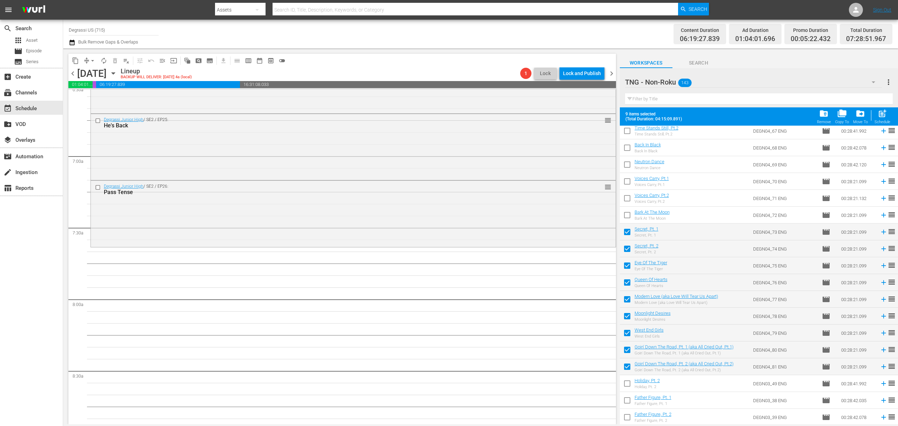
checkbox input "true"
click at [625, 201] on input "checkbox" at bounding box center [627, 199] width 15 height 15
checkbox input "true"
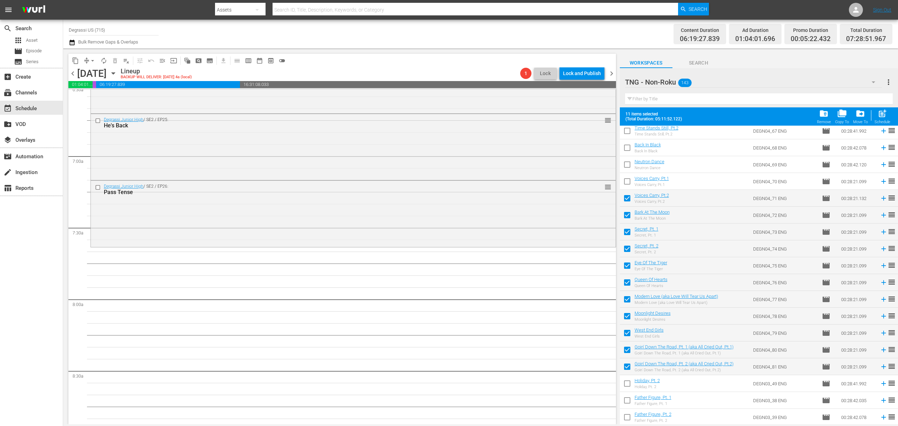
click at [626, 181] on input "checkbox" at bounding box center [627, 182] width 15 height 15
checkbox input "true"
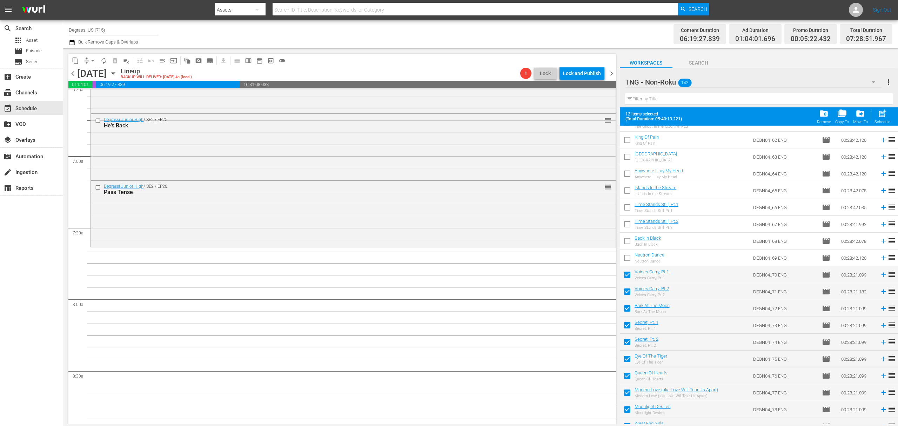
click at [629, 259] on input "checkbox" at bounding box center [627, 259] width 15 height 15
checkbox input "true"
click at [626, 244] on input "checkbox" at bounding box center [627, 242] width 15 height 15
checkbox input "true"
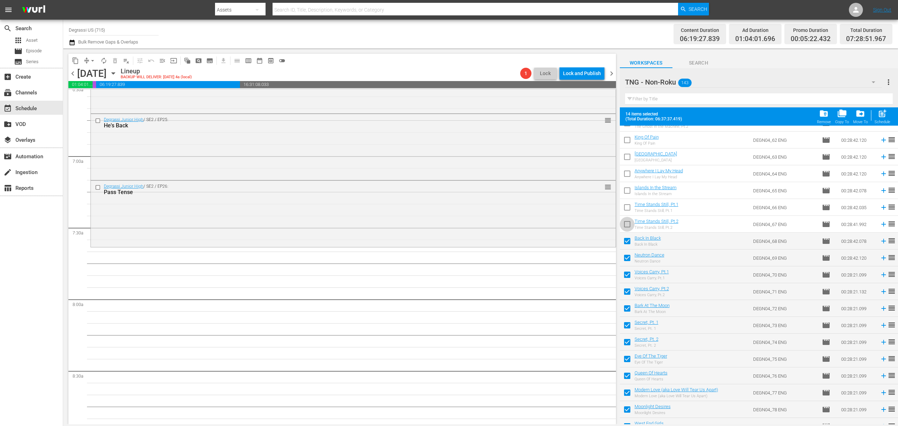
click at [627, 219] on input "checkbox" at bounding box center [627, 225] width 15 height 15
checkbox input "true"
click at [627, 207] on input "checkbox" at bounding box center [627, 208] width 15 height 15
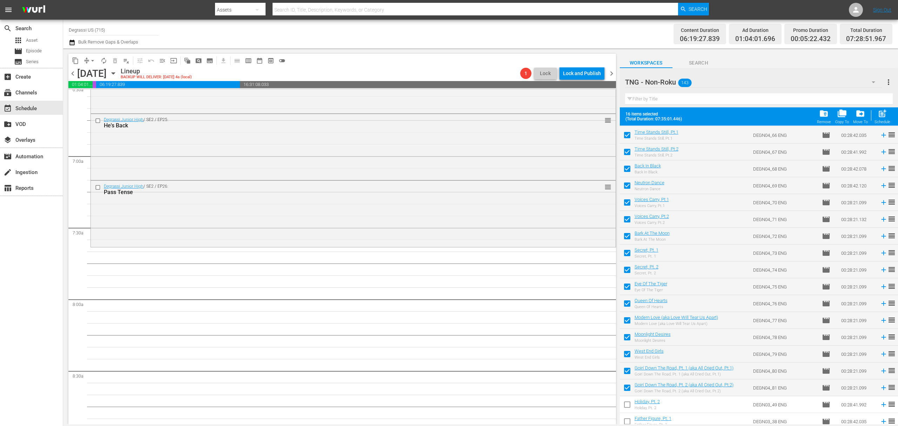
scroll to position [1216, 0]
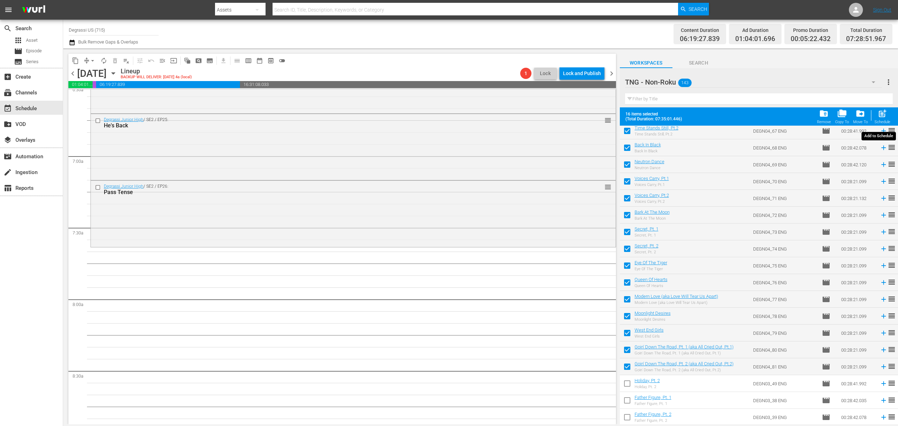
click at [883, 116] on span "post_add" at bounding box center [882, 113] width 9 height 9
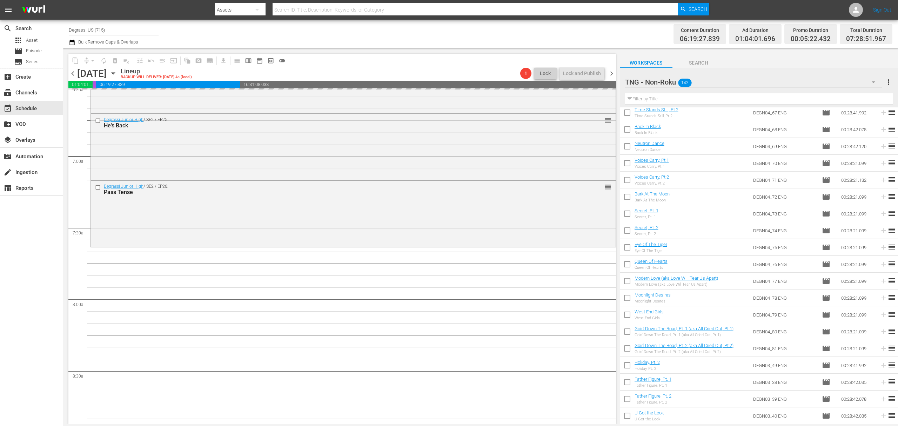
checkbox input "false"
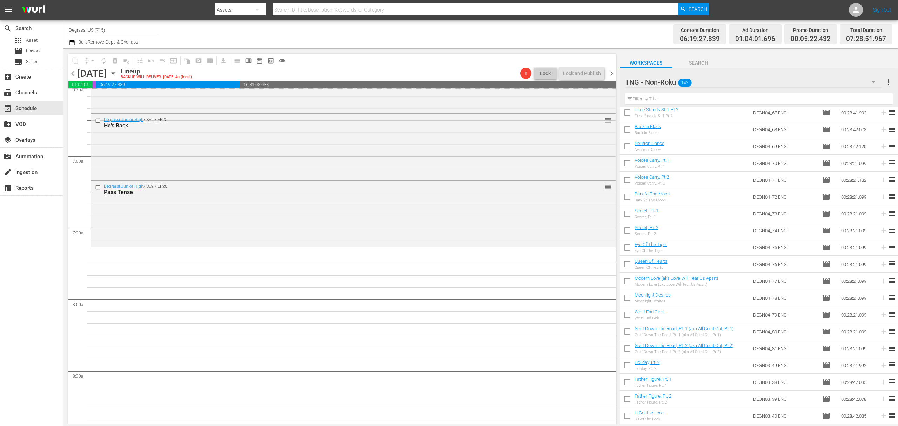
checkbox input "false"
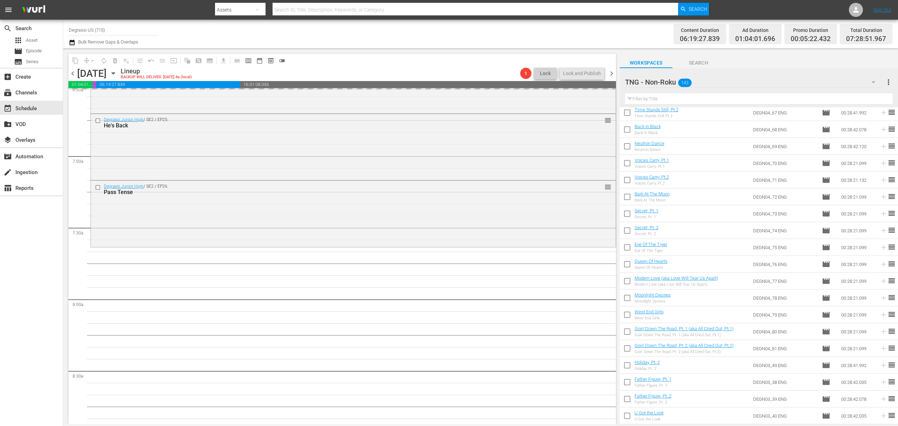
checkbox input "false"
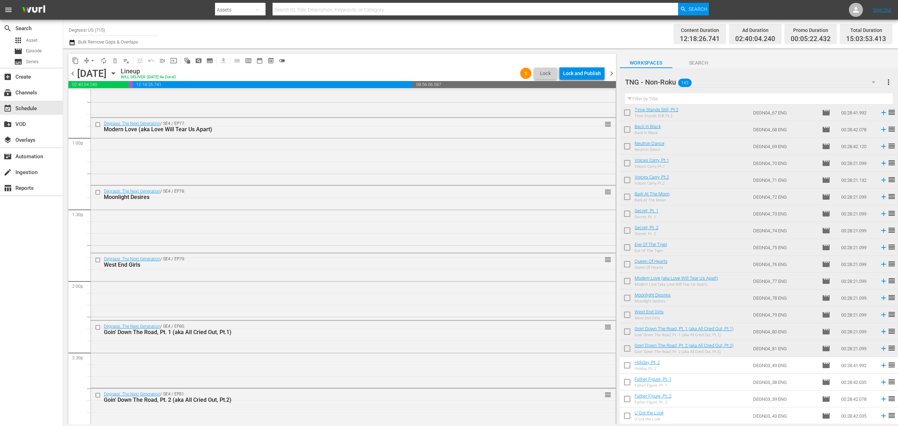
scroll to position [1964, 0]
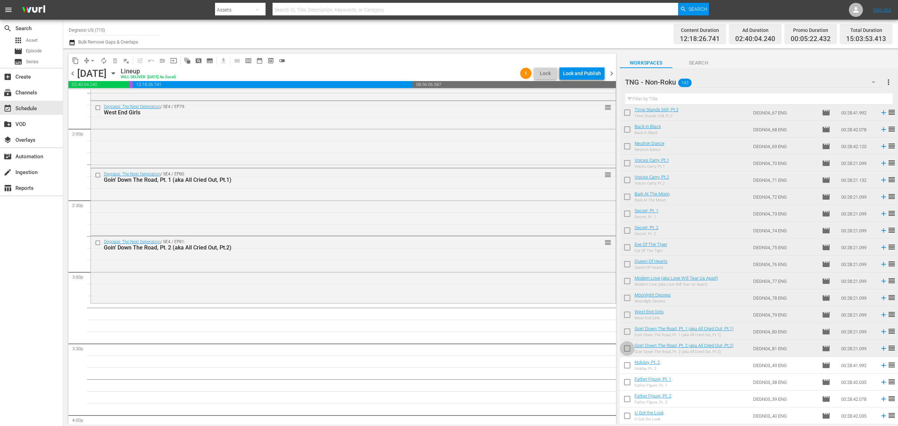
click at [629, 349] on input "checkbox" at bounding box center [627, 349] width 15 height 15
checkbox input "true"
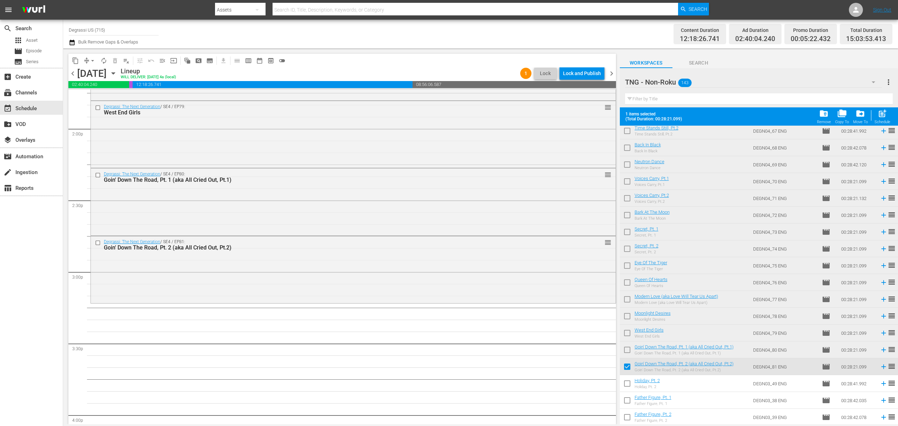
click at [628, 347] on input "checkbox" at bounding box center [627, 351] width 15 height 15
checkbox input "true"
click at [627, 336] on input "checkbox" at bounding box center [627, 334] width 15 height 15
checkbox input "true"
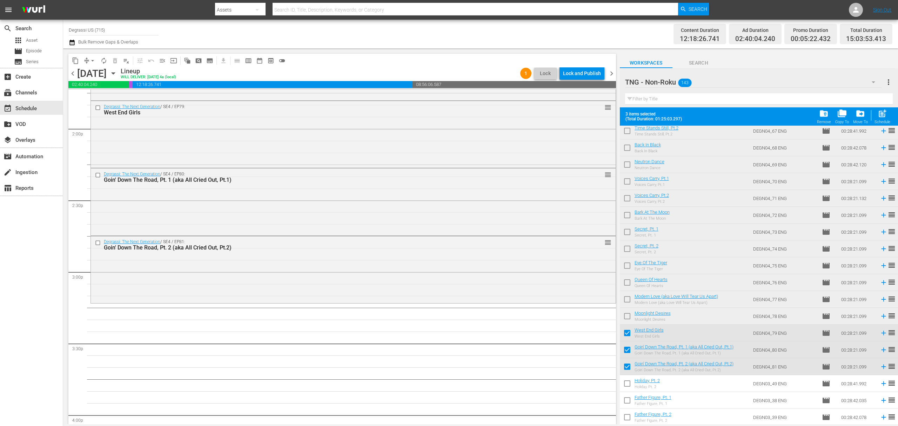
click at [627, 321] on input "checkbox" at bounding box center [627, 317] width 15 height 15
checkbox input "true"
click at [627, 296] on input "checkbox" at bounding box center [627, 300] width 15 height 15
checkbox input "true"
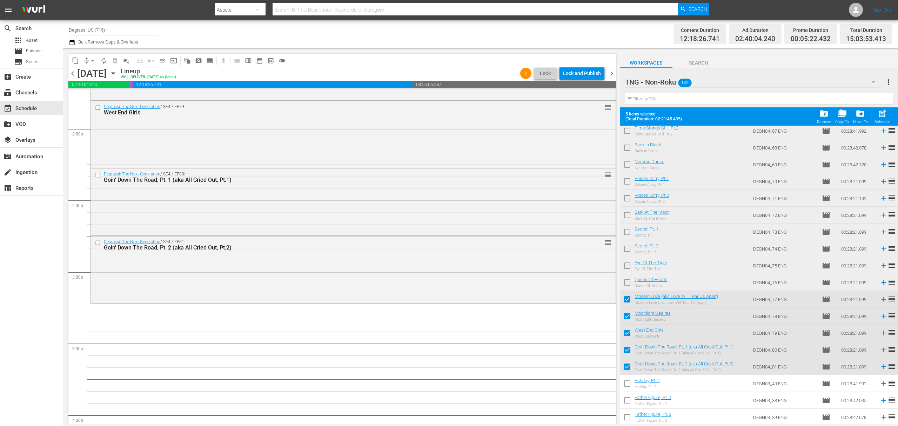
click at [626, 286] on input "checkbox" at bounding box center [627, 283] width 15 height 15
checkbox input "true"
click at [626, 266] on input "checkbox" at bounding box center [627, 267] width 15 height 15
checkbox input "true"
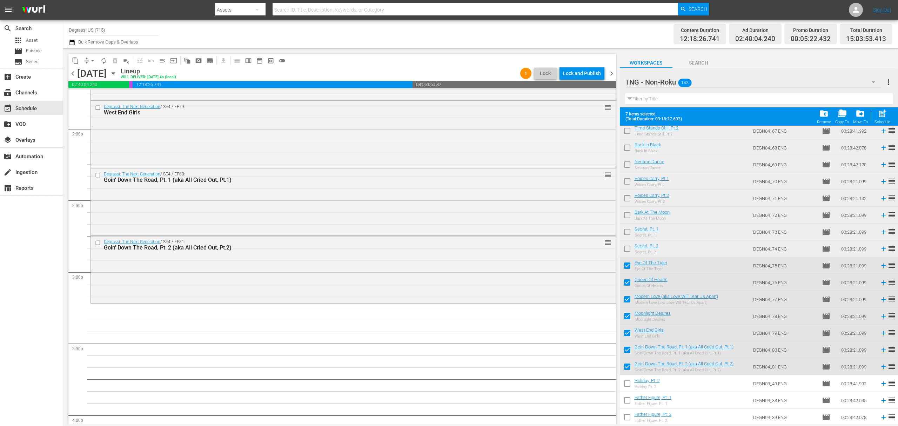
click at [625, 249] on input "checkbox" at bounding box center [627, 250] width 15 height 15
checkbox input "true"
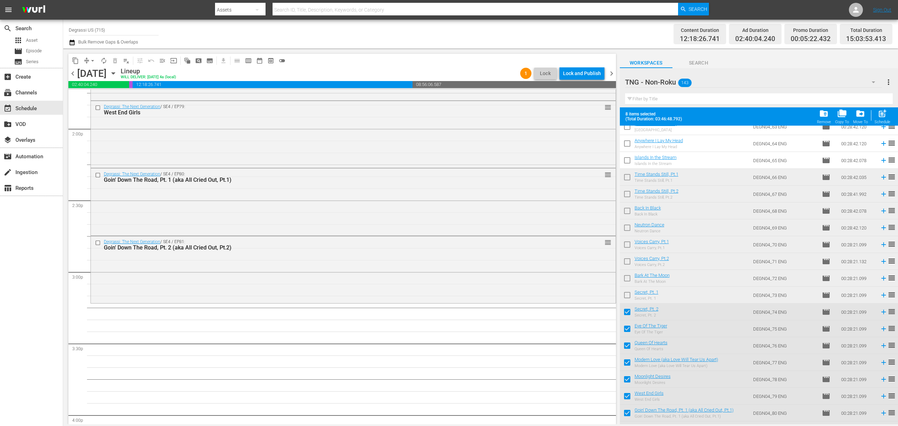
scroll to position [1122, 0]
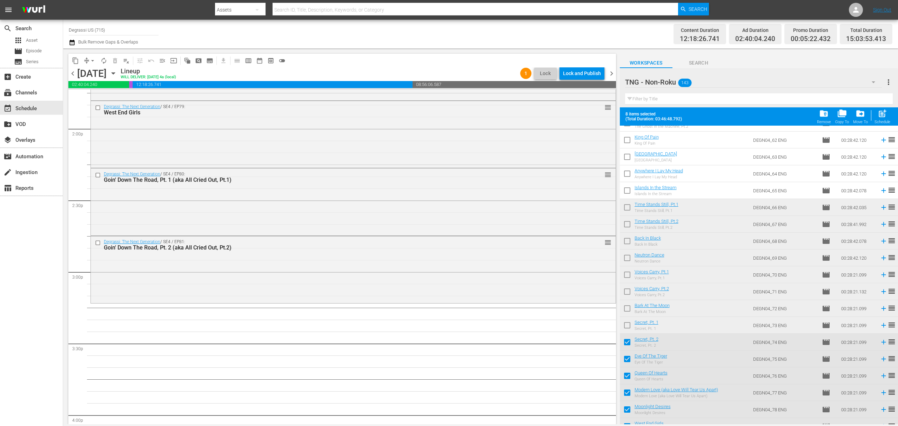
click at [626, 324] on input "checkbox" at bounding box center [627, 326] width 15 height 15
checkbox input "true"
click at [627, 308] on input "checkbox" at bounding box center [627, 309] width 15 height 15
checkbox input "true"
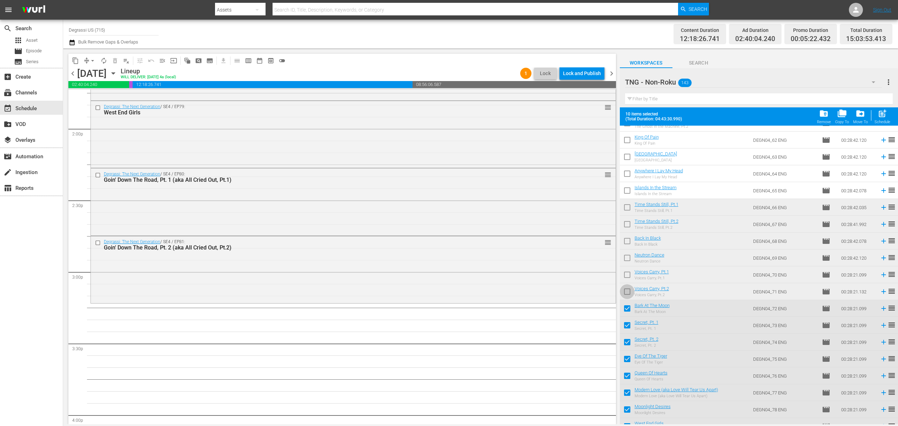
click at [627, 293] on input "checkbox" at bounding box center [627, 293] width 15 height 15
checkbox input "true"
click at [627, 275] on input "checkbox" at bounding box center [627, 276] width 15 height 15
checkbox input "true"
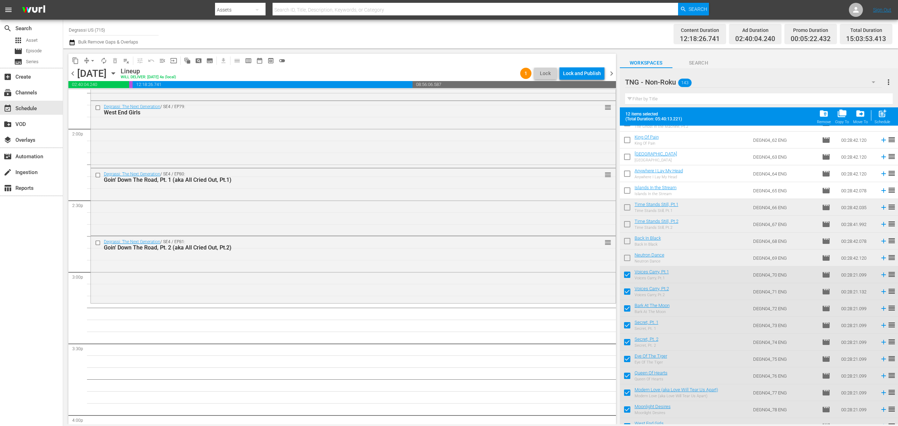
click at [627, 261] on input "checkbox" at bounding box center [627, 259] width 15 height 15
checkbox input "true"
click at [624, 241] on input "checkbox" at bounding box center [627, 242] width 15 height 15
checkbox input "true"
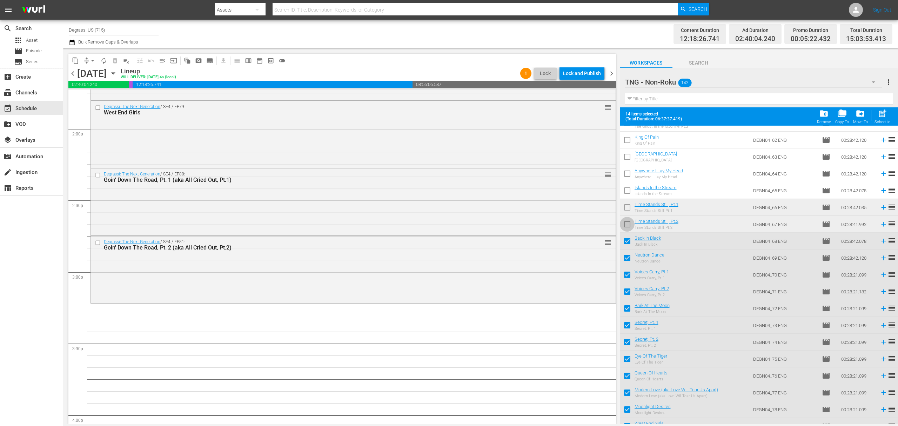
click at [625, 220] on input "checkbox" at bounding box center [627, 225] width 15 height 15
checkbox input "true"
drag, startPoint x: 631, startPoint y: 208, endPoint x: 626, endPoint y: 224, distance: 16.5
click at [631, 208] on input "checkbox" at bounding box center [627, 208] width 15 height 15
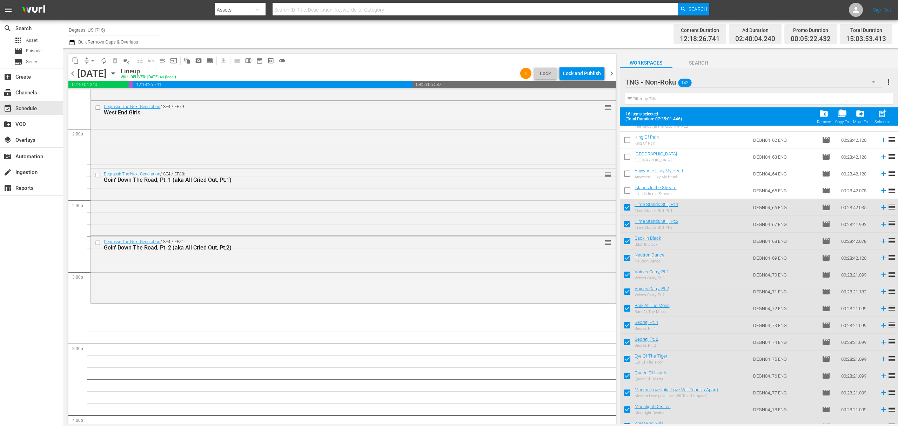
click at [883, 123] on div "Schedule" at bounding box center [882, 122] width 16 height 5
checkbox input "false"
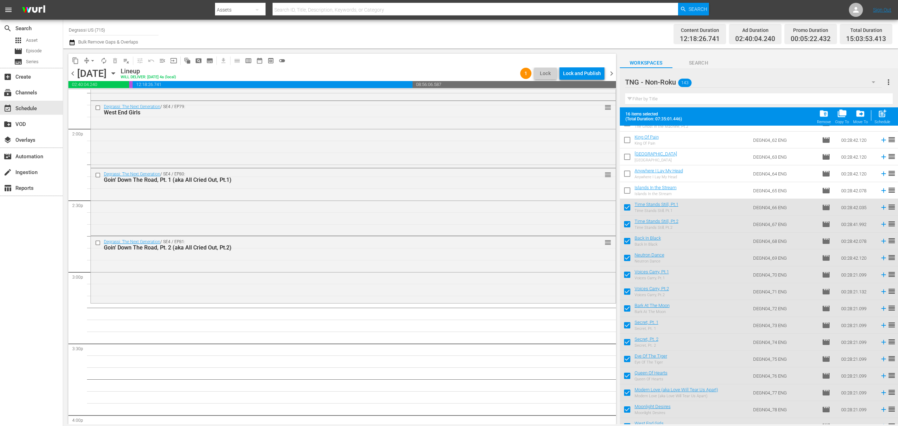
checkbox input "false"
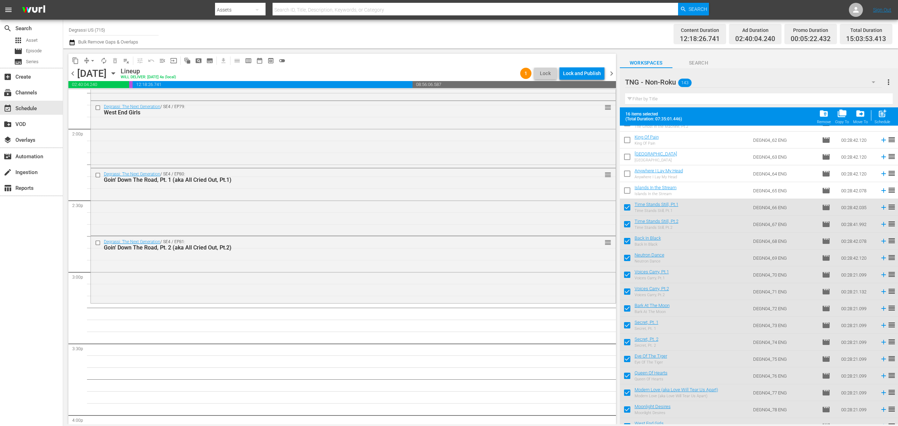
checkbox input "false"
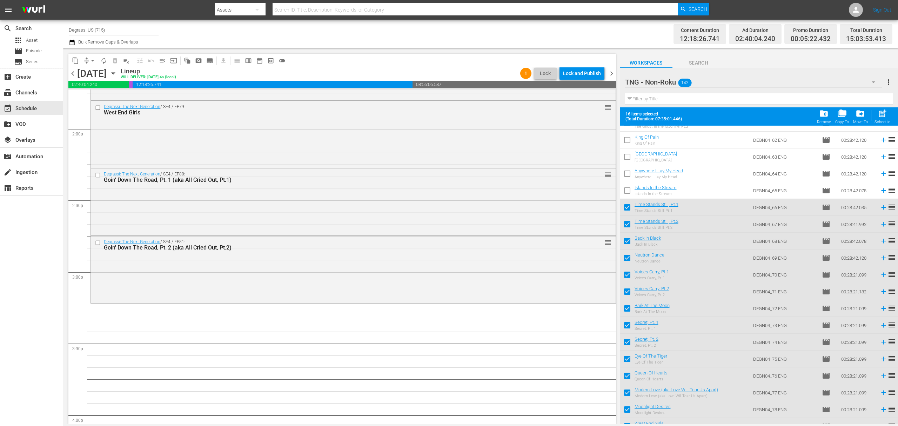
checkbox input "false"
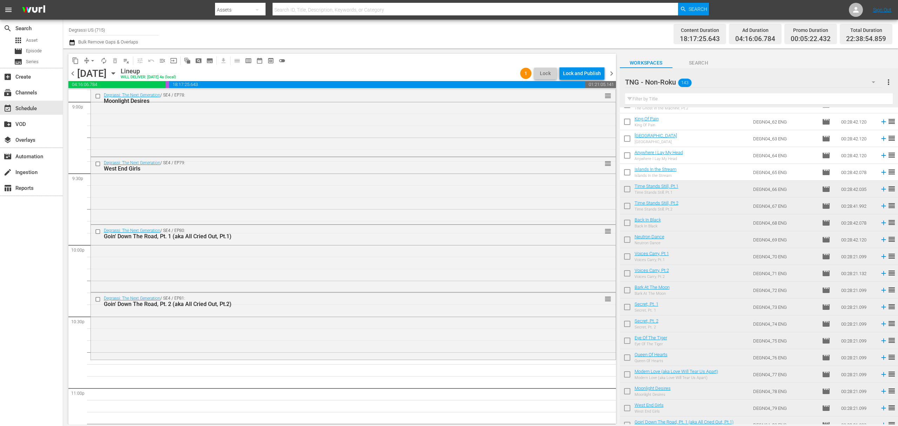
scroll to position [3100, 0]
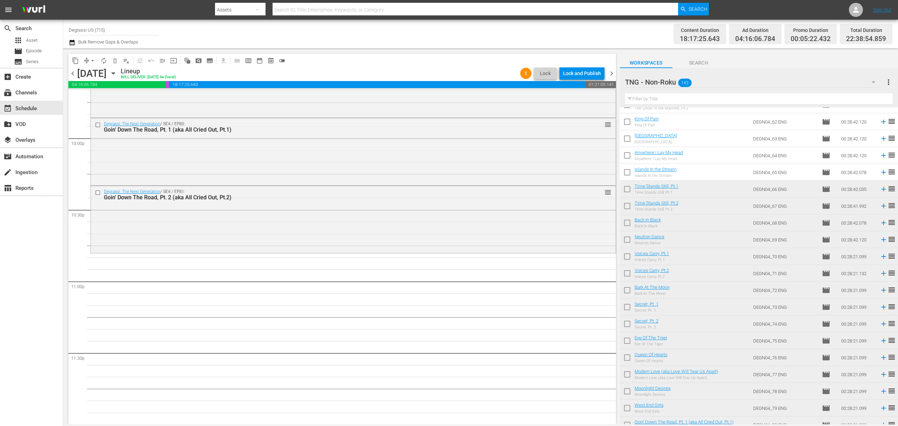
drag, startPoint x: 627, startPoint y: 227, endPoint x: 630, endPoint y: 216, distance: 11.6
click at [627, 227] on input "checkbox" at bounding box center [627, 224] width 15 height 15
checkbox input "true"
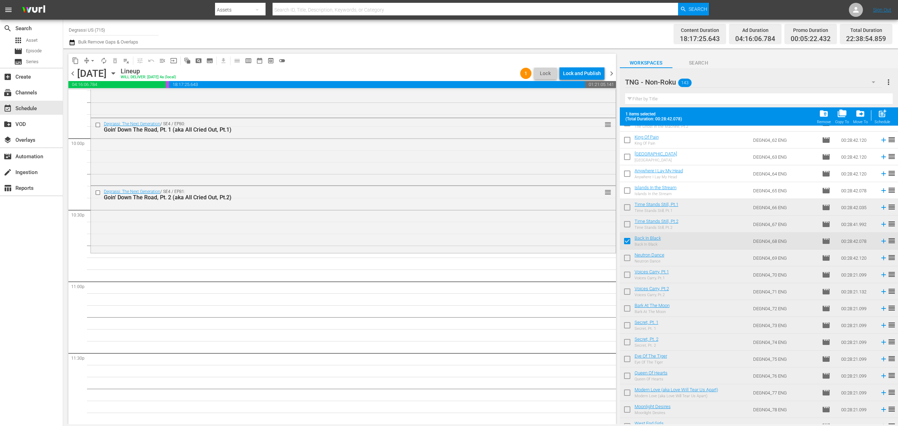
click at [629, 224] on input "checkbox" at bounding box center [627, 225] width 15 height 15
checkbox input "true"
click at [629, 208] on input "checkbox" at bounding box center [627, 208] width 15 height 15
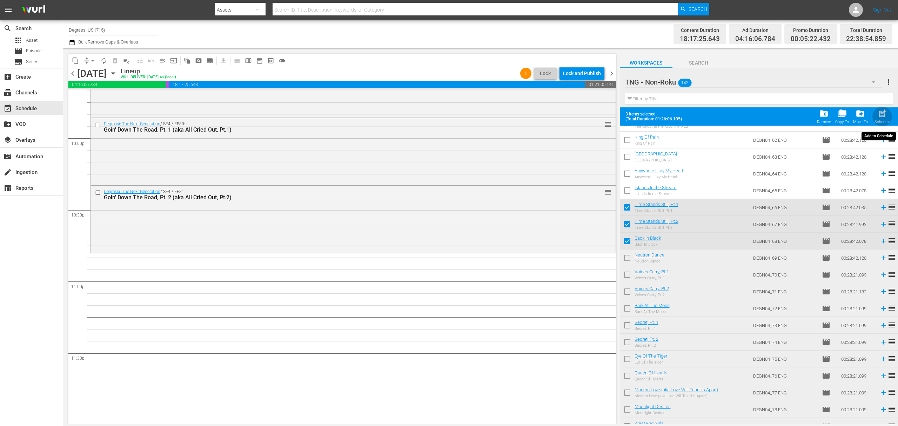
click at [878, 115] on span "post_add" at bounding box center [882, 113] width 9 height 9
checkbox input "false"
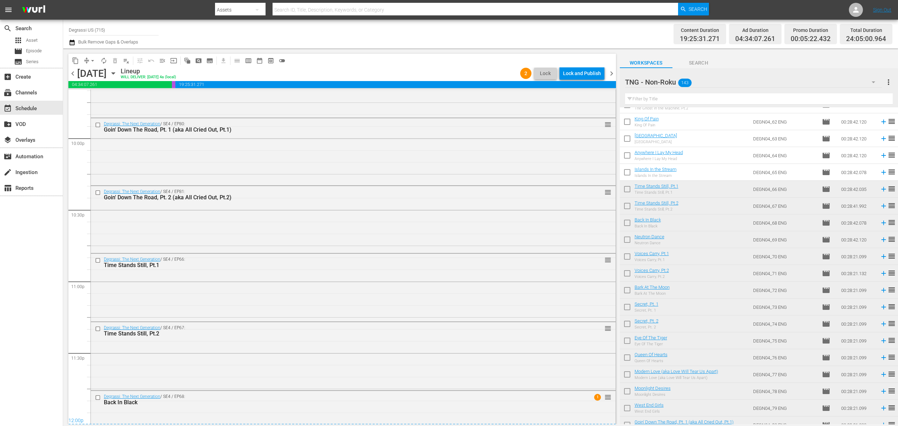
scroll to position [3134, 0]
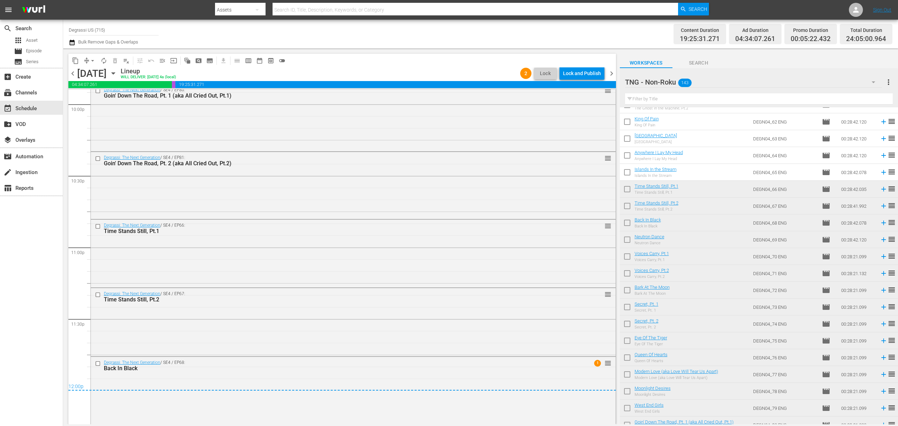
click at [612, 74] on span "chevron_right" at bounding box center [611, 73] width 9 height 9
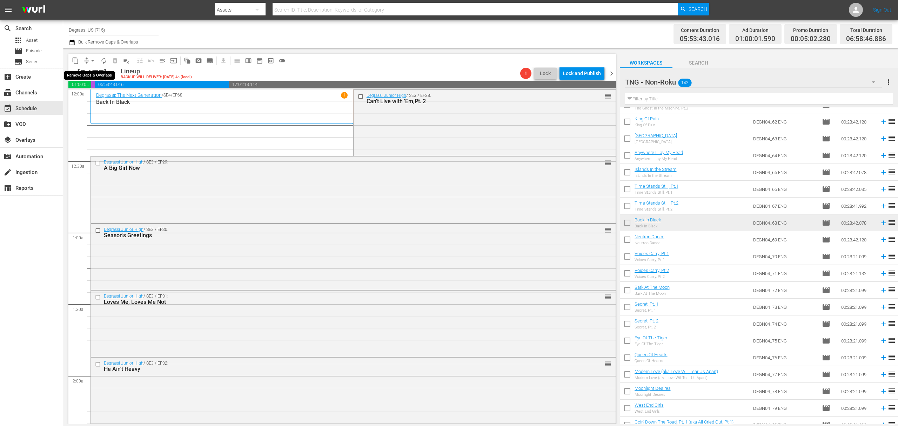
click at [95, 60] on span "arrow_drop_down" at bounding box center [92, 60] width 7 height 7
click at [93, 95] on li "Align to End of Previous Day" at bounding box center [93, 98] width 74 height 12
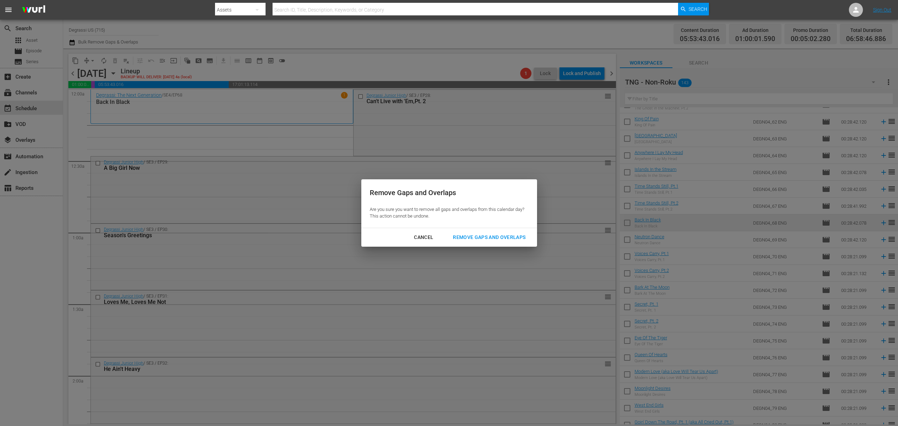
click at [456, 231] on button "Remove Gaps and Overlaps" at bounding box center [488, 237] width 89 height 13
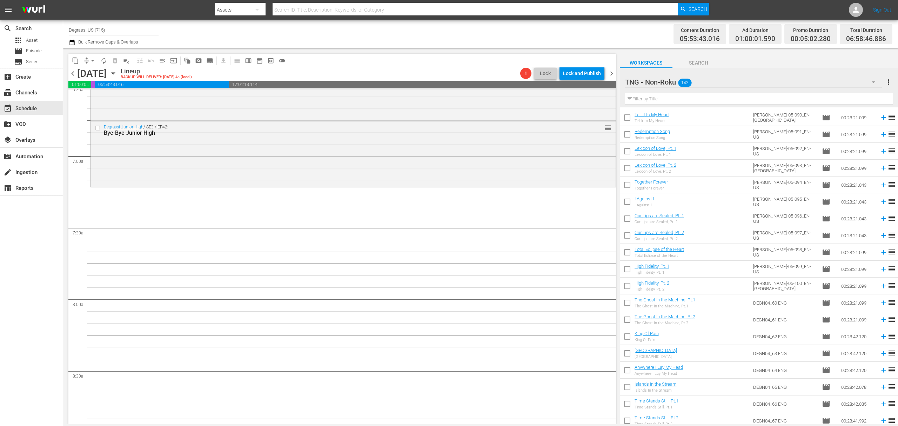
scroll to position [935, 0]
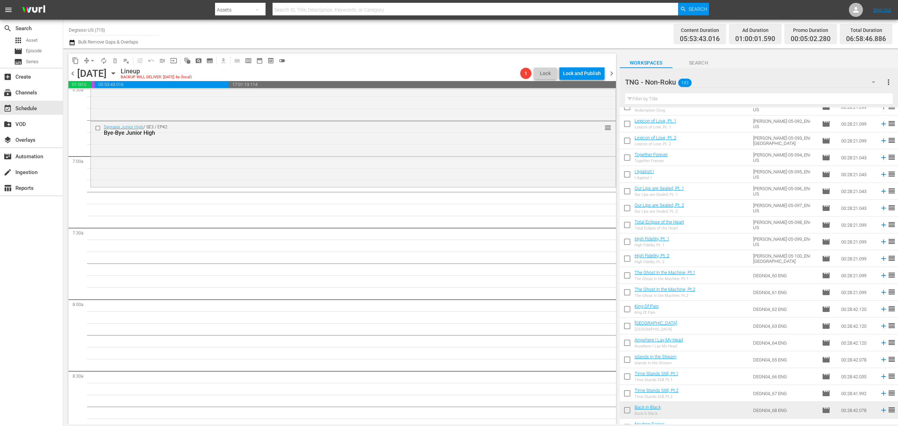
click at [630, 207] on input "checkbox" at bounding box center [627, 209] width 15 height 15
checkbox input "true"
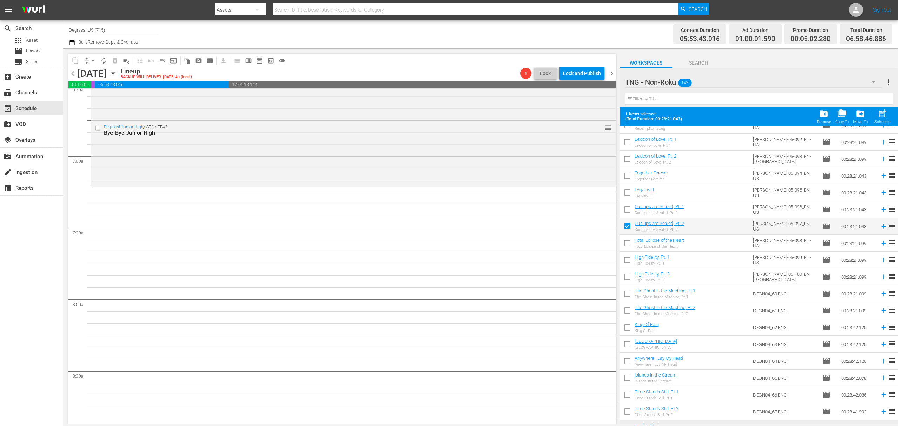
click at [627, 208] on input "checkbox" at bounding box center [627, 210] width 15 height 15
checkbox input "true"
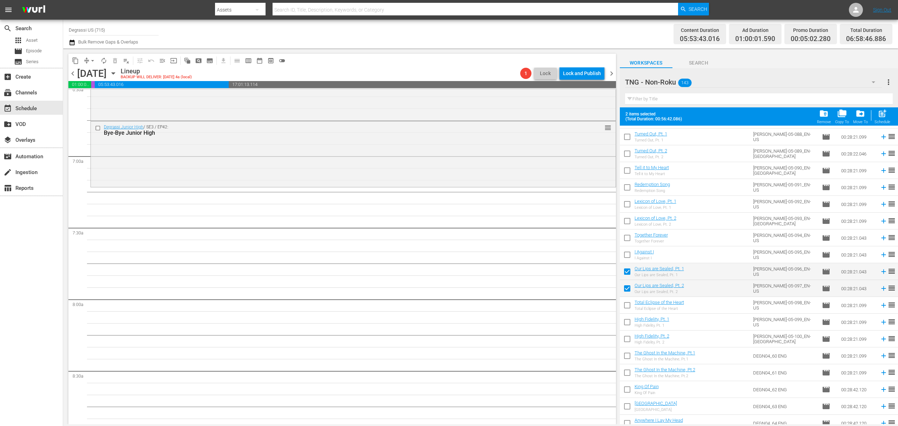
scroll to position [842, 0]
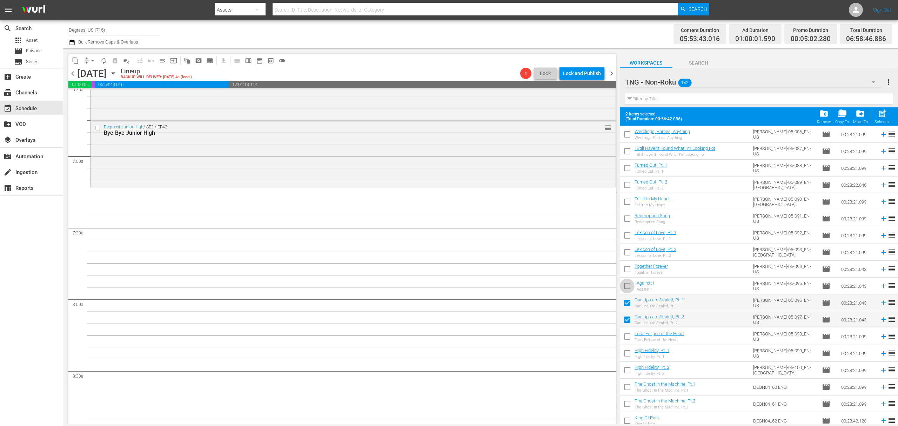
click at [624, 288] on input "checkbox" at bounding box center [627, 287] width 15 height 15
checkbox input "true"
click at [626, 270] on input "checkbox" at bounding box center [627, 270] width 15 height 15
checkbox input "true"
click at [624, 248] on input "checkbox" at bounding box center [627, 253] width 15 height 15
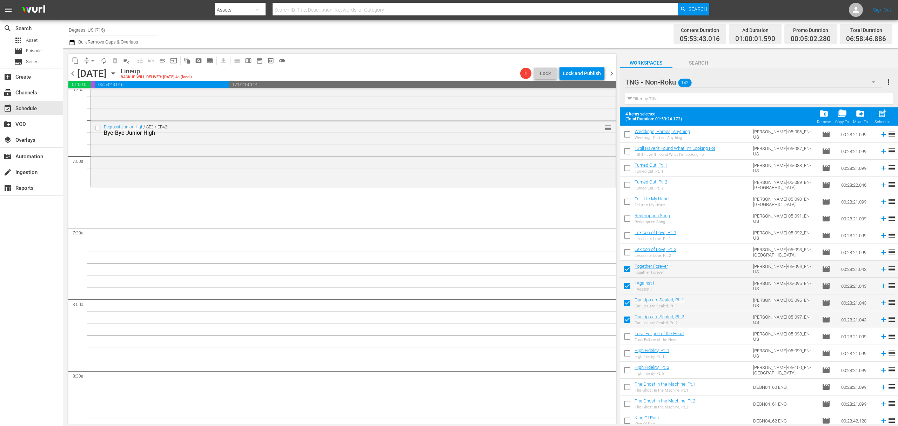
checkbox input "true"
click at [624, 239] on input "checkbox" at bounding box center [627, 236] width 15 height 15
checkbox input "true"
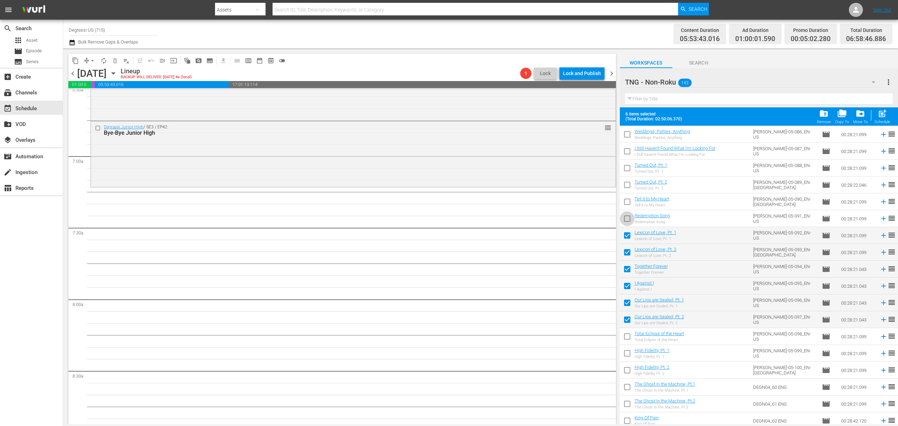
click at [624, 216] on input "checkbox" at bounding box center [627, 220] width 15 height 15
checkbox input "true"
click at [625, 202] on input "checkbox" at bounding box center [627, 203] width 15 height 15
checkbox input "true"
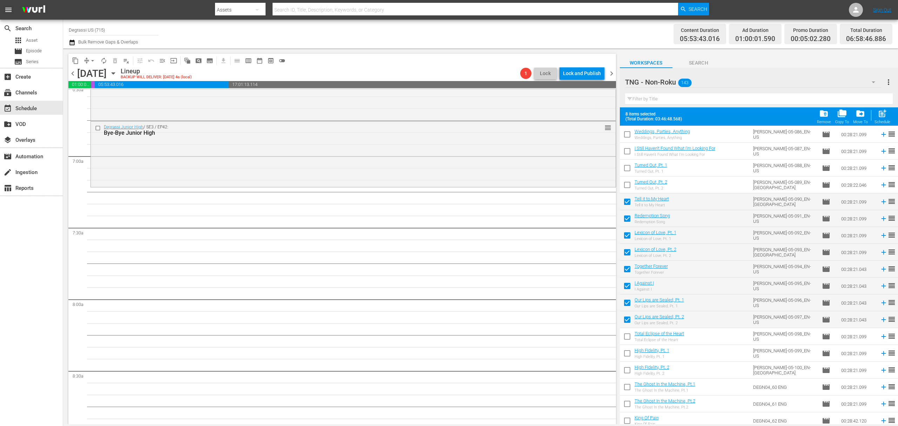
scroll to position [748, 0]
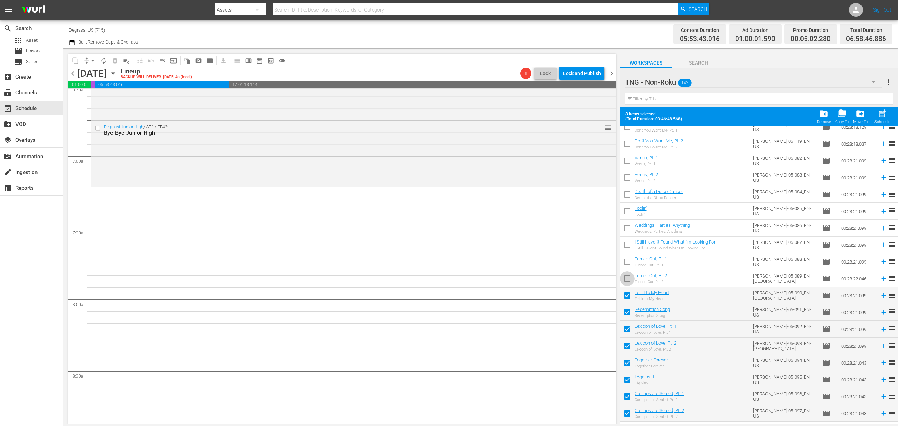
click at [629, 279] on input "checkbox" at bounding box center [627, 280] width 15 height 15
checkbox input "true"
click at [627, 264] on input "checkbox" at bounding box center [627, 263] width 15 height 15
checkbox input "true"
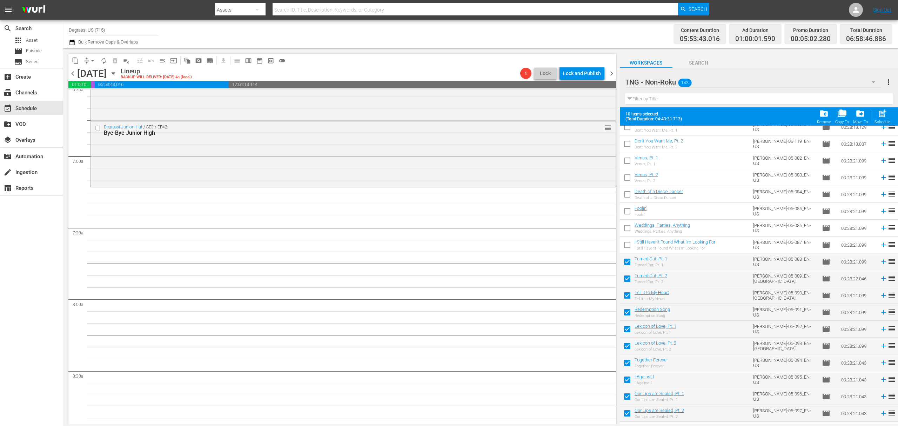
click at [628, 246] on input "checkbox" at bounding box center [627, 246] width 15 height 15
checkbox input "true"
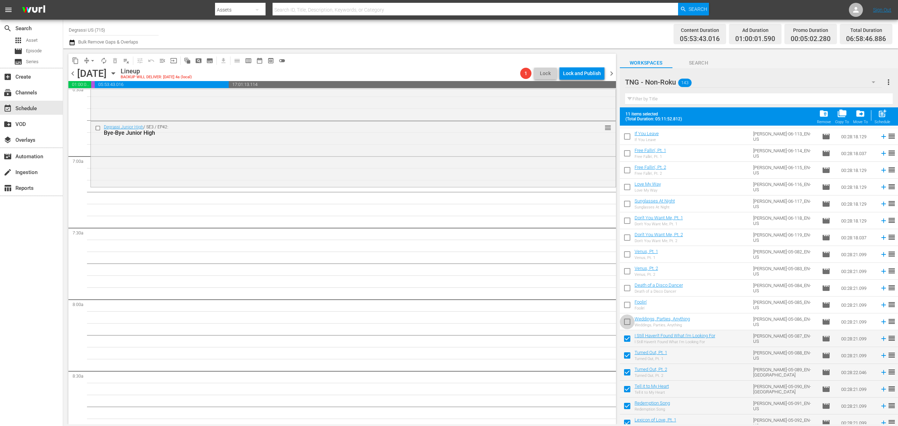
click at [628, 319] on input "checkbox" at bounding box center [627, 323] width 15 height 15
checkbox input "true"
click at [626, 306] on input "checkbox" at bounding box center [627, 306] width 15 height 15
checkbox input "true"
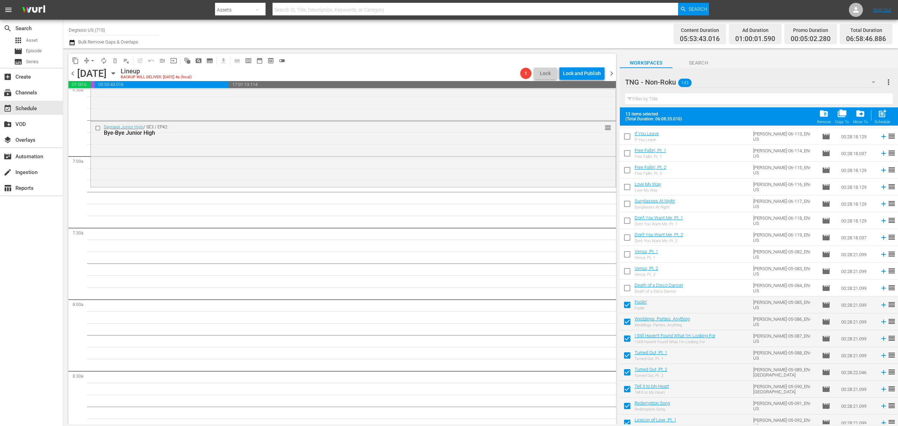
click at [625, 287] on input "checkbox" at bounding box center [627, 289] width 15 height 15
checkbox input "true"
click at [626, 271] on input "checkbox" at bounding box center [627, 272] width 15 height 15
checkbox input "true"
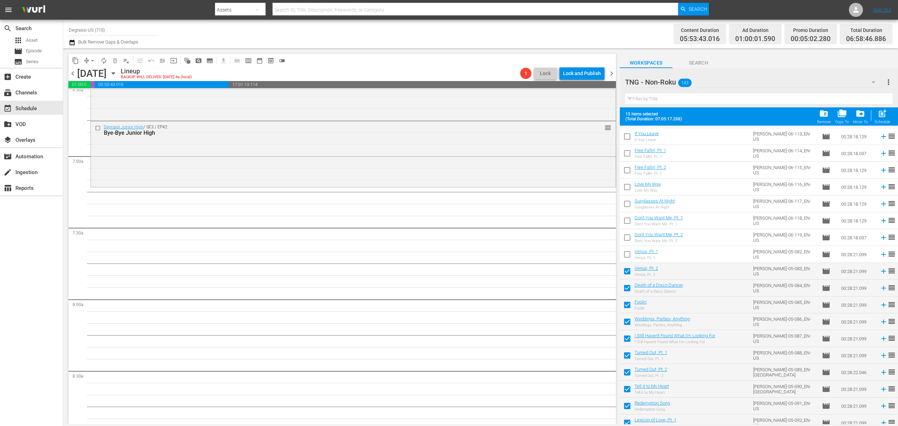
click at [626, 257] on input "checkbox" at bounding box center [627, 255] width 15 height 15
click at [879, 114] on span "post_add" at bounding box center [882, 113] width 9 height 9
checkbox input "false"
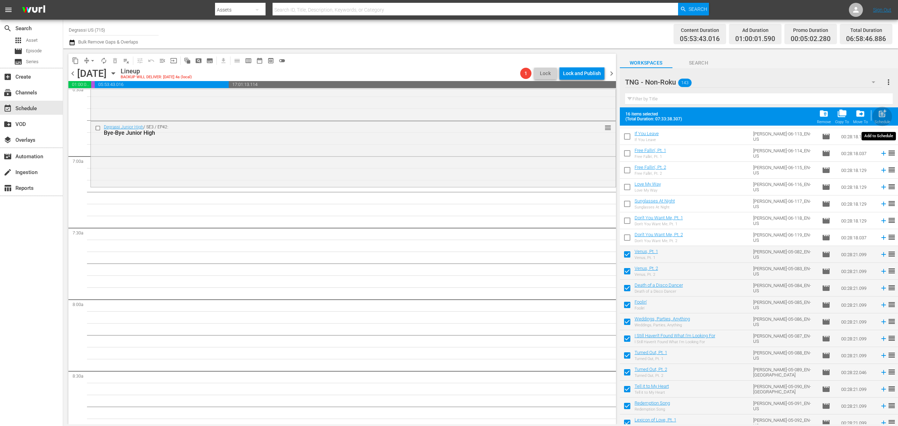
checkbox input "false"
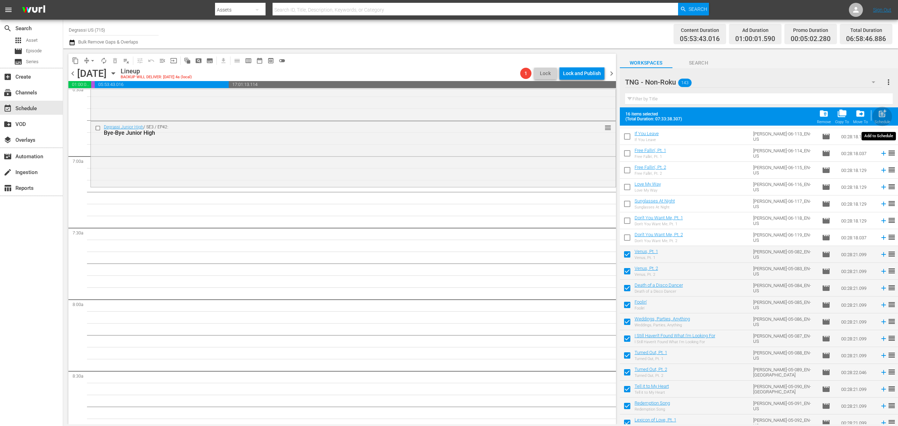
checkbox input "false"
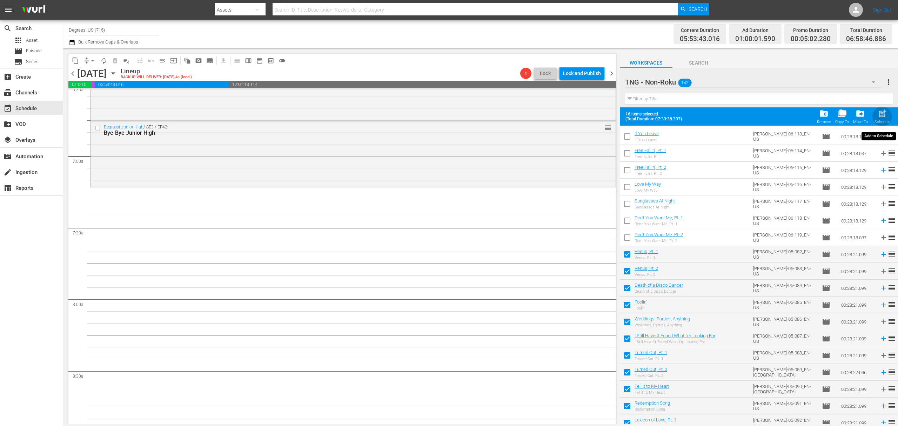
checkbox input "false"
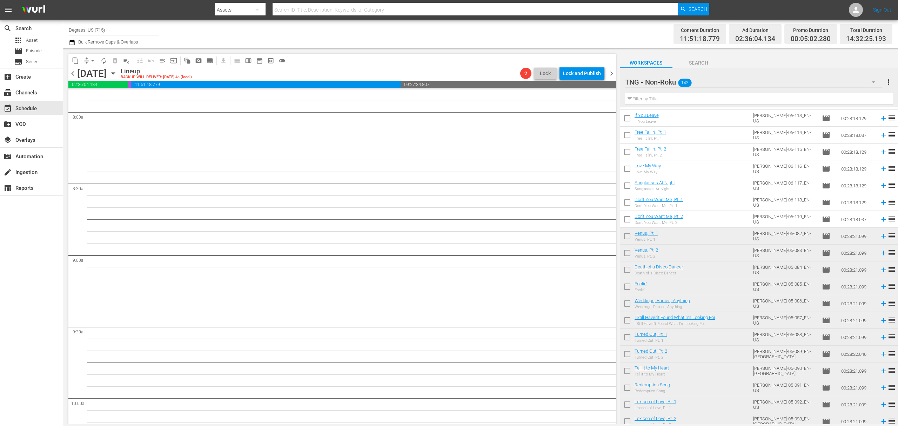
scroll to position [842, 0]
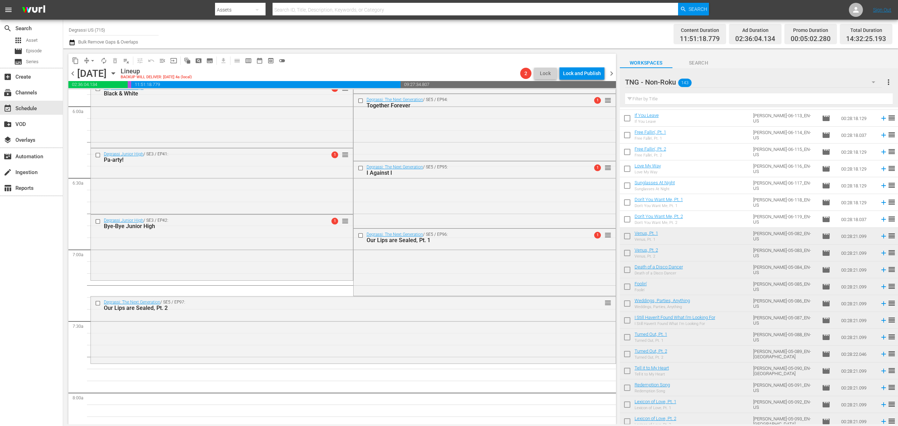
drag, startPoint x: 598, startPoint y: 132, endPoint x: 481, endPoint y: 293, distance: 199.0
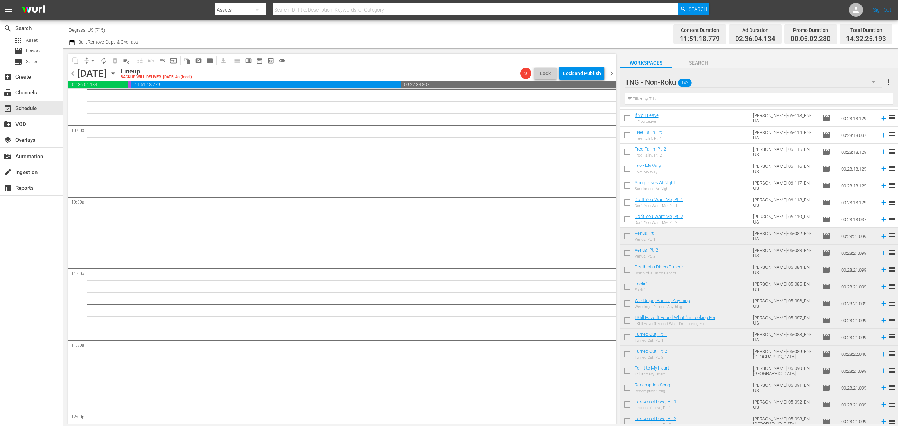
scroll to position [1496, 0]
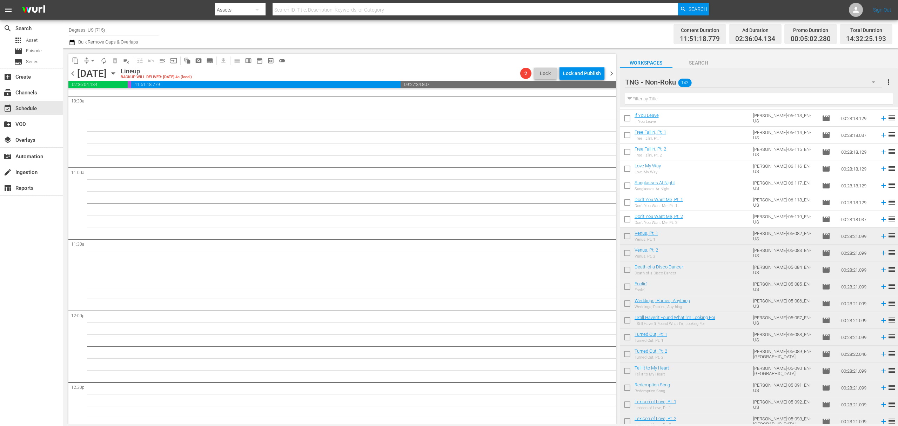
drag, startPoint x: 603, startPoint y: 303, endPoint x: 525, endPoint y: 207, distance: 123.5
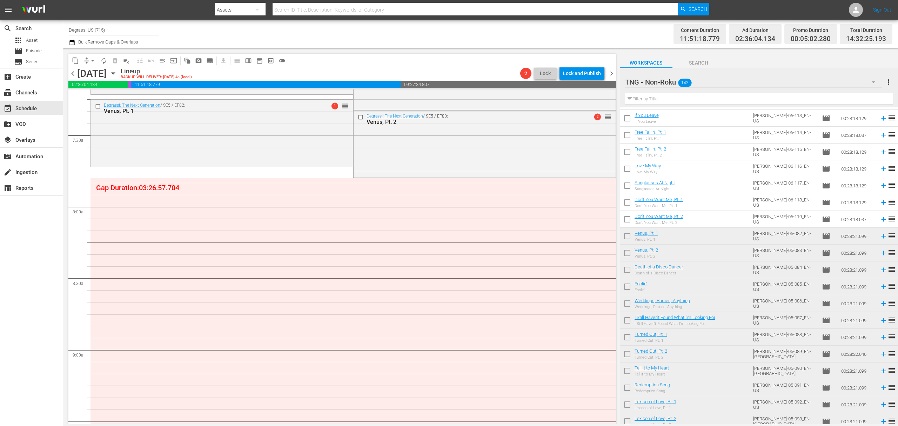
scroll to position [1029, 0]
drag, startPoint x: 617, startPoint y: 259, endPoint x: 486, endPoint y: 146, distance: 173.1
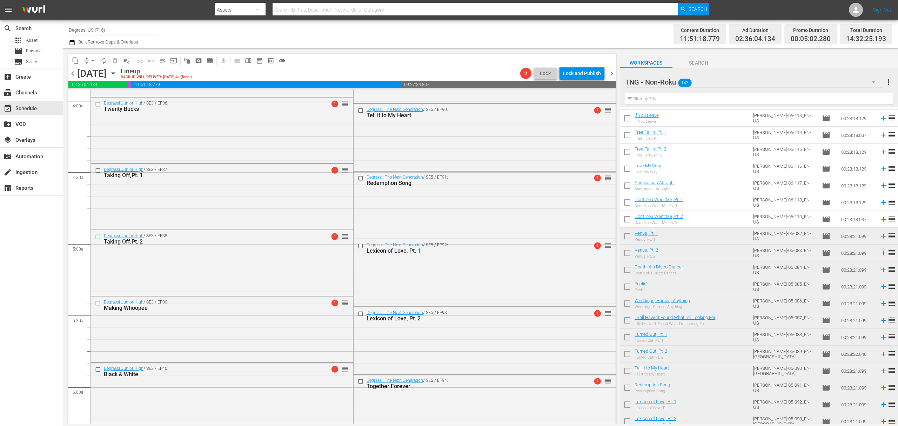
scroll to position [935, 0]
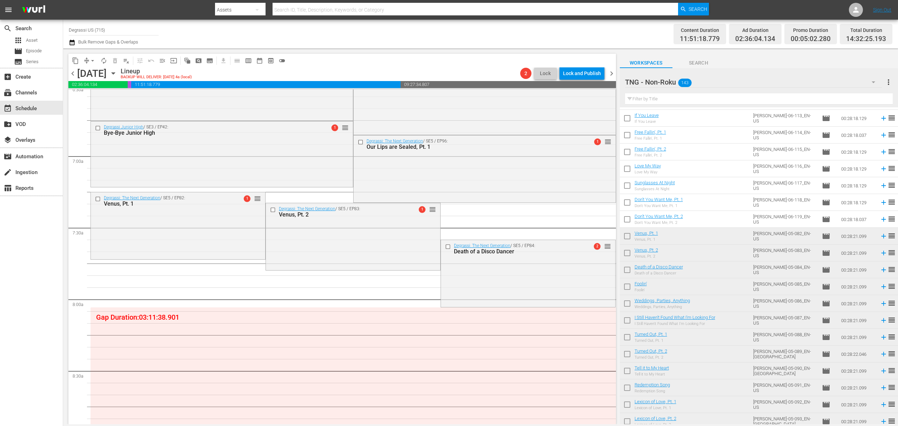
drag, startPoint x: 600, startPoint y: 238, endPoint x: 521, endPoint y: 262, distance: 83.0
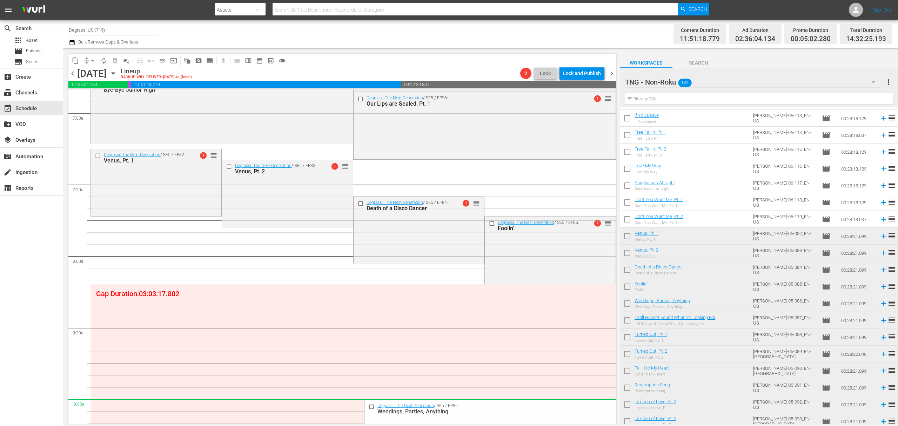
scroll to position [1029, 0]
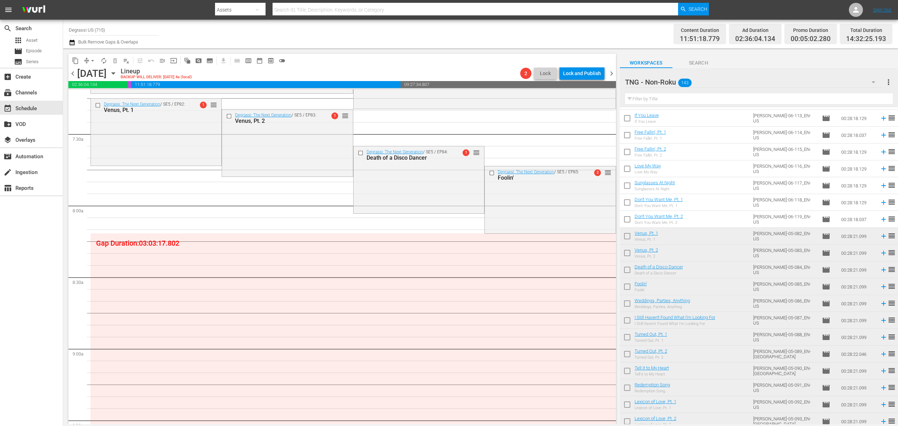
drag, startPoint x: 599, startPoint y: 119, endPoint x: 496, endPoint y: 191, distance: 126.0
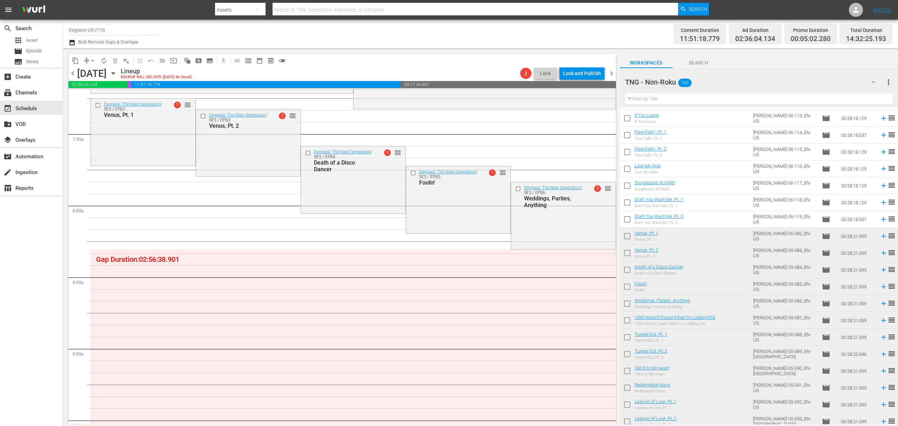
drag, startPoint x: 601, startPoint y: 188, endPoint x: 503, endPoint y: 210, distance: 100.4
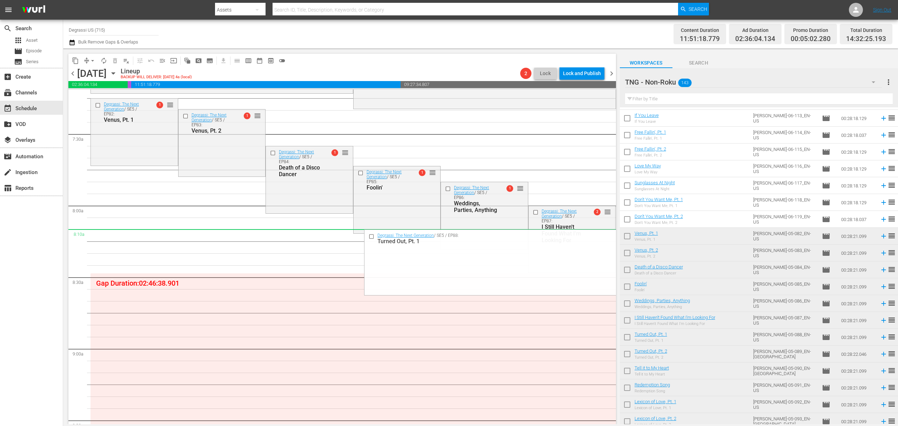
drag, startPoint x: 597, startPoint y: 163, endPoint x: 515, endPoint y: 231, distance: 106.3
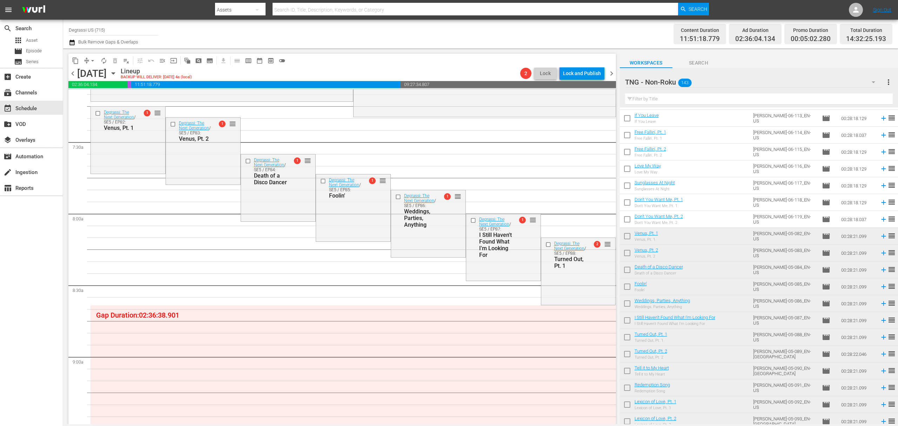
scroll to position [1122, 0]
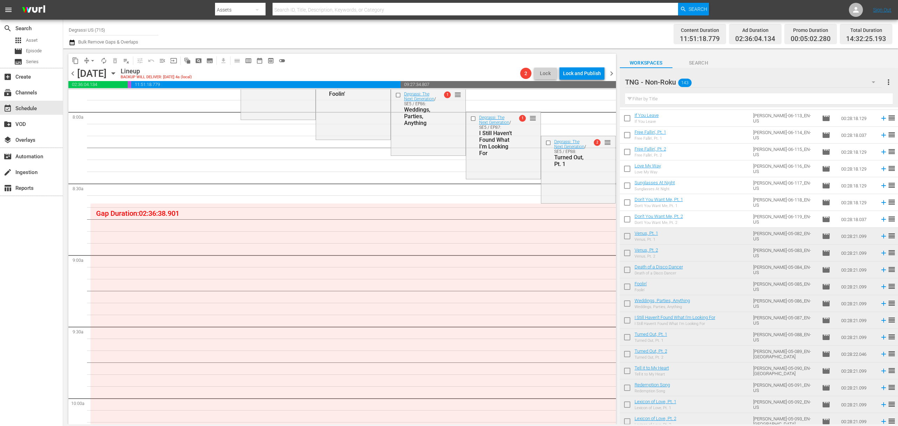
drag, startPoint x: 599, startPoint y: 133, endPoint x: 487, endPoint y: 152, distance: 113.9
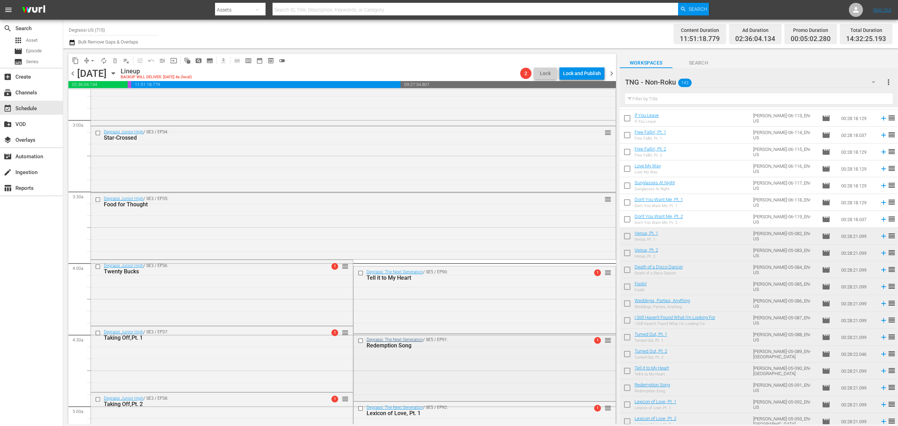
scroll to position [386, 0]
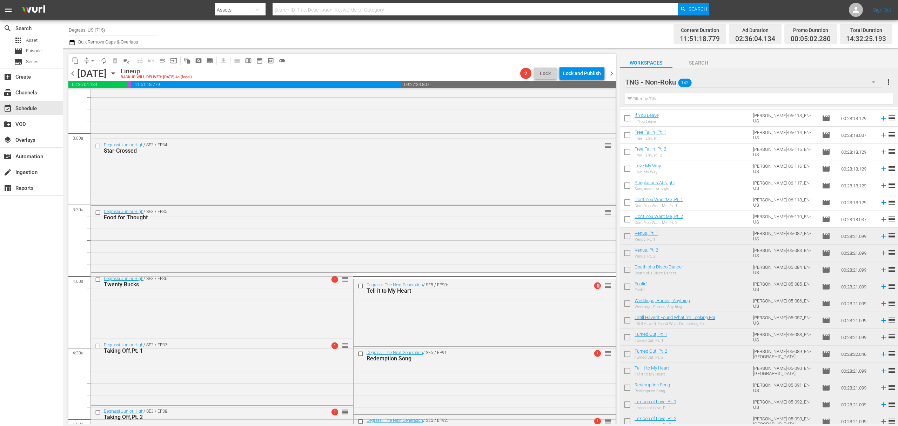
drag, startPoint x: 593, startPoint y: 287, endPoint x: 603, endPoint y: 281, distance: 10.9
click at [569, 299] on div "Degrassi: The Next Generation / SE5 / EP90: Tell it to My Heart 1 reorder" at bounding box center [485, 312] width 262 height 66
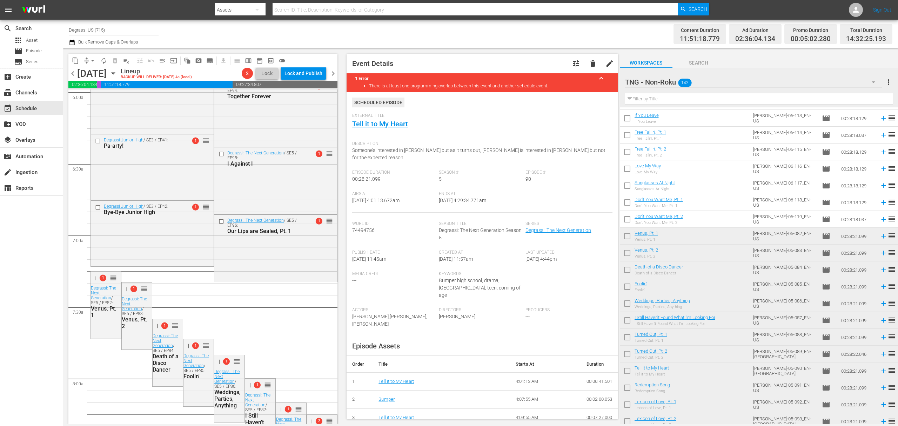
scroll to position [947, 0]
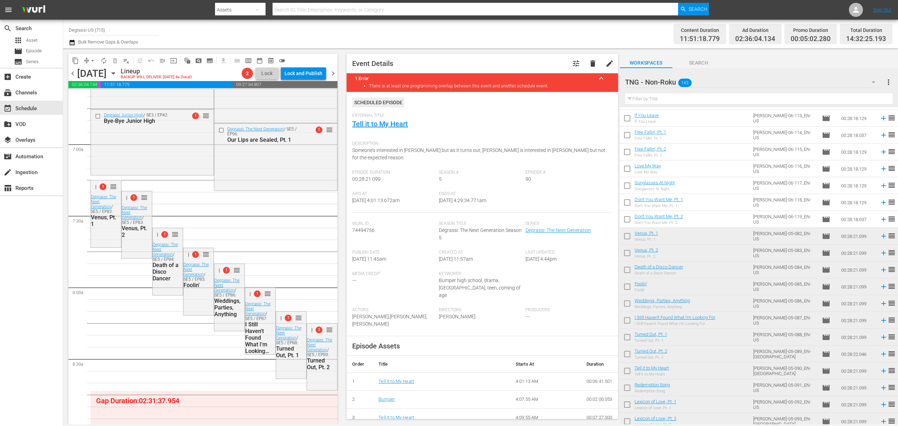
drag, startPoint x: 320, startPoint y: 284, endPoint x: 293, endPoint y: 358, distance: 79.2
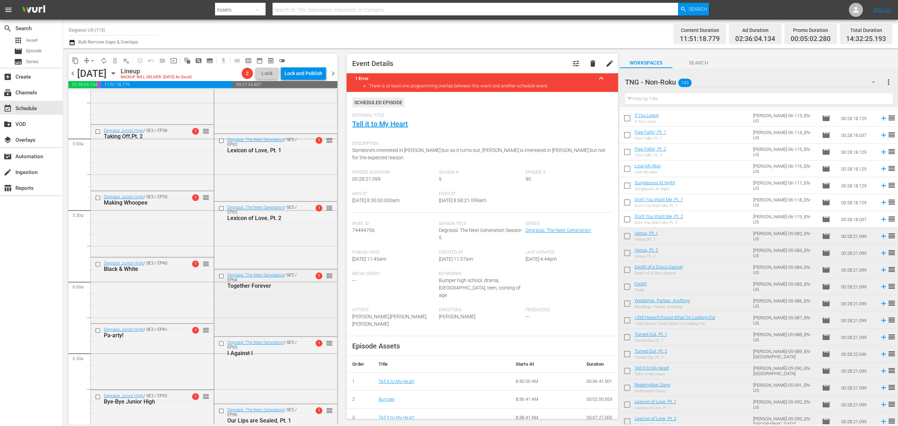
scroll to position [479, 0]
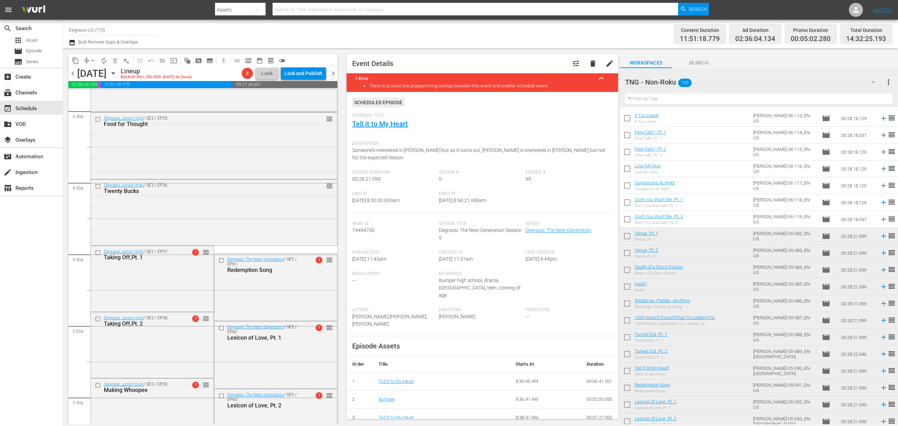
click at [335, 73] on span "chevron_right" at bounding box center [333, 73] width 9 height 9
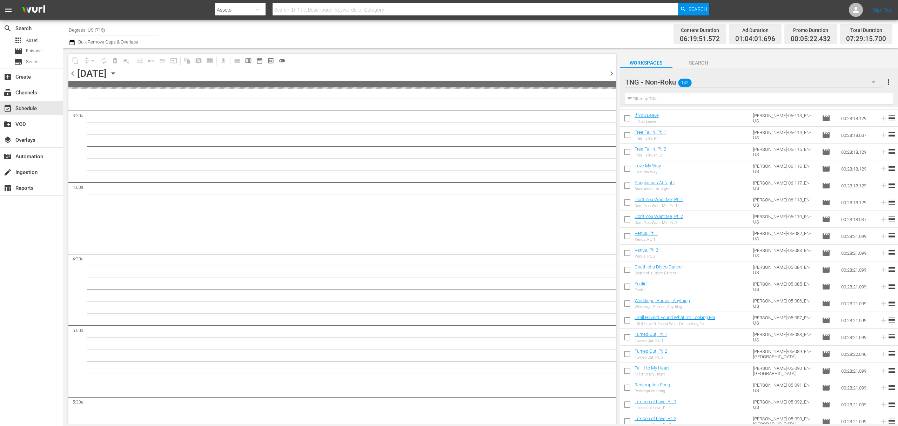
scroll to position [479, 0]
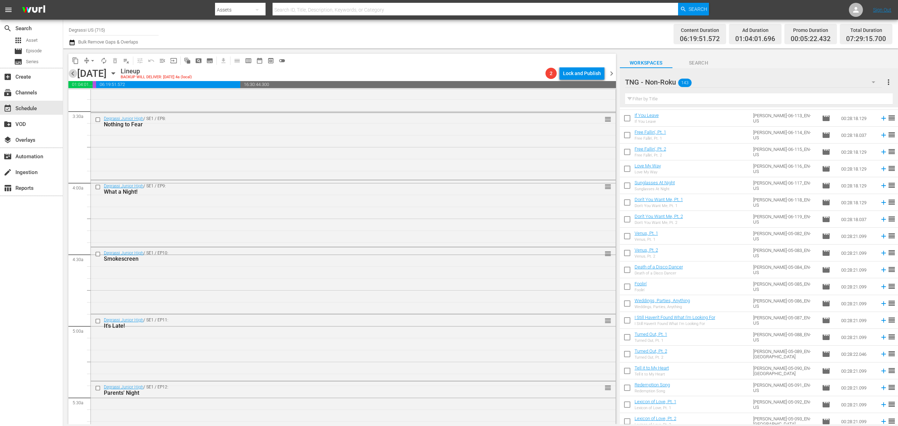
click at [74, 73] on span "chevron_left" at bounding box center [72, 73] width 9 height 9
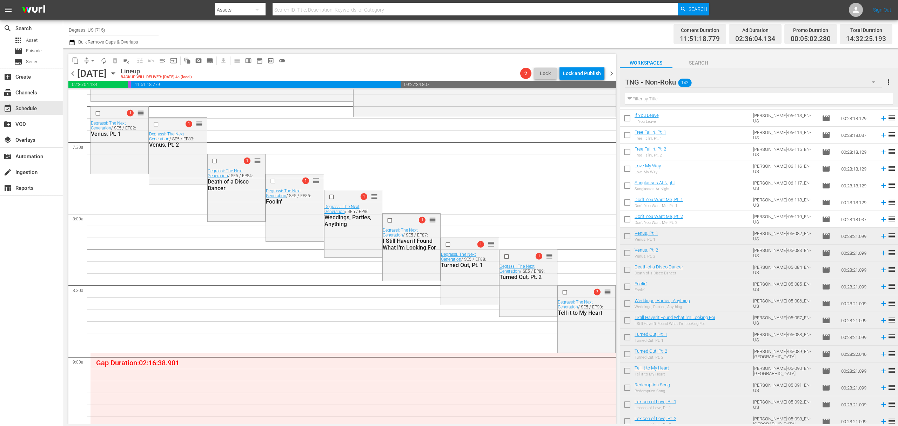
scroll to position [1040, 0]
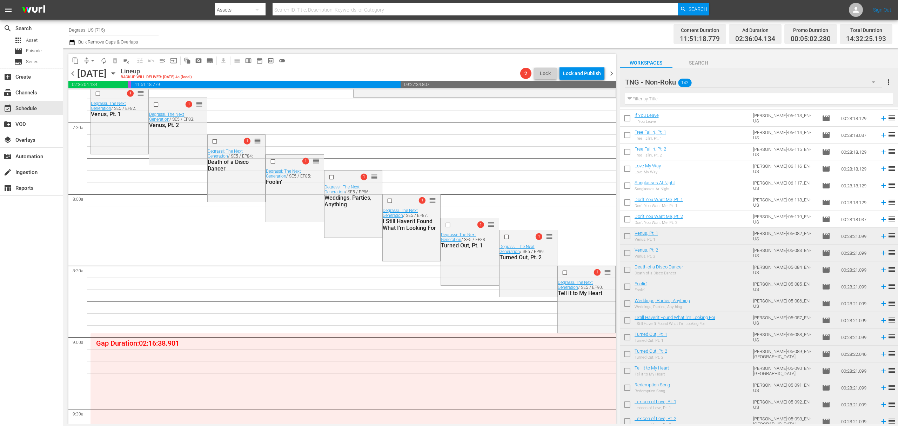
drag, startPoint x: 602, startPoint y: 163, endPoint x: 494, endPoint y: 287, distance: 164.1
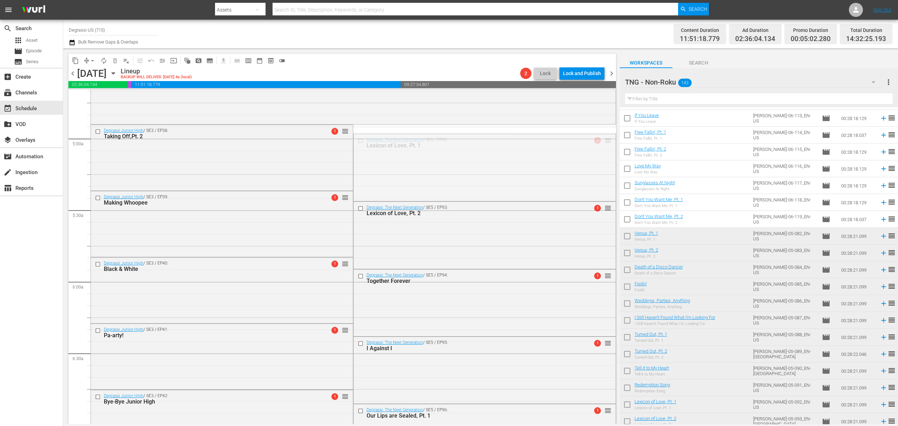
scroll to position [947, 0]
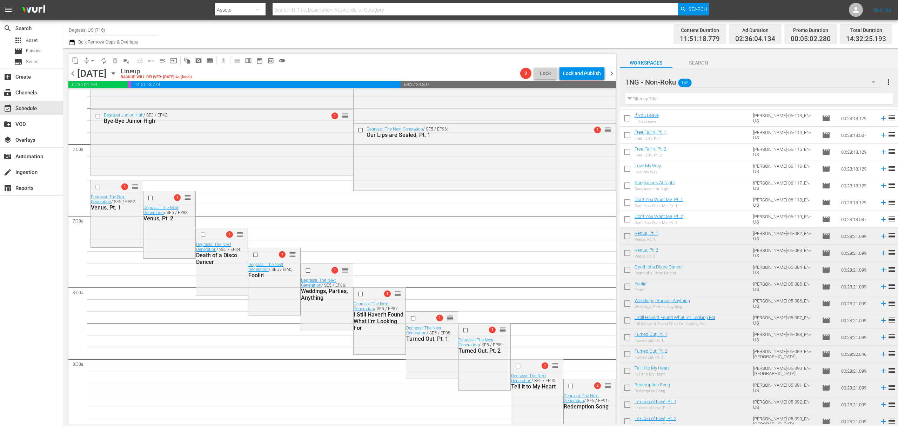
drag, startPoint x: 598, startPoint y: 142, endPoint x: 536, endPoint y: 404, distance: 269.3
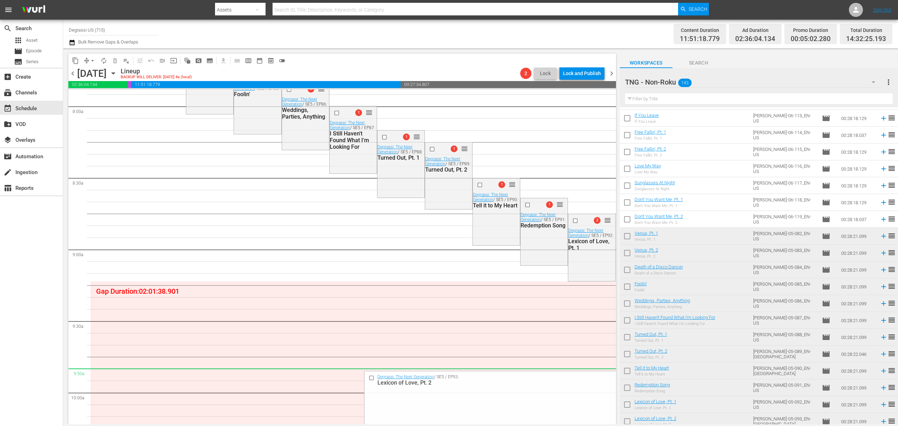
scroll to position [1134, 0]
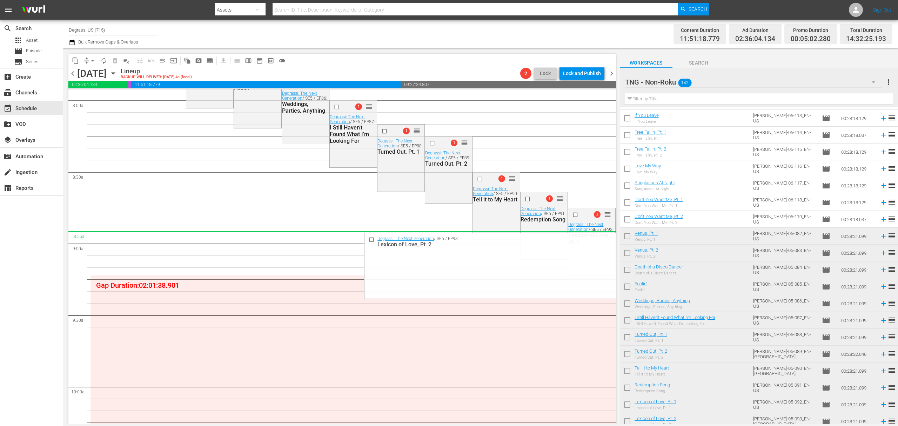
drag, startPoint x: 601, startPoint y: 113, endPoint x: 523, endPoint y: 235, distance: 144.6
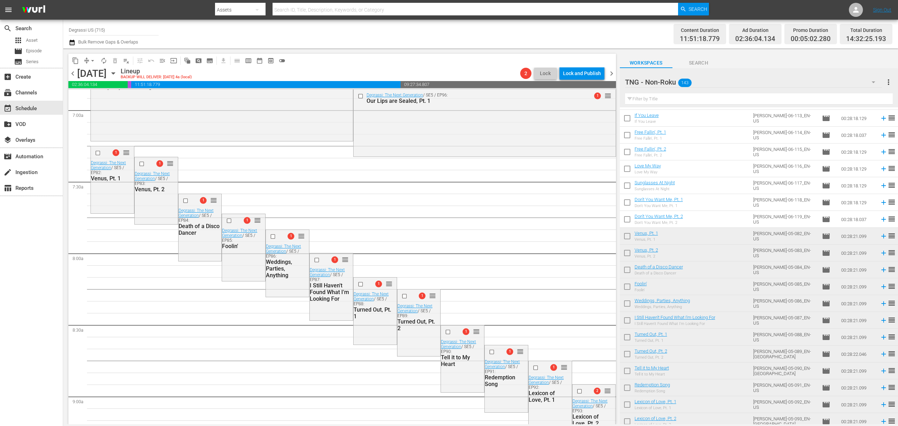
scroll to position [1040, 0]
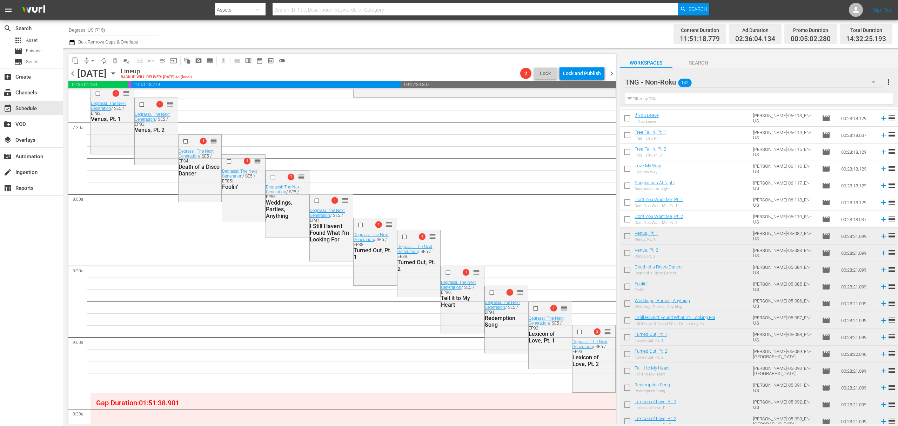
drag, startPoint x: 600, startPoint y: 181, endPoint x: 542, endPoint y: 355, distance: 183.1
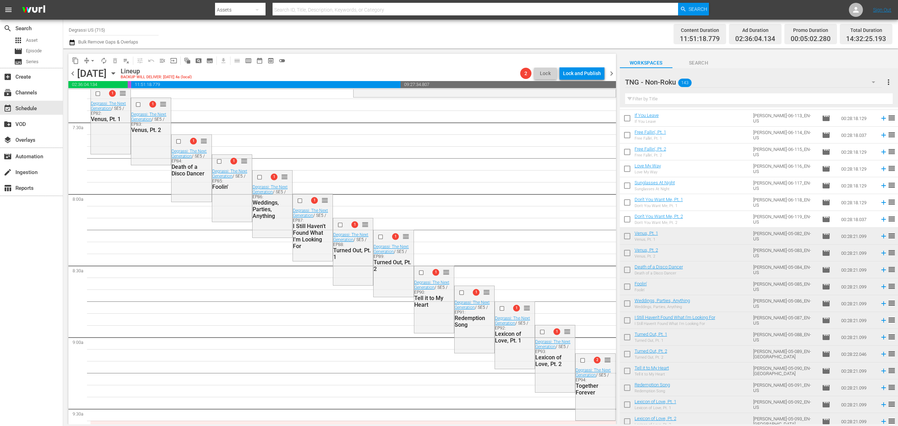
drag, startPoint x: 602, startPoint y: 159, endPoint x: 567, endPoint y: 380, distance: 224.4
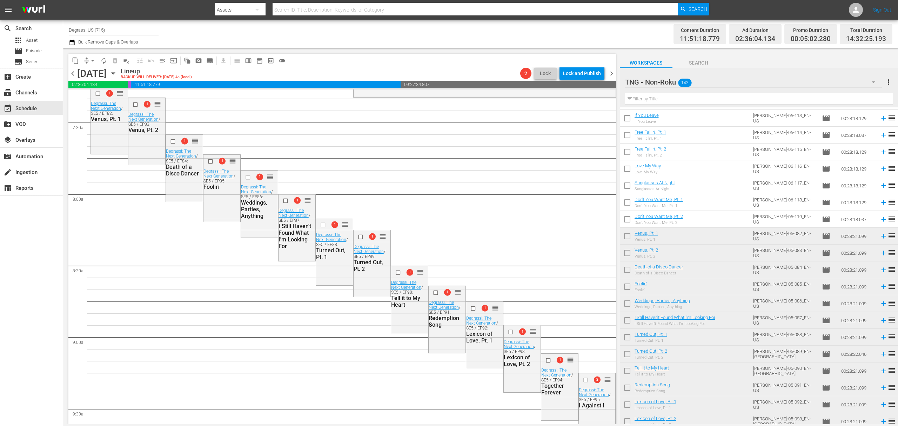
drag, startPoint x: 600, startPoint y: 317, endPoint x: 568, endPoint y: 414, distance: 102.3
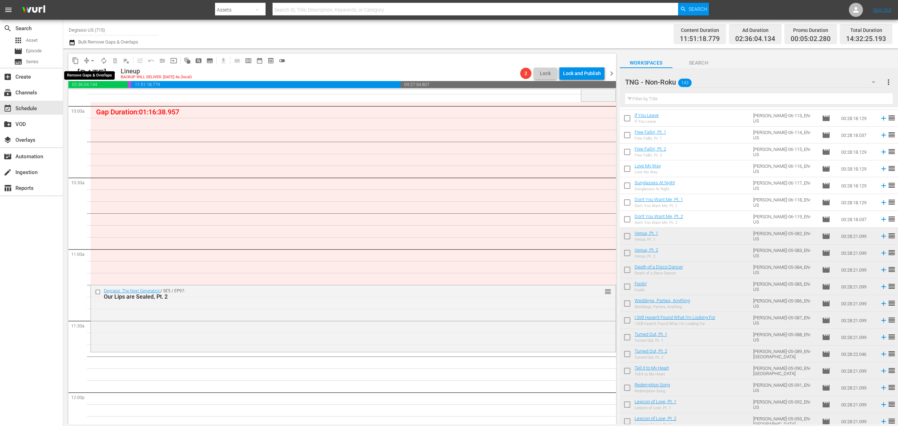
click at [90, 61] on span "arrow_drop_down" at bounding box center [92, 60] width 7 height 7
click at [79, 99] on li "Align to End of Previous Day" at bounding box center [93, 98] width 74 height 12
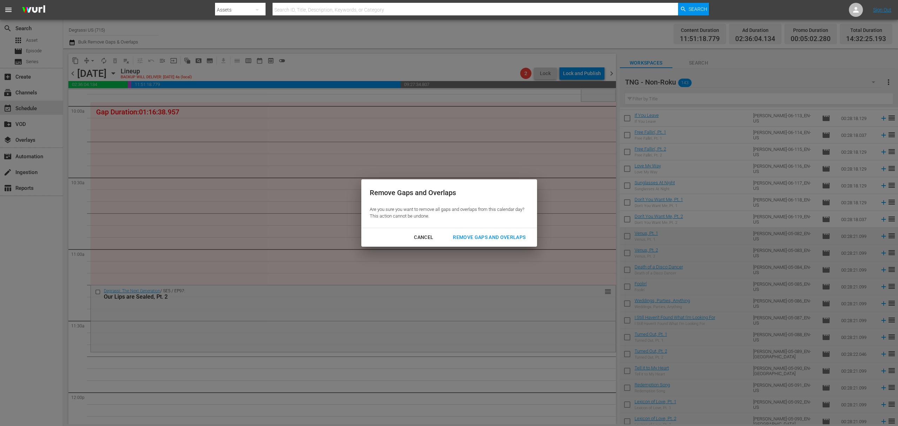
click at [480, 238] on div "Remove Gaps and Overlaps" at bounding box center [489, 237] width 84 height 9
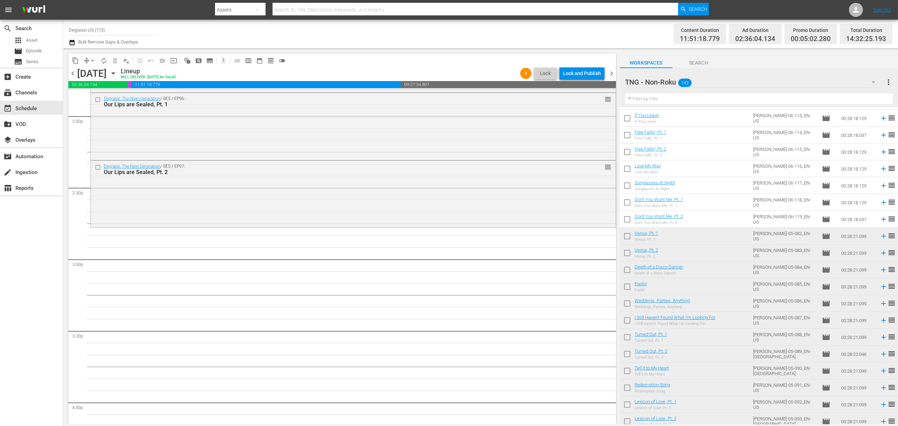
scroll to position [2058, 0]
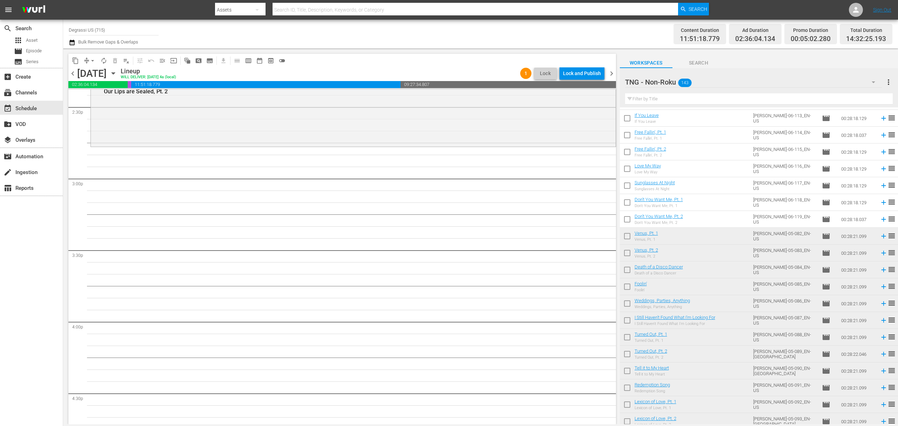
drag, startPoint x: 626, startPoint y: 239, endPoint x: 758, endPoint y: 223, distance: 132.5
click at [626, 239] on input "checkbox" at bounding box center [627, 237] width 15 height 15
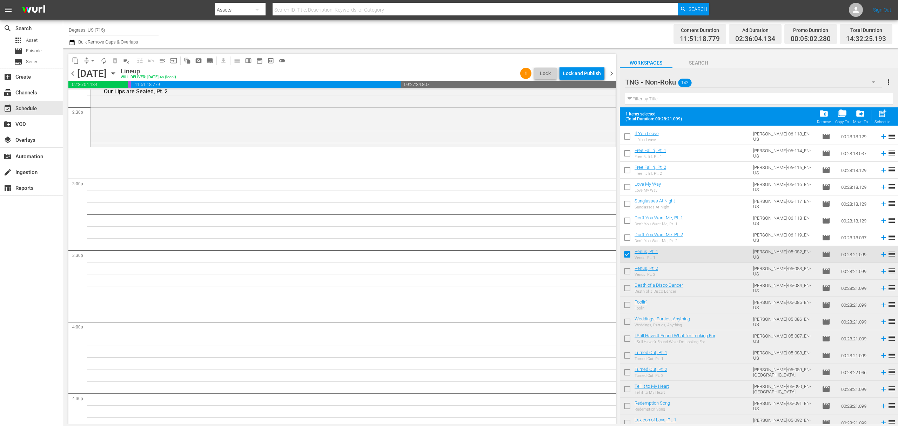
click at [881, 119] on div "post_add Schedule" at bounding box center [882, 116] width 16 height 15
checkbox input "false"
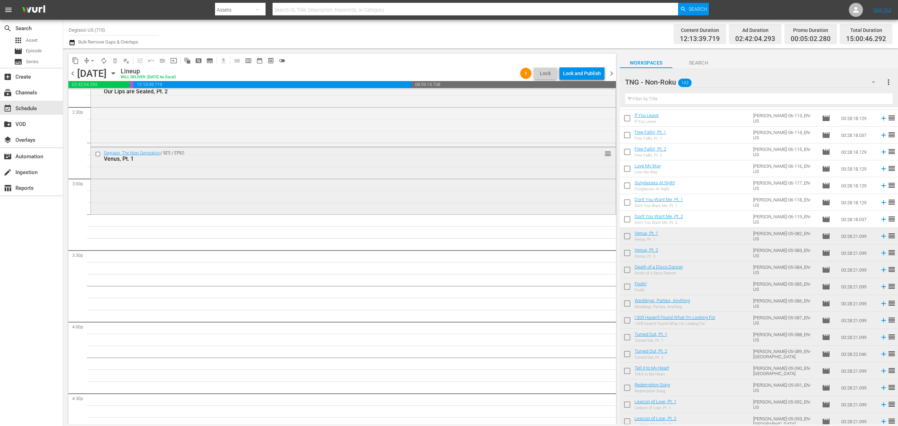
click at [98, 155] on input "checkbox" at bounding box center [98, 154] width 7 height 6
click at [119, 56] on span "delete_forever_outlined" at bounding box center [114, 60] width 11 height 11
click at [114, 57] on span "delete_forever_outlined" at bounding box center [115, 60] width 7 height 7
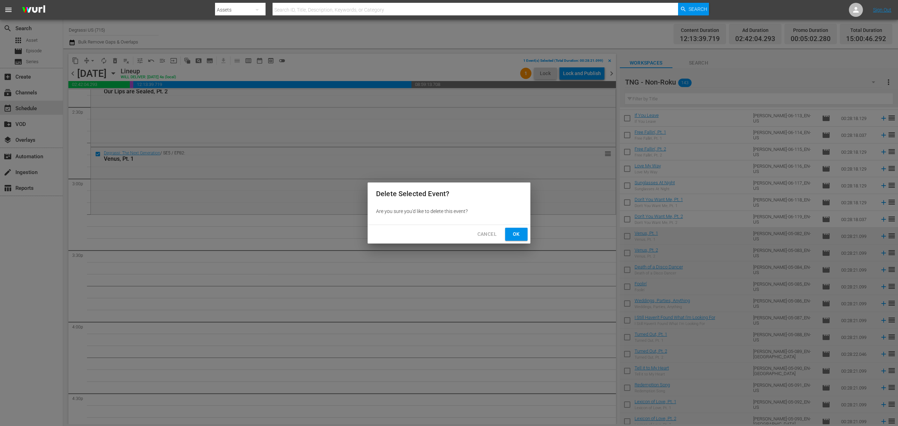
click at [516, 233] on span "Ok" at bounding box center [516, 234] width 11 height 9
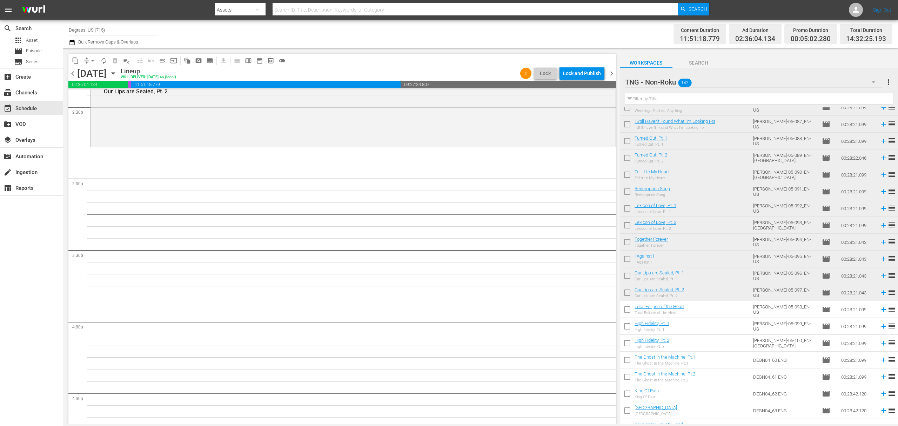
scroll to position [842, 0]
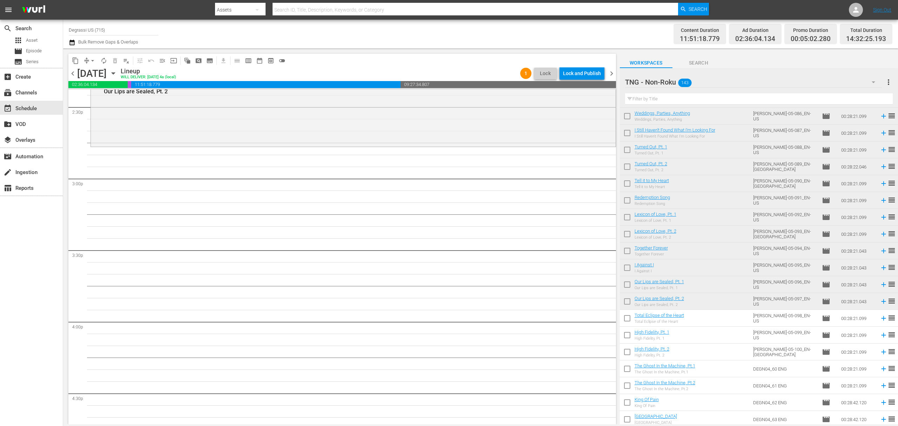
click at [624, 300] on input "checkbox" at bounding box center [627, 302] width 15 height 15
checkbox input "true"
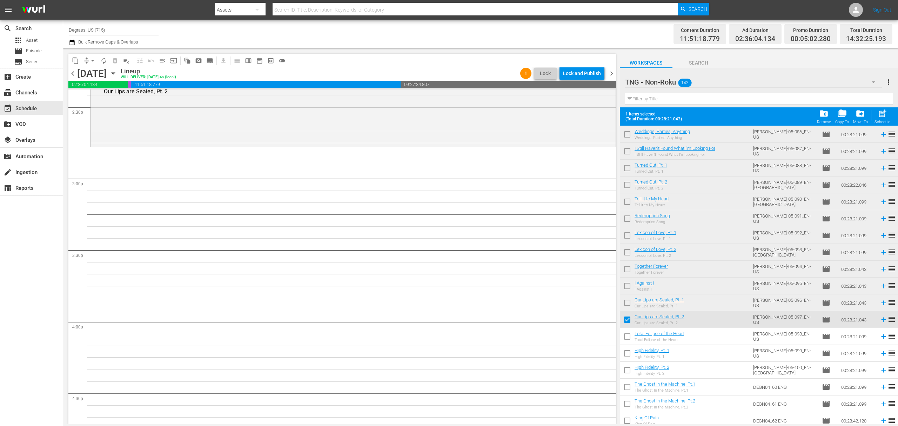
click at [623, 305] on input "checkbox" at bounding box center [627, 304] width 15 height 15
checkbox input "true"
click at [625, 289] on input "checkbox" at bounding box center [627, 287] width 15 height 15
checkbox input "true"
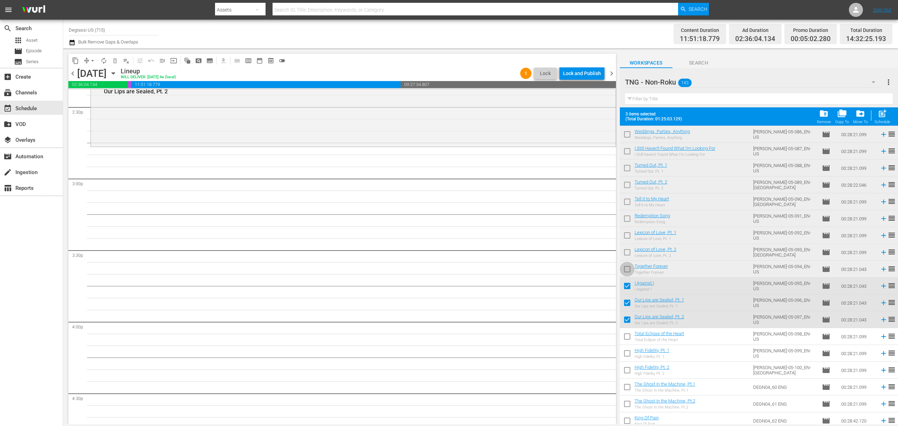
click at [624, 268] on input "checkbox" at bounding box center [627, 270] width 15 height 15
checkbox input "true"
click at [627, 250] on input "checkbox" at bounding box center [627, 253] width 15 height 15
checkbox input "true"
click at [624, 238] on input "checkbox" at bounding box center [627, 236] width 15 height 15
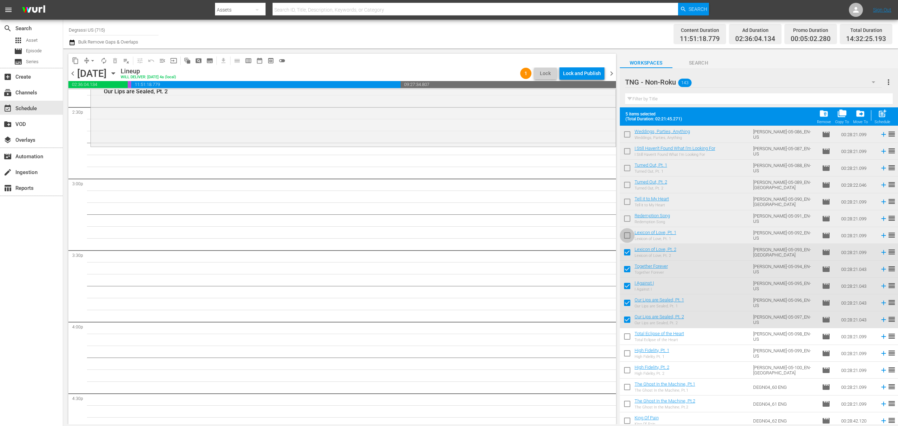
checkbox input "true"
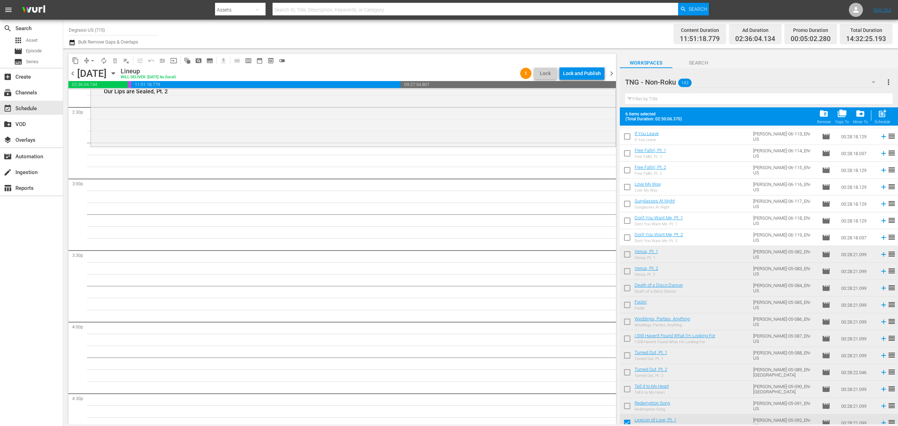
click at [625, 408] on input "checkbox" at bounding box center [627, 407] width 15 height 15
checkbox input "true"
click at [629, 386] on input "checkbox" at bounding box center [627, 390] width 15 height 15
checkbox input "true"
click at [628, 374] on input "checkbox" at bounding box center [627, 373] width 15 height 15
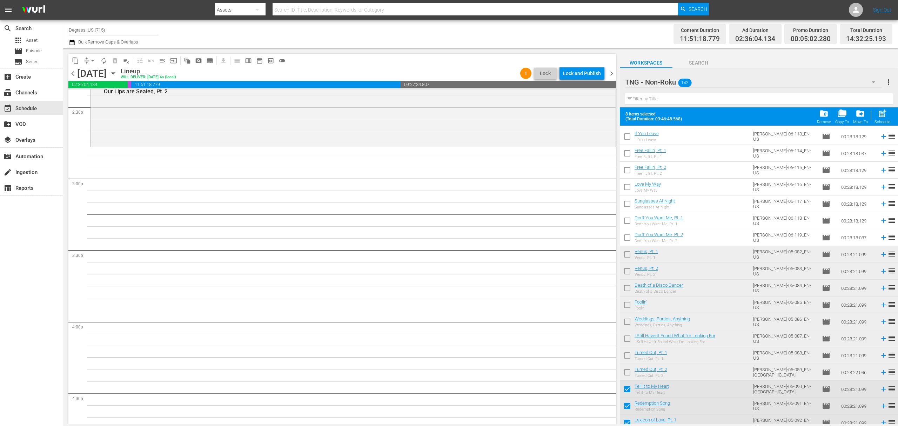
checkbox input "true"
click at [627, 357] on input "checkbox" at bounding box center [627, 356] width 15 height 15
checkbox input "true"
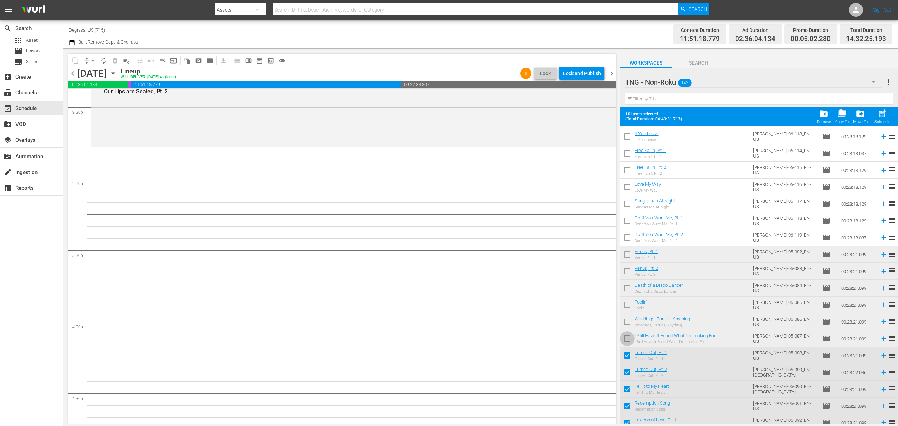
click at [626, 340] on input "checkbox" at bounding box center [627, 340] width 15 height 15
checkbox input "true"
click at [626, 321] on input "checkbox" at bounding box center [627, 323] width 15 height 15
checkbox input "true"
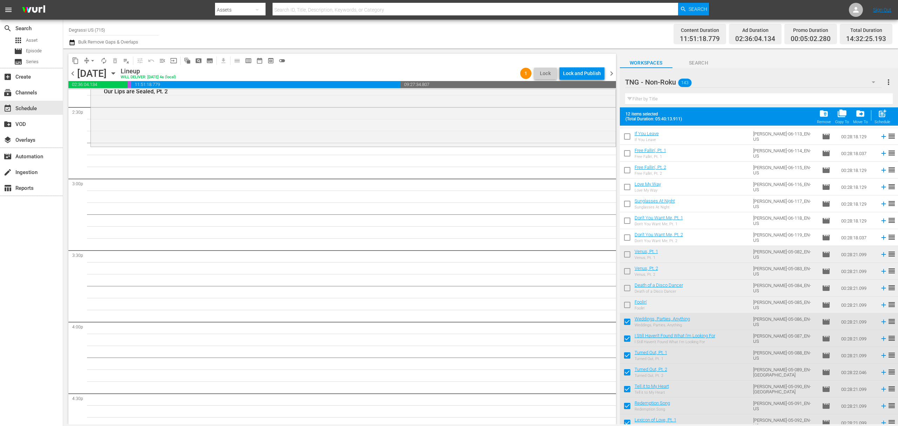
click at [626, 307] on input "checkbox" at bounding box center [627, 306] width 15 height 15
checkbox input "true"
click at [626, 290] on input "checkbox" at bounding box center [627, 289] width 15 height 15
checkbox input "true"
click at [627, 272] on input "checkbox" at bounding box center [627, 272] width 15 height 15
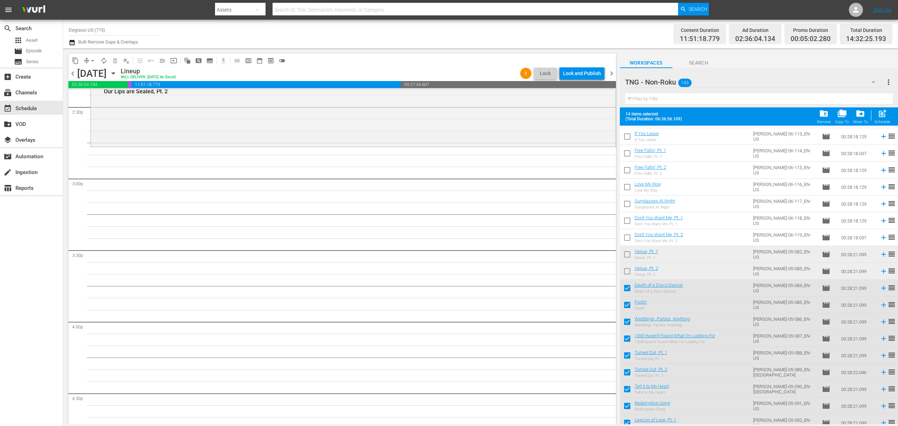
checkbox input "true"
click at [626, 256] on input "checkbox" at bounding box center [627, 255] width 15 height 15
checkbox input "true"
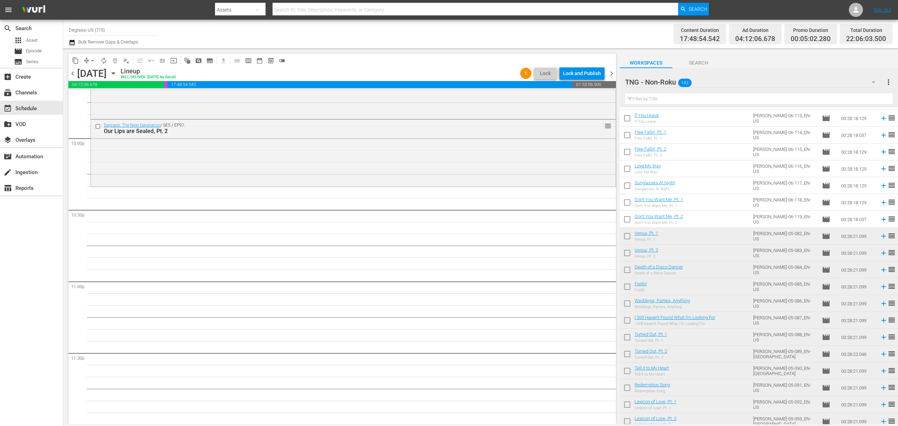
scroll to position [748, 0]
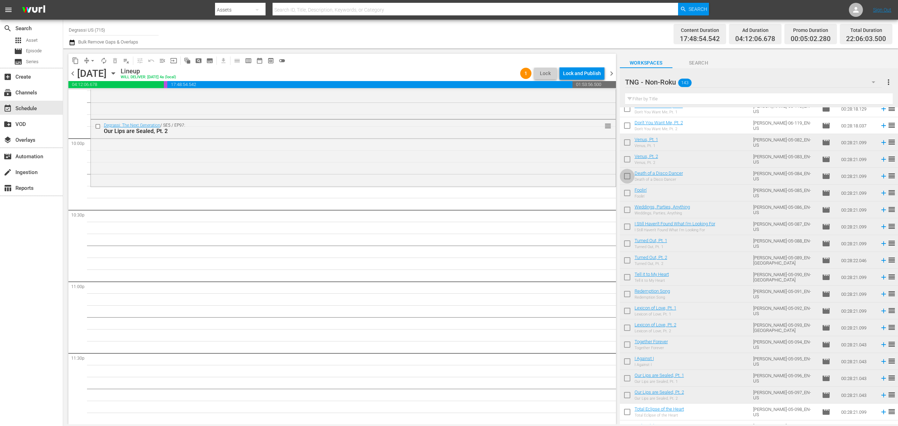
click at [624, 179] on input "checkbox" at bounding box center [627, 177] width 15 height 15
checkbox input "true"
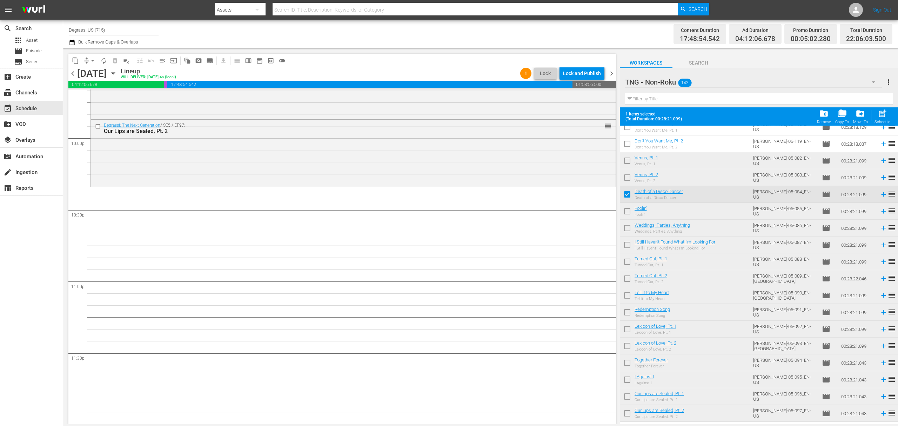
click at [624, 180] on input "checkbox" at bounding box center [627, 179] width 15 height 15
checkbox input "true"
click at [626, 162] on input "checkbox" at bounding box center [627, 162] width 15 height 15
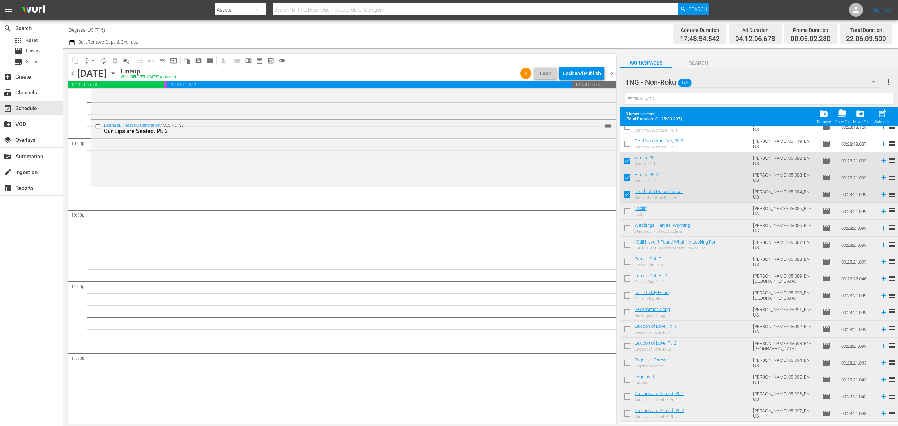
click at [883, 116] on span "post_add" at bounding box center [882, 113] width 9 height 9
checkbox input "false"
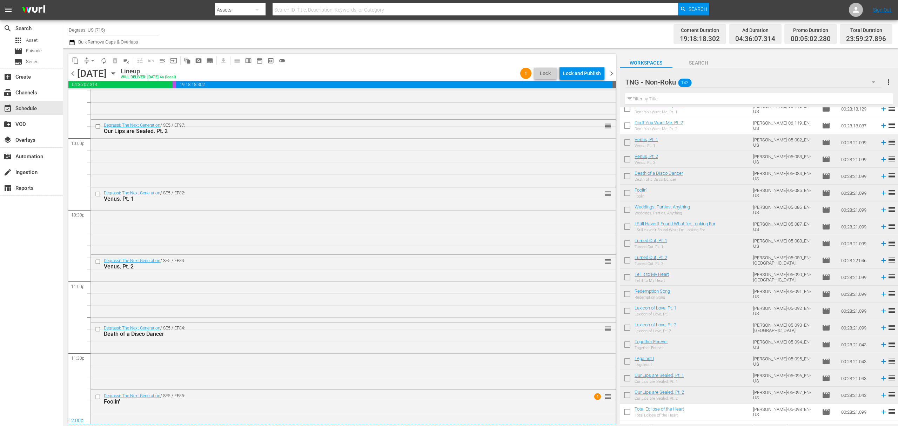
click at [614, 72] on span "chevron_right" at bounding box center [611, 73] width 9 height 9
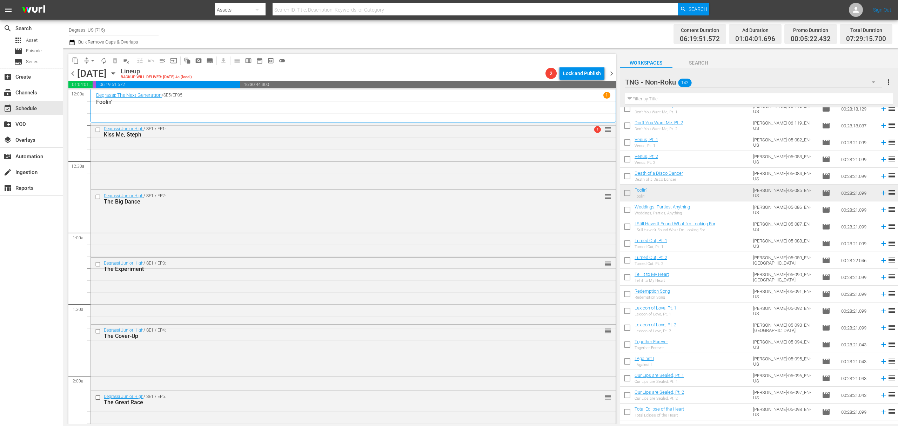
click at [90, 59] on span "arrow_drop_down" at bounding box center [92, 60] width 7 height 7
click at [90, 99] on li "Align to End of Previous Day" at bounding box center [93, 98] width 74 height 12
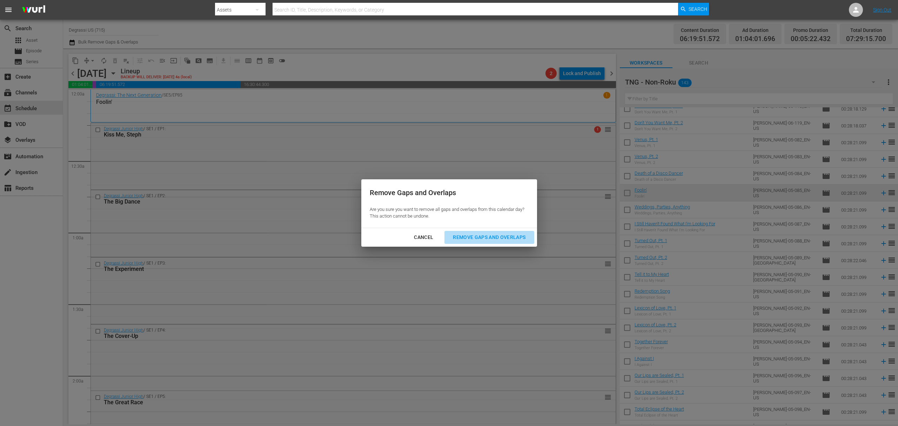
click at [485, 237] on div "Remove Gaps and Overlaps" at bounding box center [489, 237] width 84 height 9
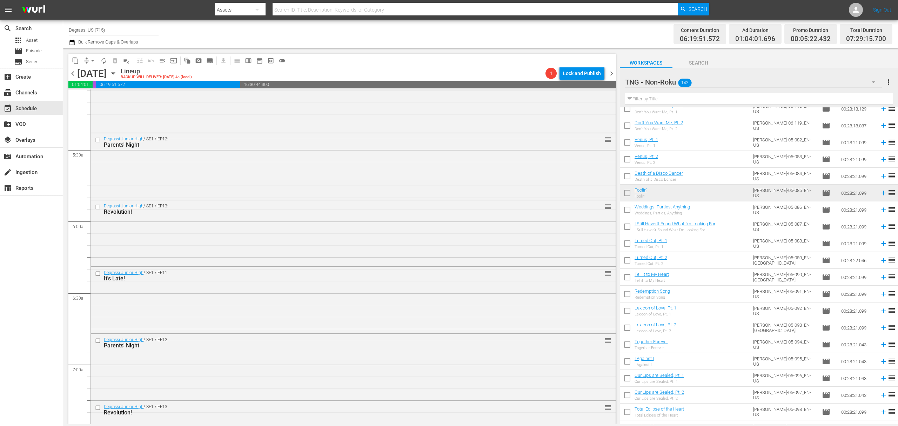
scroll to position [935, 0]
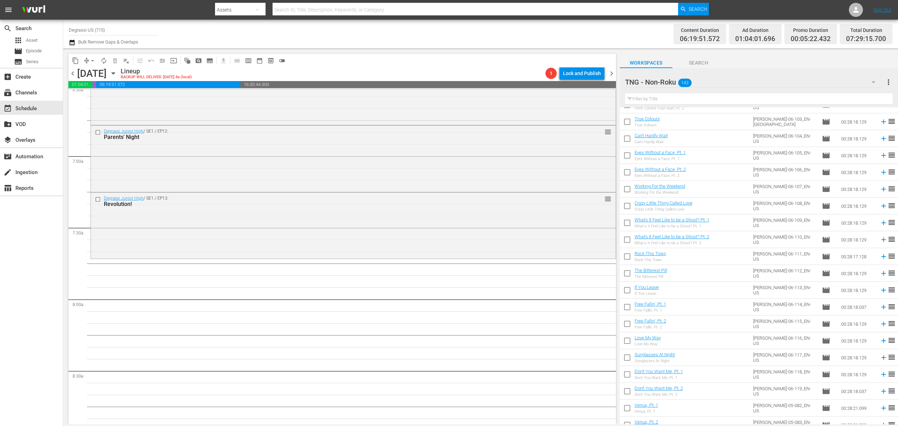
scroll to position [468, 0]
click at [627, 309] on input "checkbox" at bounding box center [627, 306] width 15 height 15
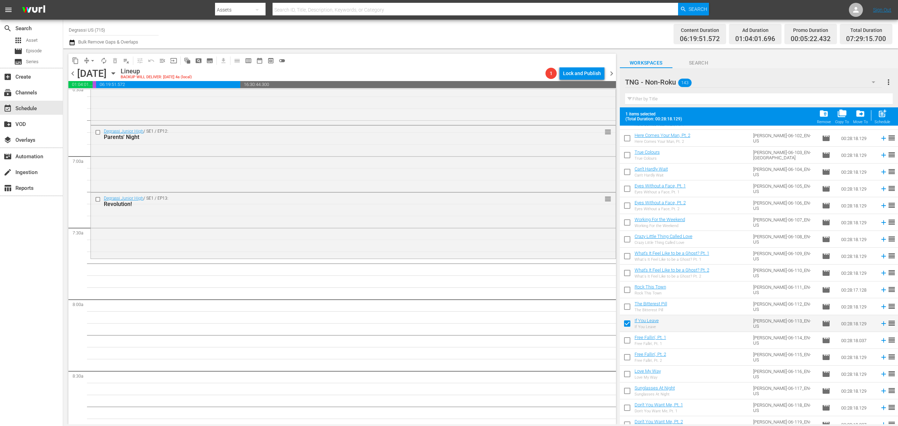
click at [627, 325] on input "checkbox" at bounding box center [627, 324] width 15 height 15
checkbox input "false"
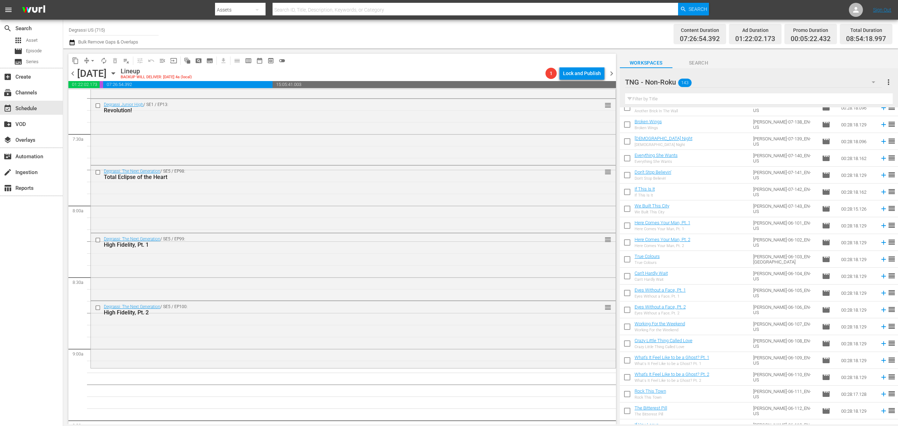
scroll to position [374, 0]
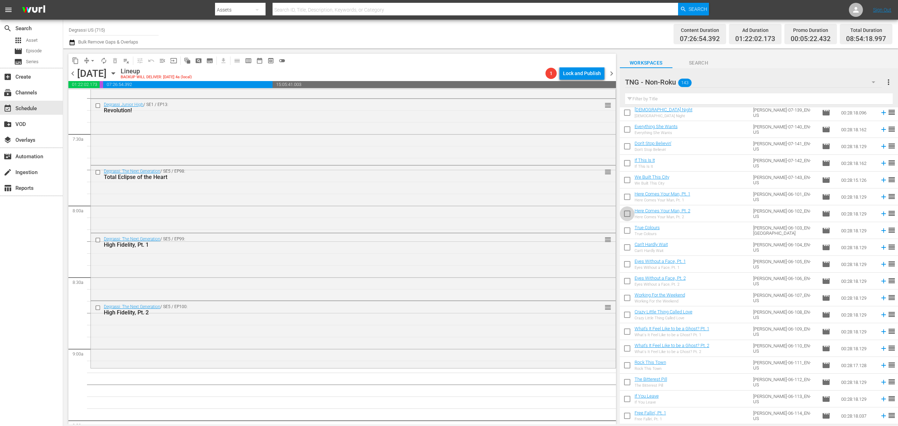
click at [625, 213] on input "checkbox" at bounding box center [627, 215] width 15 height 15
checkbox input "true"
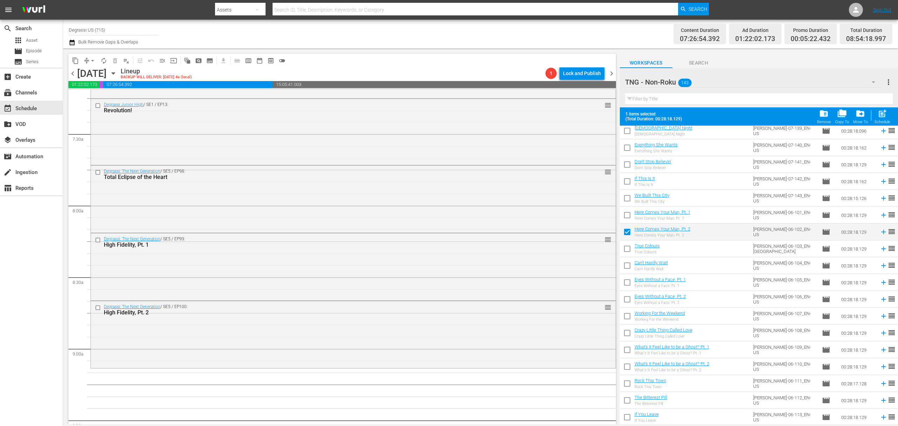
click at [625, 215] on input "checkbox" at bounding box center [627, 216] width 15 height 15
click at [876, 113] on div "post_add Schedule" at bounding box center [882, 116] width 16 height 15
checkbox input "false"
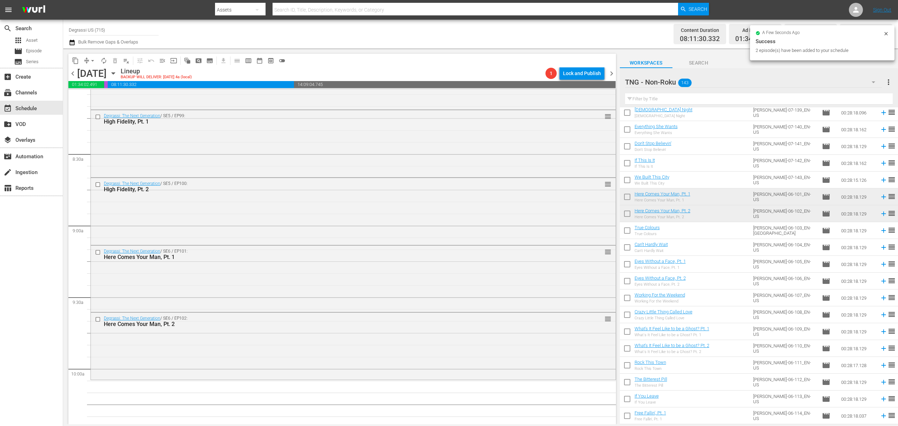
scroll to position [1216, 0]
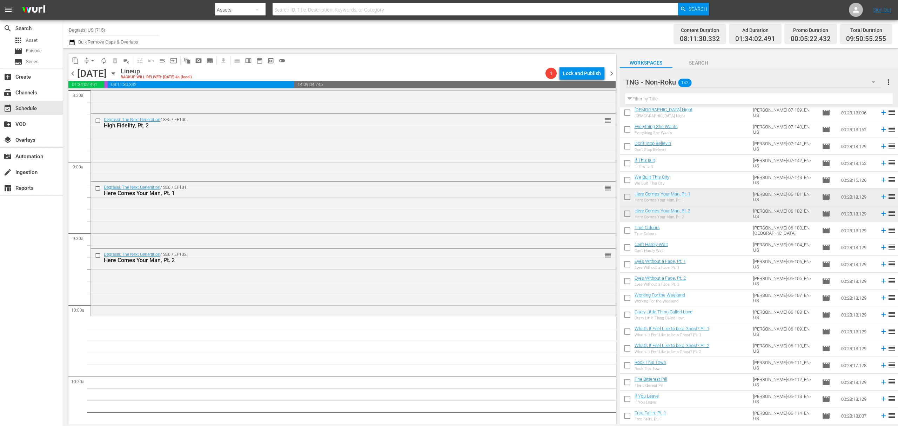
click at [627, 402] on input "checkbox" at bounding box center [627, 400] width 15 height 15
checkbox input "true"
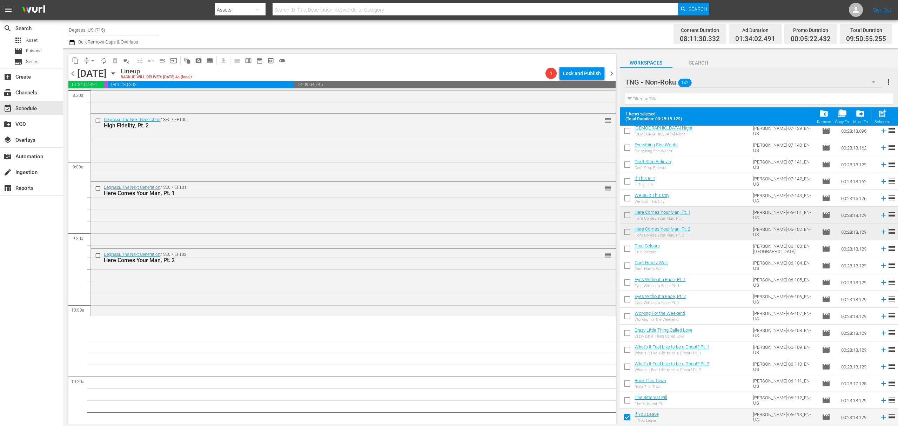
click at [625, 401] on input "checkbox" at bounding box center [627, 401] width 15 height 15
checkbox input "true"
click at [627, 383] on input "checkbox" at bounding box center [627, 384] width 15 height 15
checkbox input "true"
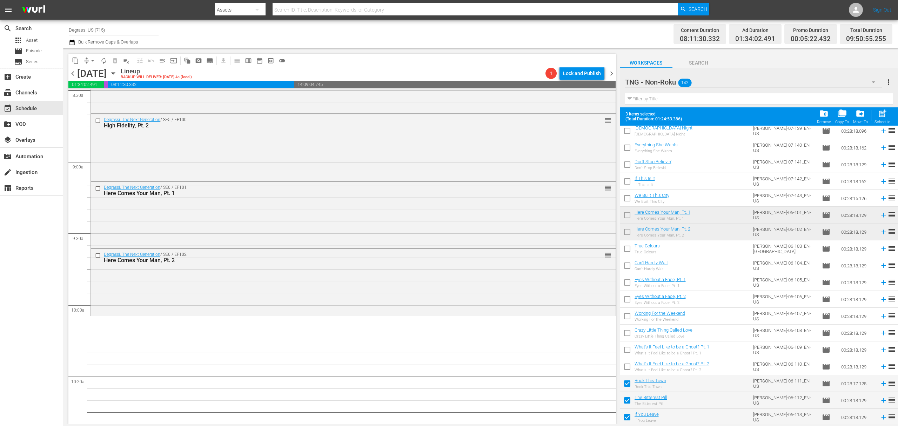
click at [627, 365] on input "checkbox" at bounding box center [627, 368] width 15 height 15
checkbox input "true"
click at [626, 352] on input "checkbox" at bounding box center [627, 351] width 15 height 15
checkbox input "true"
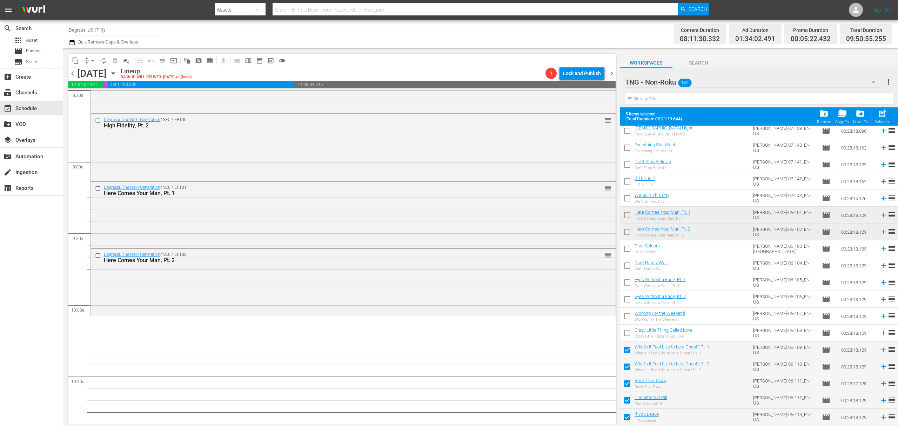
click at [627, 335] on input "checkbox" at bounding box center [627, 334] width 15 height 15
checkbox input "true"
click at [627, 321] on input "checkbox" at bounding box center [627, 317] width 15 height 15
checkbox input "true"
click at [627, 300] on input "checkbox" at bounding box center [627, 300] width 15 height 15
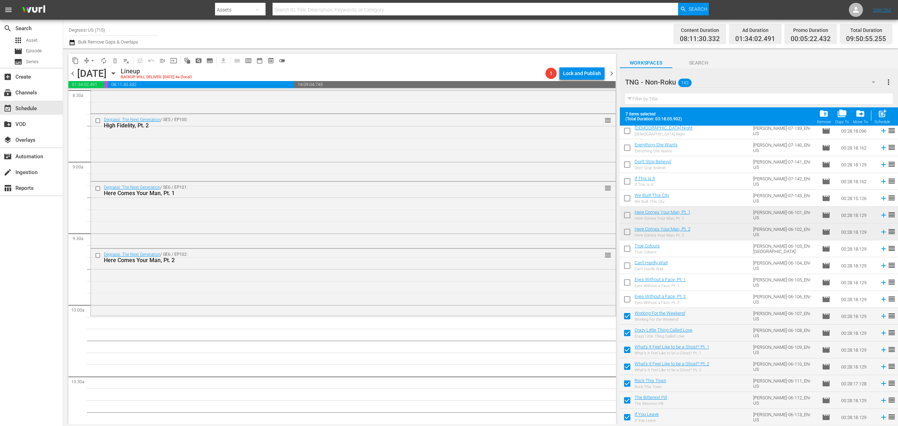
checkbox input "true"
click at [626, 283] on input "checkbox" at bounding box center [627, 283] width 15 height 15
checkbox input "true"
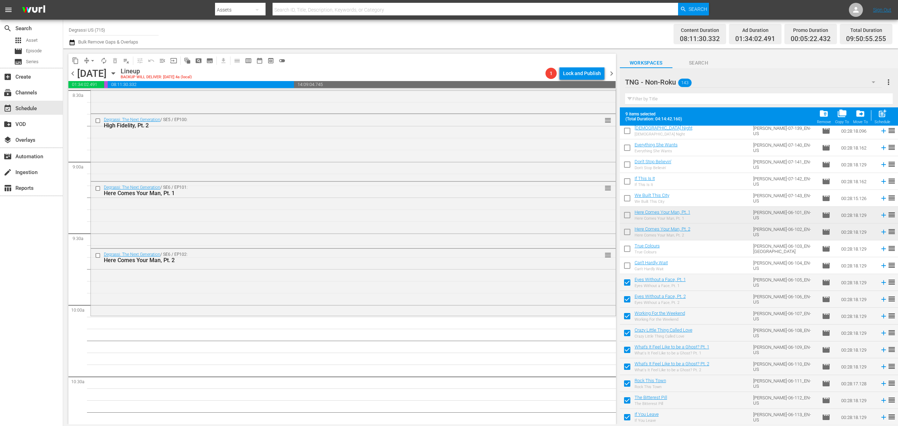
click at [626, 267] on input "checkbox" at bounding box center [627, 267] width 15 height 15
checkbox input "true"
click at [624, 248] on input "checkbox" at bounding box center [627, 250] width 15 height 15
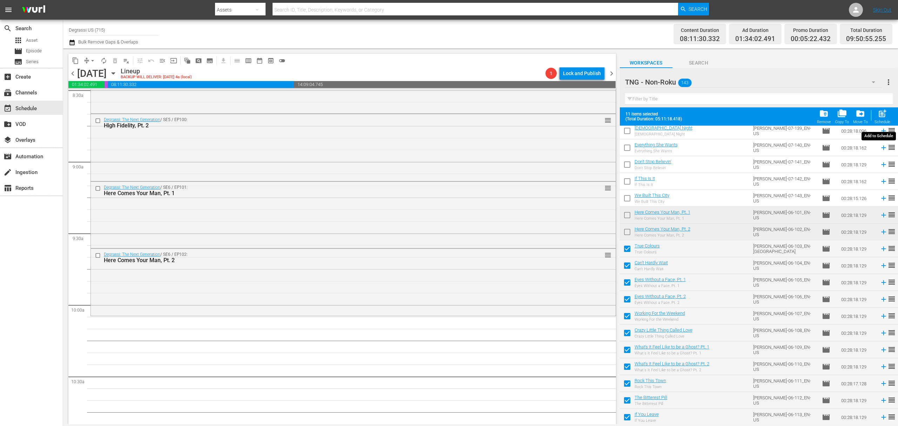
click at [885, 116] on span "post_add" at bounding box center [882, 113] width 9 height 9
checkbox input "false"
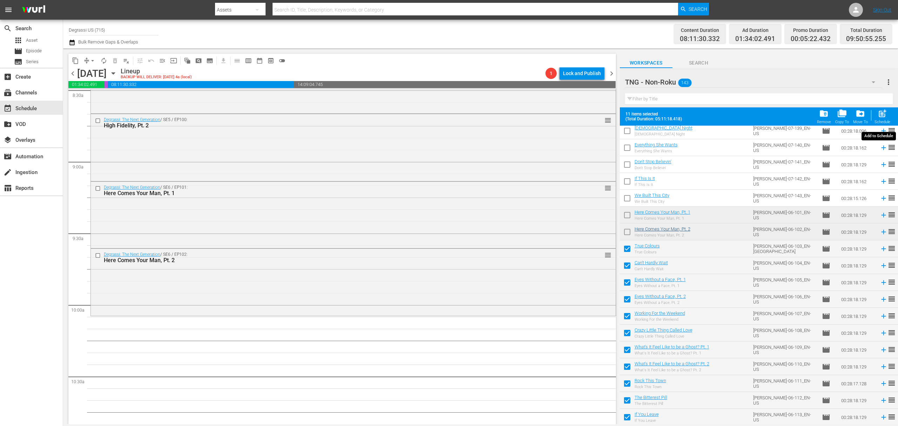
checkbox input "false"
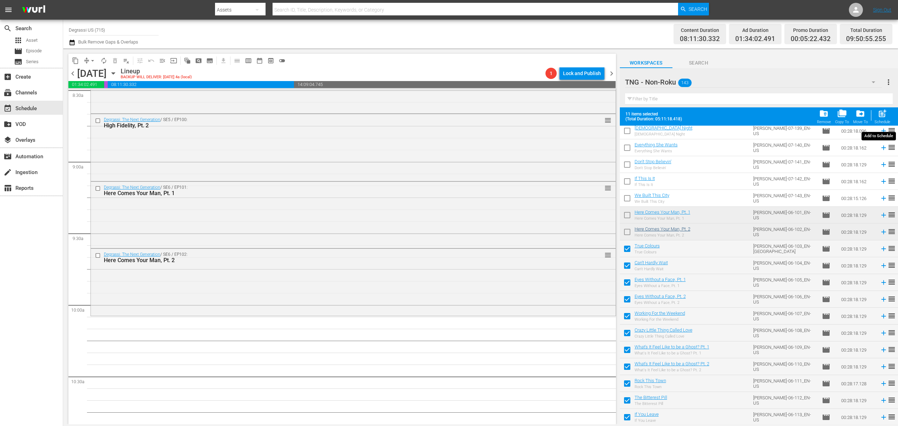
checkbox input "false"
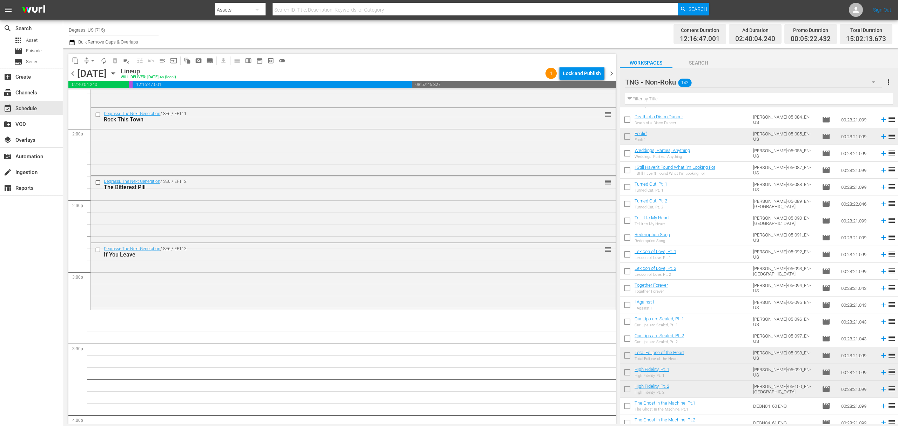
scroll to position [842, 0]
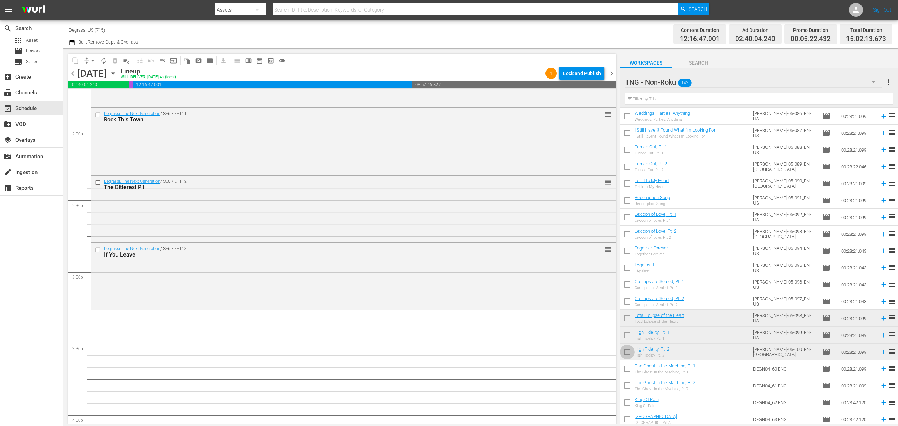
click at [621, 354] on input "checkbox" at bounding box center [627, 353] width 15 height 15
checkbox input "true"
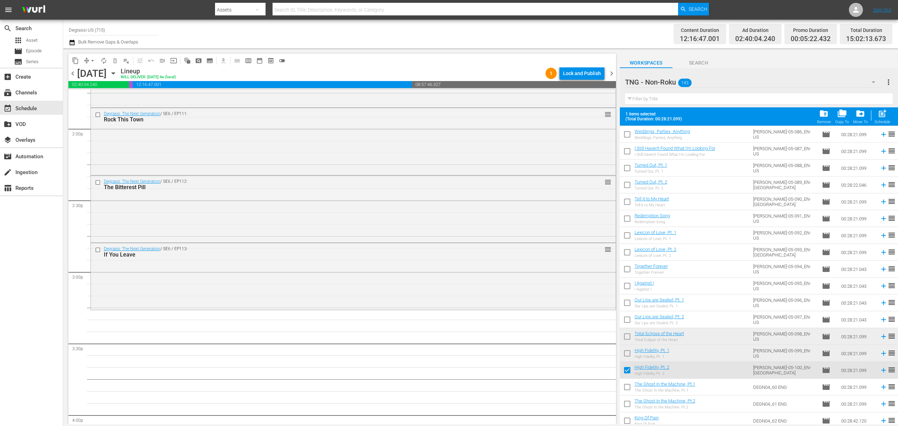
click at [625, 352] on input "checkbox" at bounding box center [627, 354] width 15 height 15
checkbox input "true"
click at [625, 335] on input "checkbox" at bounding box center [627, 337] width 15 height 15
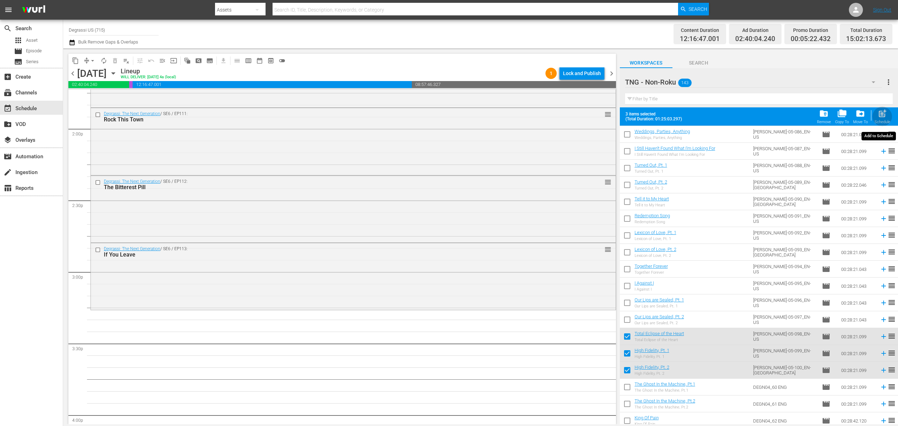
click at [881, 113] on span "post_add" at bounding box center [882, 113] width 9 height 9
checkbox input "false"
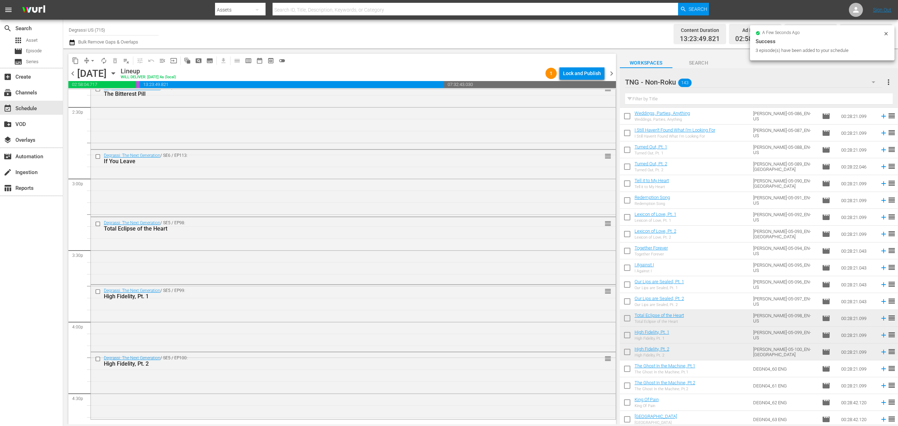
scroll to position [561, 0]
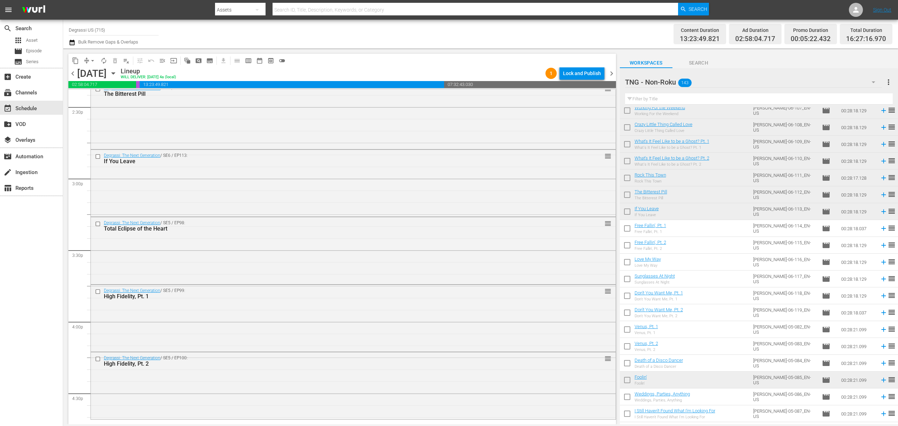
click at [629, 214] on input "checkbox" at bounding box center [627, 213] width 15 height 15
checkbox input "true"
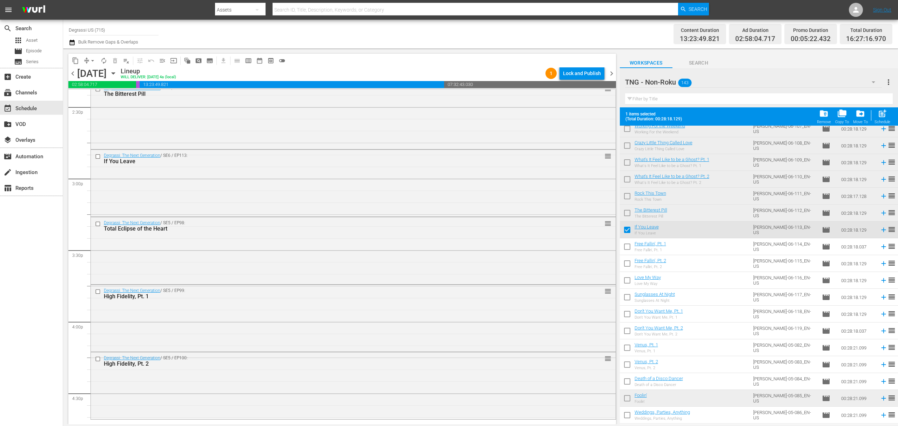
click at [624, 216] on input "checkbox" at bounding box center [627, 214] width 15 height 15
checkbox input "true"
click at [625, 195] on input "checkbox" at bounding box center [627, 197] width 15 height 15
checkbox input "true"
click at [623, 178] on input "checkbox" at bounding box center [627, 180] width 15 height 15
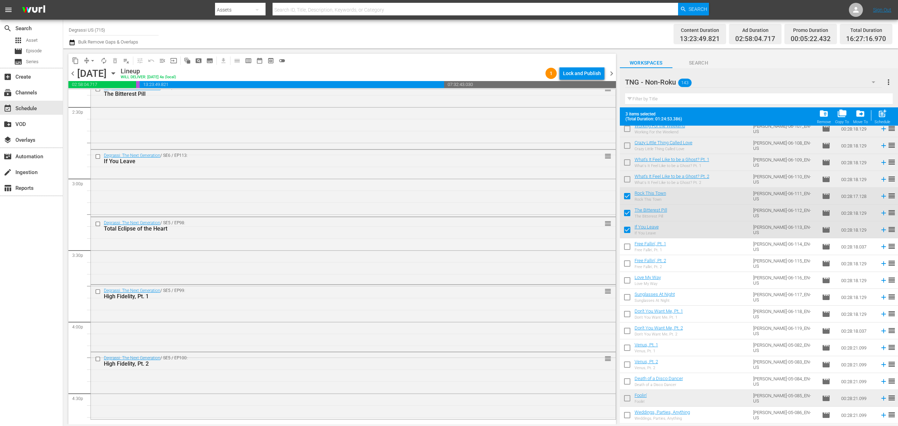
checkbox input "true"
click at [626, 164] on input "checkbox" at bounding box center [627, 163] width 15 height 15
checkbox input "true"
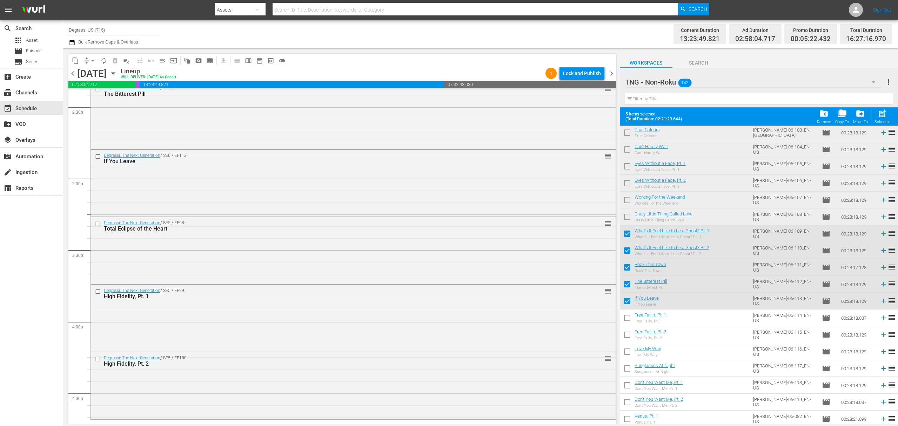
scroll to position [468, 0]
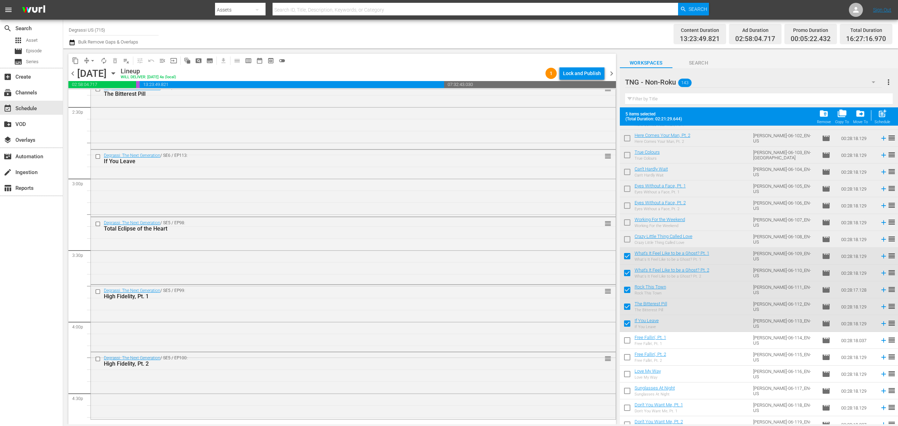
click at [625, 239] on input "checkbox" at bounding box center [627, 240] width 15 height 15
checkbox input "true"
click at [626, 223] on input "checkbox" at bounding box center [627, 223] width 15 height 15
checkbox input "true"
click at [629, 205] on input "checkbox" at bounding box center [627, 207] width 15 height 15
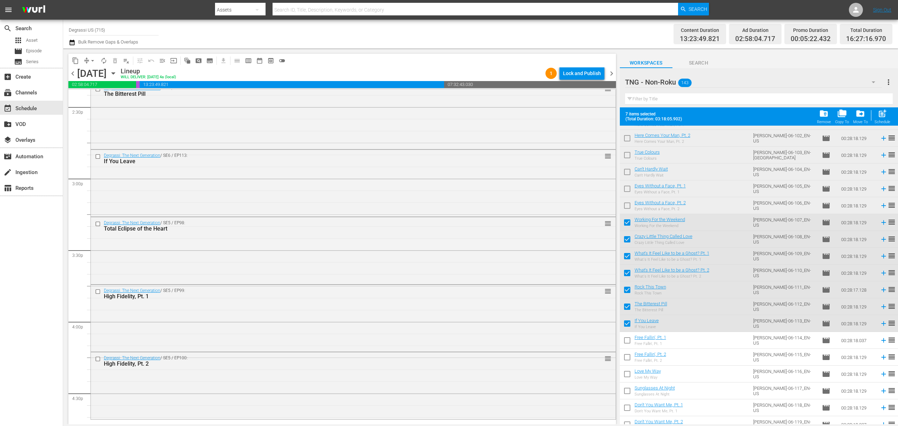
checkbox input "true"
click at [626, 184] on input "checkbox" at bounding box center [627, 190] width 15 height 15
checkbox input "true"
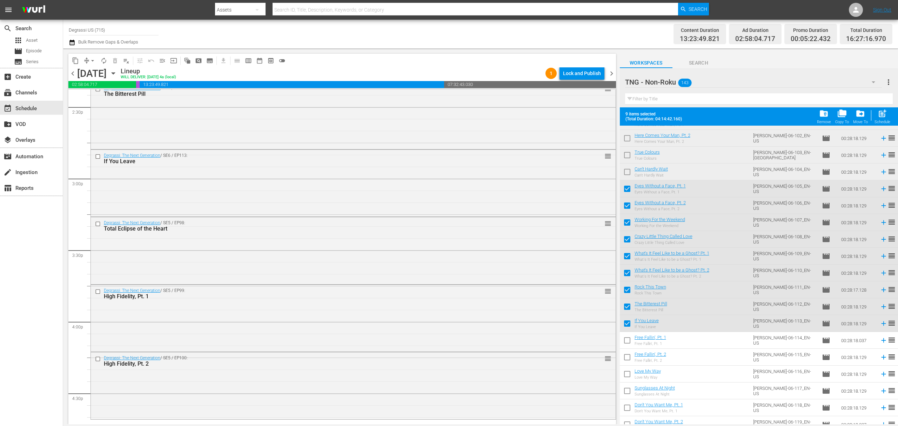
click at [624, 169] on input "checkbox" at bounding box center [627, 173] width 15 height 15
checkbox input "true"
click at [626, 154] on input "checkbox" at bounding box center [627, 156] width 15 height 15
checkbox input "true"
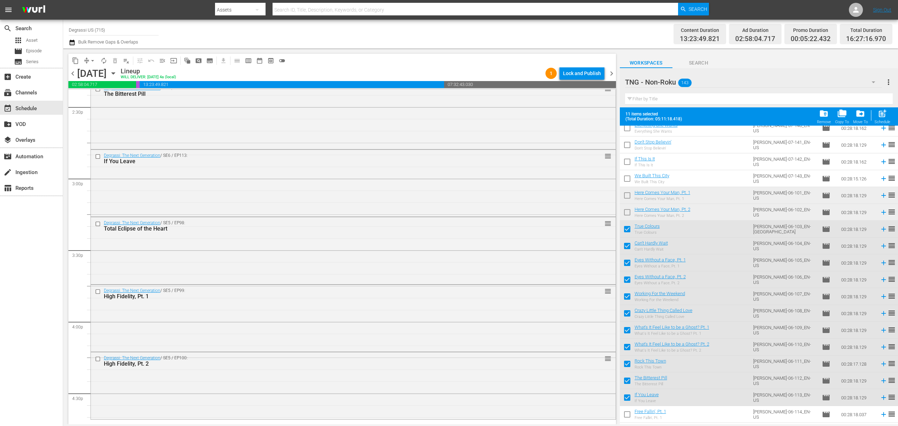
scroll to position [374, 0]
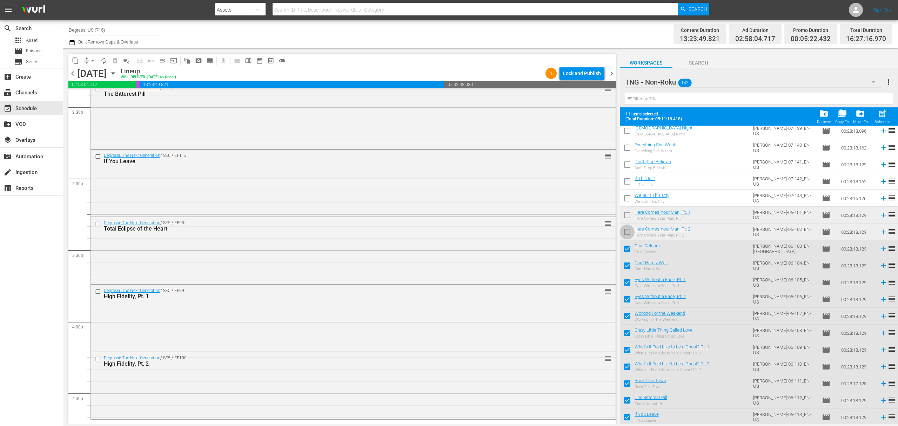
click at [627, 234] on input "checkbox" at bounding box center [627, 233] width 15 height 15
checkbox input "true"
click at [627, 216] on input "checkbox" at bounding box center [627, 216] width 15 height 15
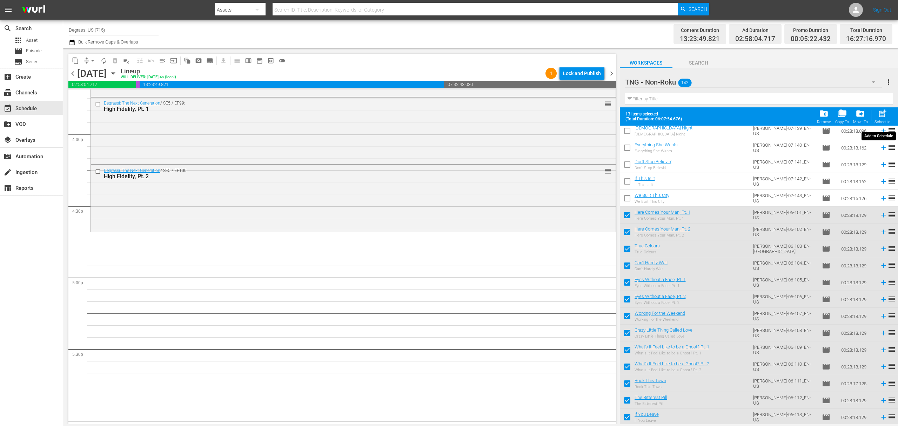
click at [884, 114] on span "post_add" at bounding box center [882, 113] width 9 height 9
checkbox input "false"
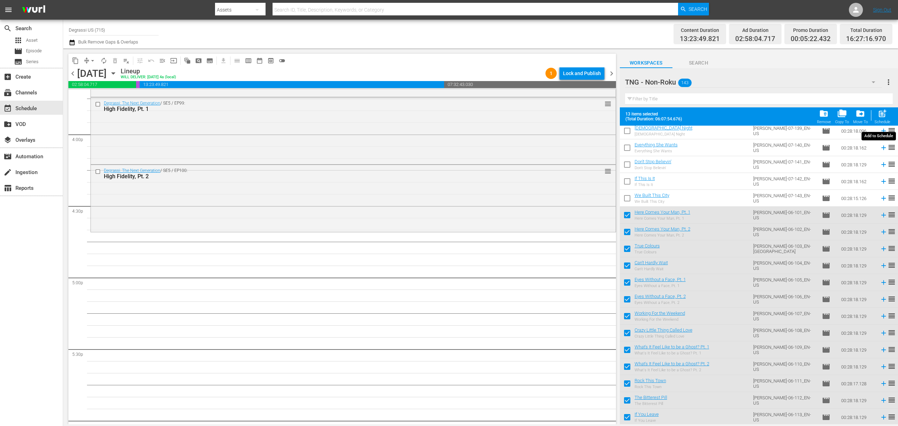
checkbox input "false"
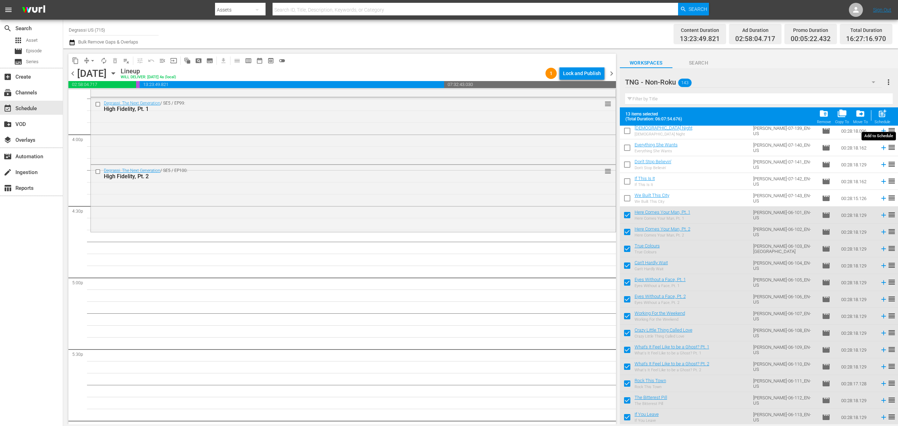
checkbox input "false"
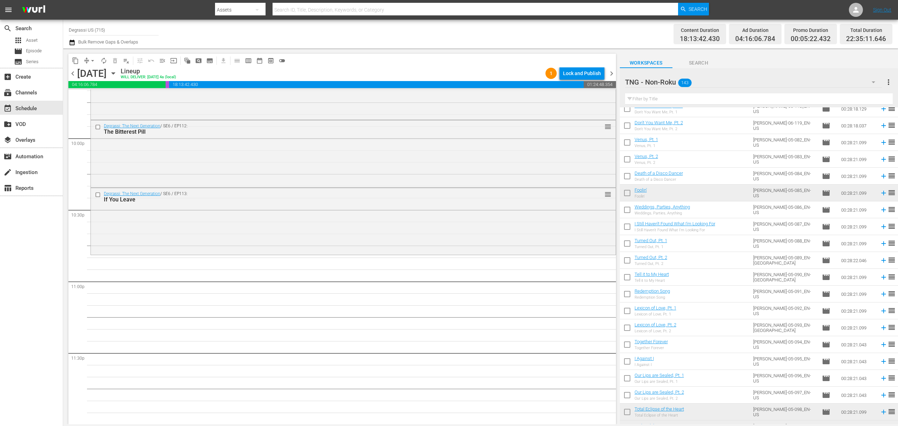
scroll to position [935, 0]
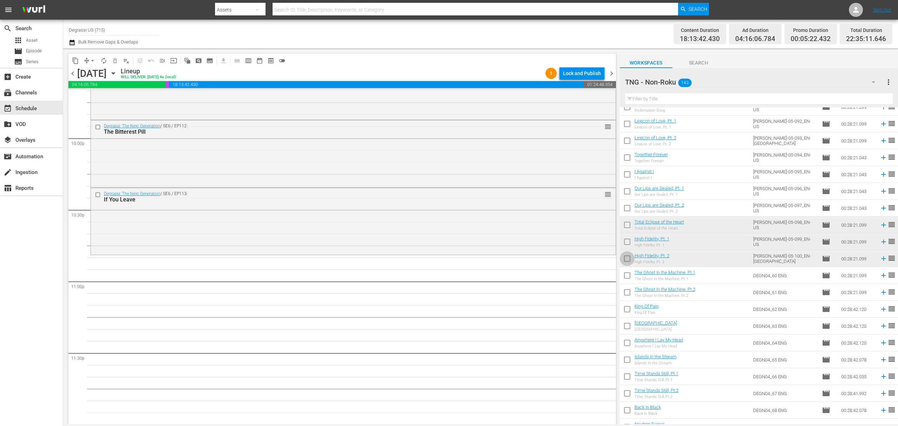
click at [624, 257] on input "checkbox" at bounding box center [627, 260] width 15 height 15
checkbox input "true"
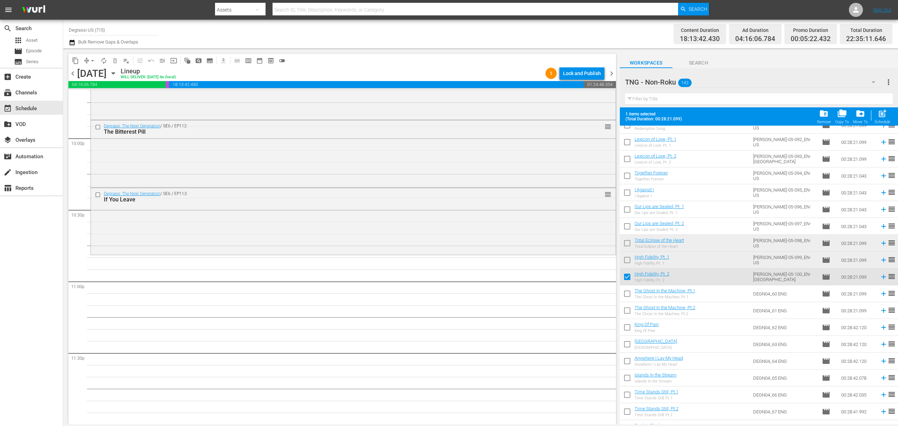
click at [625, 259] on input "checkbox" at bounding box center [627, 261] width 15 height 15
checkbox input "true"
click at [627, 244] on input "checkbox" at bounding box center [627, 244] width 15 height 15
click at [878, 111] on span "post_add" at bounding box center [882, 113] width 9 height 9
checkbox input "false"
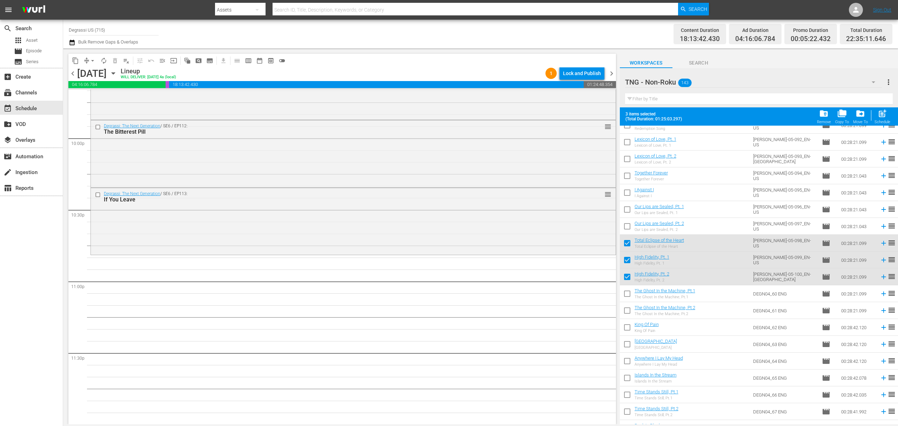
checkbox input "false"
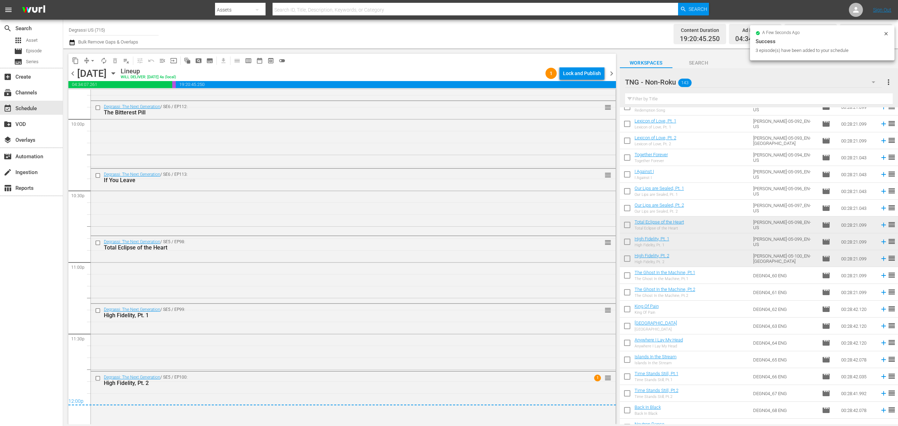
scroll to position [3133, 0]
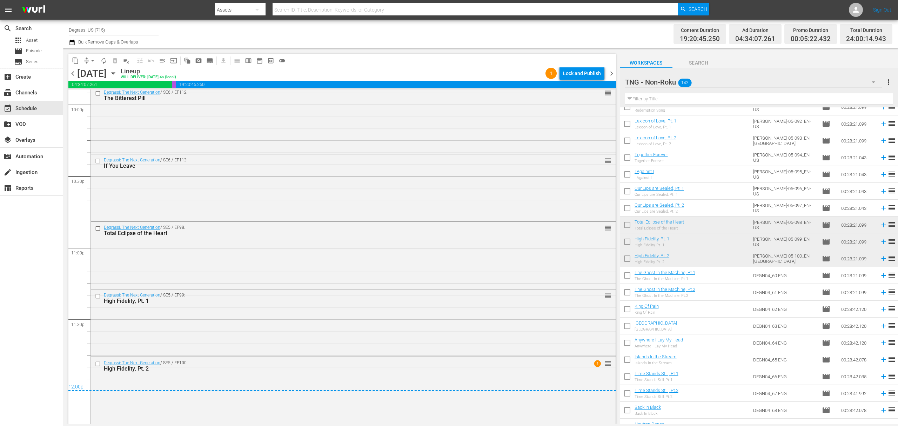
click at [612, 69] on span "chevron_right" at bounding box center [611, 73] width 9 height 9
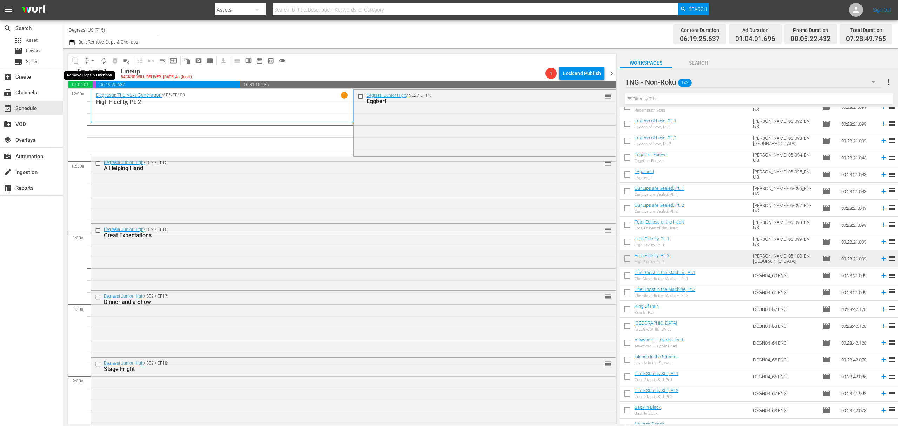
click at [92, 60] on span "arrow_drop_down" at bounding box center [92, 60] width 7 height 7
click at [88, 96] on li "Align to End of Previous Day" at bounding box center [93, 98] width 74 height 12
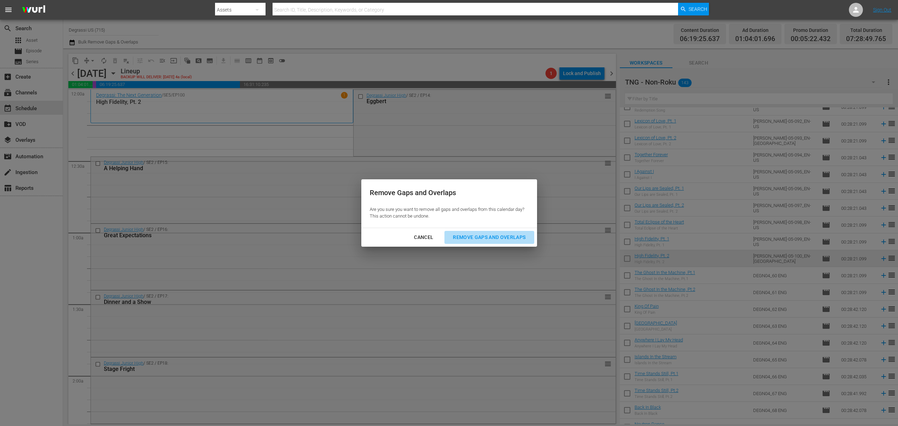
click at [490, 237] on div "Remove Gaps and Overlaps" at bounding box center [489, 237] width 84 height 9
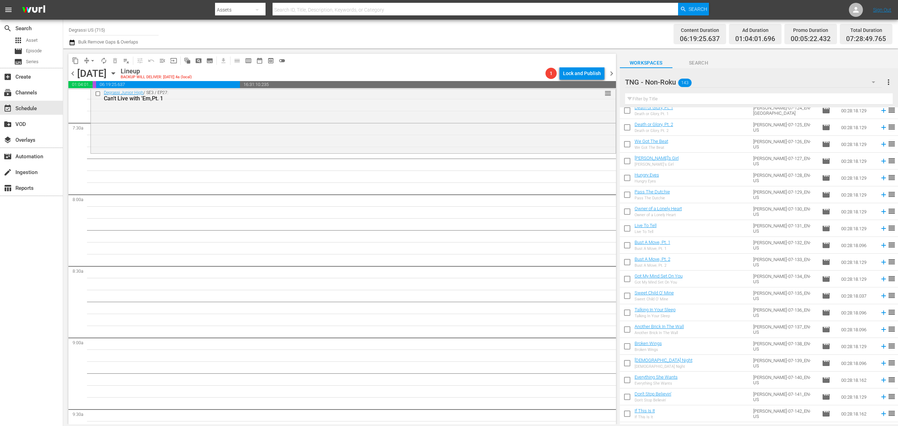
scroll to position [93, 0]
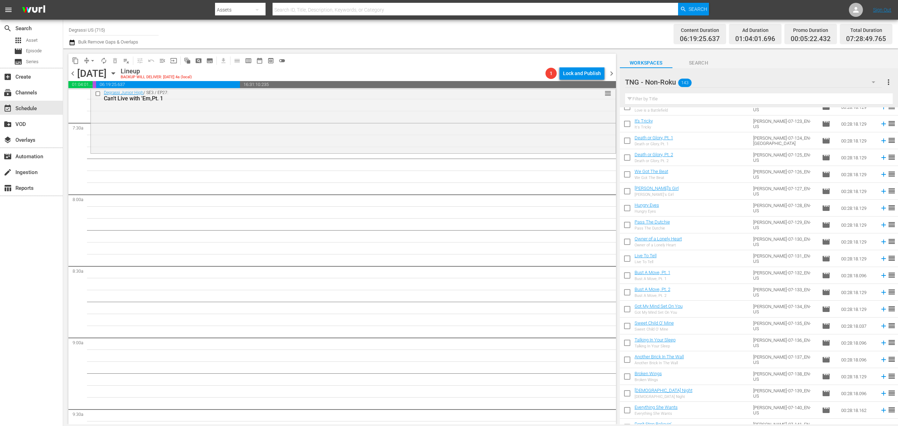
click at [626, 229] on input "checkbox" at bounding box center [627, 226] width 15 height 15
checkbox input "true"
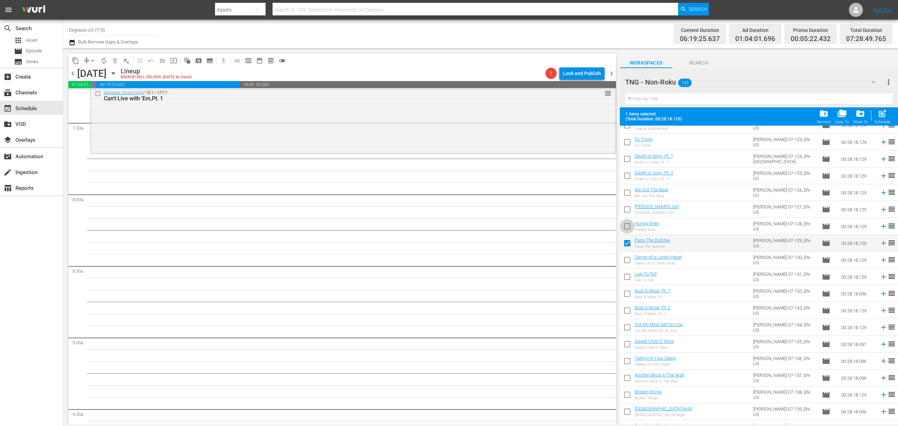
click at [624, 229] on input "checkbox" at bounding box center [627, 227] width 15 height 15
checkbox input "true"
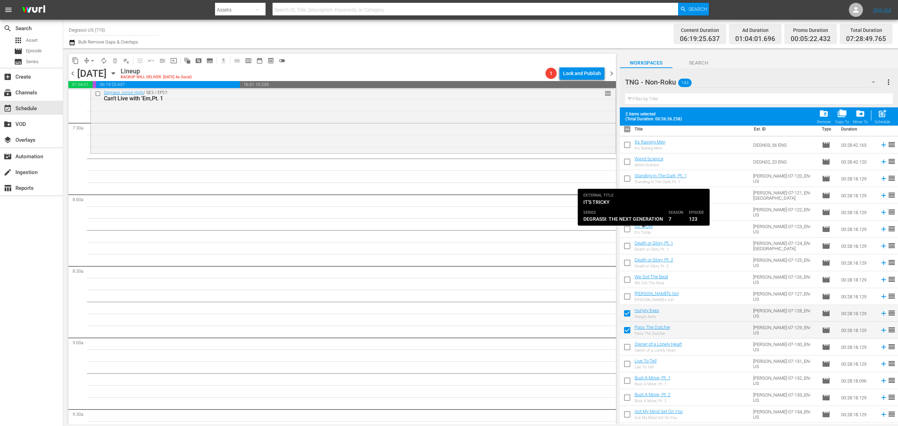
scroll to position [0, 0]
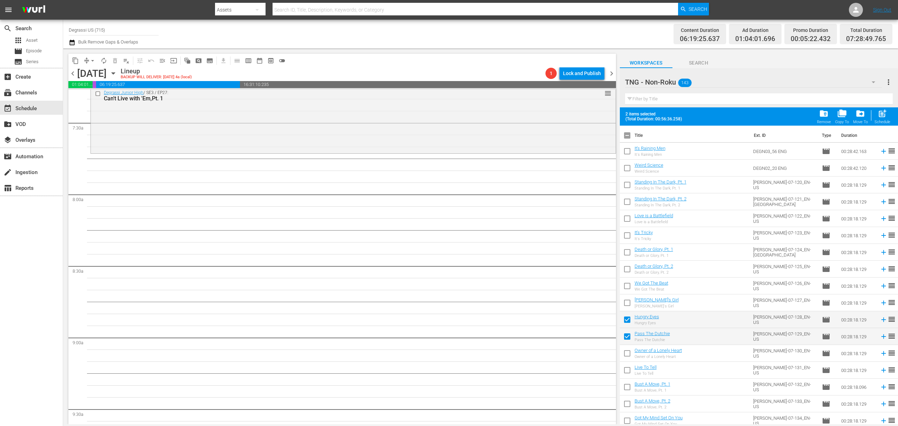
click at [626, 302] on input "checkbox" at bounding box center [627, 304] width 15 height 15
checkbox input "true"
click at [626, 288] on input "checkbox" at bounding box center [627, 287] width 15 height 15
checkbox input "true"
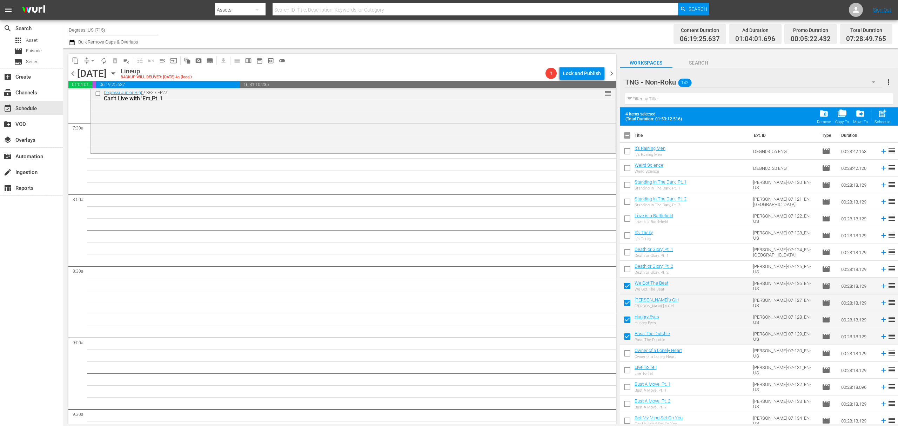
click at [625, 267] on input "checkbox" at bounding box center [627, 270] width 15 height 15
checkbox input "true"
click at [624, 251] on input "checkbox" at bounding box center [627, 253] width 15 height 15
checkbox input "true"
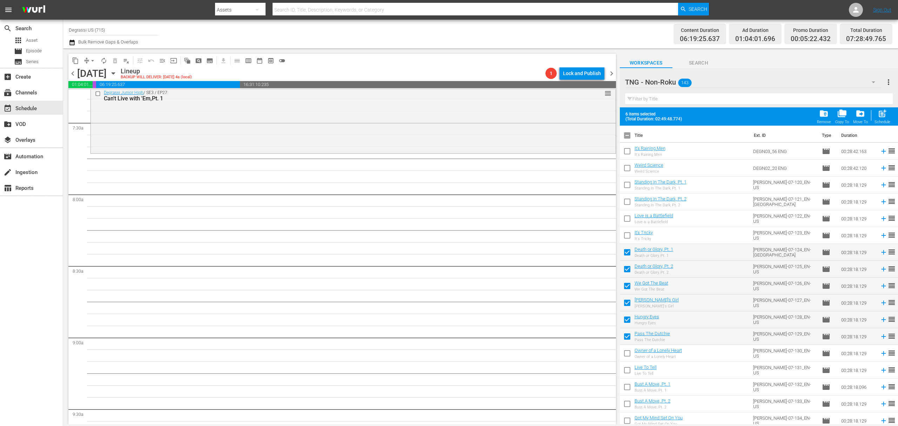
click at [626, 236] on input "checkbox" at bounding box center [627, 236] width 15 height 15
checkbox input "true"
click at [629, 213] on input "checkbox" at bounding box center [627, 220] width 15 height 15
checkbox input "true"
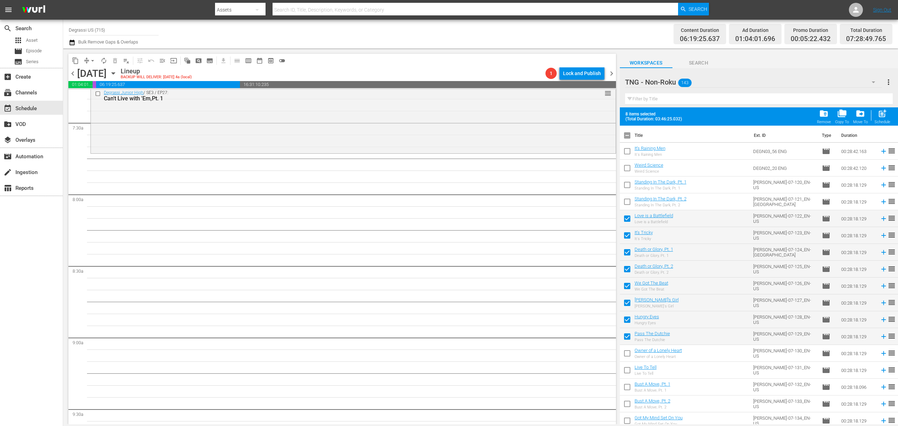
click at [626, 199] on input "checkbox" at bounding box center [627, 203] width 15 height 15
checkbox input "true"
click at [626, 187] on input "checkbox" at bounding box center [627, 186] width 15 height 15
checkbox input "true"
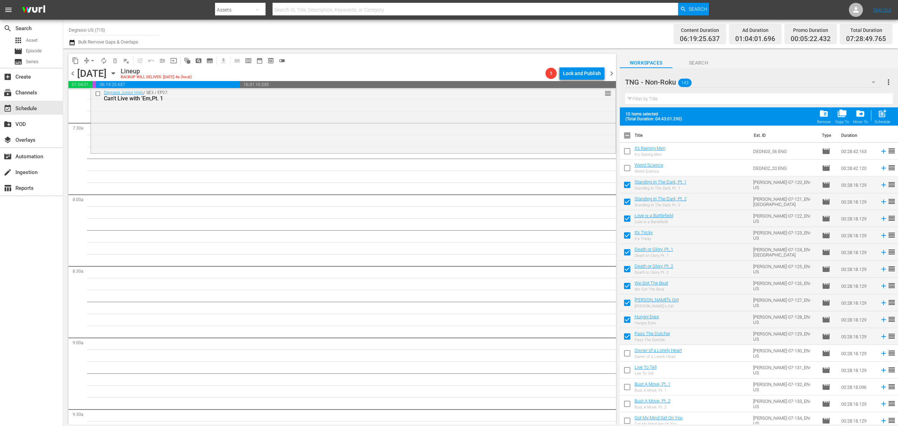
click at [627, 139] on input "checkbox" at bounding box center [627, 136] width 15 height 15
checkbox input "true"
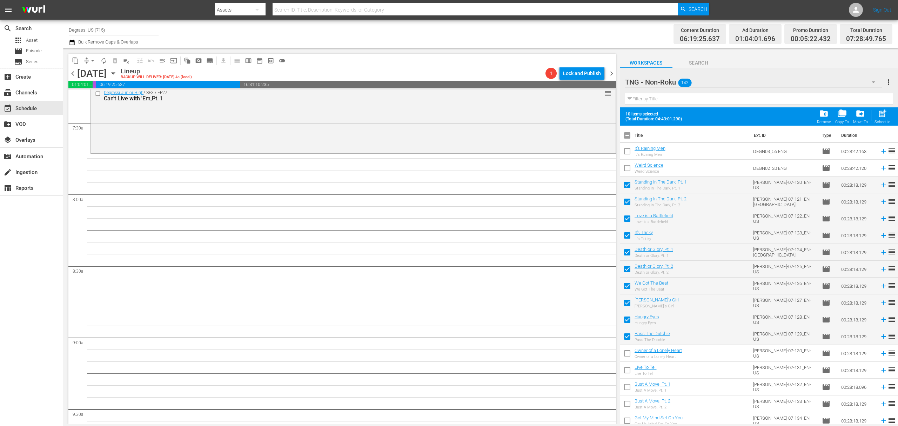
checkbox input "true"
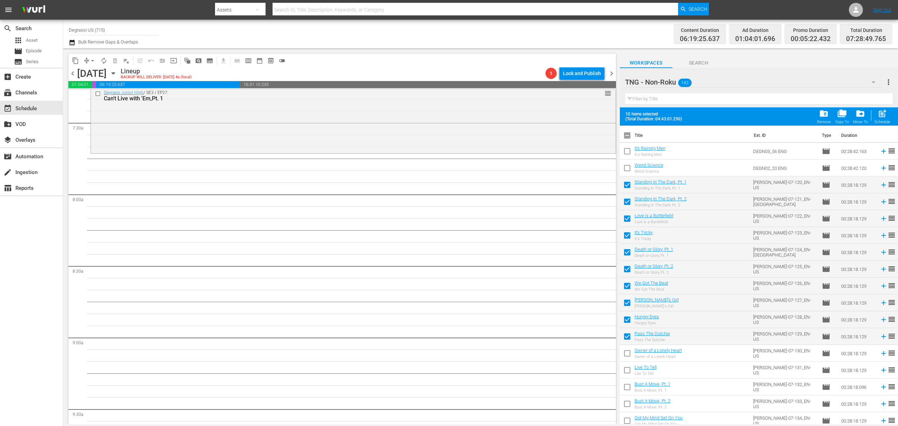
checkbox input "true"
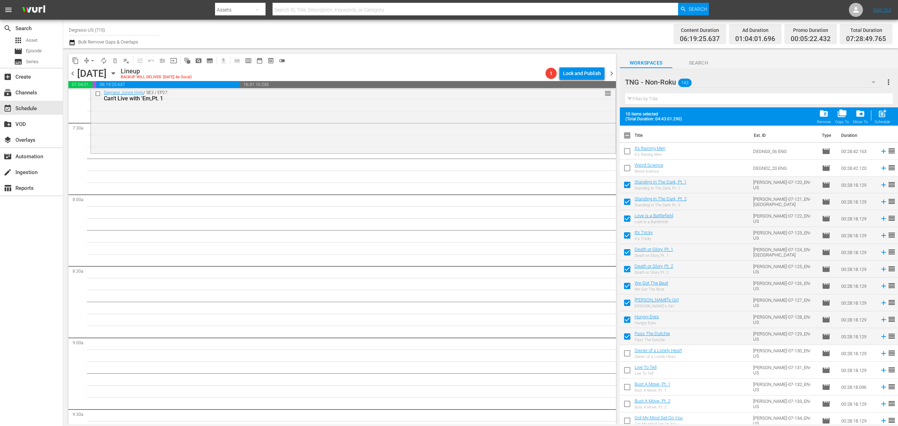
checkbox input "true"
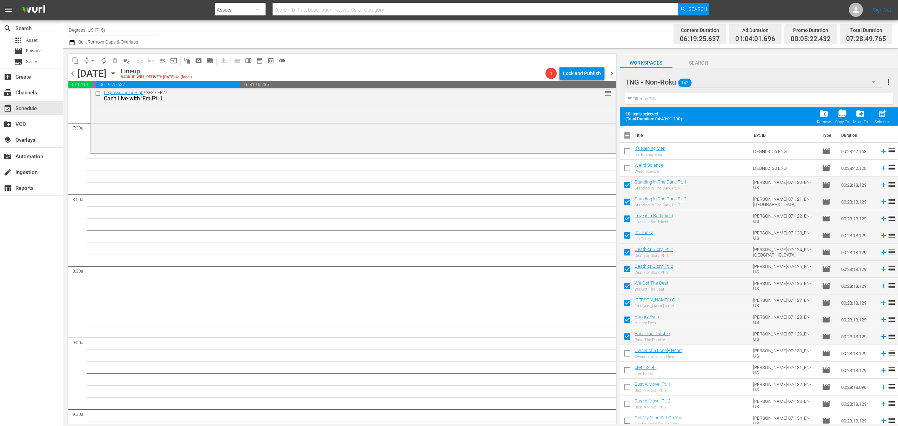
checkbox input "true"
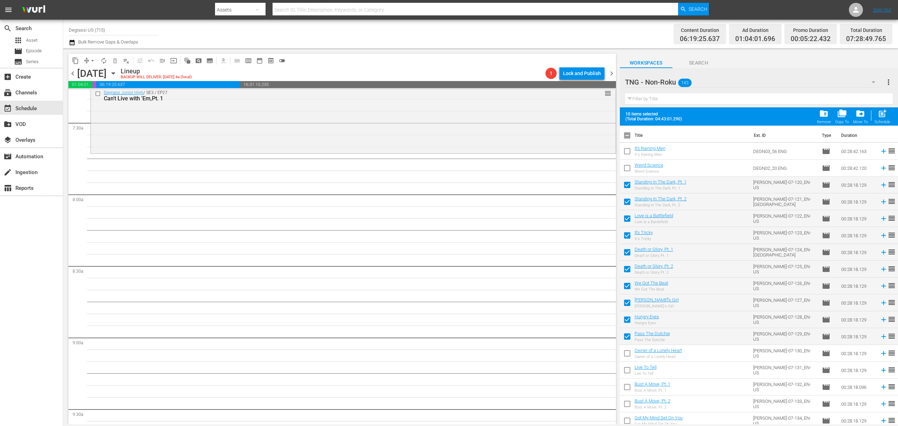
checkbox input "true"
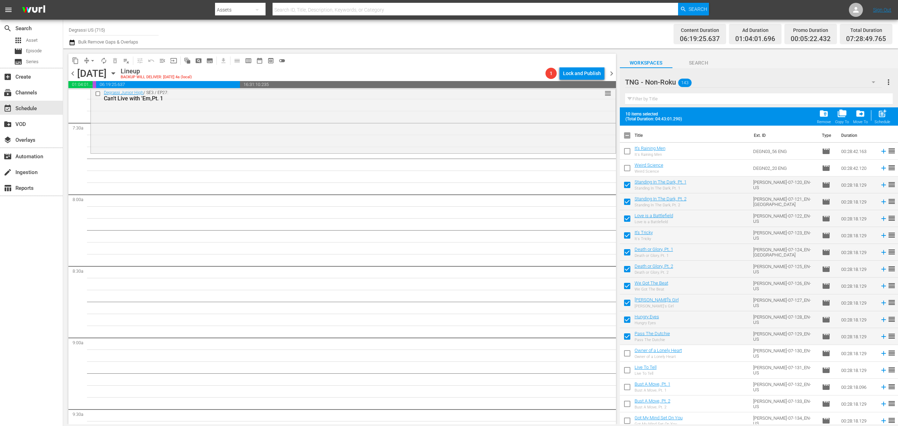
checkbox input "true"
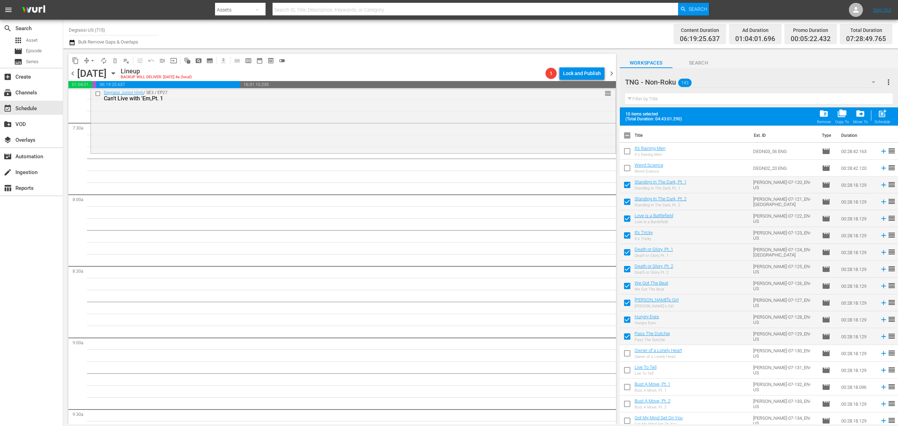
checkbox input "true"
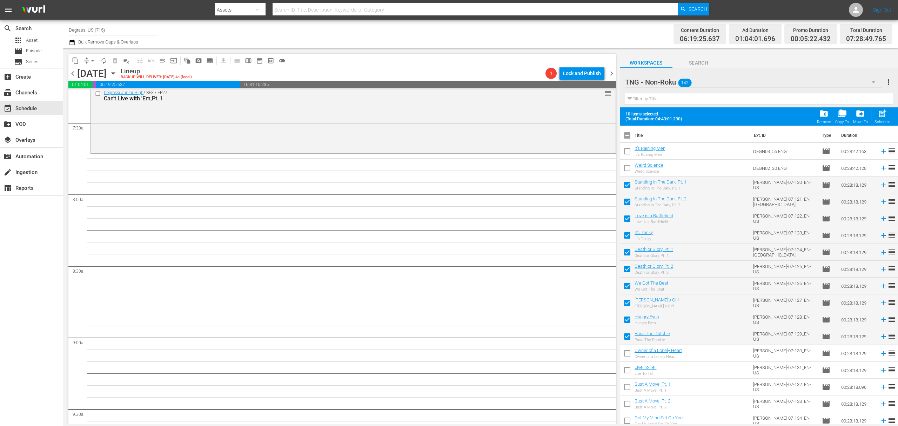
checkbox input "true"
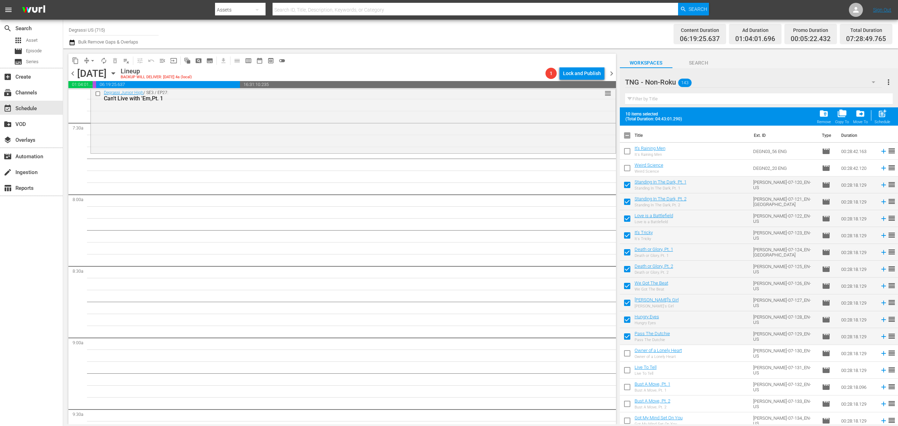
checkbox input "true"
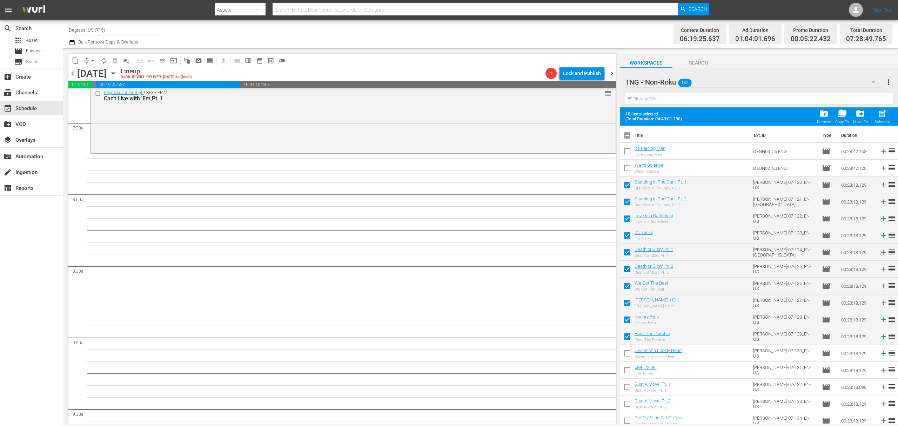
checkbox input "true"
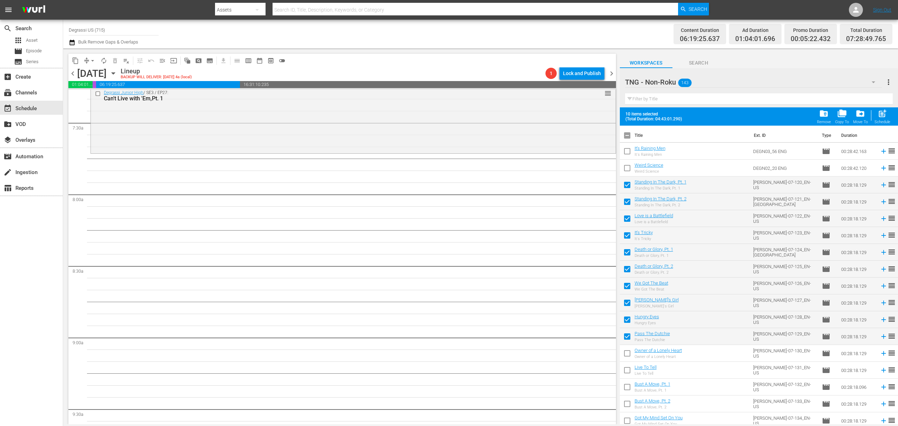
checkbox input "true"
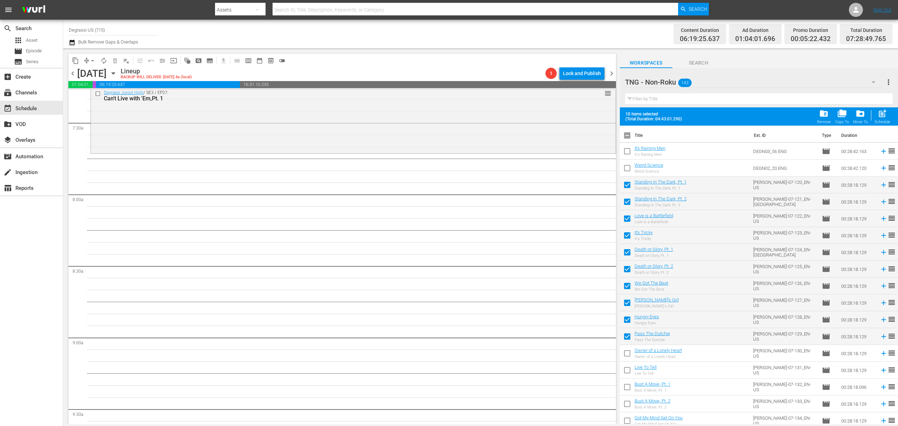
checkbox input "true"
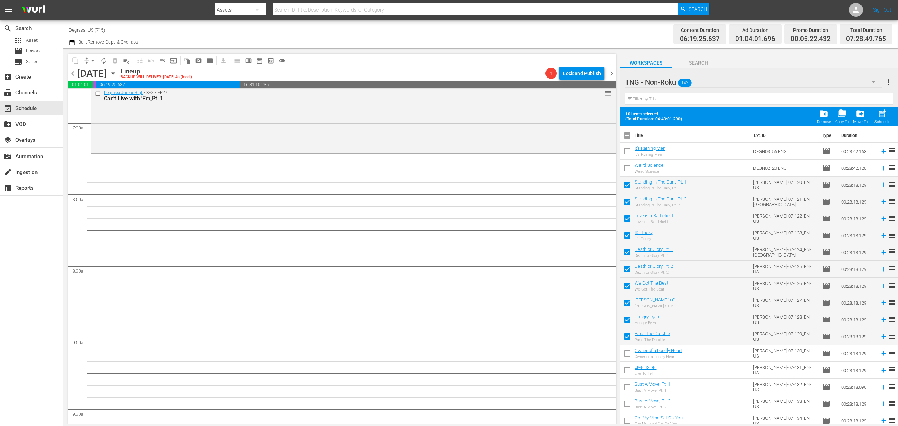
checkbox input "true"
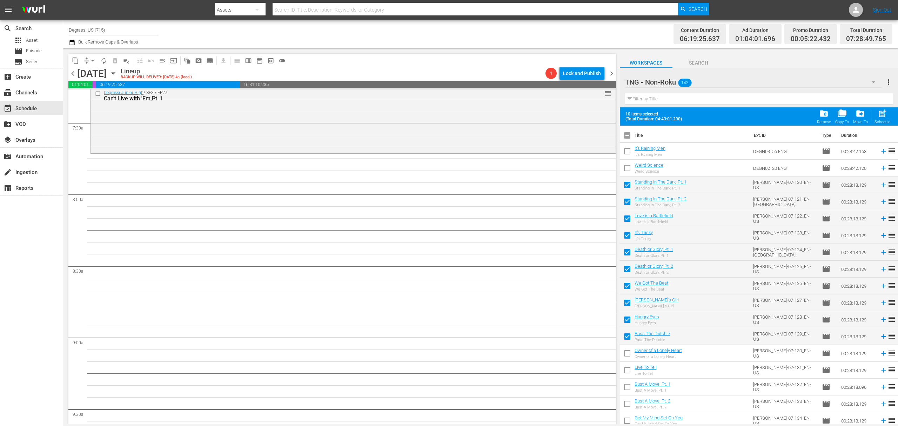
checkbox input "true"
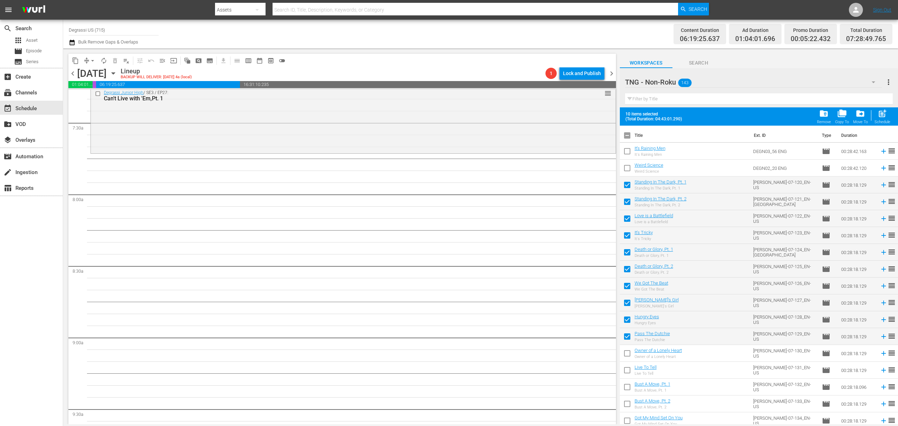
checkbox input "true"
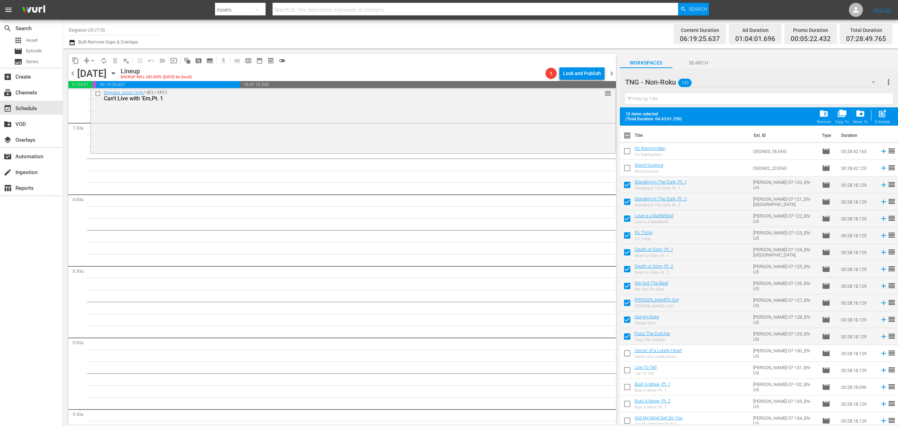
checkbox input "true"
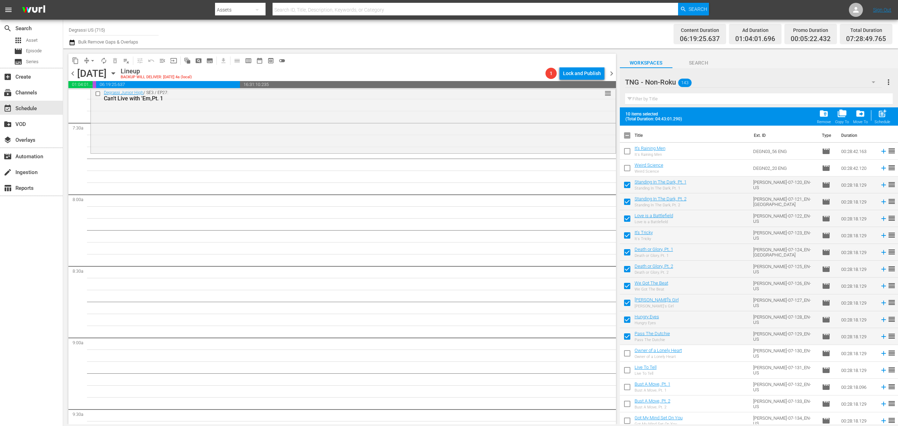
checkbox input "true"
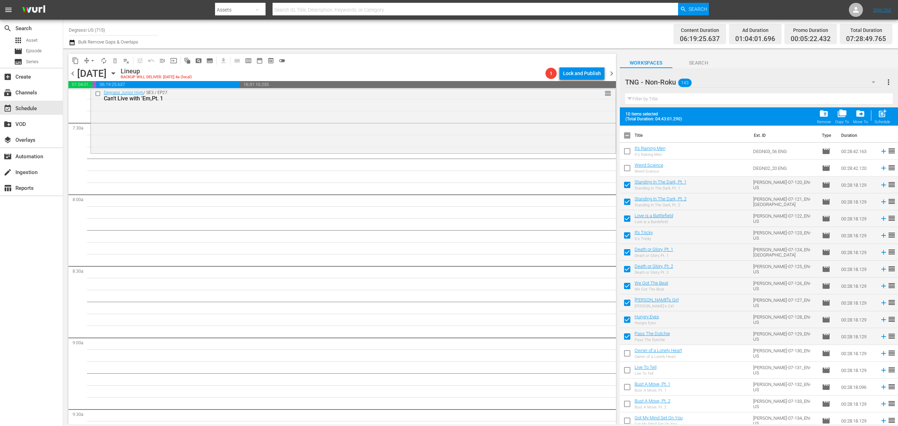
checkbox input "true"
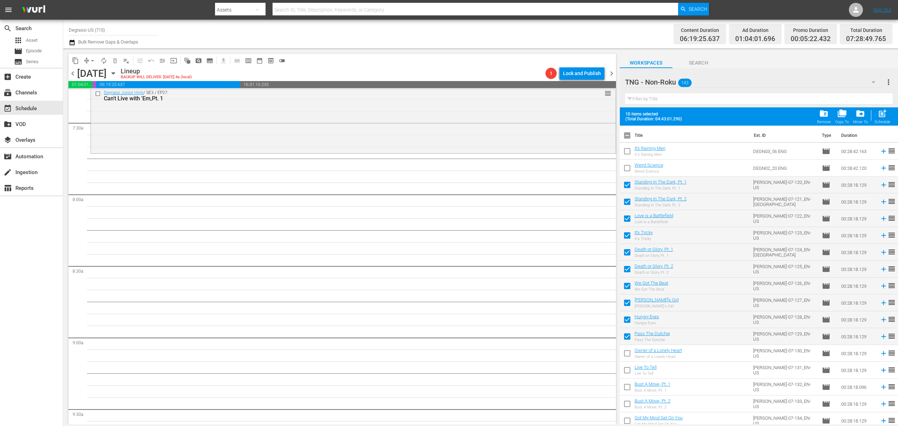
checkbox input "true"
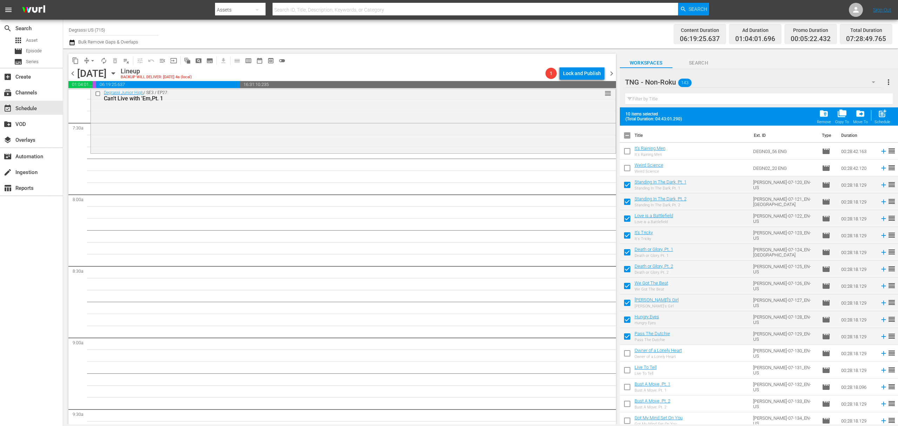
checkbox input "true"
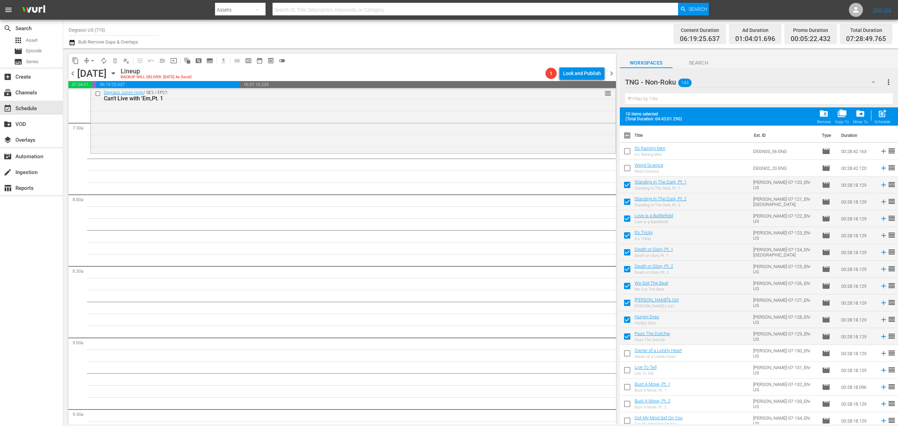
checkbox input "true"
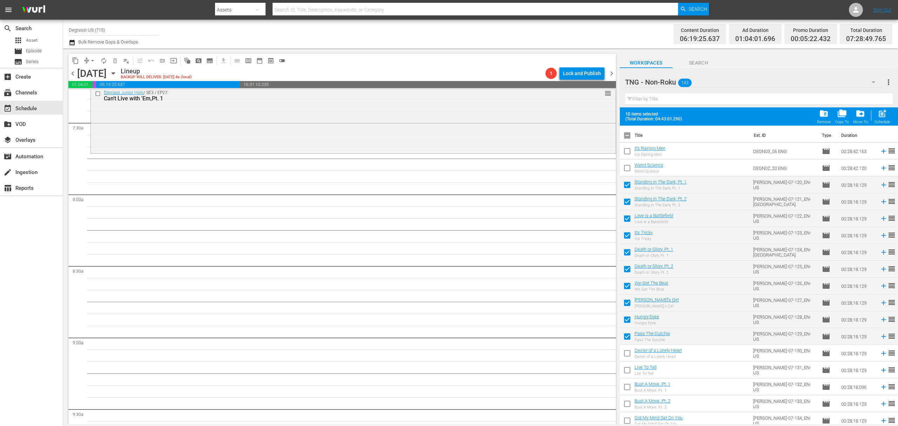
checkbox input "true"
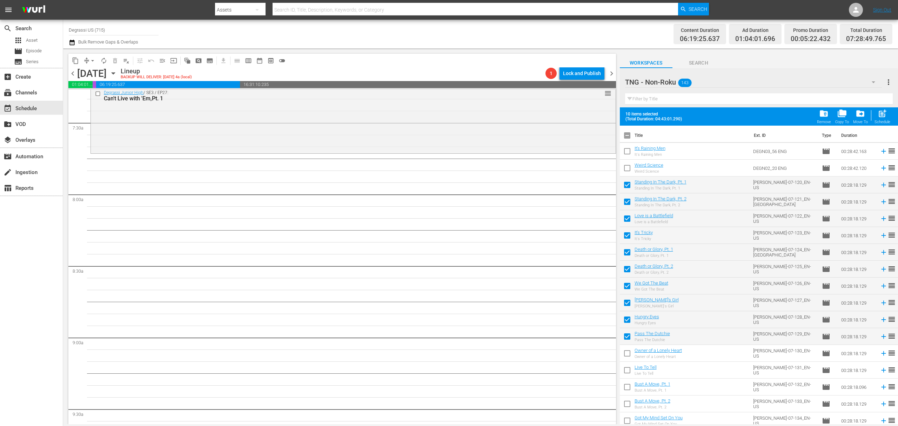
checkbox input "true"
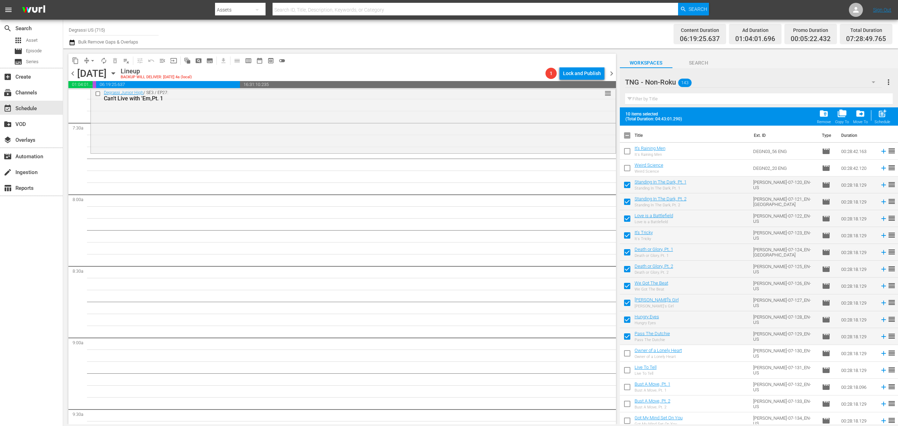
checkbox input "true"
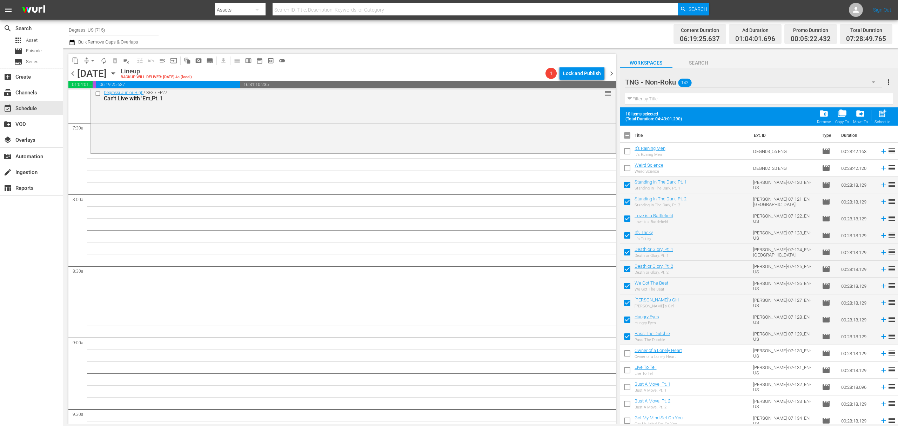
checkbox input "true"
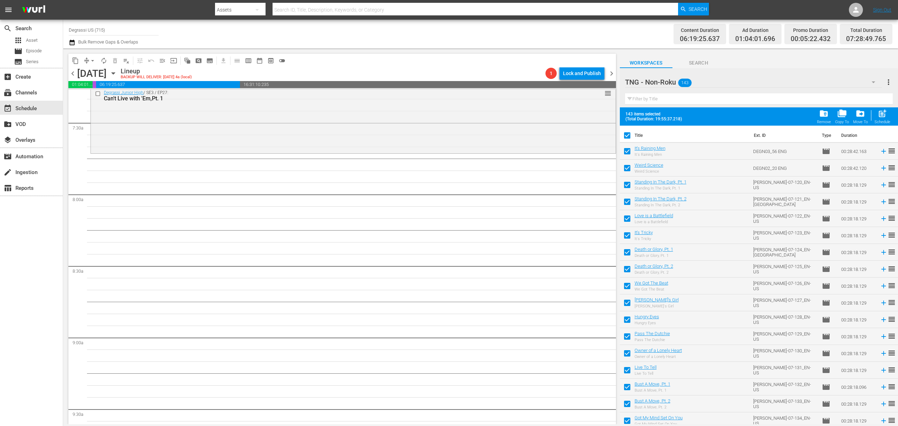
click at [627, 139] on input "checkbox" at bounding box center [627, 136] width 15 height 15
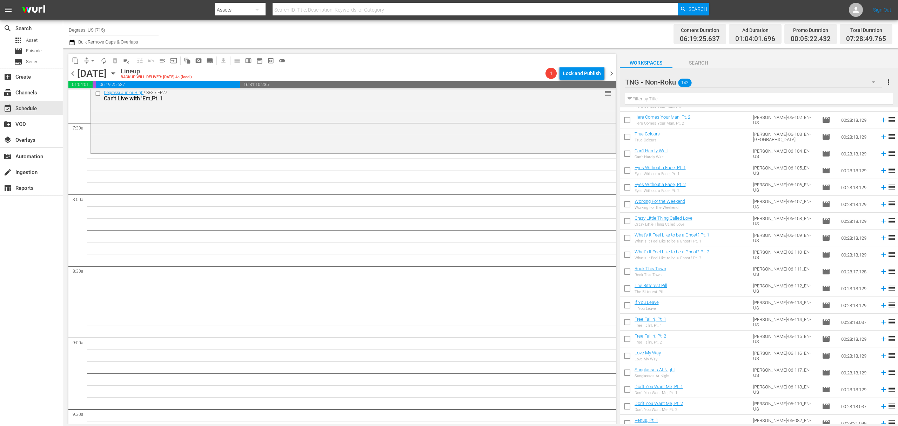
scroll to position [561, 0]
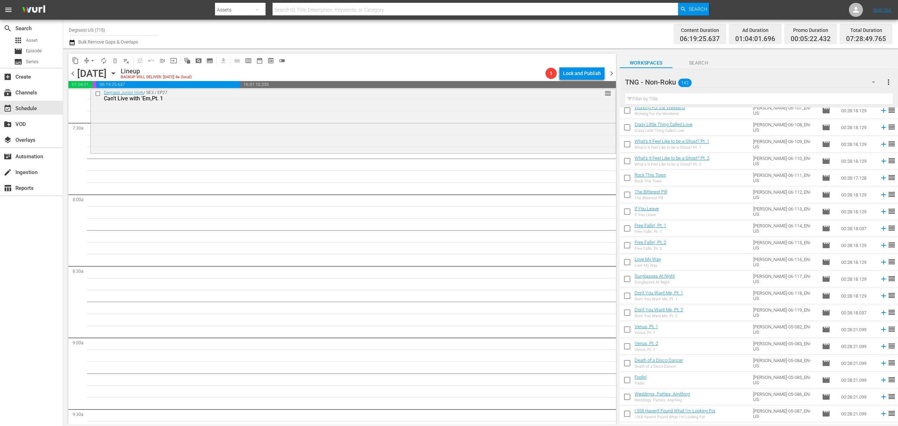
drag, startPoint x: 626, startPoint y: 317, endPoint x: 638, endPoint y: 317, distance: 11.6
click at [626, 317] on input "checkbox" at bounding box center [627, 314] width 15 height 15
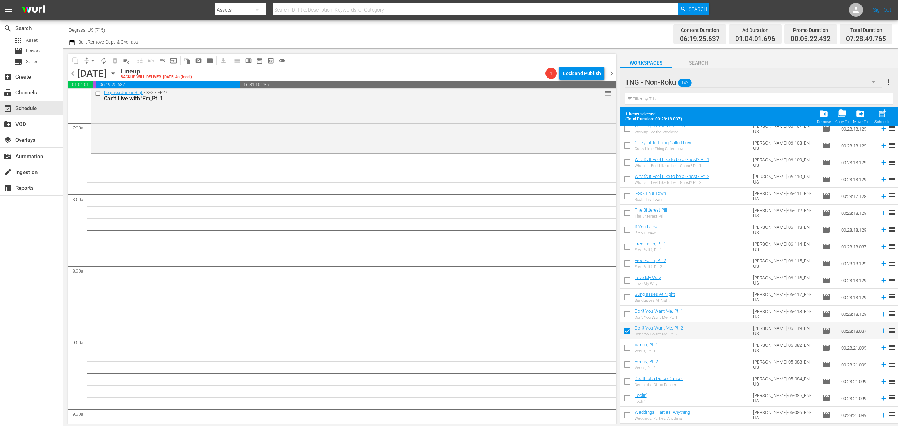
click at [628, 317] on input "checkbox" at bounding box center [627, 315] width 15 height 15
click at [629, 299] on input "checkbox" at bounding box center [627, 298] width 15 height 15
click at [628, 287] on input "checkbox" at bounding box center [627, 281] width 15 height 15
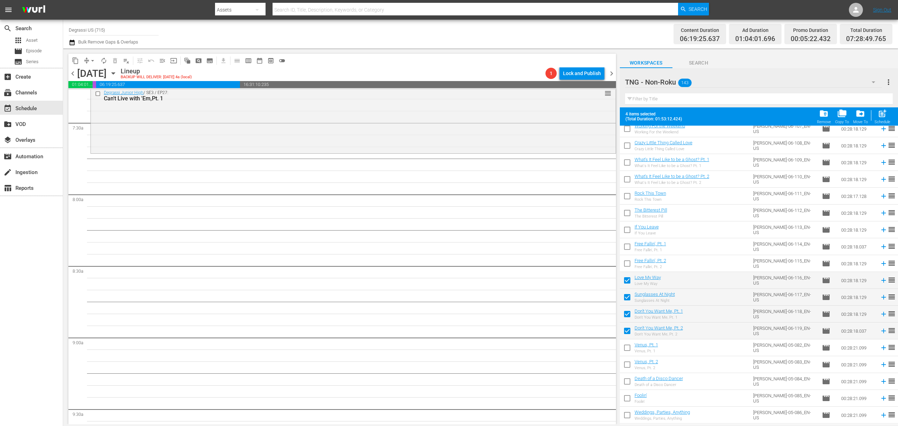
click at [628, 268] on input "checkbox" at bounding box center [627, 264] width 15 height 15
click at [625, 249] on input "checkbox" at bounding box center [627, 248] width 15 height 15
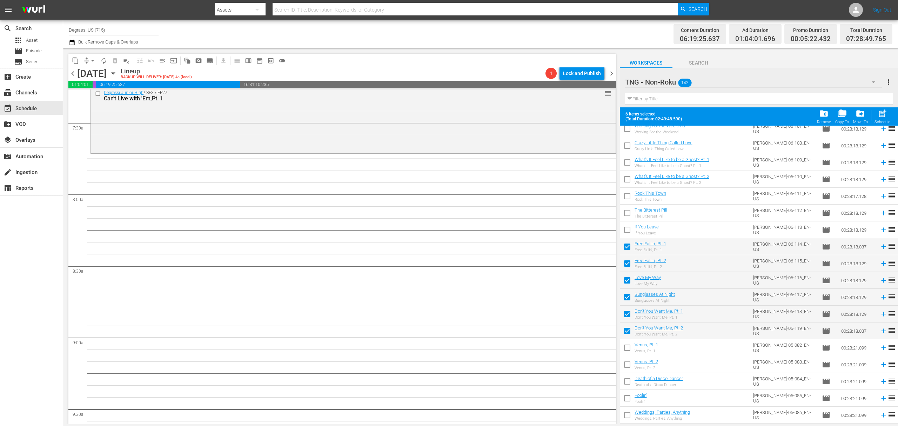
click at [627, 327] on input "checkbox" at bounding box center [627, 332] width 15 height 15
click at [631, 314] on input "checkbox" at bounding box center [627, 315] width 15 height 15
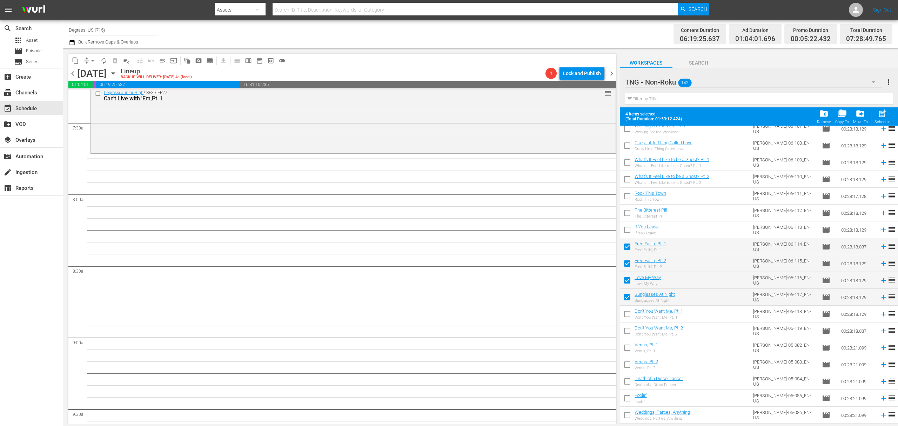
click at [630, 296] on input "checkbox" at bounding box center [627, 298] width 15 height 15
click at [630, 278] on input "checkbox" at bounding box center [627, 281] width 15 height 15
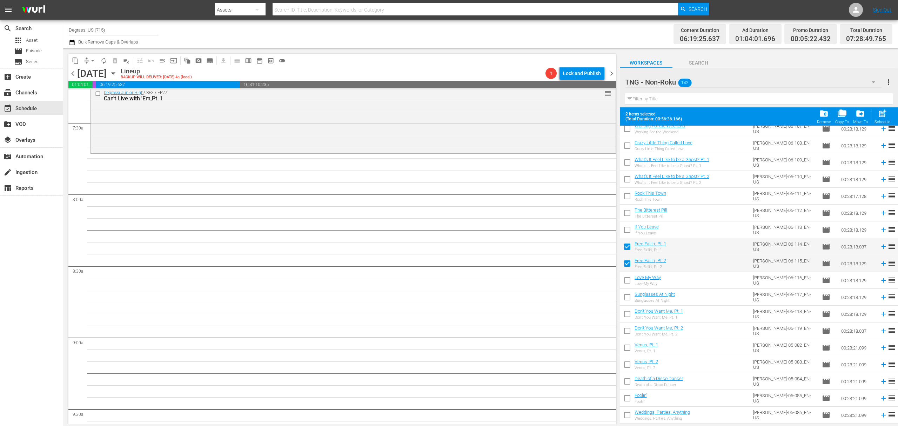
click at [629, 266] on input "checkbox" at bounding box center [627, 264] width 15 height 15
click at [625, 243] on input "checkbox" at bounding box center [627, 248] width 15 height 15
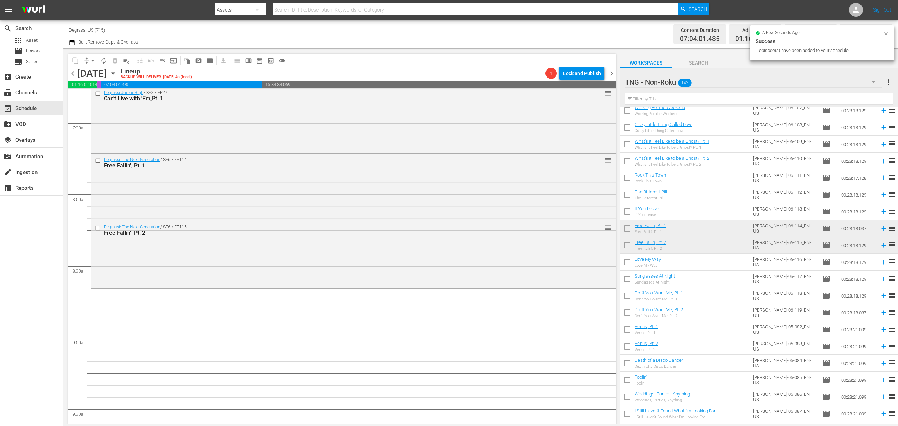
click at [629, 317] on input "checkbox" at bounding box center [627, 314] width 15 height 15
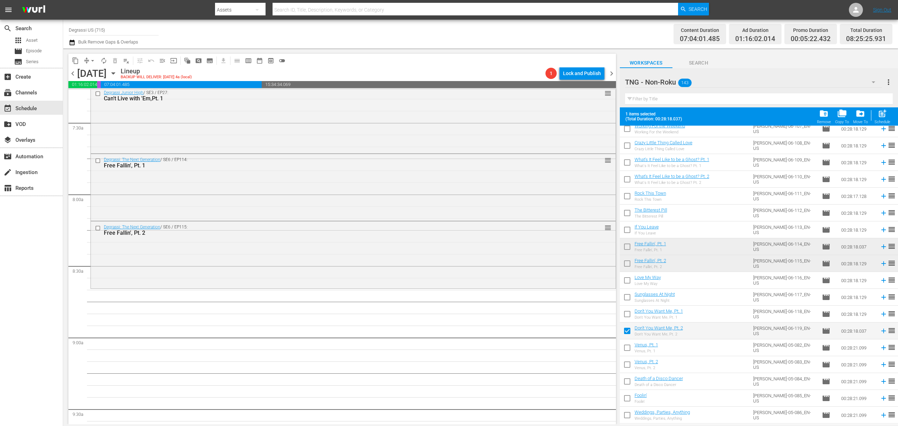
click at [626, 314] on input "checkbox" at bounding box center [627, 315] width 15 height 15
click at [627, 299] on input "checkbox" at bounding box center [627, 298] width 15 height 15
click at [624, 281] on input "checkbox" at bounding box center [627, 281] width 15 height 15
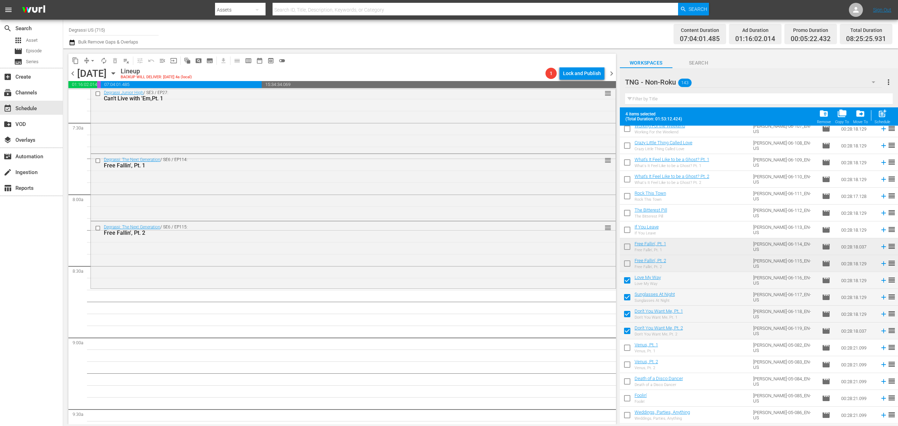
click at [890, 119] on div "post_add Schedule" at bounding box center [882, 116] width 16 height 15
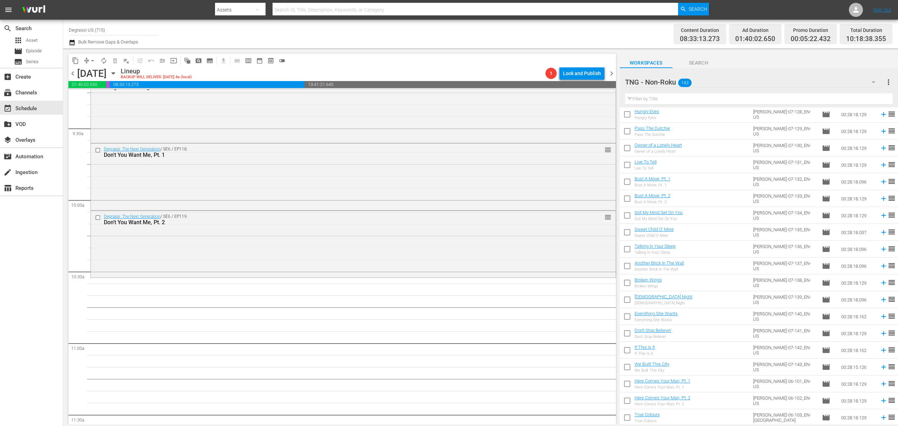
scroll to position [0, 0]
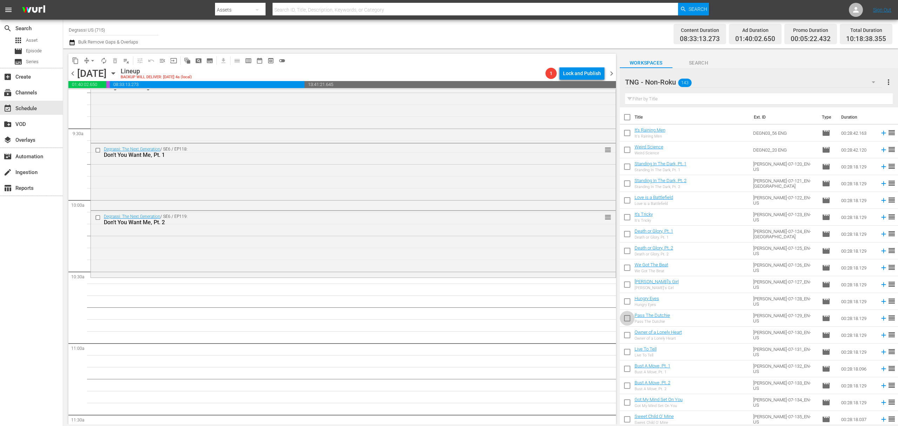
click at [626, 322] on input "checkbox" at bounding box center [627, 319] width 15 height 15
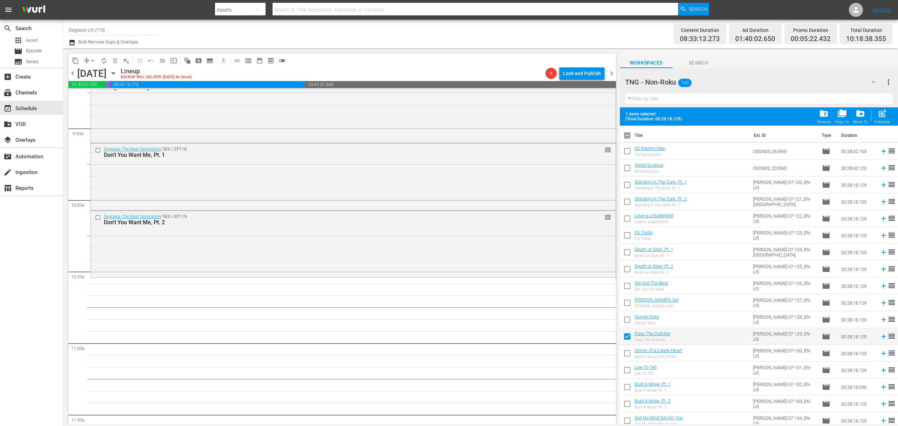
click at [626, 323] on input "checkbox" at bounding box center [627, 321] width 15 height 15
click at [628, 308] on input "checkbox" at bounding box center [627, 304] width 15 height 15
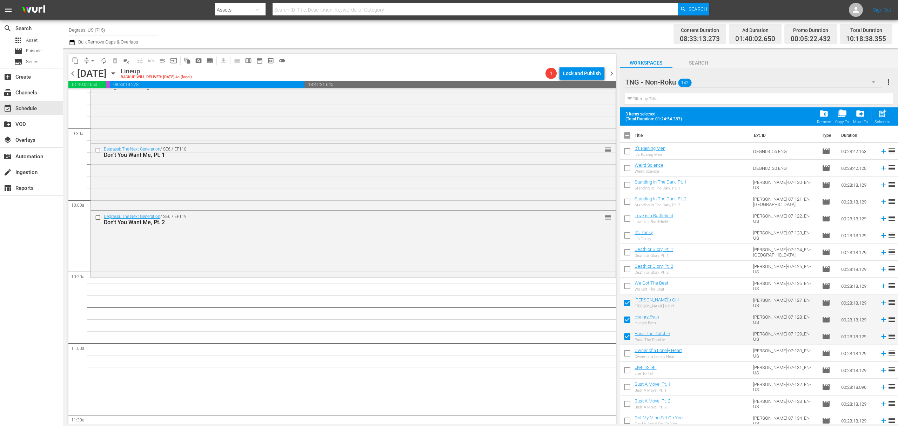
click at [626, 293] on input "checkbox" at bounding box center [627, 287] width 15 height 15
click at [624, 275] on input "checkbox" at bounding box center [627, 270] width 15 height 15
click at [626, 253] on input "checkbox" at bounding box center [627, 253] width 15 height 15
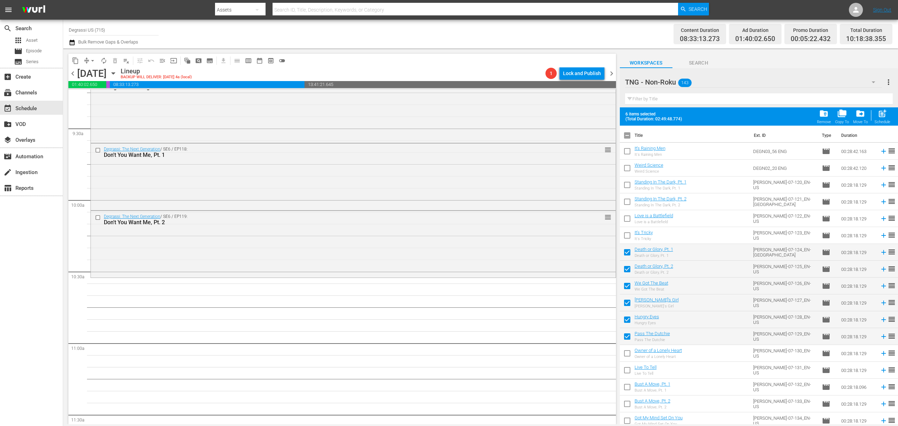
click at [626, 235] on input "checkbox" at bounding box center [627, 236] width 15 height 15
click at [623, 220] on input "checkbox" at bounding box center [627, 220] width 15 height 15
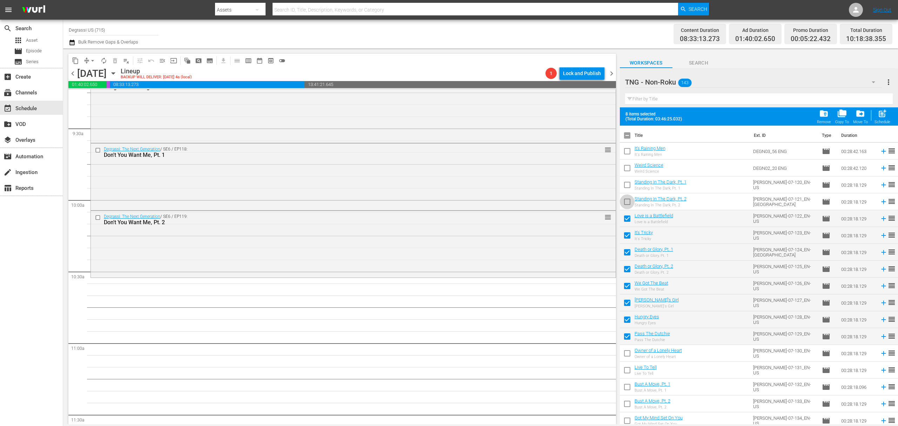
click at [626, 200] on input "checkbox" at bounding box center [627, 203] width 15 height 15
click at [623, 188] on input "checkbox" at bounding box center [627, 186] width 15 height 15
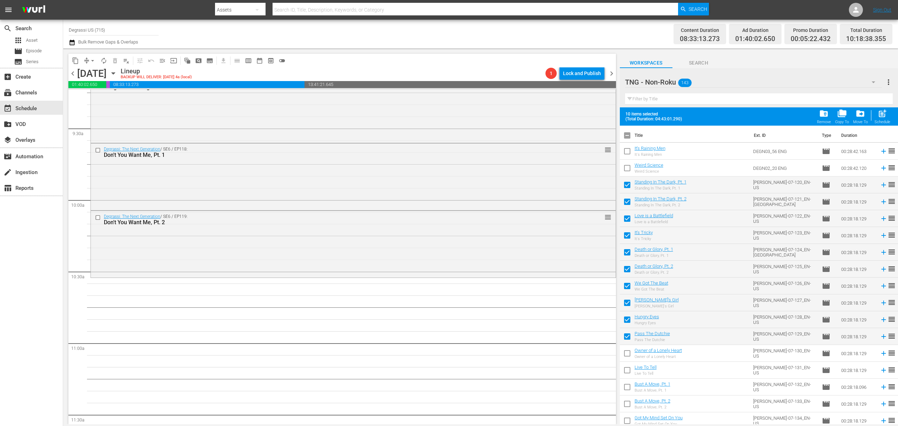
click at [888, 111] on div "post_add Schedule" at bounding box center [882, 116] width 16 height 15
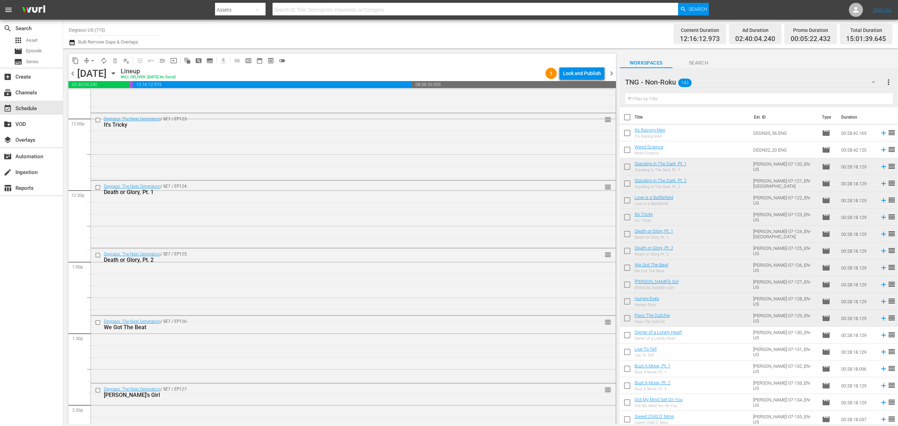
scroll to position [1882, 0]
